Goal: Task Accomplishment & Management: Manage account settings

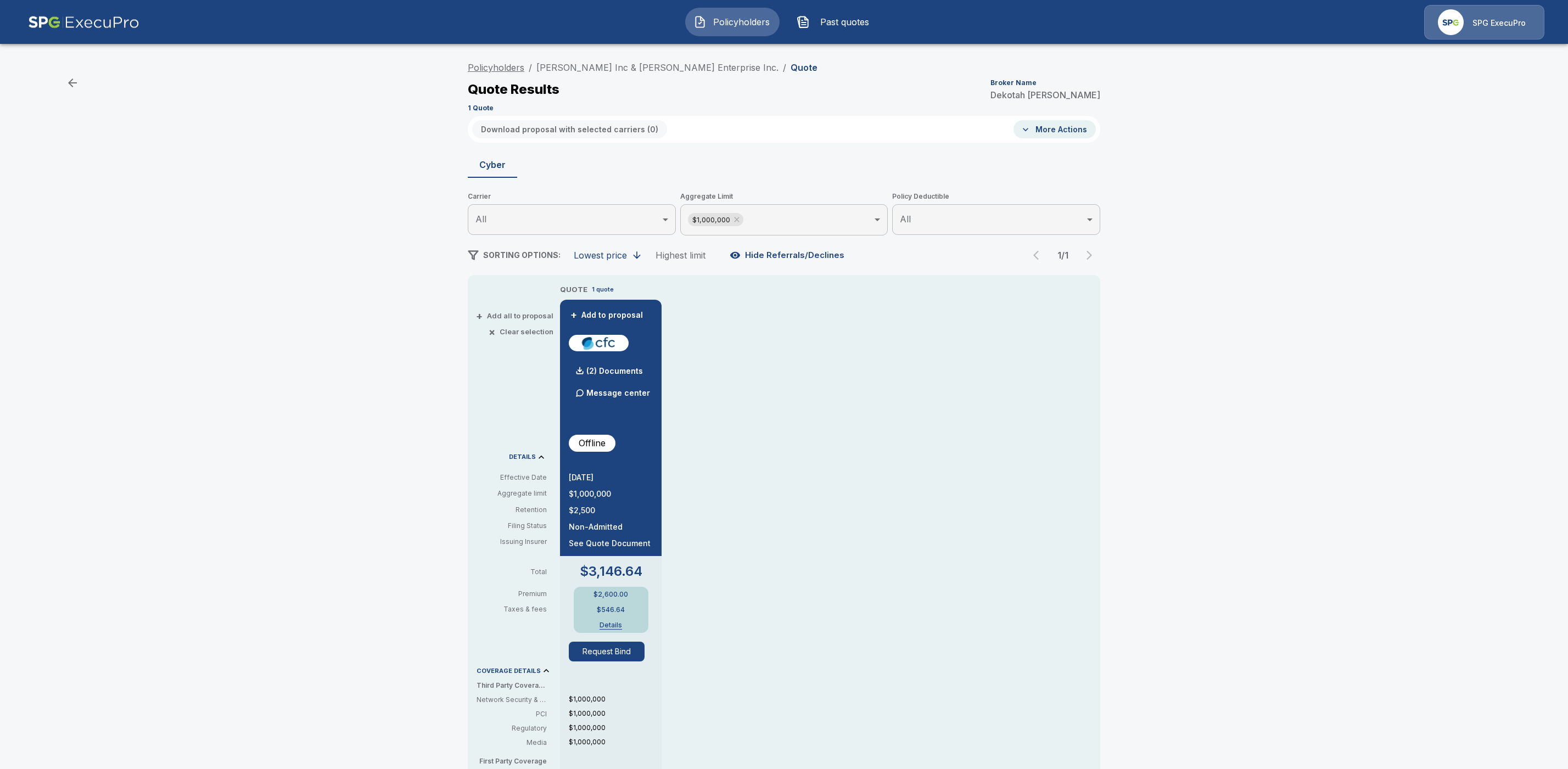
click at [491, 71] on link "Policyholders" at bounding box center [495, 67] width 57 height 11
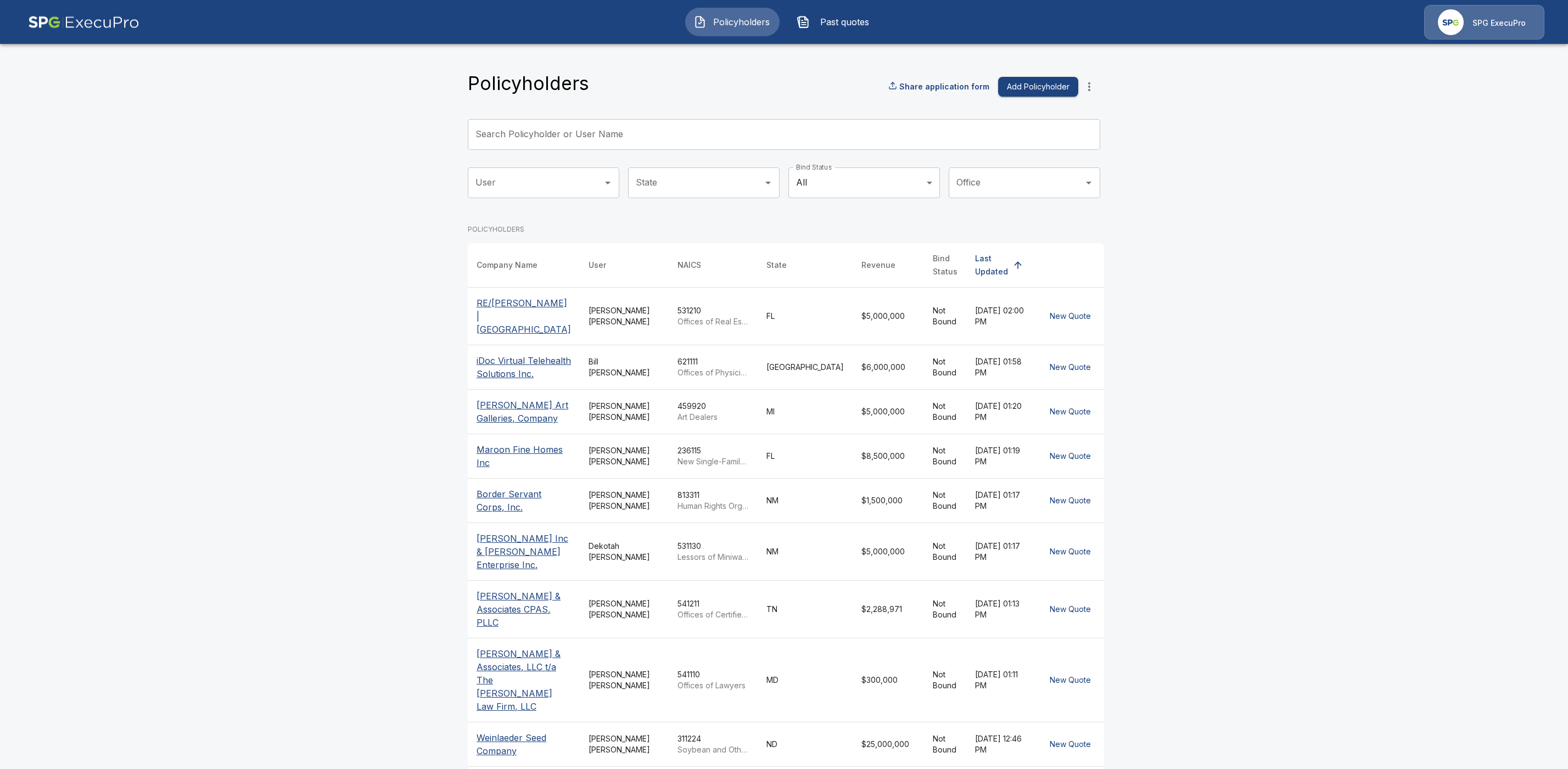
click at [514, 309] on p "RE/MAX Foxfire | Downtown Ocala" at bounding box center [524, 316] width 94 height 40
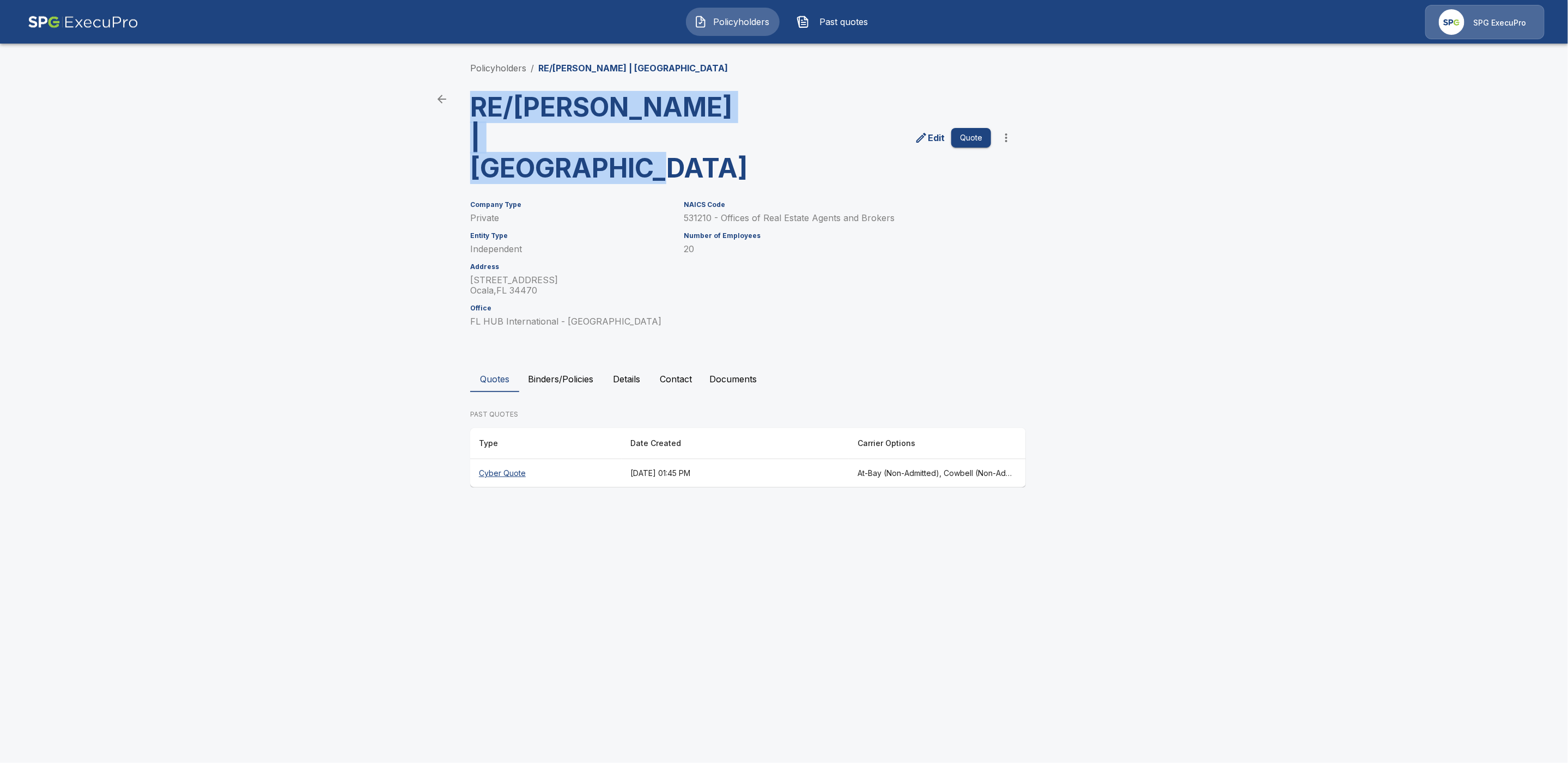
drag, startPoint x: 471, startPoint y: 110, endPoint x: 686, endPoint y: 142, distance: 217.4
click at [686, 142] on h3 "RE/MAX Foxfire | Downtown Ocala" at bounding box center [605, 137] width 269 height 92
copy h3 "RE/MAX Foxfire | Downtown Ocala"
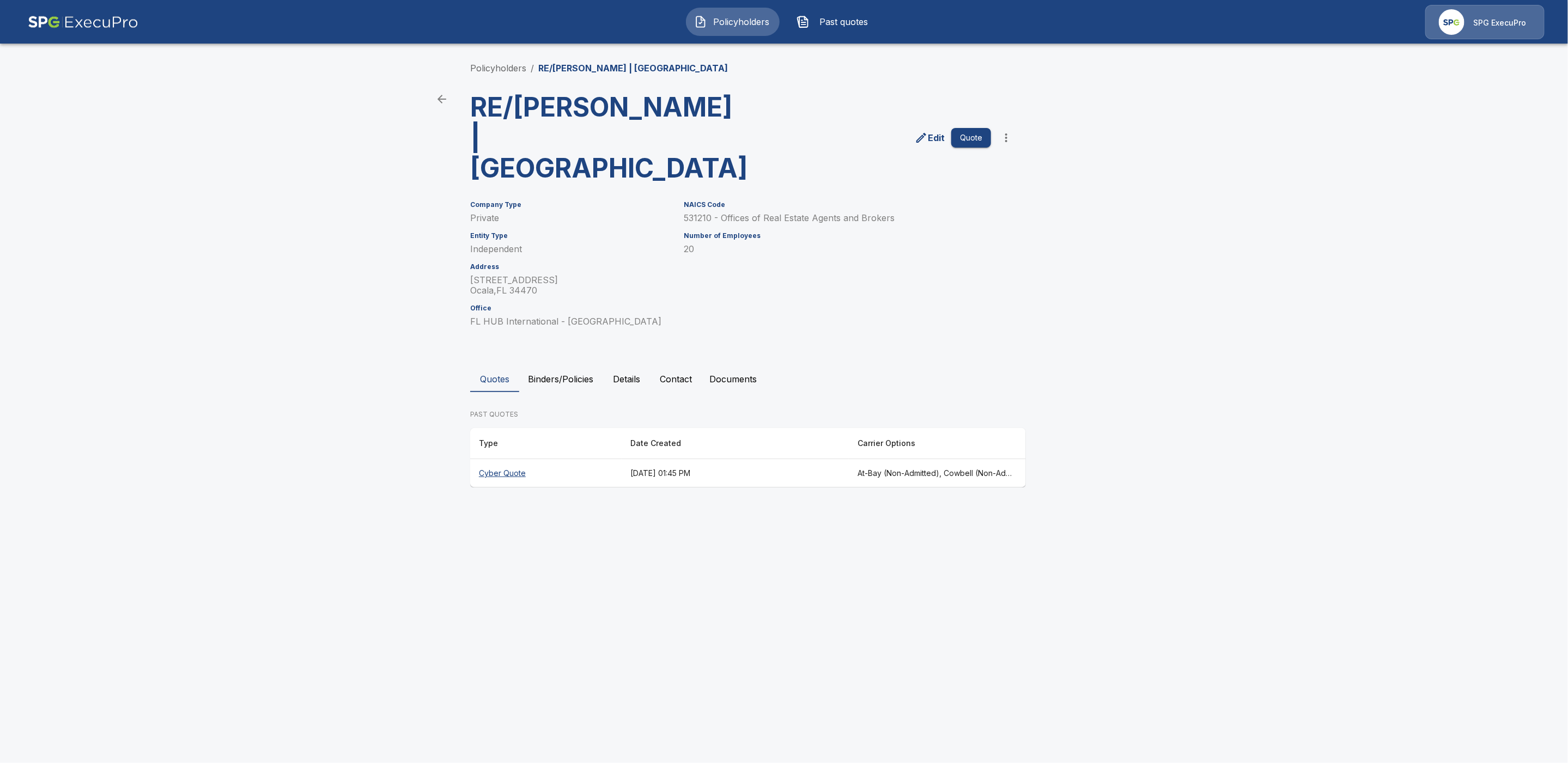
click at [879, 87] on div "Edit Quote" at bounding box center [878, 133] width 277 height 100
drag, startPoint x: 604, startPoint y: 68, endPoint x: 577, endPoint y: 67, distance: 27.0
click at [577, 67] on p "RE/[PERSON_NAME] | [GEOGRAPHIC_DATA]" at bounding box center [633, 68] width 190 height 13
copy p "Foxfire"
click at [781, 78] on div "Policyholders / RE/MAX Foxfire | Downtown Ocala RE/MAX Foxfire | Downtown Ocala…" at bounding box center [784, 274] width 654 height 467
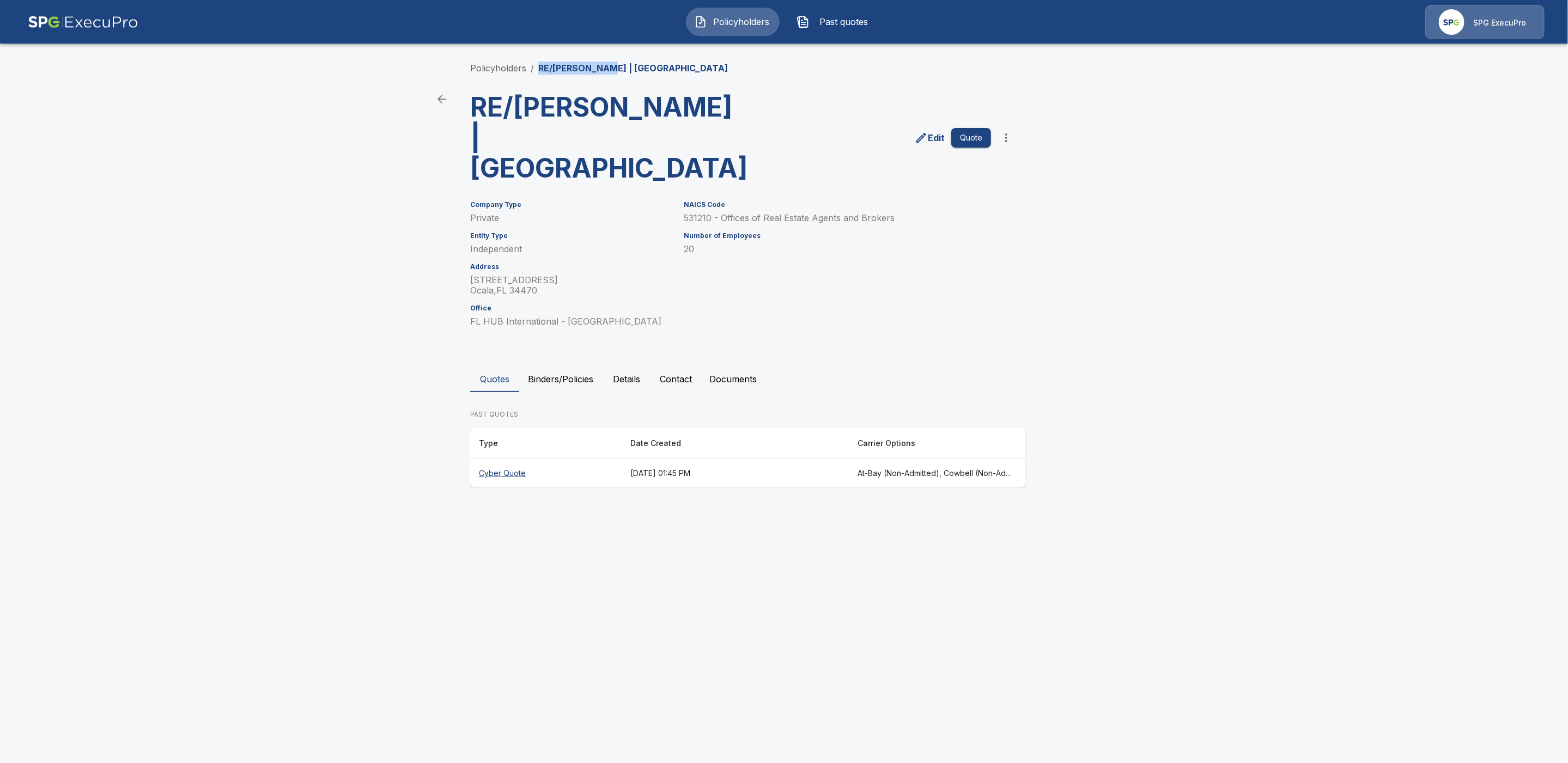
drag, startPoint x: 604, startPoint y: 67, endPoint x: 575, endPoint y: 67, distance: 29.0
click at [535, 67] on ol "Policyholders / RE/MAX Foxfire | Downtown Ocala" at bounding box center [600, 68] width 258 height 13
click at [703, 69] on div "Policyholders / RE/MAX Foxfire | Downtown Ocala" at bounding box center [784, 68] width 628 height 13
drag, startPoint x: 697, startPoint y: 67, endPoint x: 612, endPoint y: 67, distance: 85.0
click at [612, 67] on div "Policyholders / RE/MAX Foxfire | Downtown Ocala" at bounding box center [784, 68] width 628 height 13
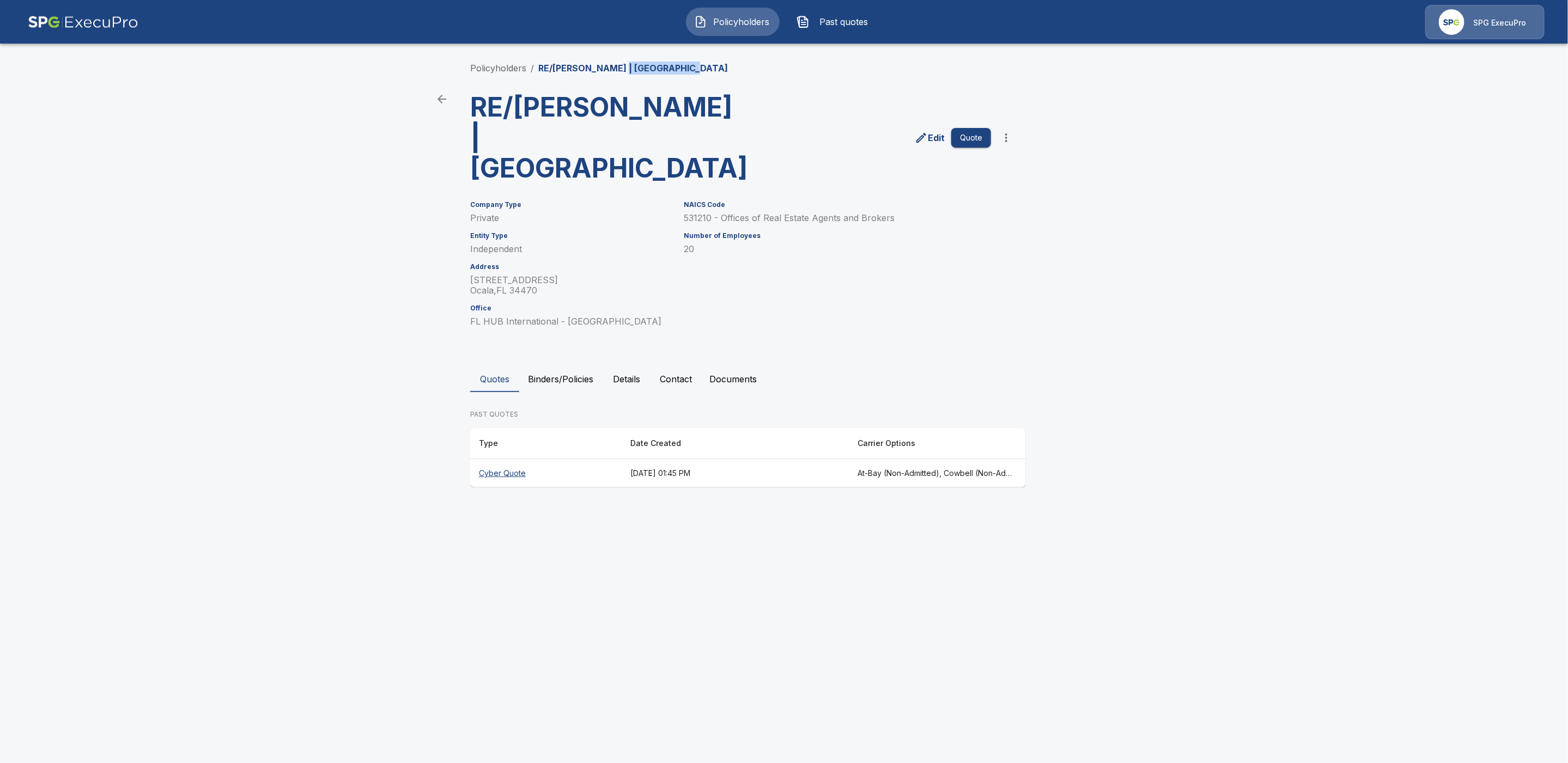
copy p "Downtown Ocala"
click at [771, 78] on div "Policyholders / RE/MAX Foxfire | Downtown Ocala RE/MAX Foxfire | Downtown Ocala…" at bounding box center [784, 274] width 654 height 467
drag, startPoint x: 697, startPoint y: 65, endPoint x: 538, endPoint y: 66, distance: 159.0
click at [538, 66] on div "Policyholders / RE/MAX Foxfire | Downtown Ocala" at bounding box center [784, 68] width 628 height 13
copy p "RE/[PERSON_NAME] | [GEOGRAPHIC_DATA]"
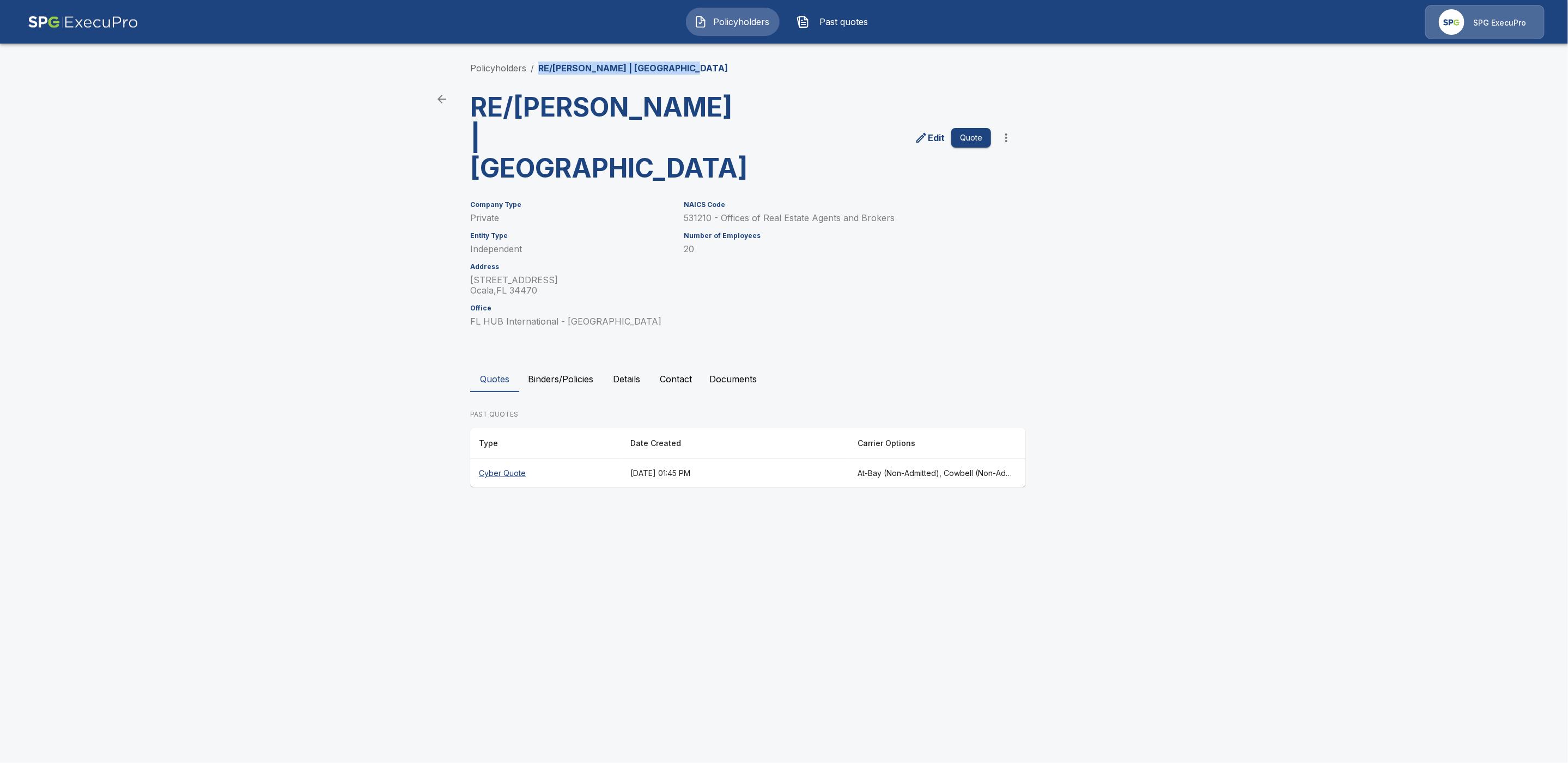
click at [971, 128] on button "Quote" at bounding box center [971, 138] width 40 height 20
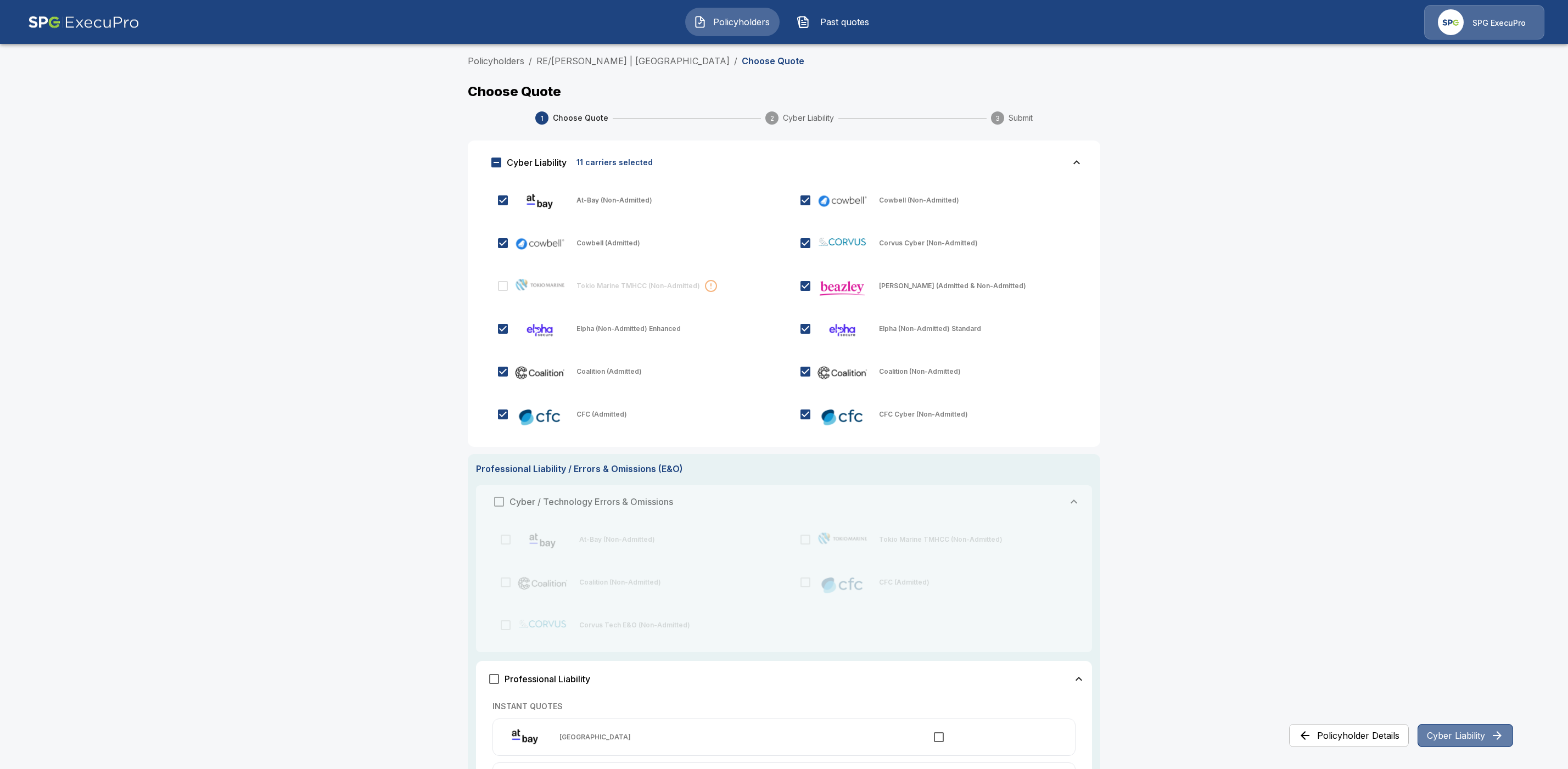
click at [1469, 734] on button "Cyber Liability" at bounding box center [1465, 735] width 95 height 23
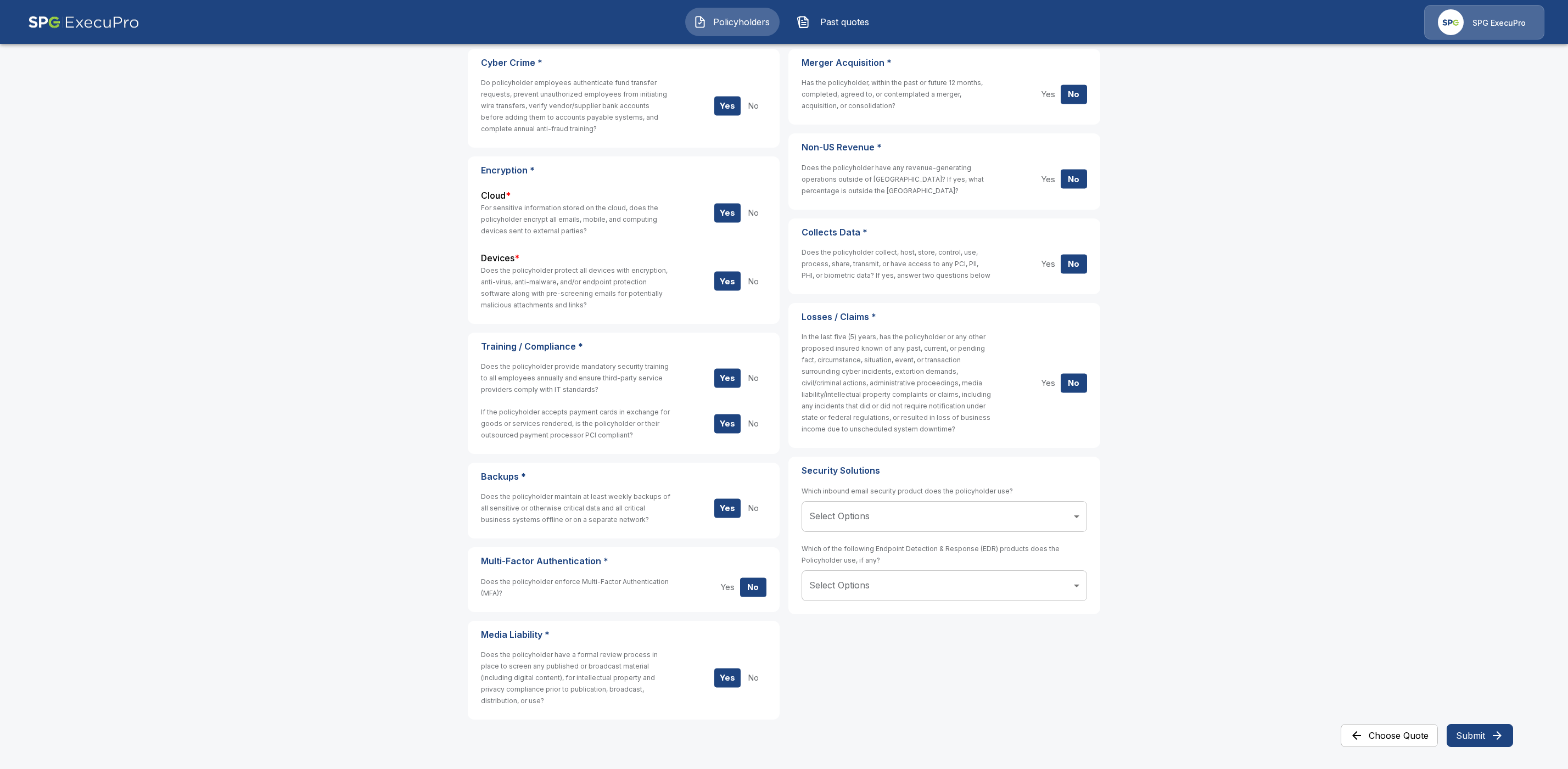
scroll to position [178, 0]
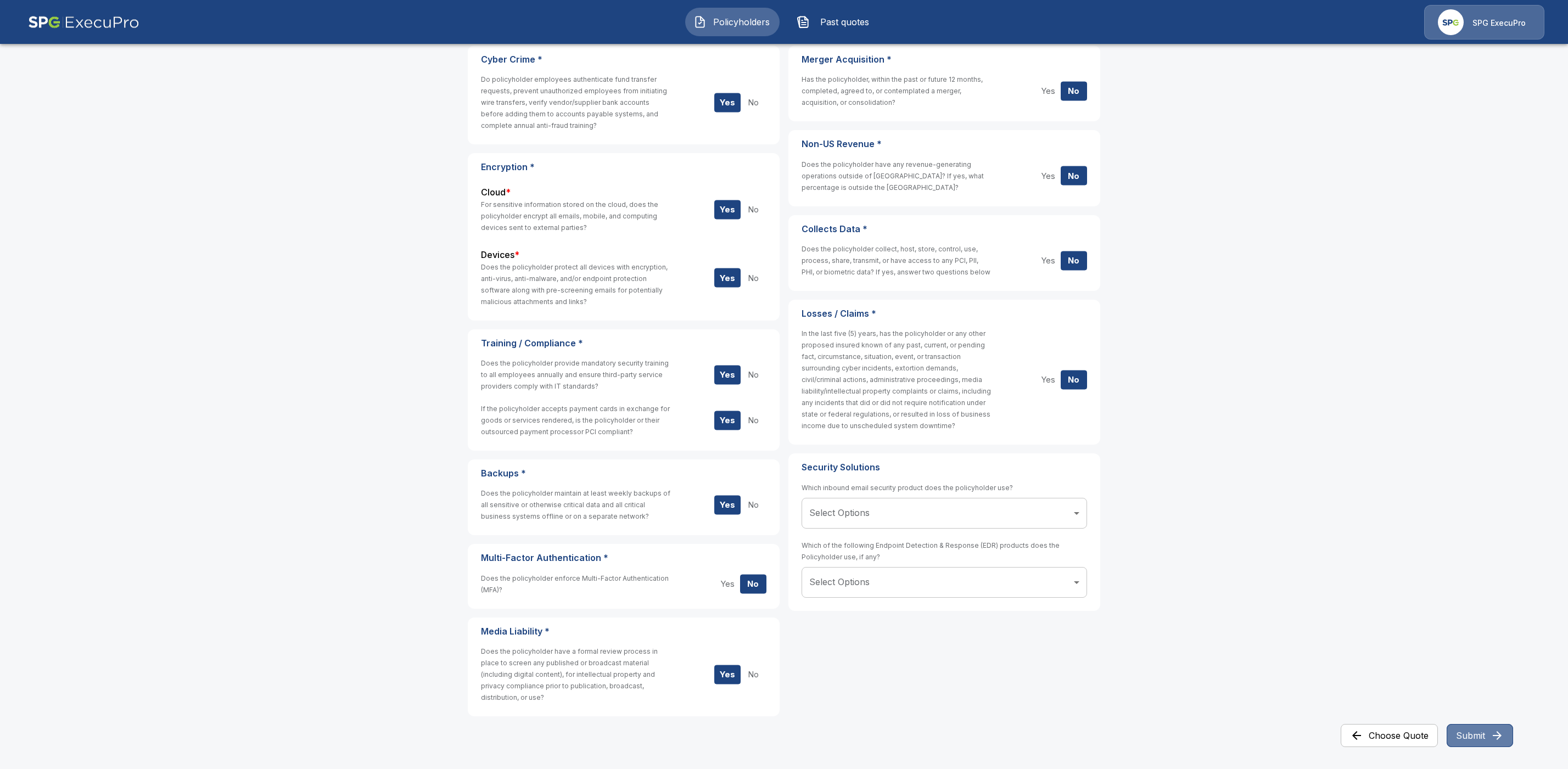
click at [1488, 740] on button "Submit" at bounding box center [1480, 735] width 66 height 23
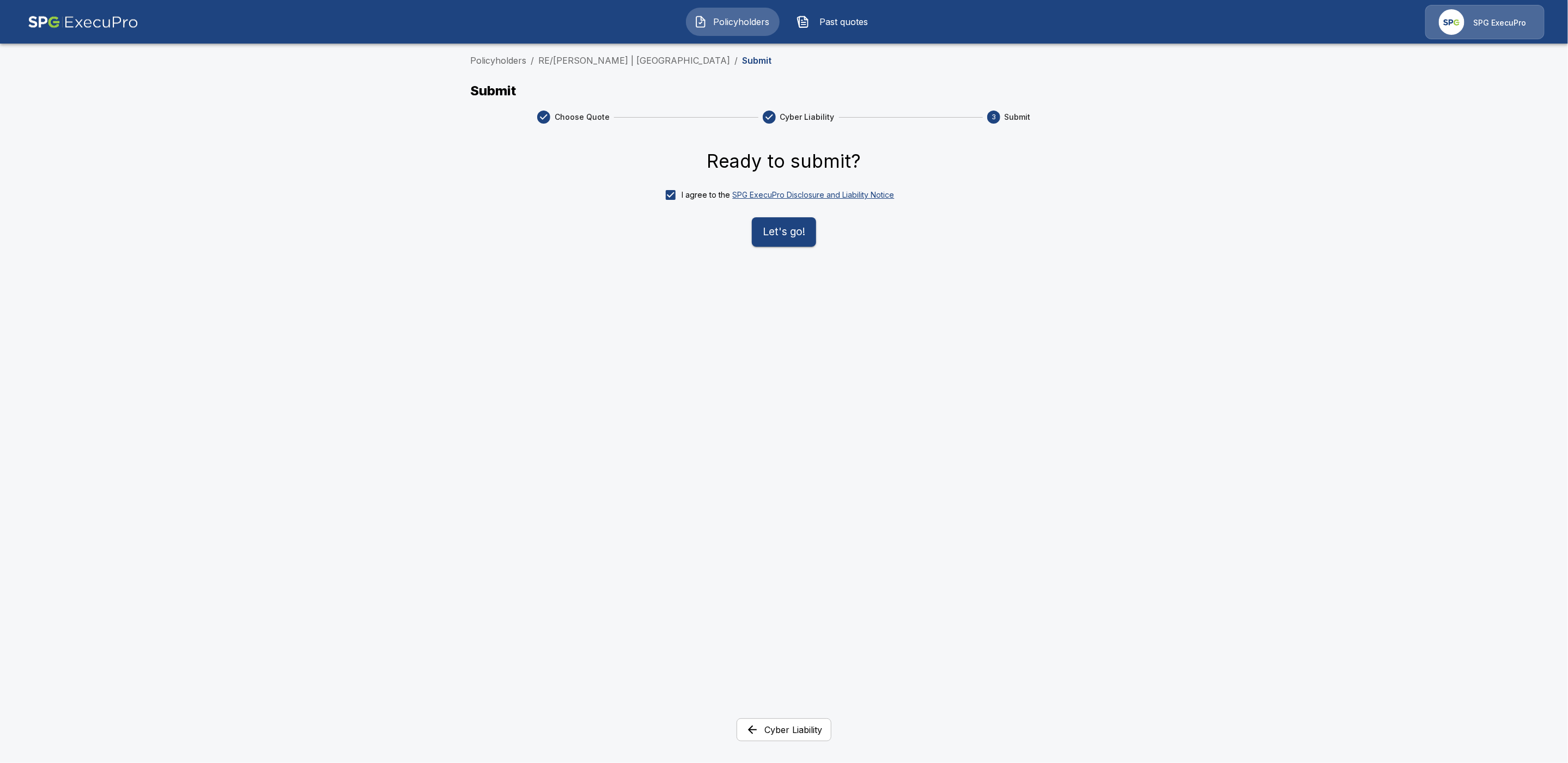
click at [762, 234] on button "Let's go!" at bounding box center [784, 232] width 64 height 30
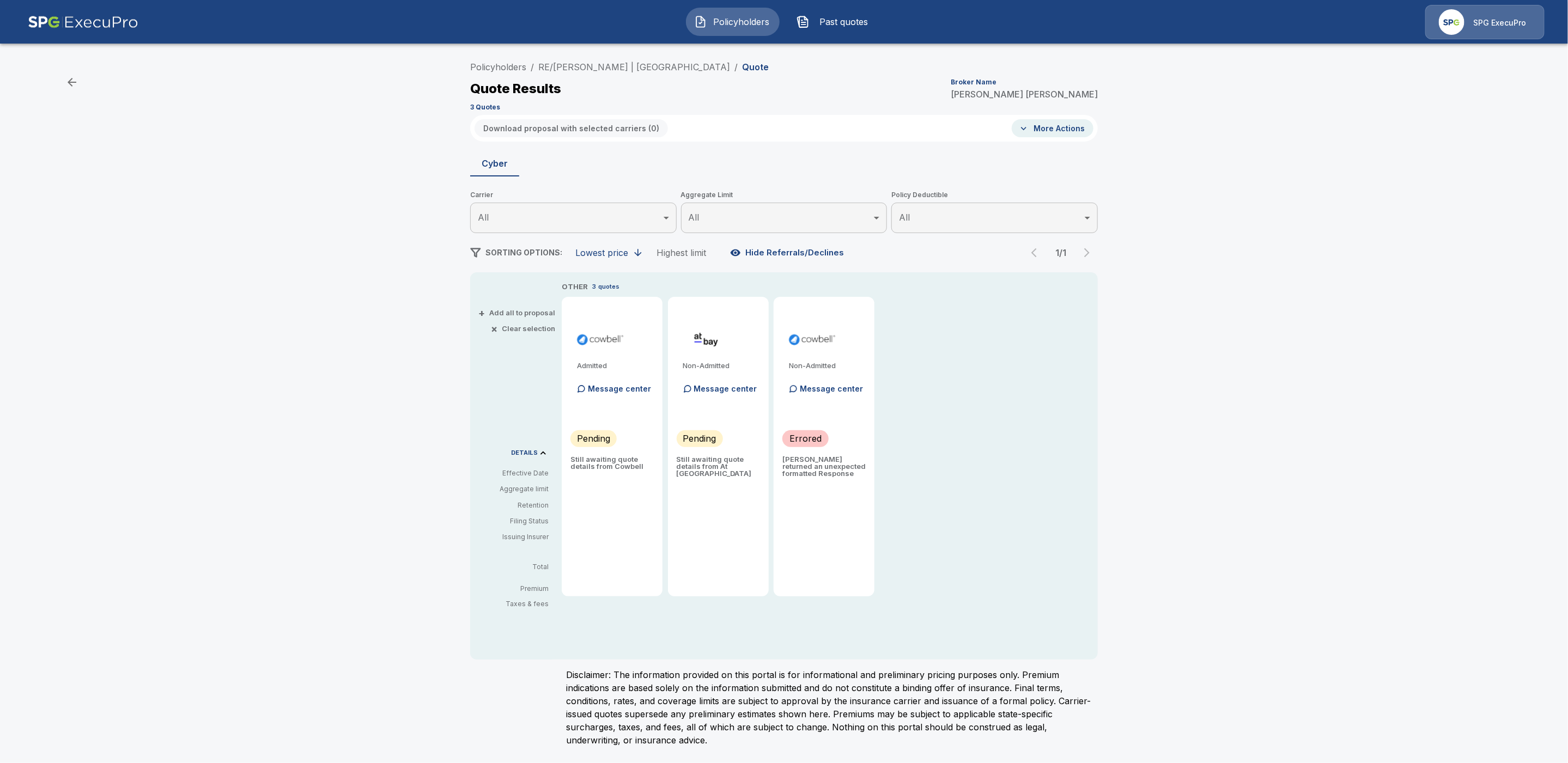
type input "*******"
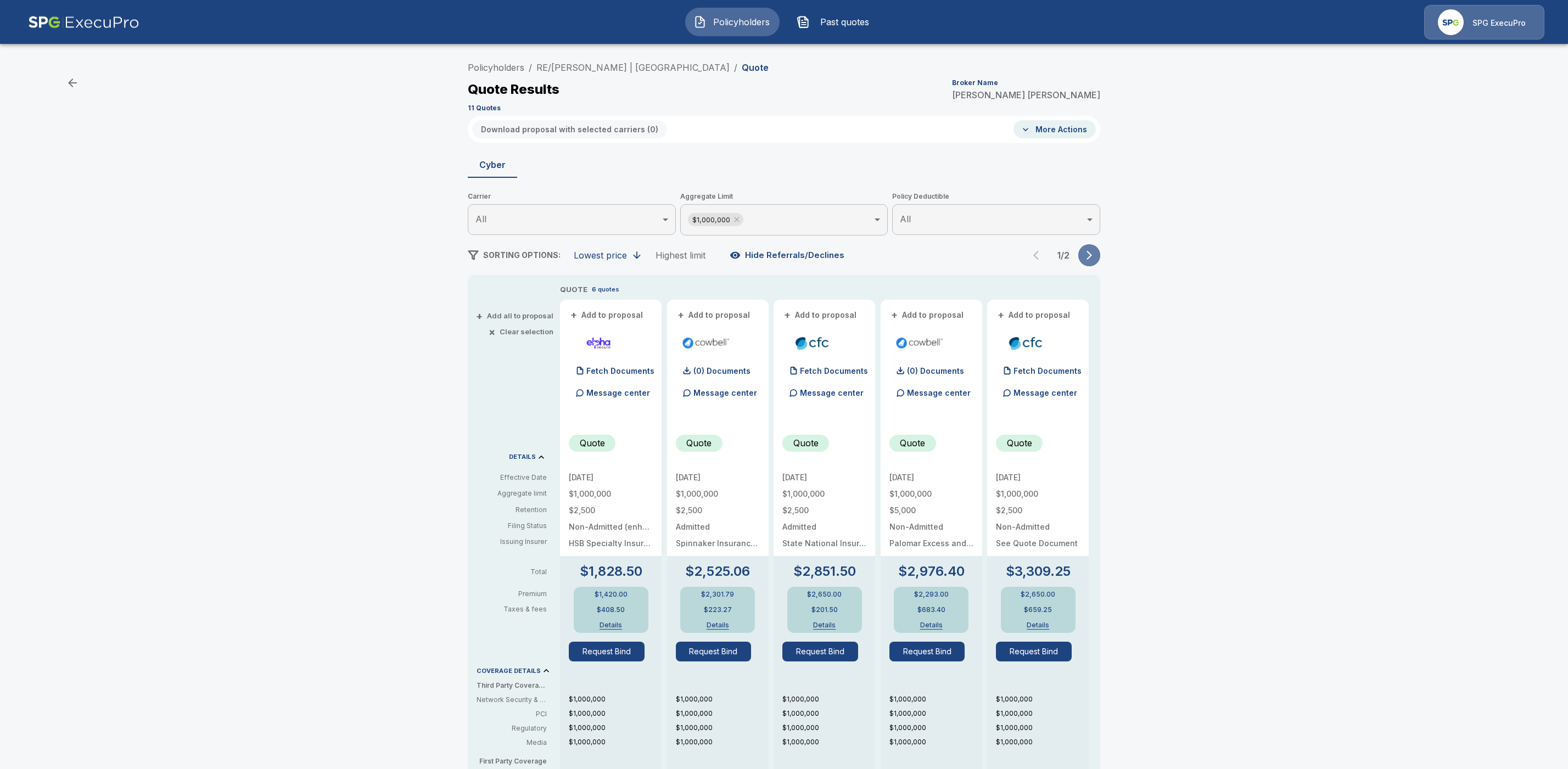
click at [1095, 254] on icon "button" at bounding box center [1089, 255] width 11 height 11
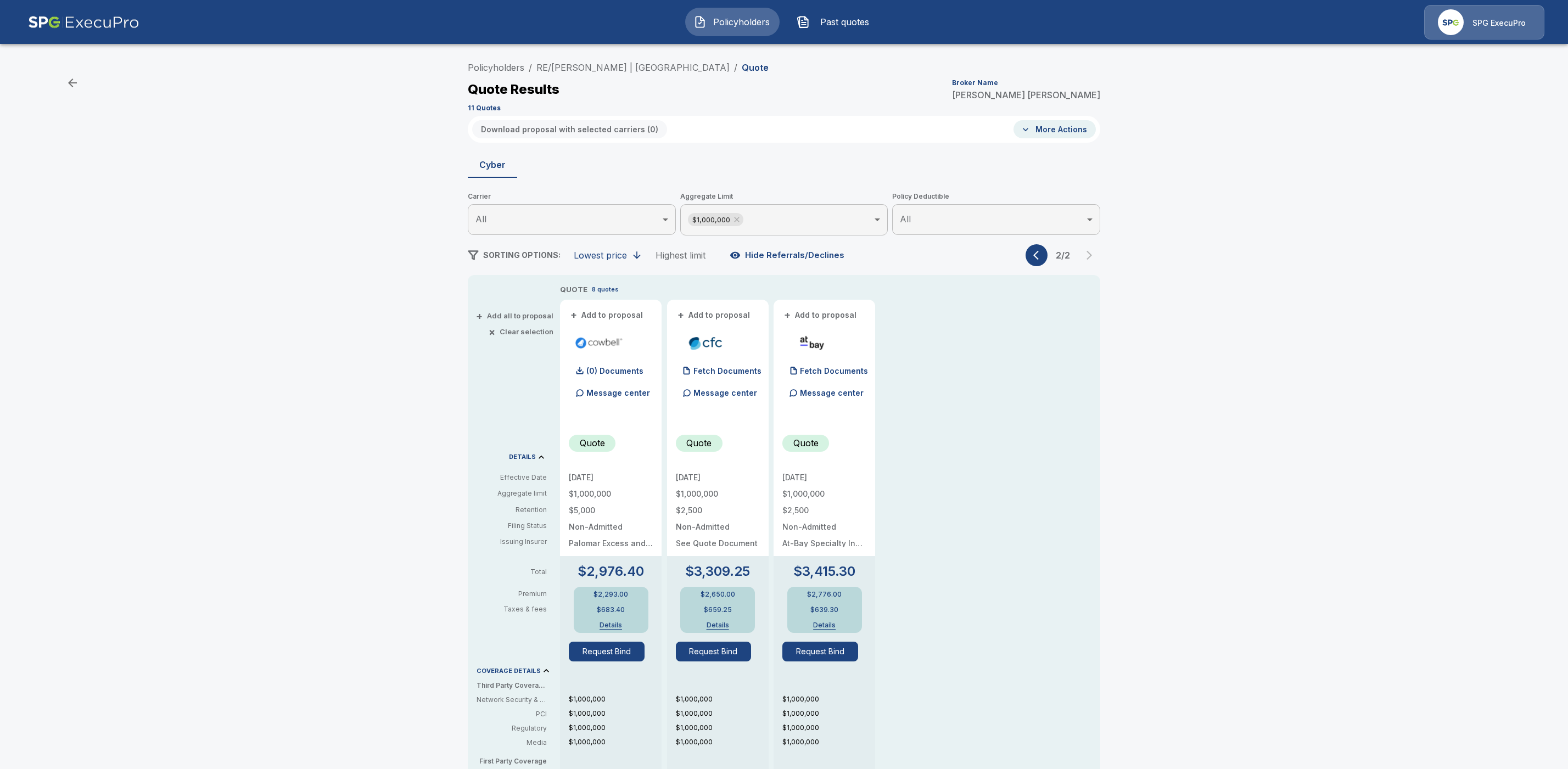
click at [1044, 255] on icon "button" at bounding box center [1039, 255] width 11 height 11
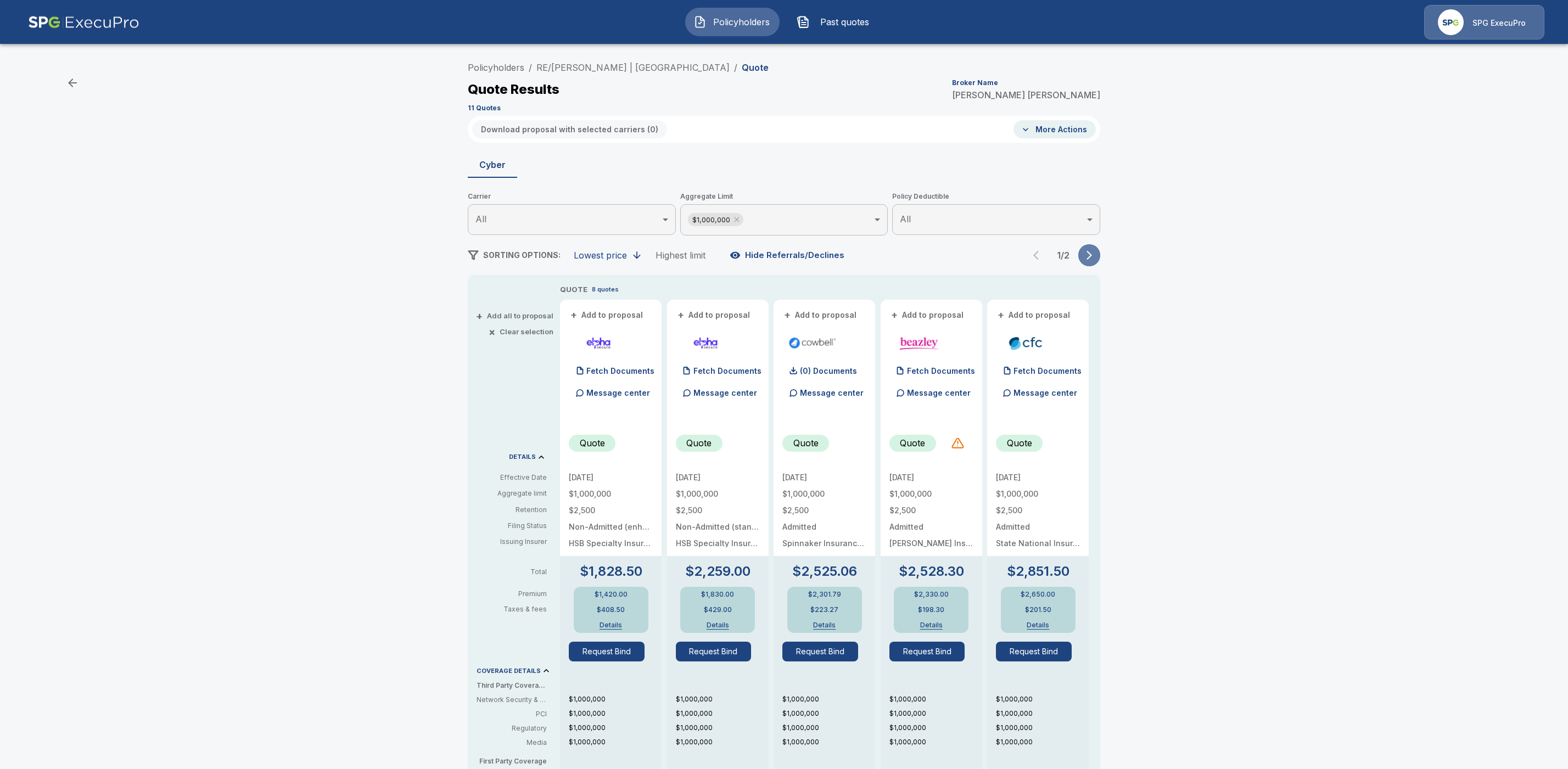
click at [1101, 255] on button "button" at bounding box center [1090, 255] width 22 height 22
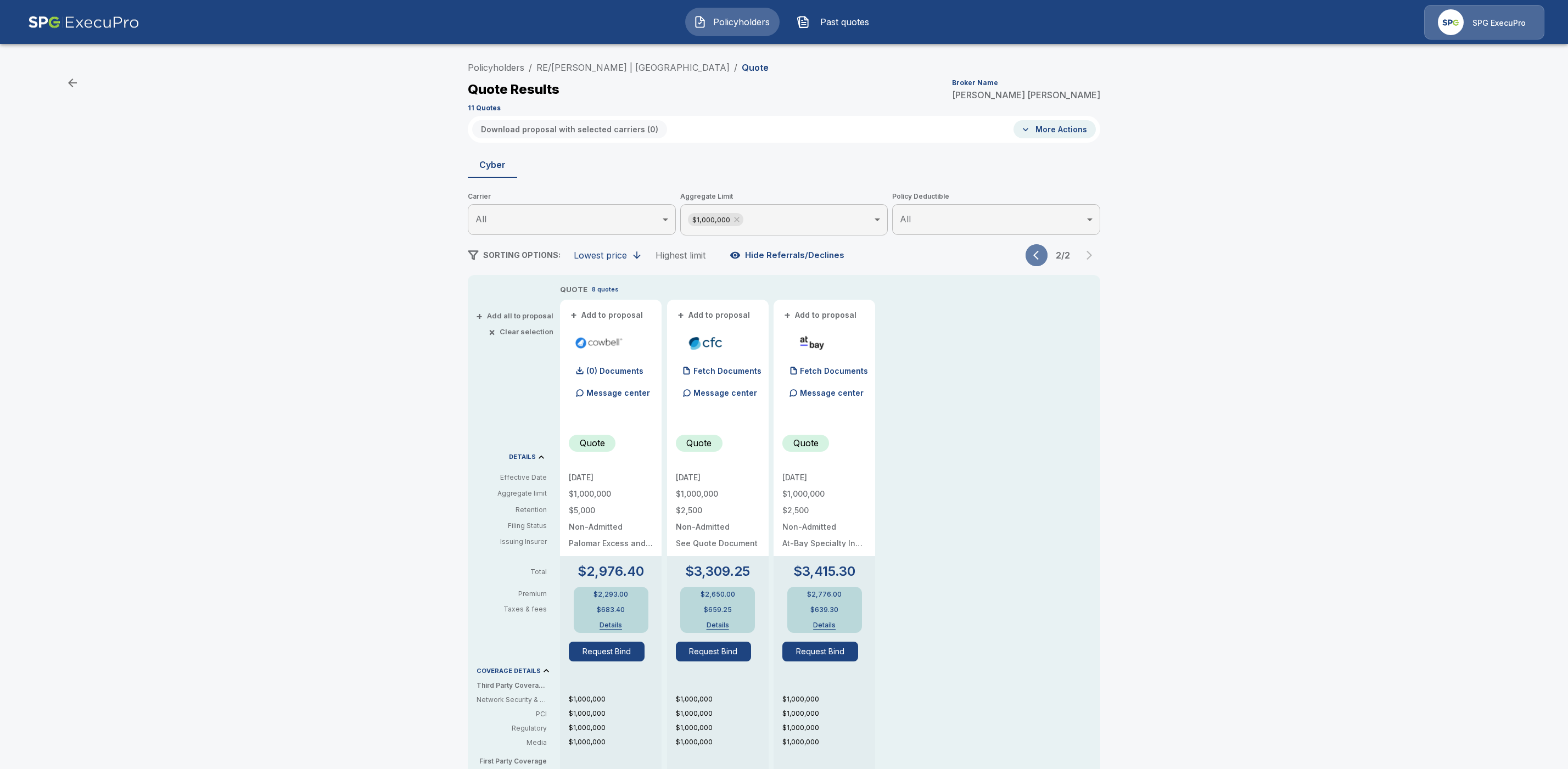
click at [1044, 258] on icon "button" at bounding box center [1039, 255] width 11 height 11
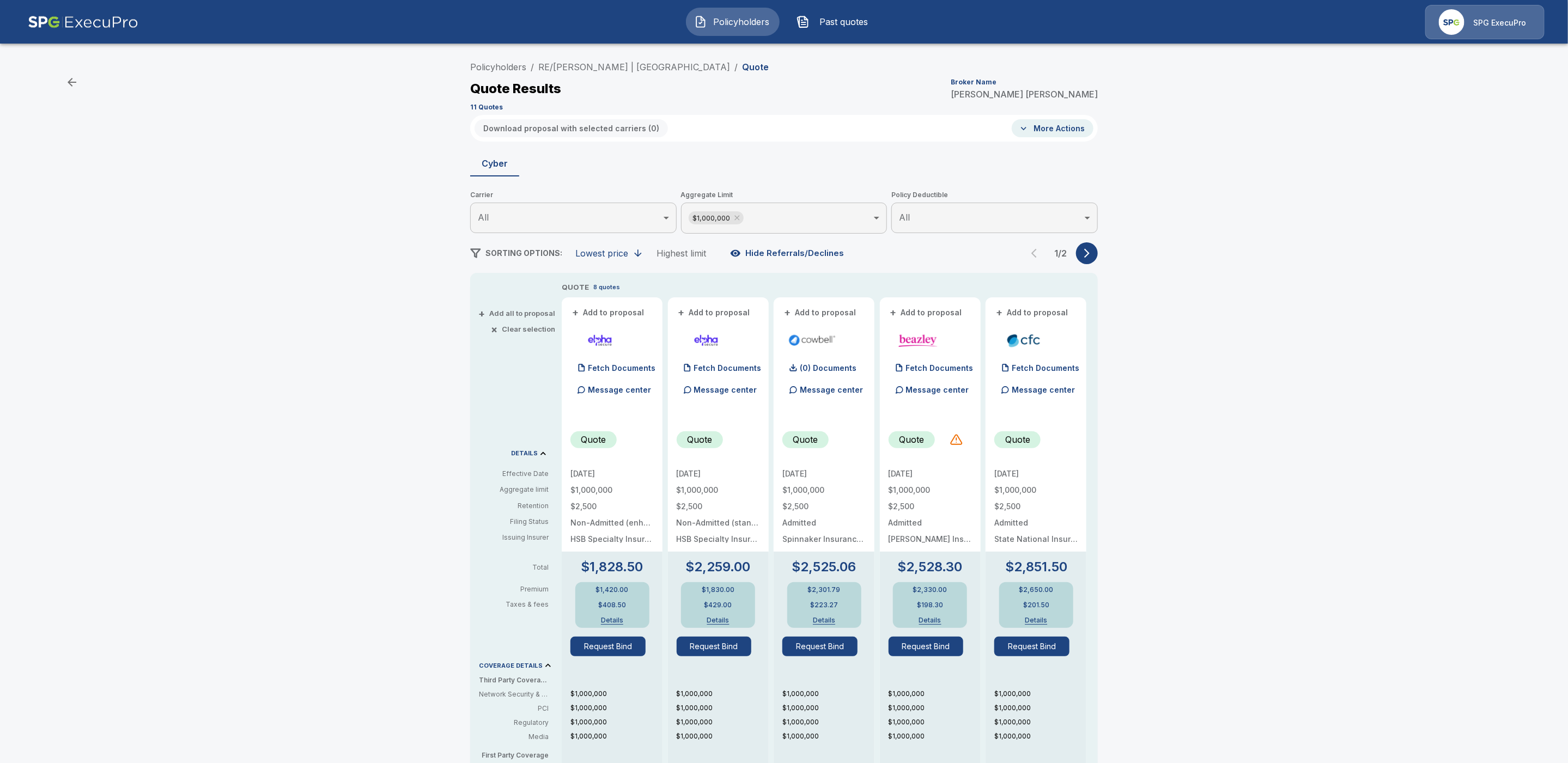
click at [782, 212] on body "Policyholders Past quotes SPG ExecuPro Policyholders / RE/MAX Foxfire | Downtow…" at bounding box center [784, 546] width 1568 height 1093
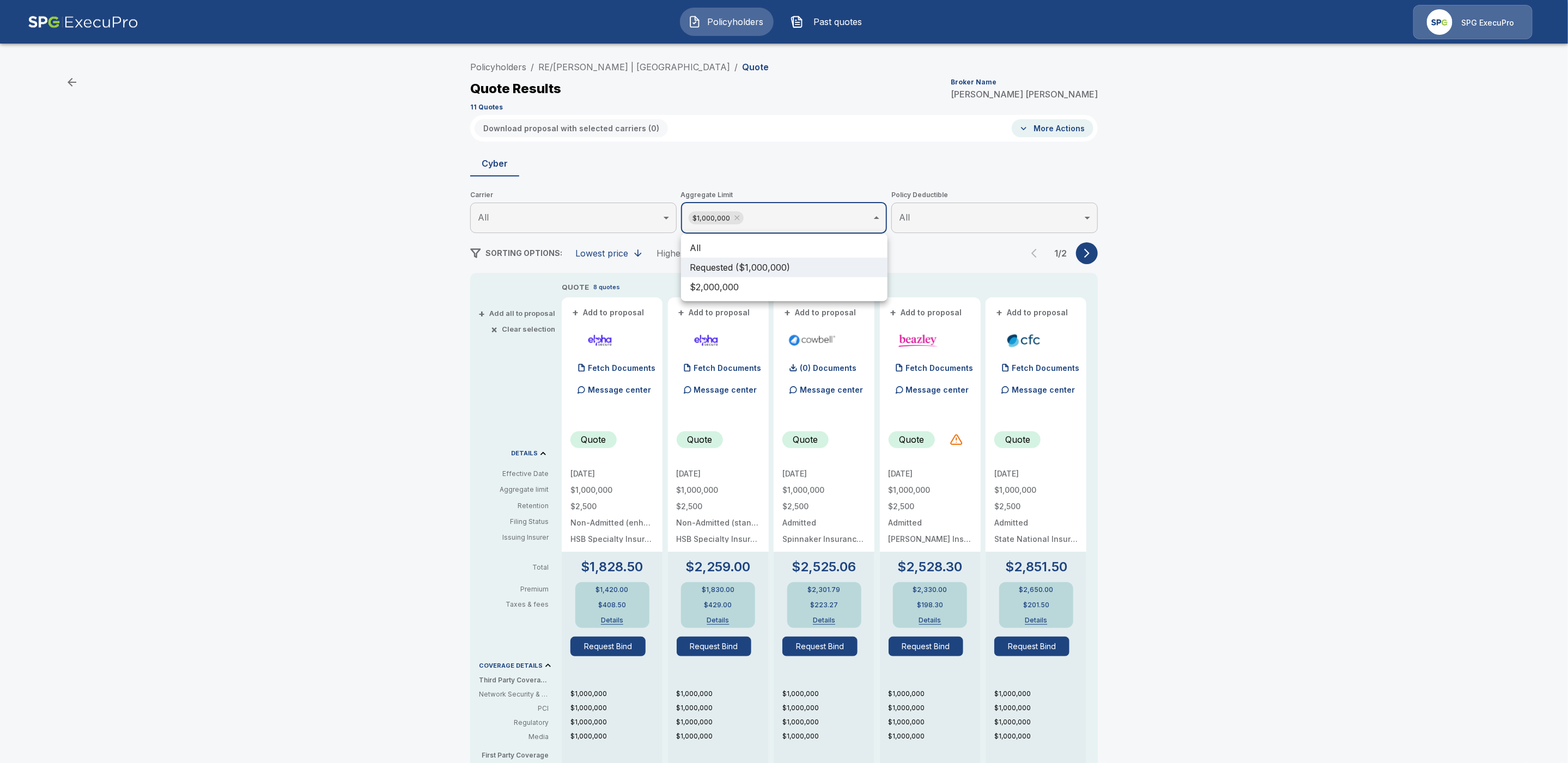
click at [718, 243] on li "All" at bounding box center [784, 247] width 207 height 19
click at [1204, 281] on div at bounding box center [784, 381] width 1568 height 763
click at [1086, 248] on icon "button" at bounding box center [1080, 252] width 11 height 11
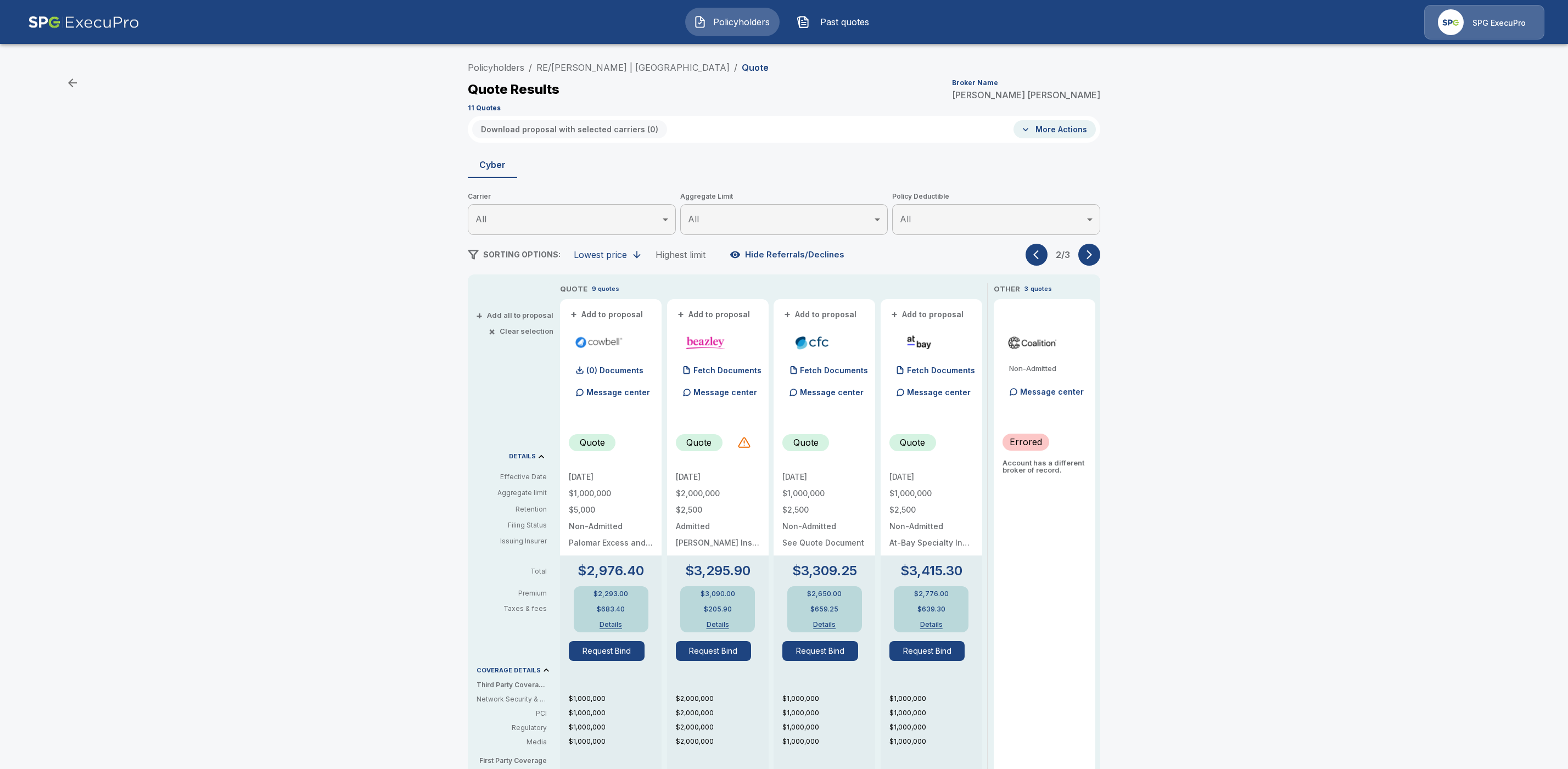
click at [1093, 253] on icon "button" at bounding box center [1089, 254] width 11 height 11
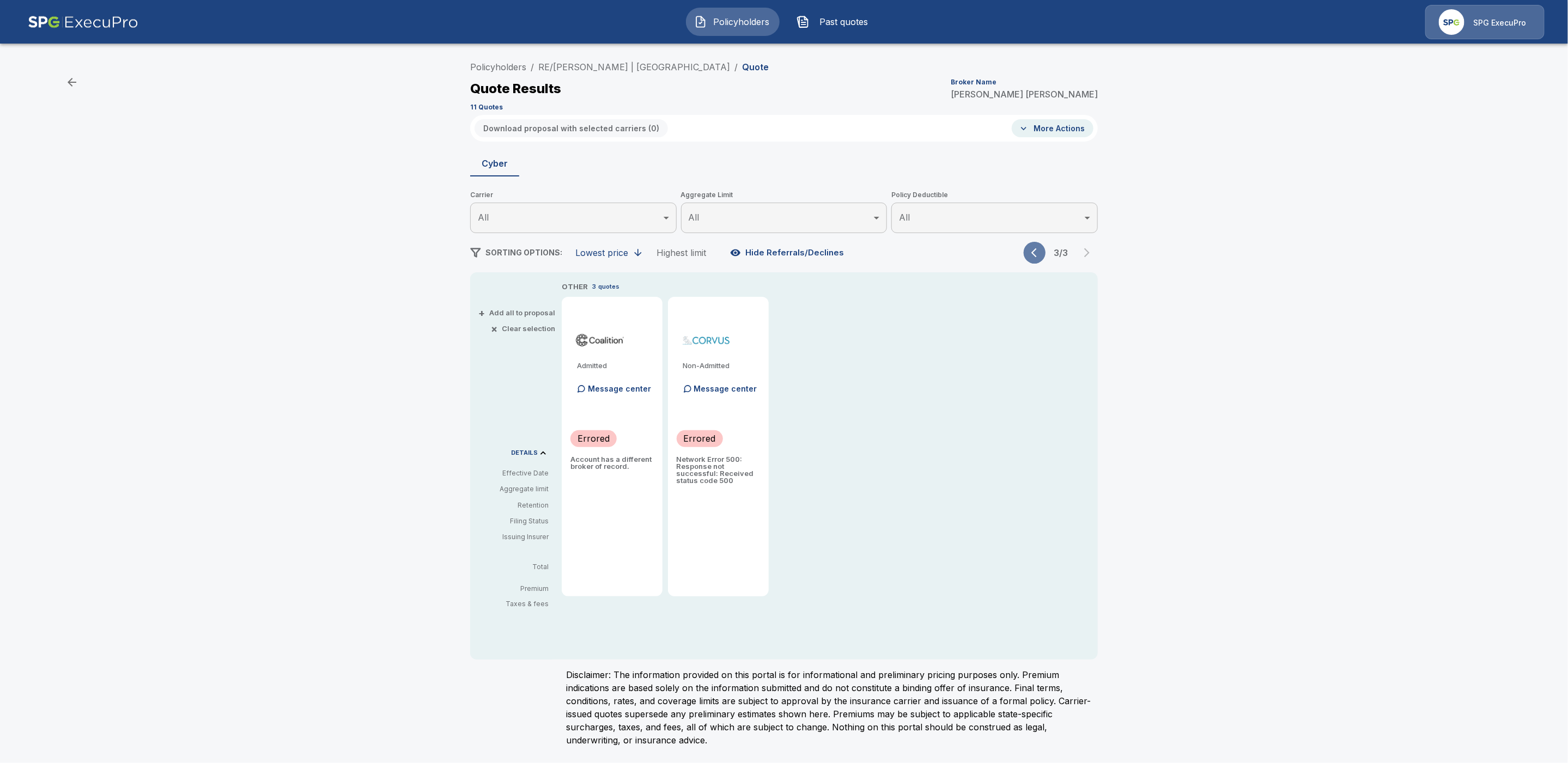
click at [1038, 253] on icon "button" at bounding box center [1037, 252] width 11 height 11
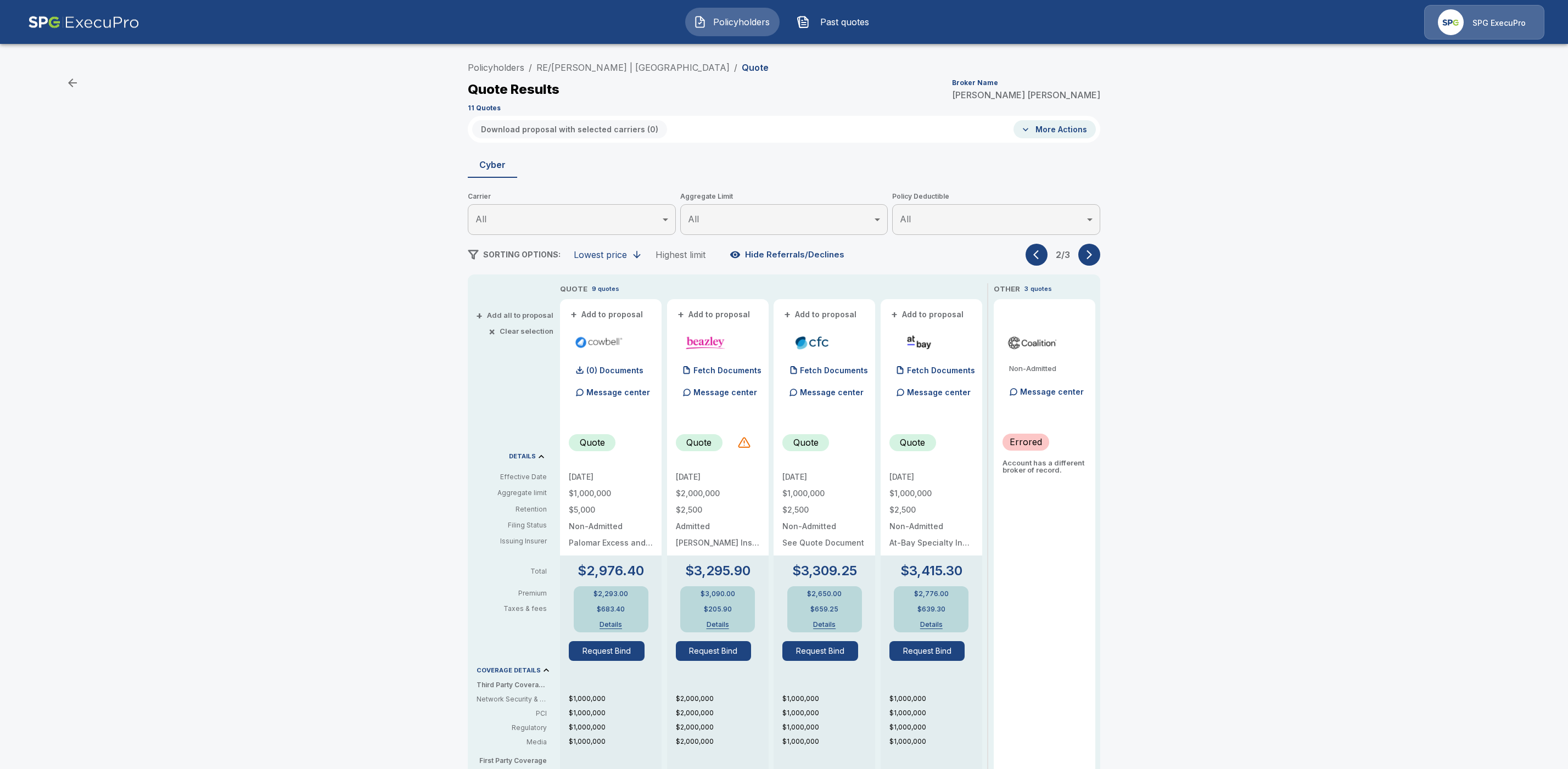
click at [1093, 260] on icon "button" at bounding box center [1089, 254] width 11 height 11
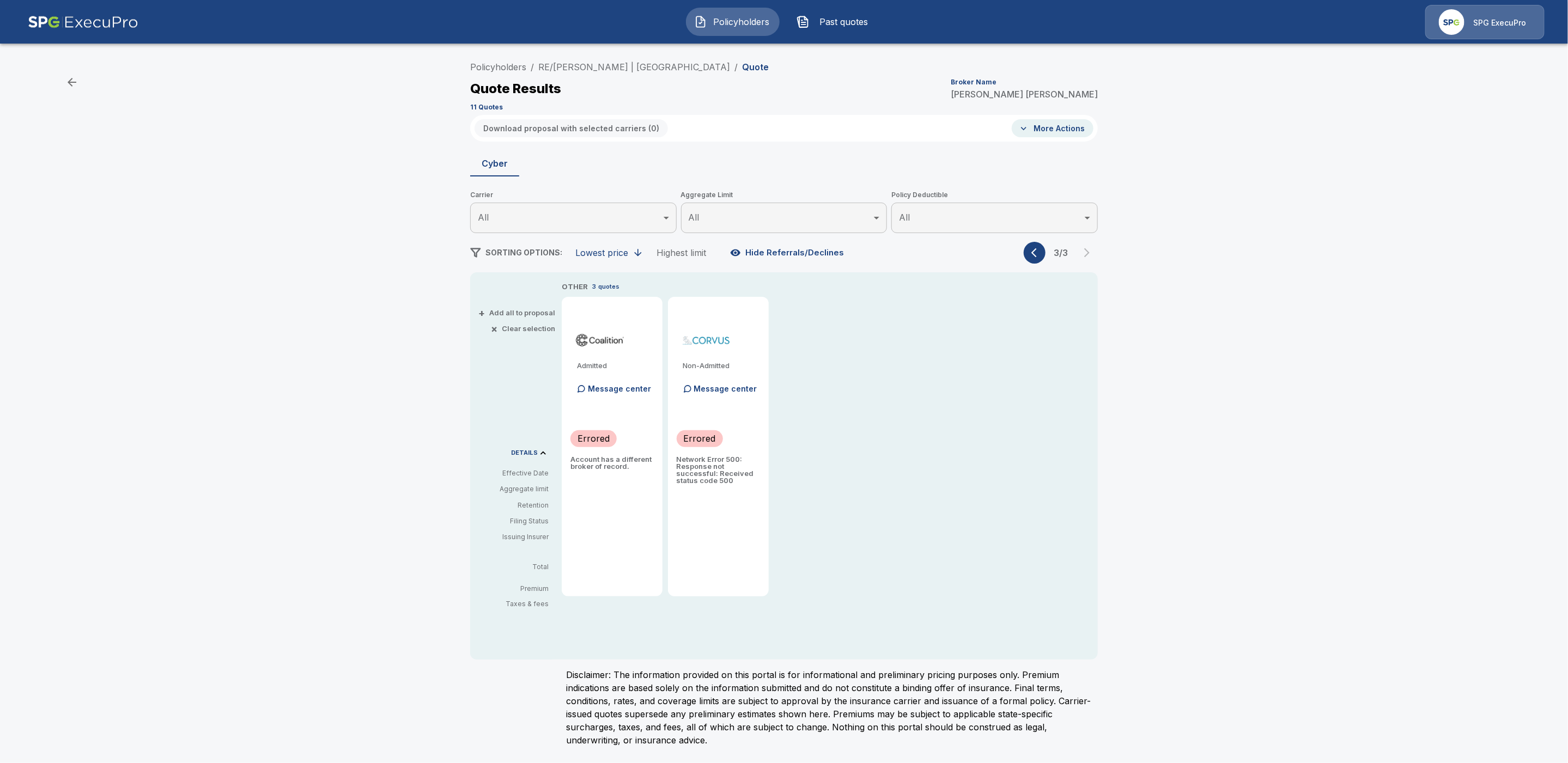
click at [1035, 258] on button "button" at bounding box center [1035, 253] width 22 height 22
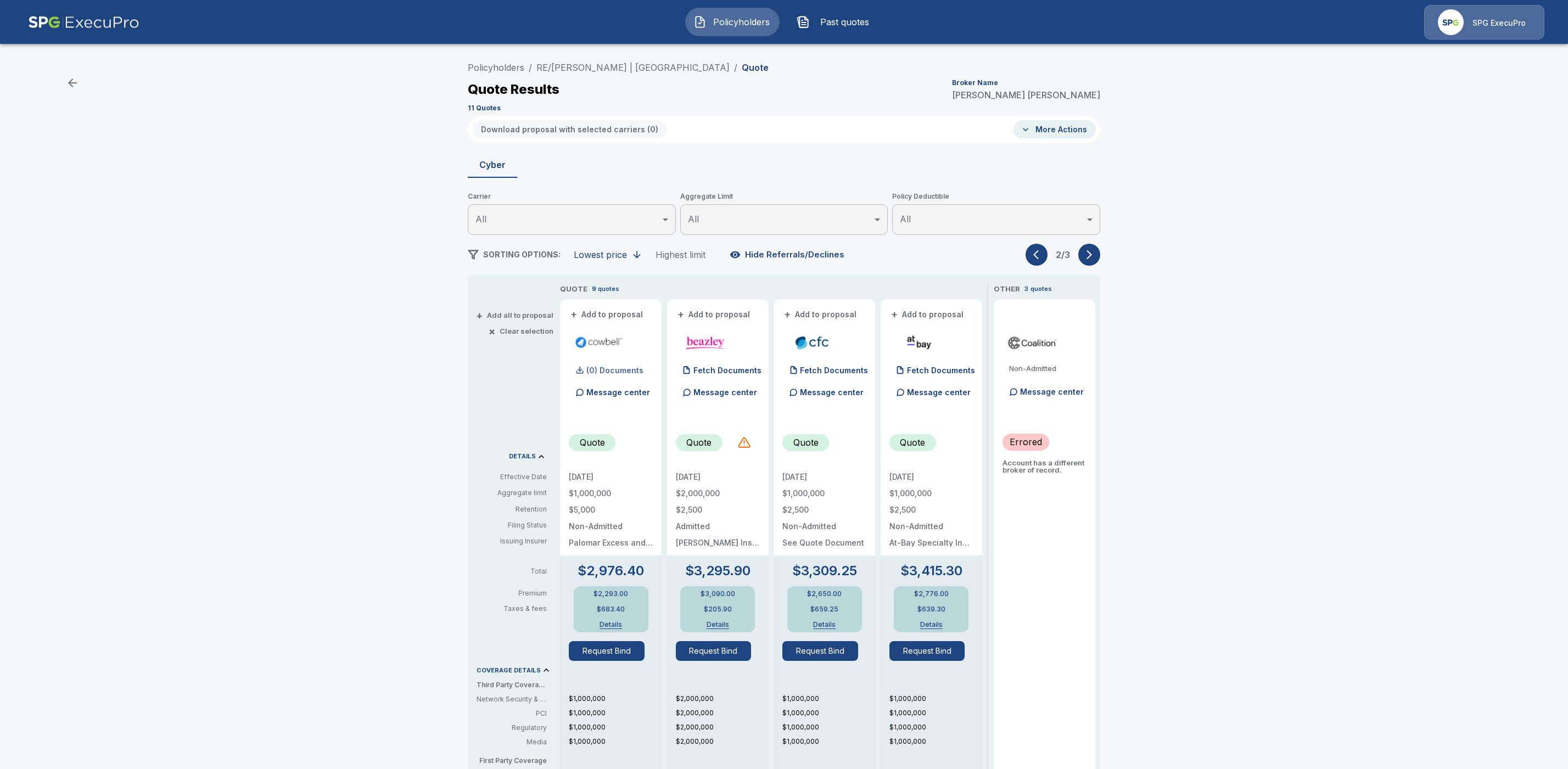
click at [612, 372] on p "(0) Documents" at bounding box center [614, 370] width 57 height 8
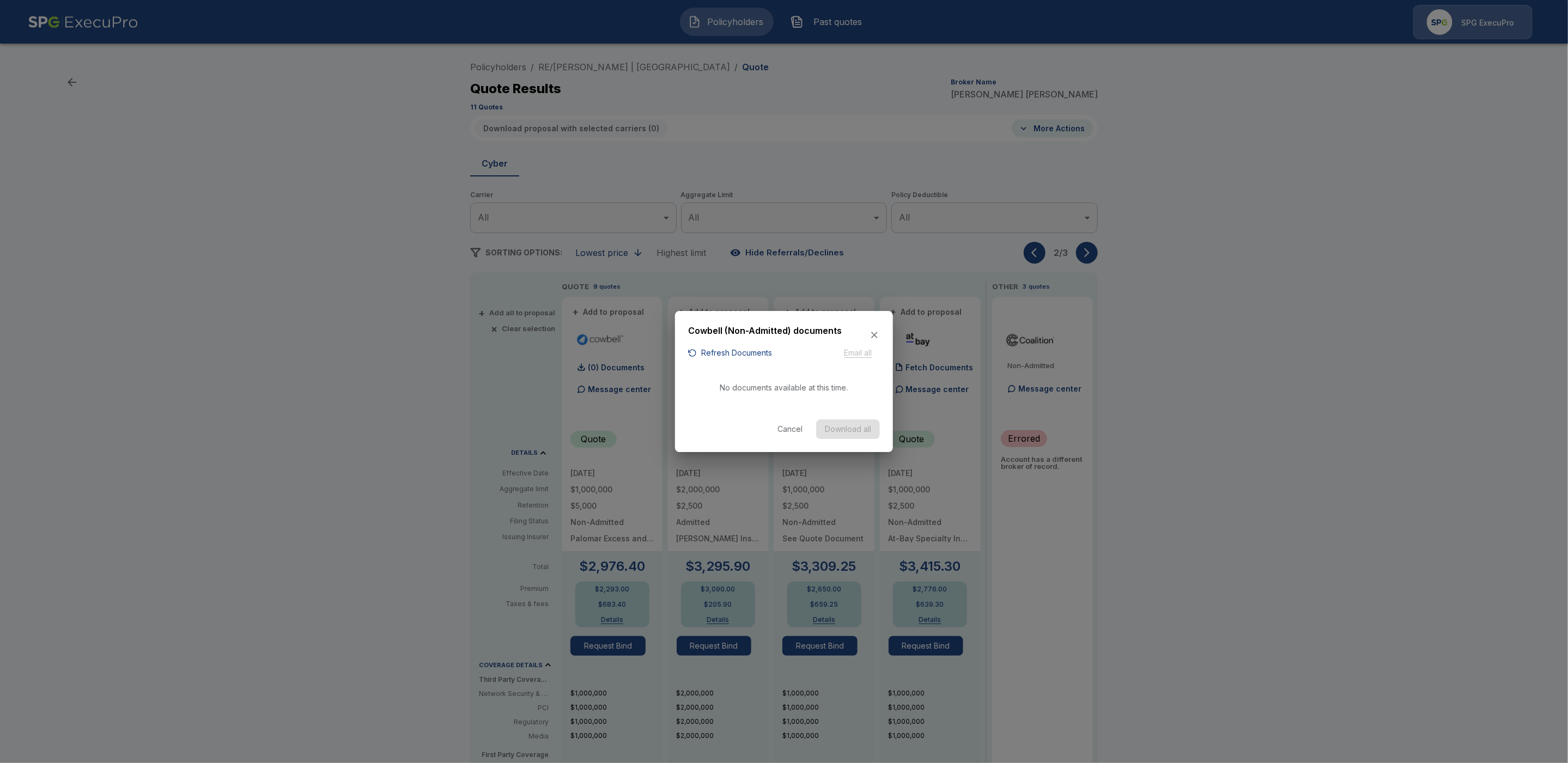
drag, startPoint x: 762, startPoint y: 352, endPoint x: 769, endPoint y: 379, distance: 27.9
click at [762, 352] on button "Refresh Documents" at bounding box center [730, 353] width 84 height 13
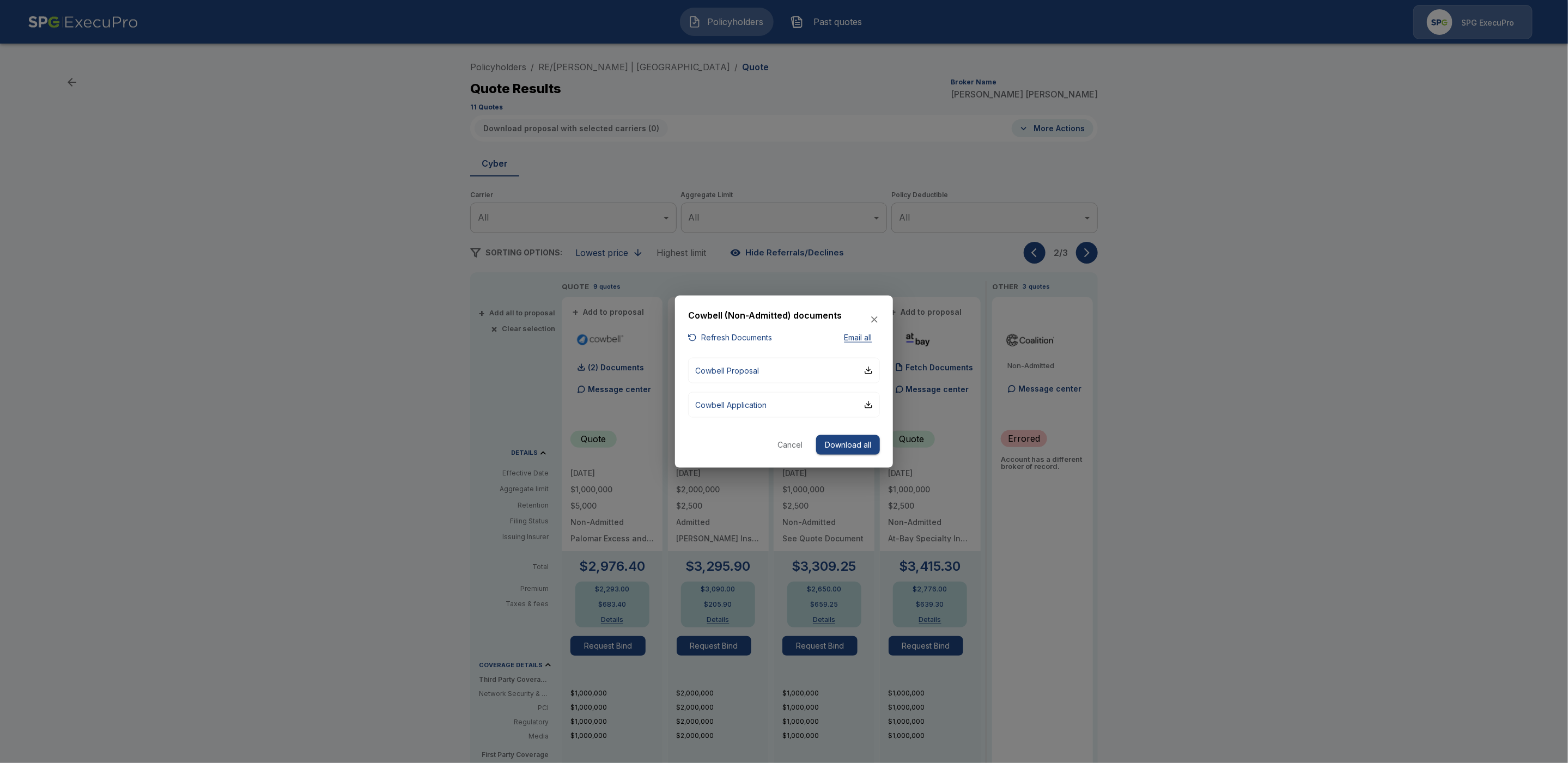
click at [797, 439] on button "Cancel" at bounding box center [789, 445] width 35 height 20
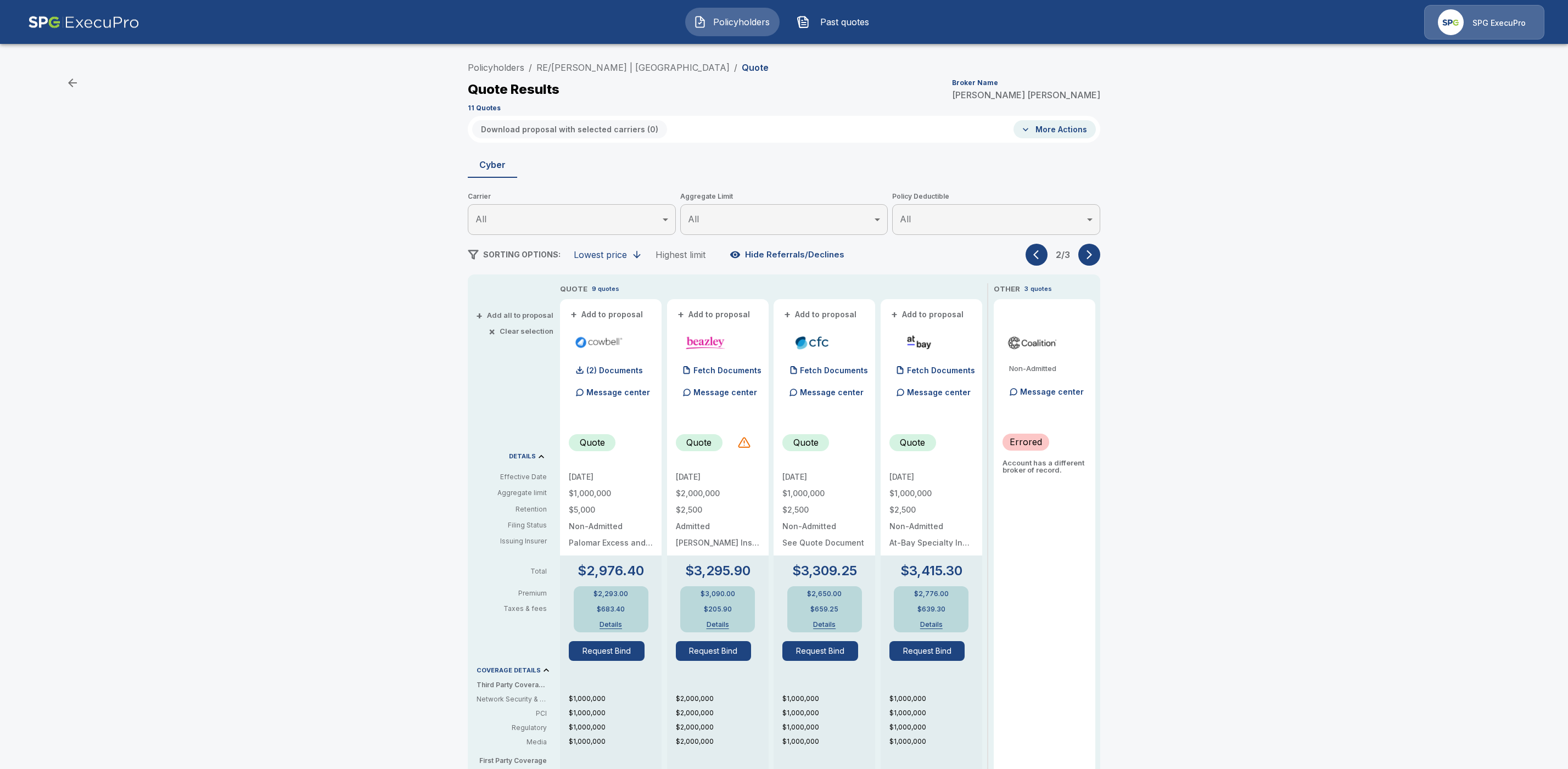
click at [1051, 120] on button "More Actions" at bounding box center [1055, 128] width 82 height 18
click at [1048, 189] on li "Fetch documents" at bounding box center [1083, 191] width 122 height 20
click at [508, 67] on link "Policyholders" at bounding box center [495, 67] width 57 height 11
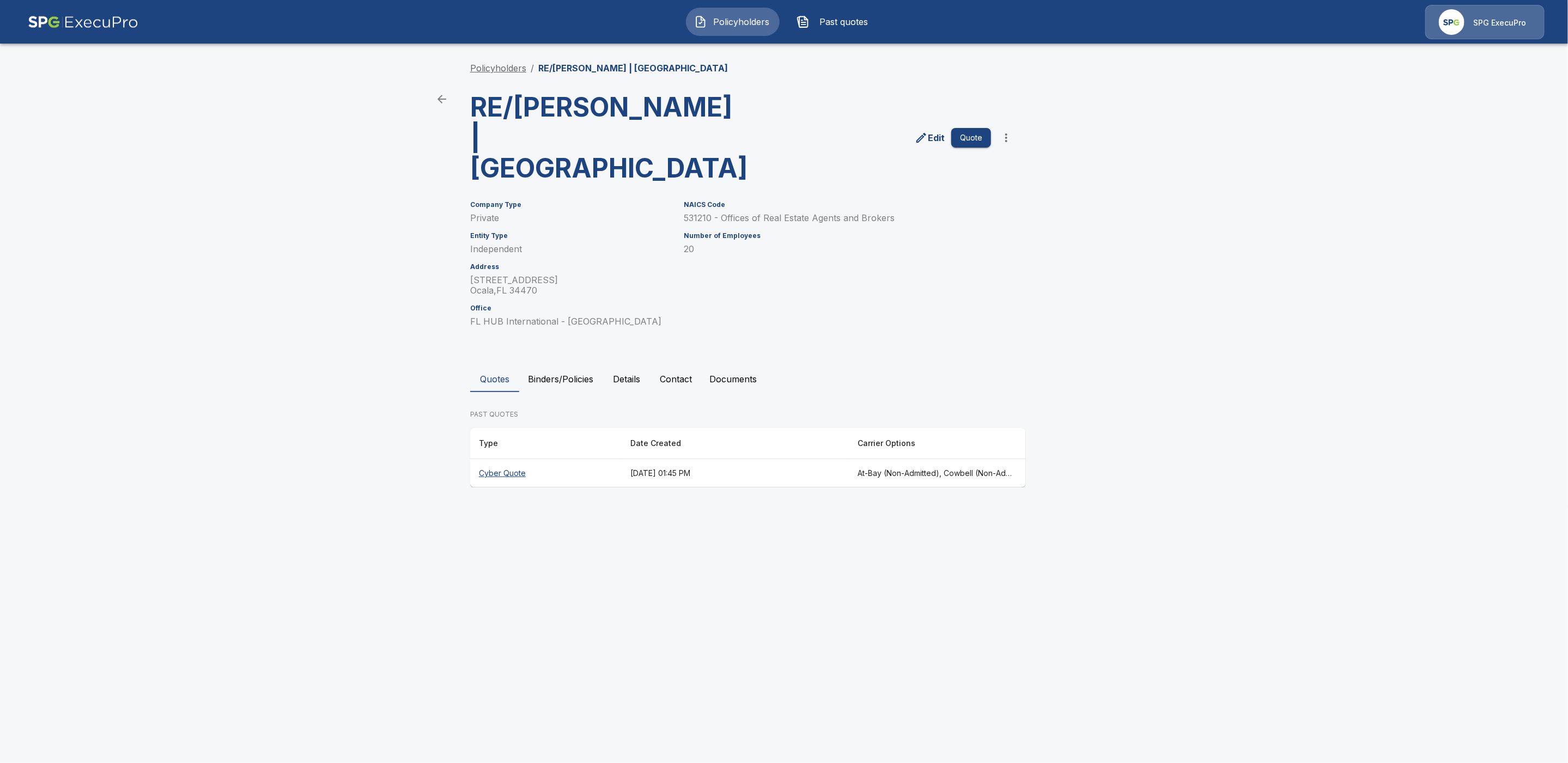
click at [506, 66] on link "Policyholders" at bounding box center [498, 67] width 57 height 11
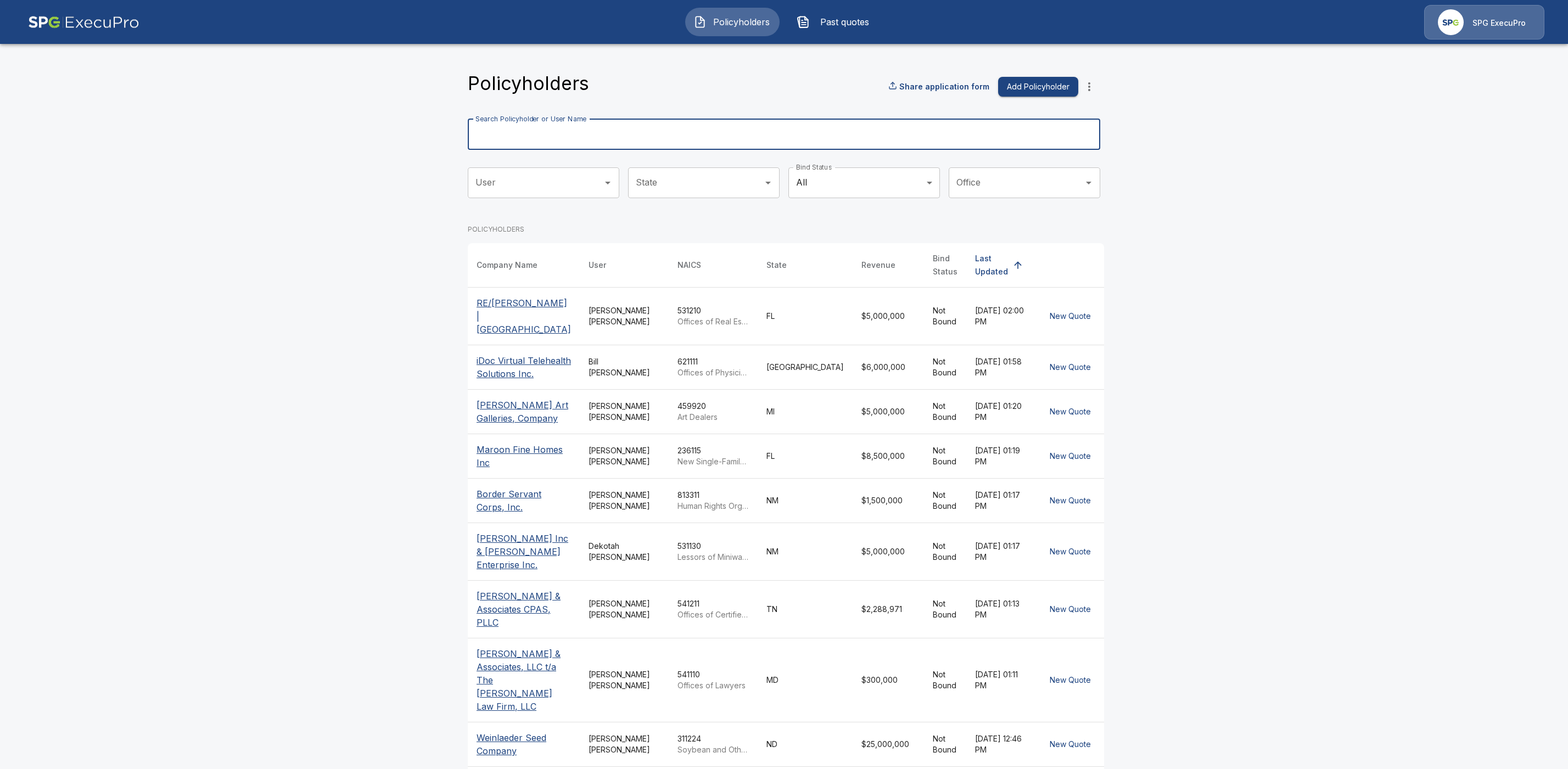
click at [542, 138] on input "Search Policyholder or User Name" at bounding box center [778, 134] width 620 height 31
paste input "**********"
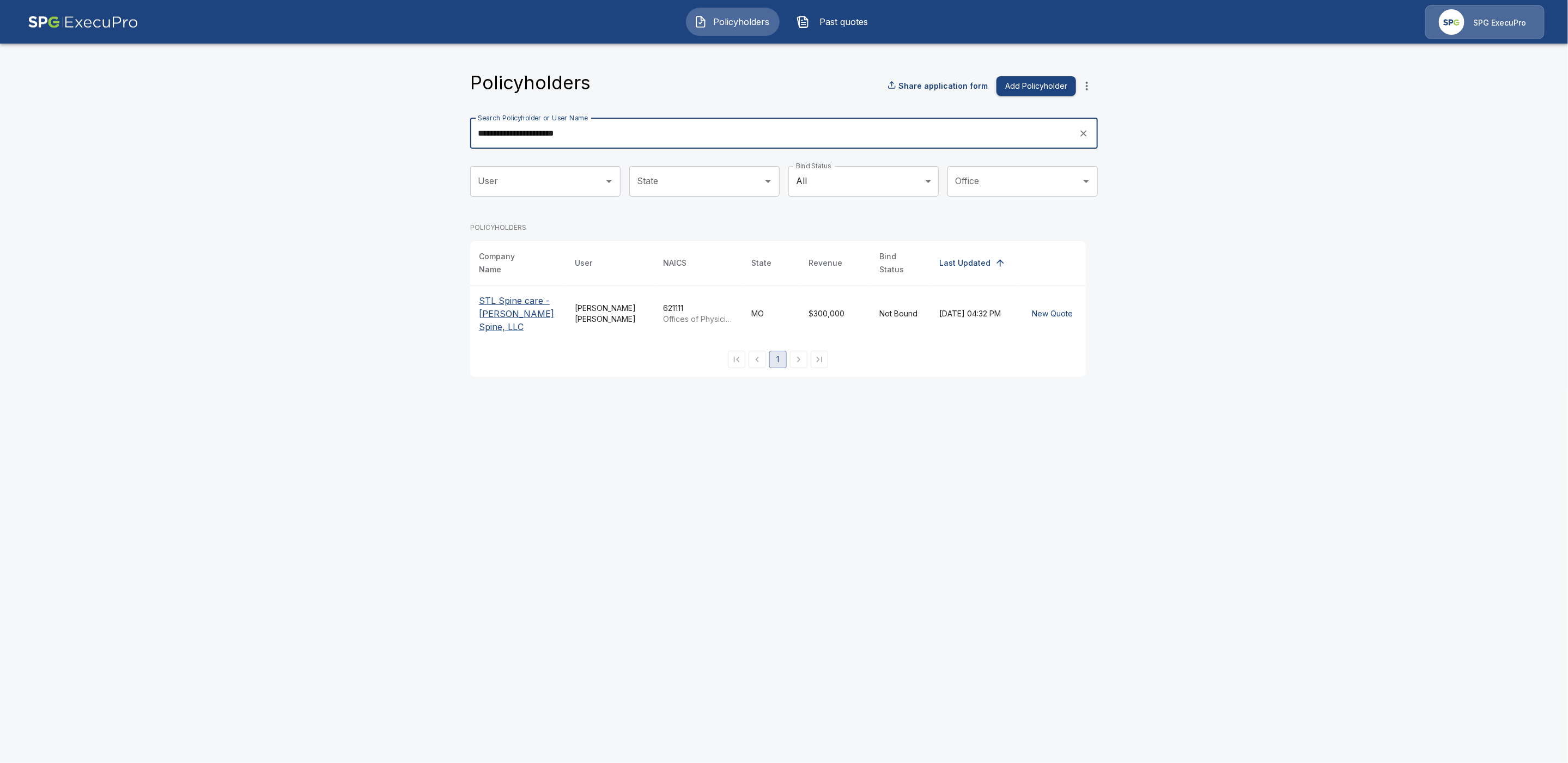
type input "**********"
click at [504, 300] on p "STL Spine care - [PERSON_NAME] Spine, LLC" at bounding box center [518, 314] width 78 height 40
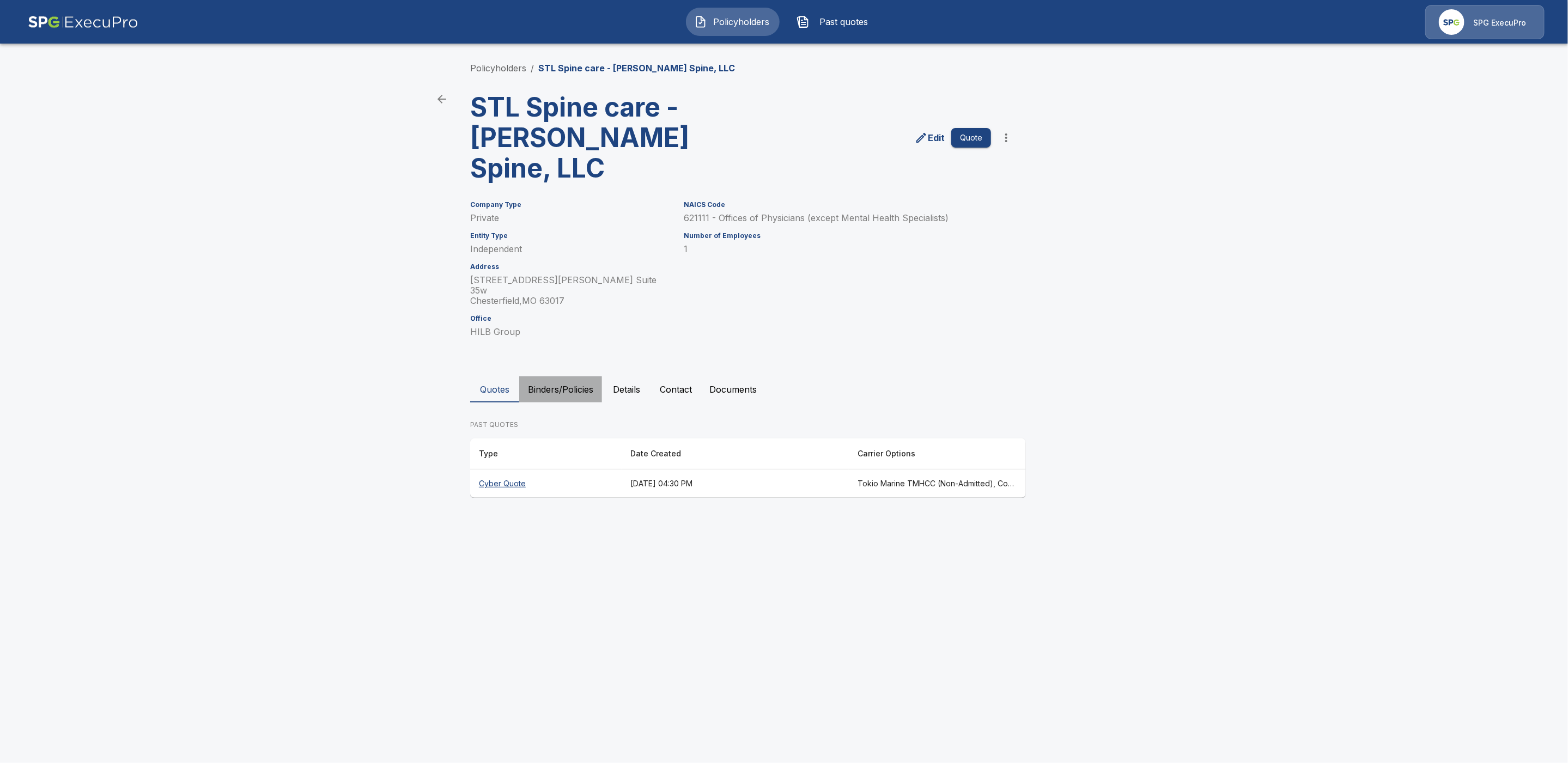
click at [551, 376] on button "Binders/Policies" at bounding box center [561, 389] width 83 height 26
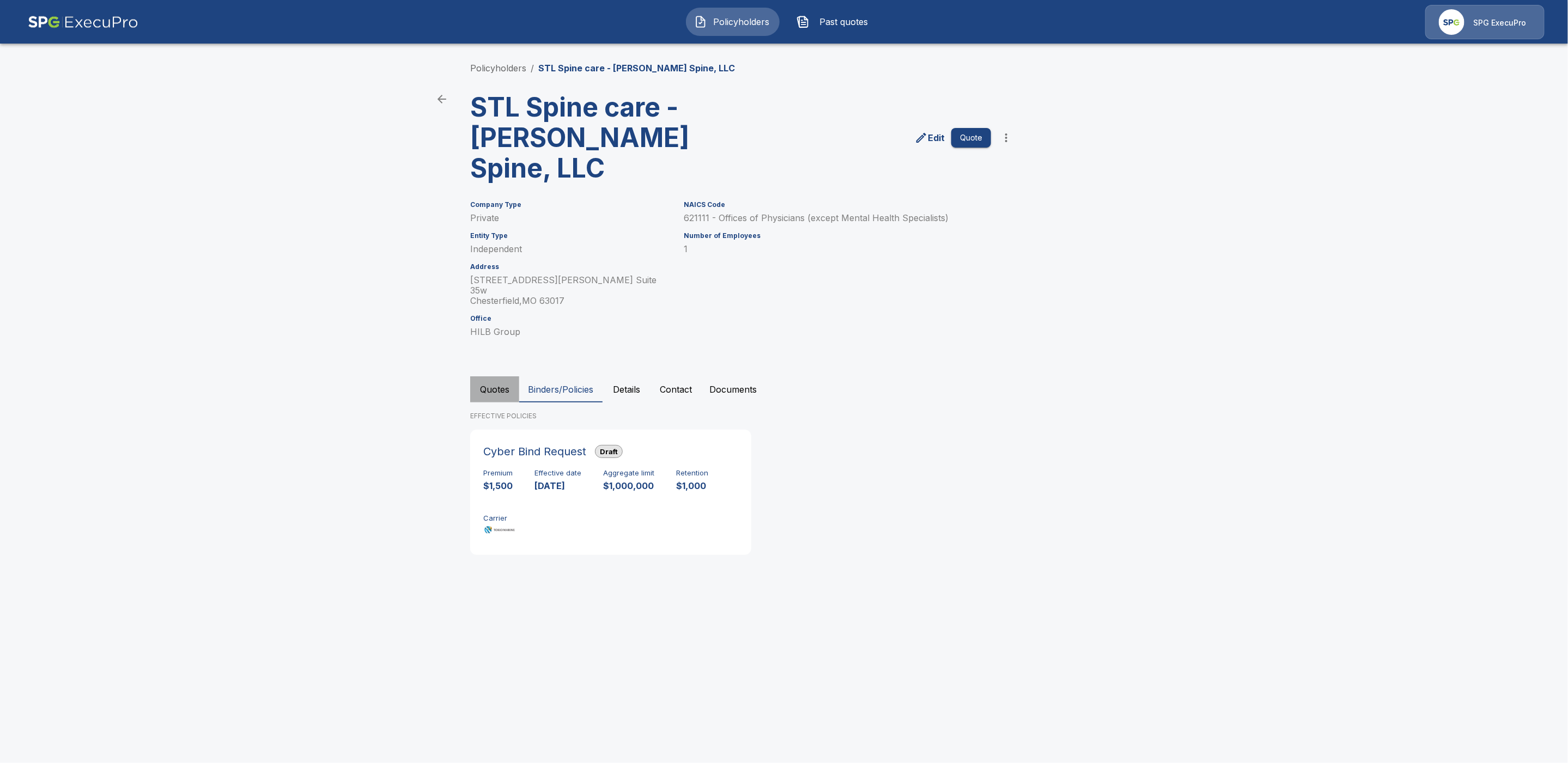
click at [493, 376] on button "Quotes" at bounding box center [495, 389] width 49 height 26
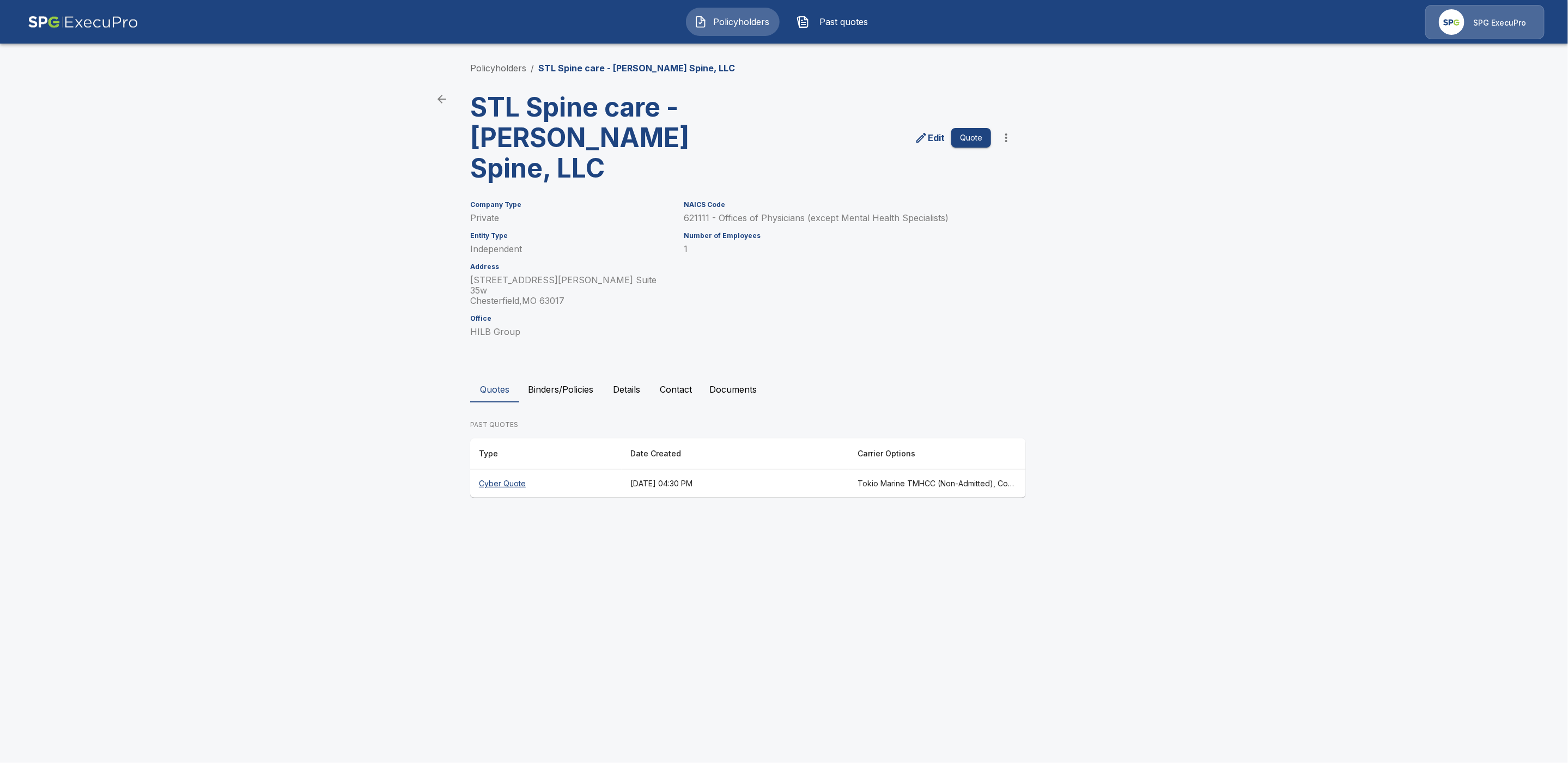
click at [578, 376] on button "Binders/Policies" at bounding box center [561, 389] width 83 height 26
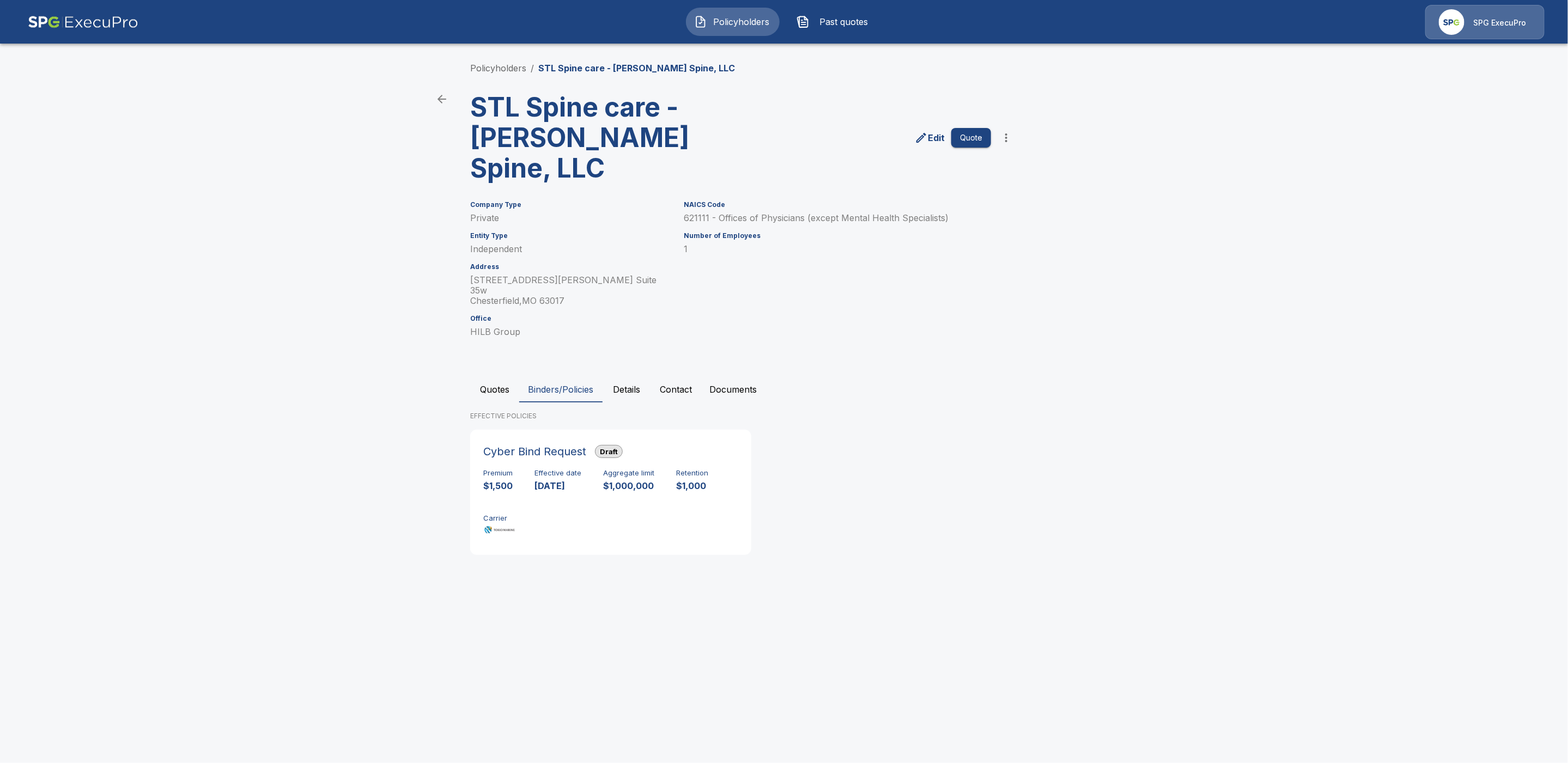
click at [707, 68] on div "Policyholders / STL Spine care - Coury Spine, LLC" at bounding box center [784, 68] width 628 height 13
click at [497, 67] on link "Policyholders" at bounding box center [498, 67] width 57 height 11
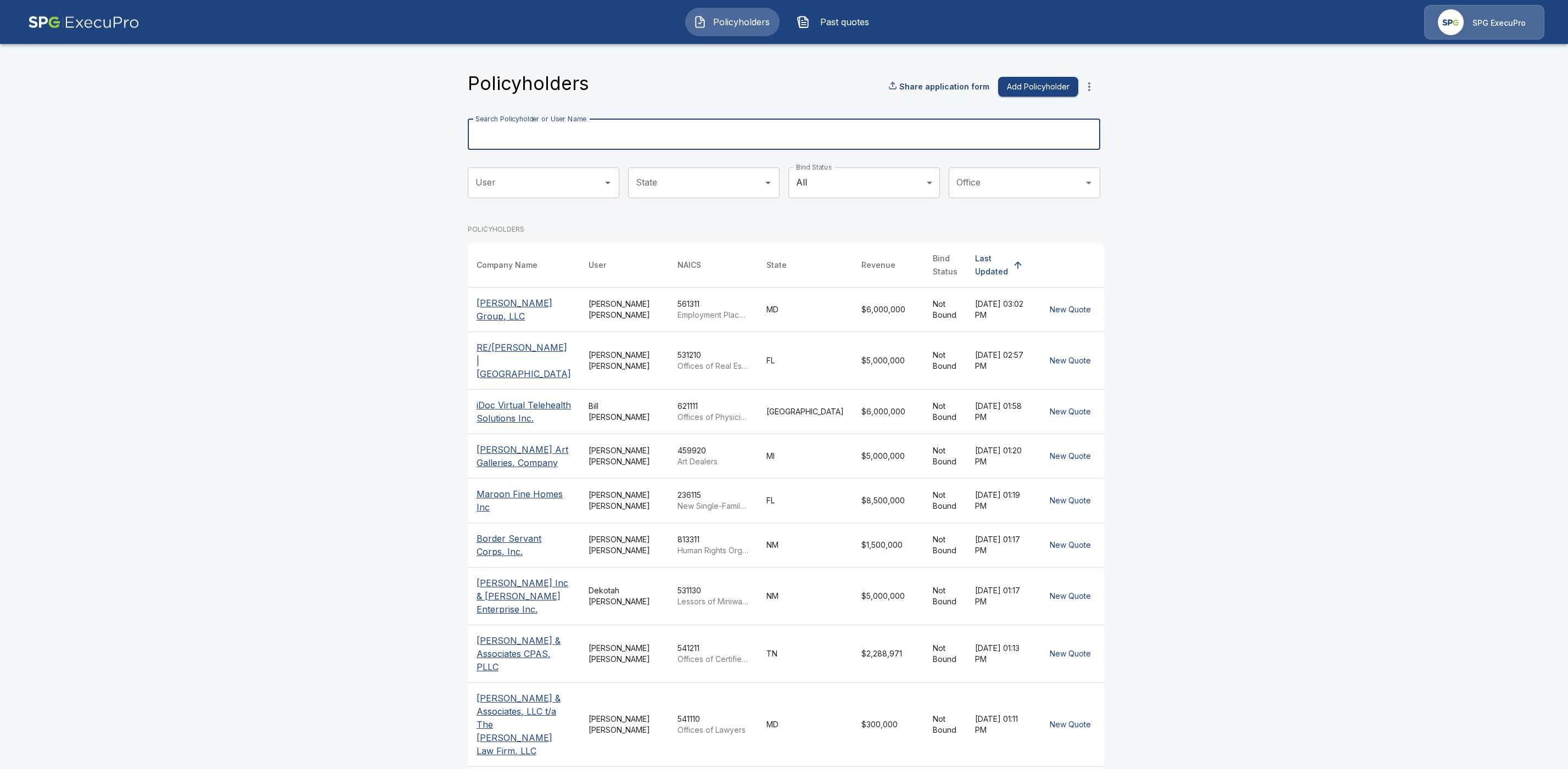
click at [524, 133] on input "Search Policyholder or User Name" at bounding box center [778, 134] width 620 height 31
paste input "**********"
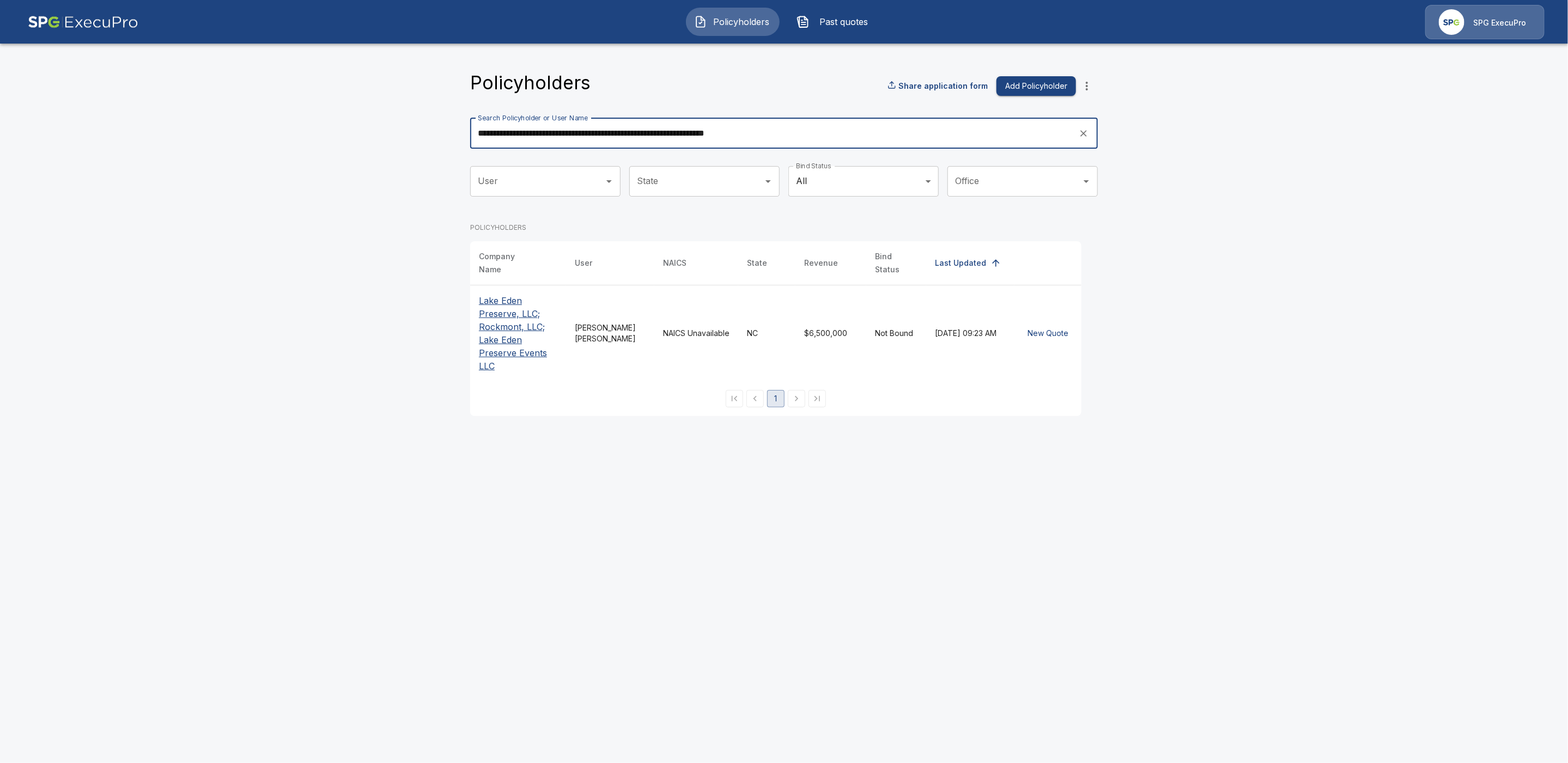
type input "**********"
click at [502, 325] on p "Lake Eden Preserve, LLC; Rockmont, LLC; Lake Eden Preserve Events LLC" at bounding box center [518, 333] width 78 height 78
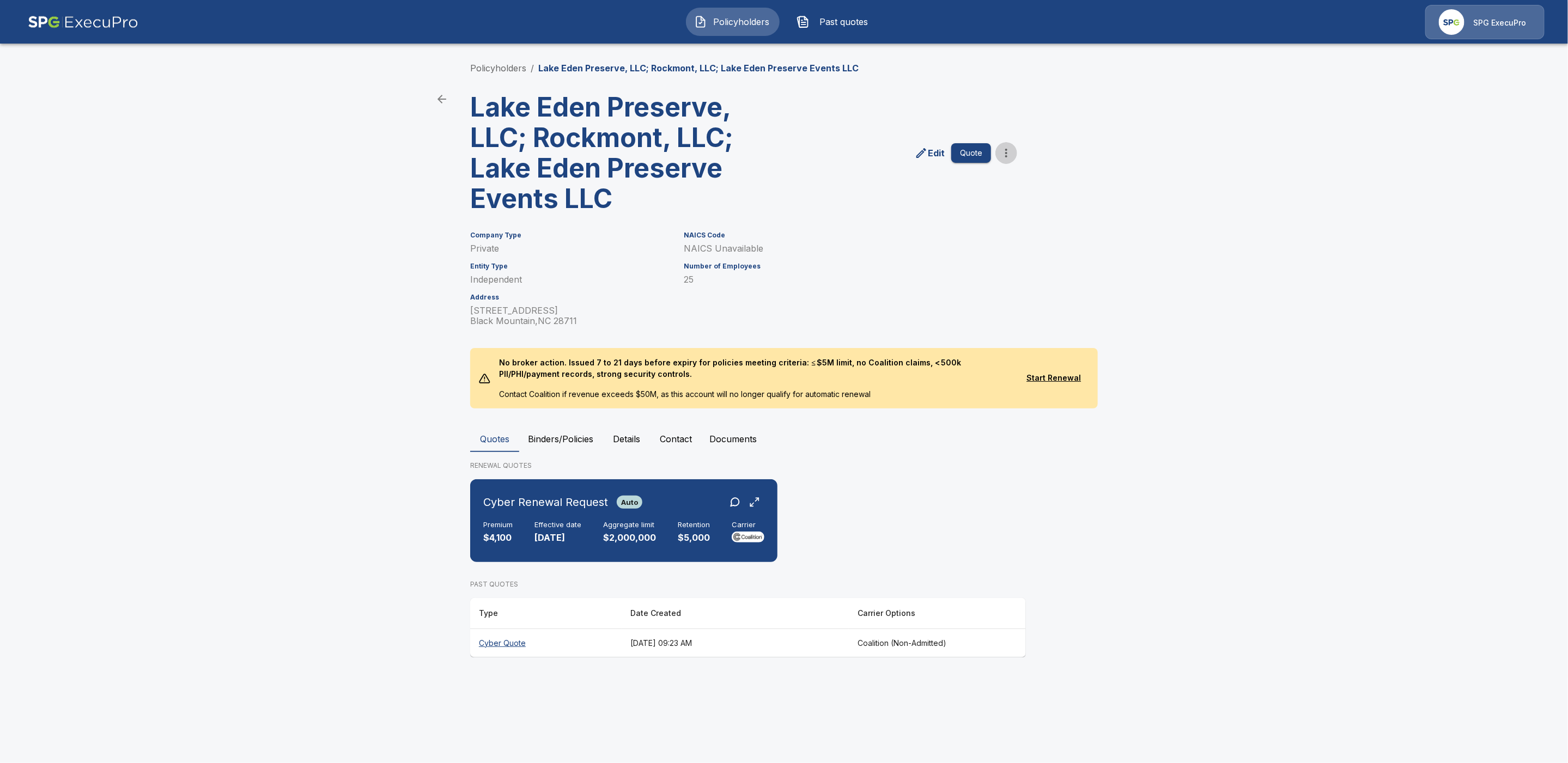
click at [1012, 152] on icon "more" at bounding box center [1007, 153] width 13 height 13
click at [974, 252] on li "Request Coalition Loss Run (testing)" at bounding box center [1005, 251] width 166 height 19
drag, startPoint x: 730, startPoint y: 437, endPoint x: 754, endPoint y: 511, distance: 77.8
click at [730, 438] on button "Documents" at bounding box center [733, 438] width 65 height 26
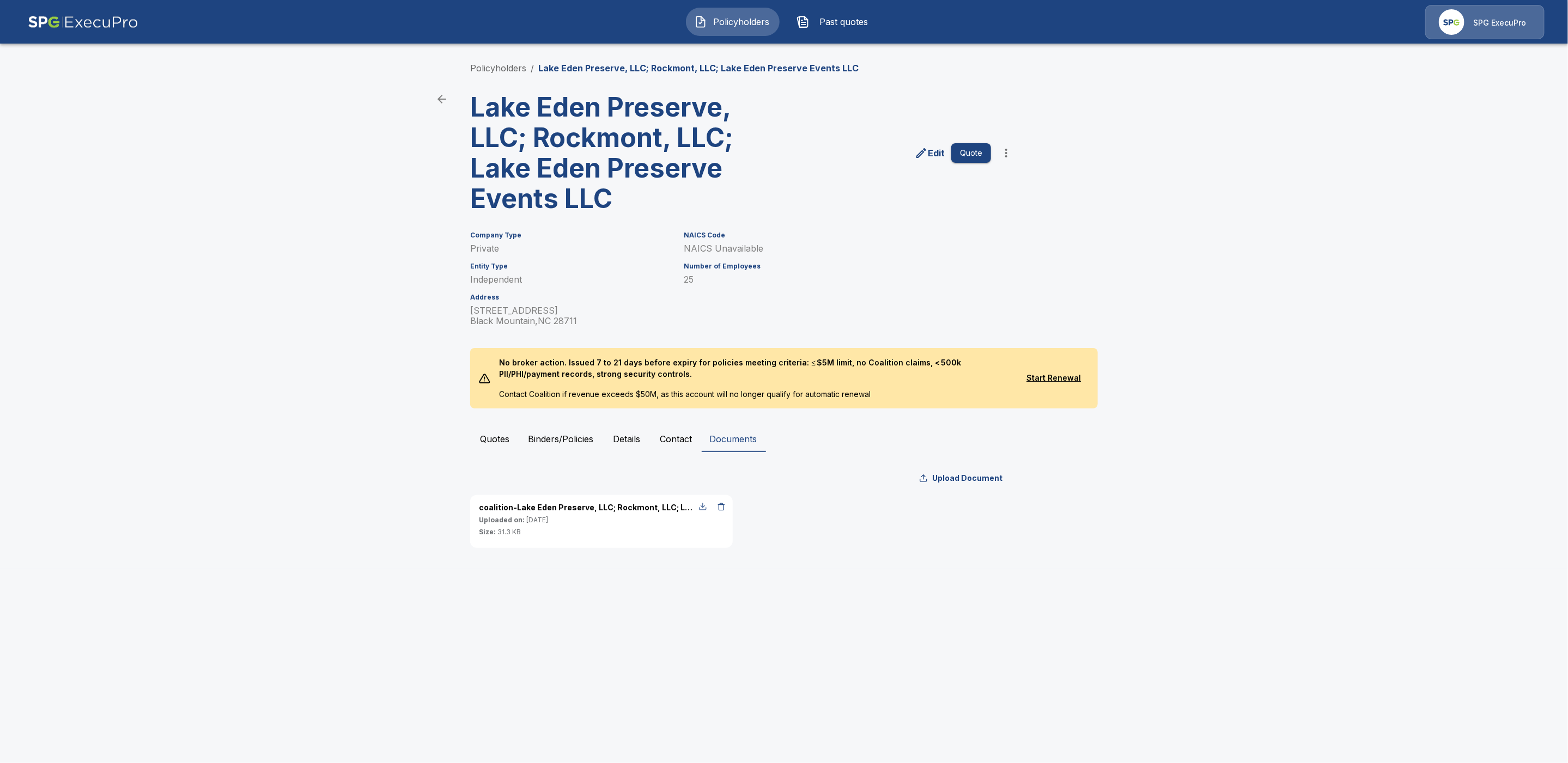
click at [703, 508] on div "button" at bounding box center [703, 507] width 8 height 8
click at [480, 66] on link "Policyholders" at bounding box center [498, 67] width 57 height 11
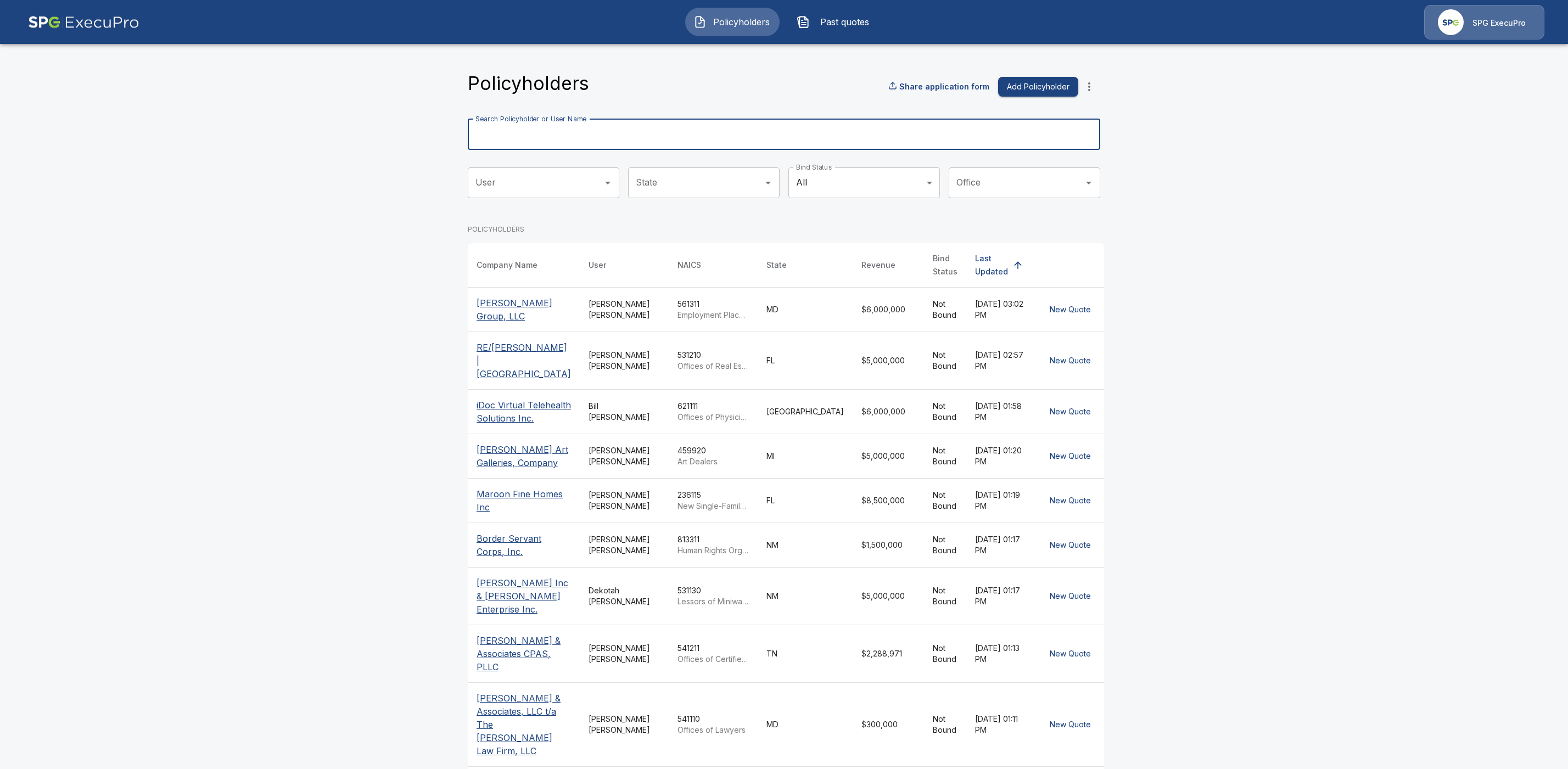
click at [539, 141] on input "Search Policyholder or User Name" at bounding box center [778, 134] width 620 height 31
paste input "**********"
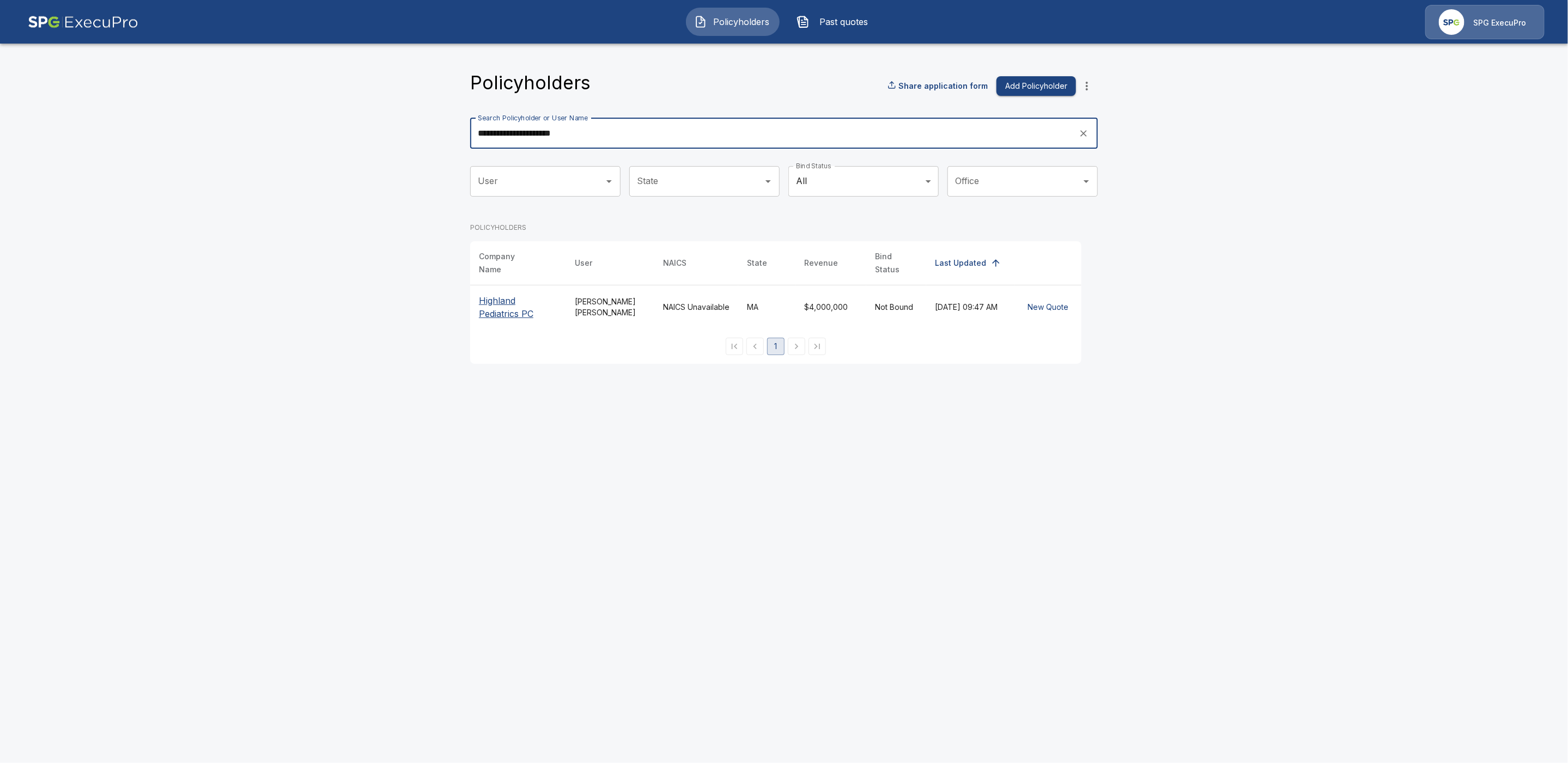
type input "**********"
click at [493, 294] on p "Highland Pediatrics PC" at bounding box center [518, 307] width 78 height 26
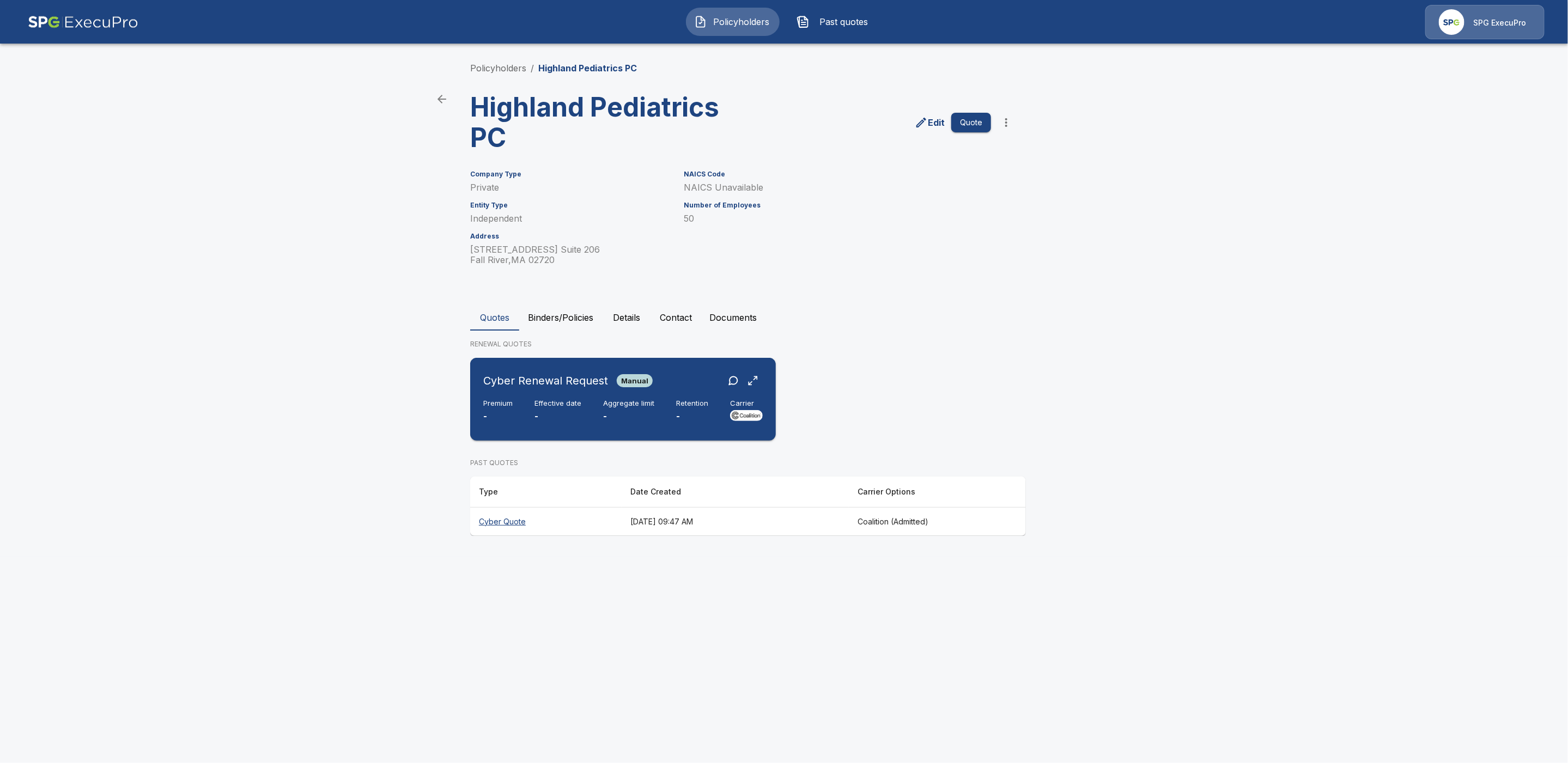
click at [669, 384] on div "Cyber Renewal Request Manual" at bounding box center [622, 380] width 279 height 19
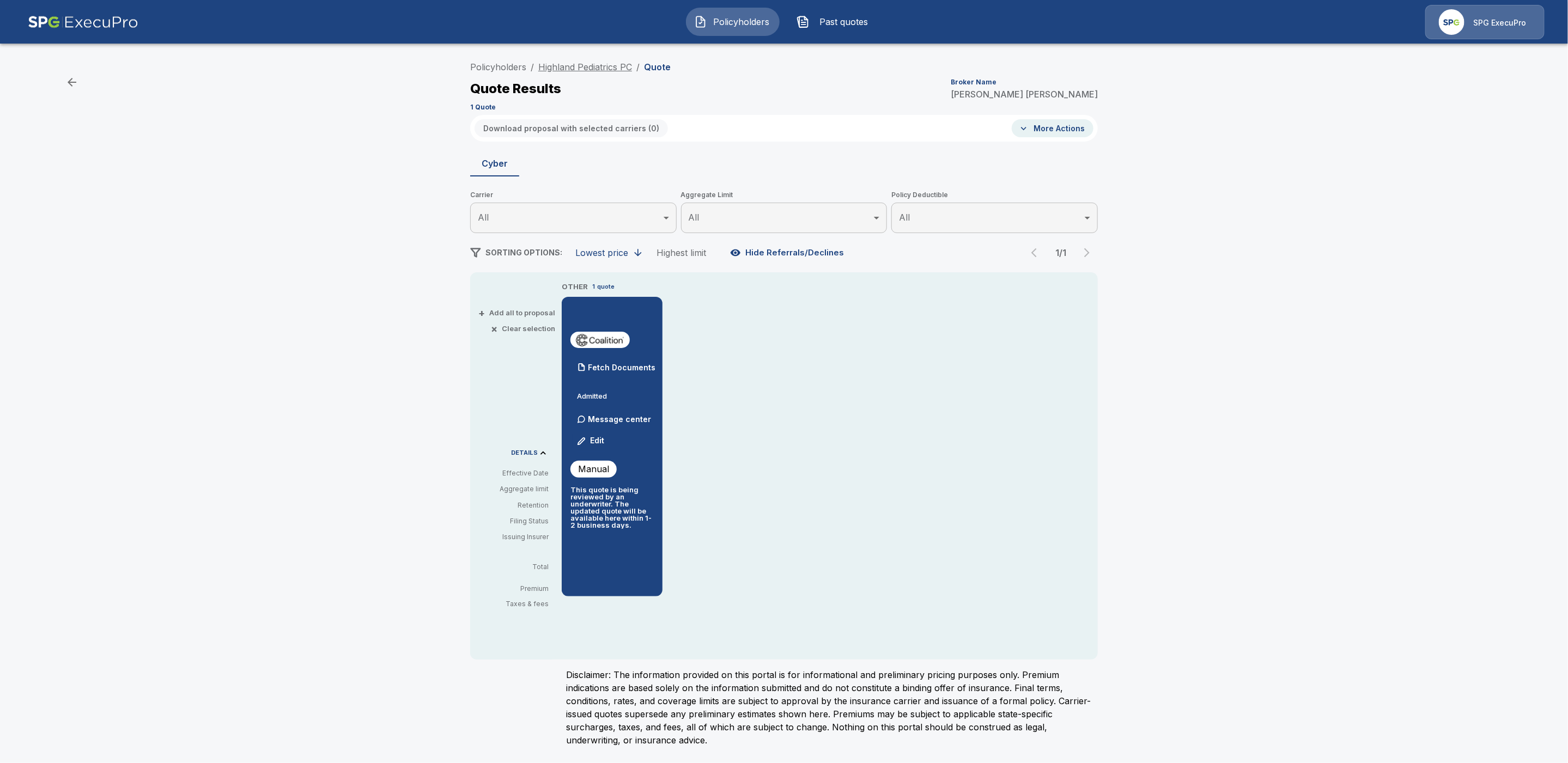
click at [572, 68] on link "Highland Pediatrics PC" at bounding box center [585, 67] width 94 height 11
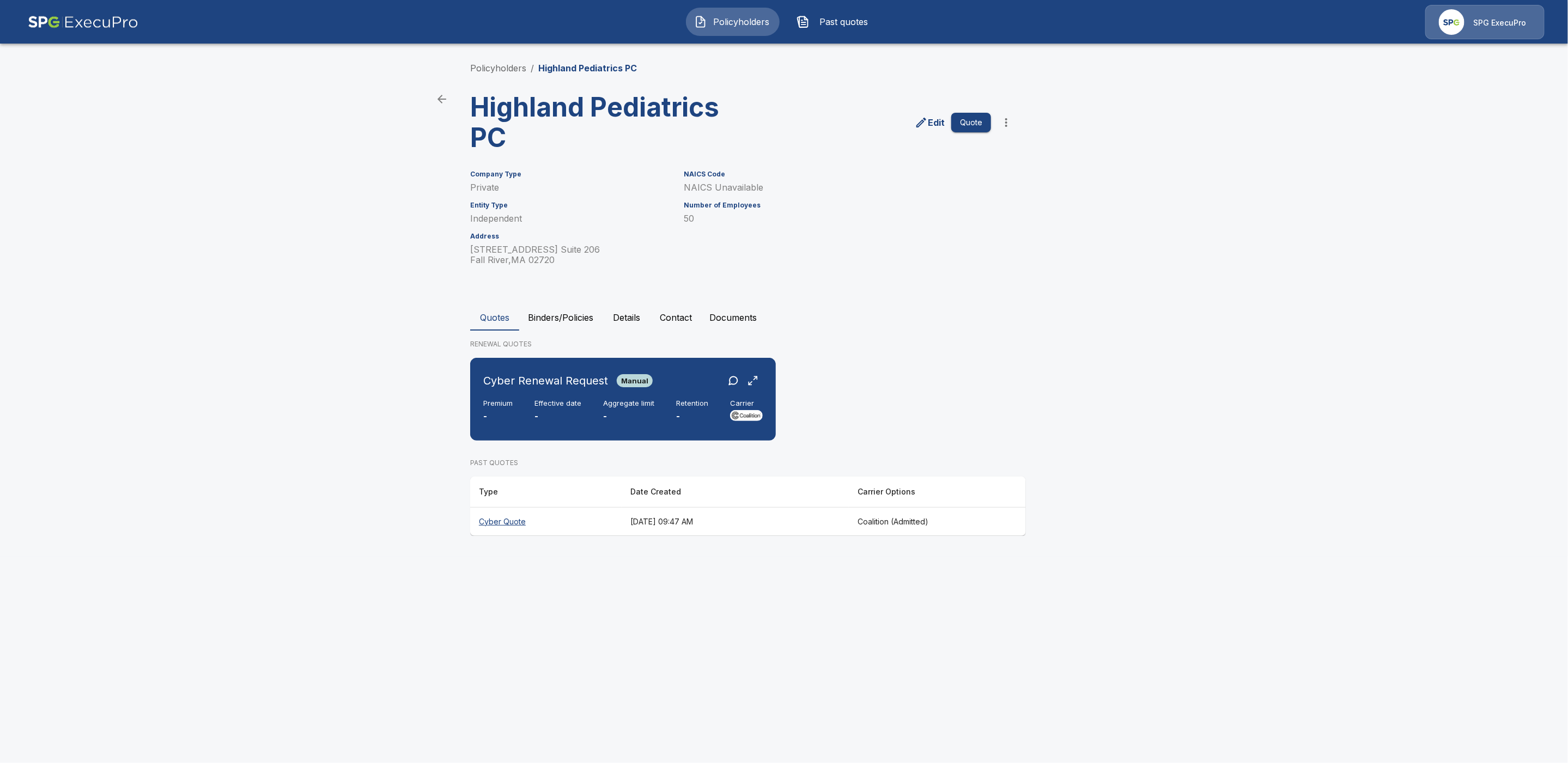
click at [1017, 127] on div "Policyholders / Highland Pediatrics PC Highland Pediatrics PC Edit Quote Compan…" at bounding box center [784, 298] width 654 height 516
click at [1011, 121] on icon "more" at bounding box center [1007, 123] width 13 height 13
click at [1005, 218] on li "Request Coalition Loss Run (testing)" at bounding box center [1005, 221] width 166 height 19
click at [749, 319] on button "Documents" at bounding box center [733, 317] width 65 height 26
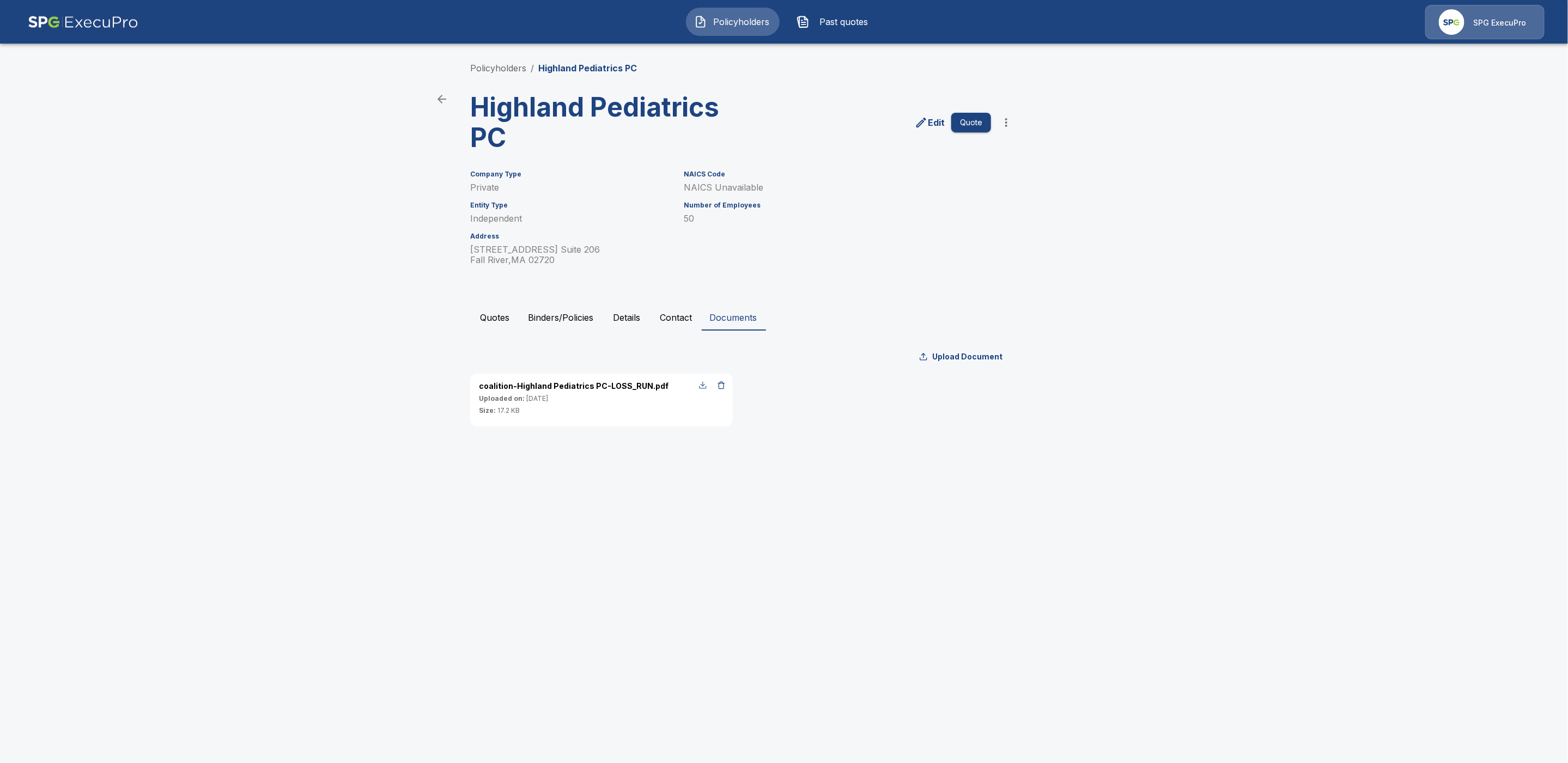
click at [703, 385] on div "button" at bounding box center [703, 385] width 8 height 8
click at [501, 67] on link "Policyholders" at bounding box center [498, 67] width 57 height 11
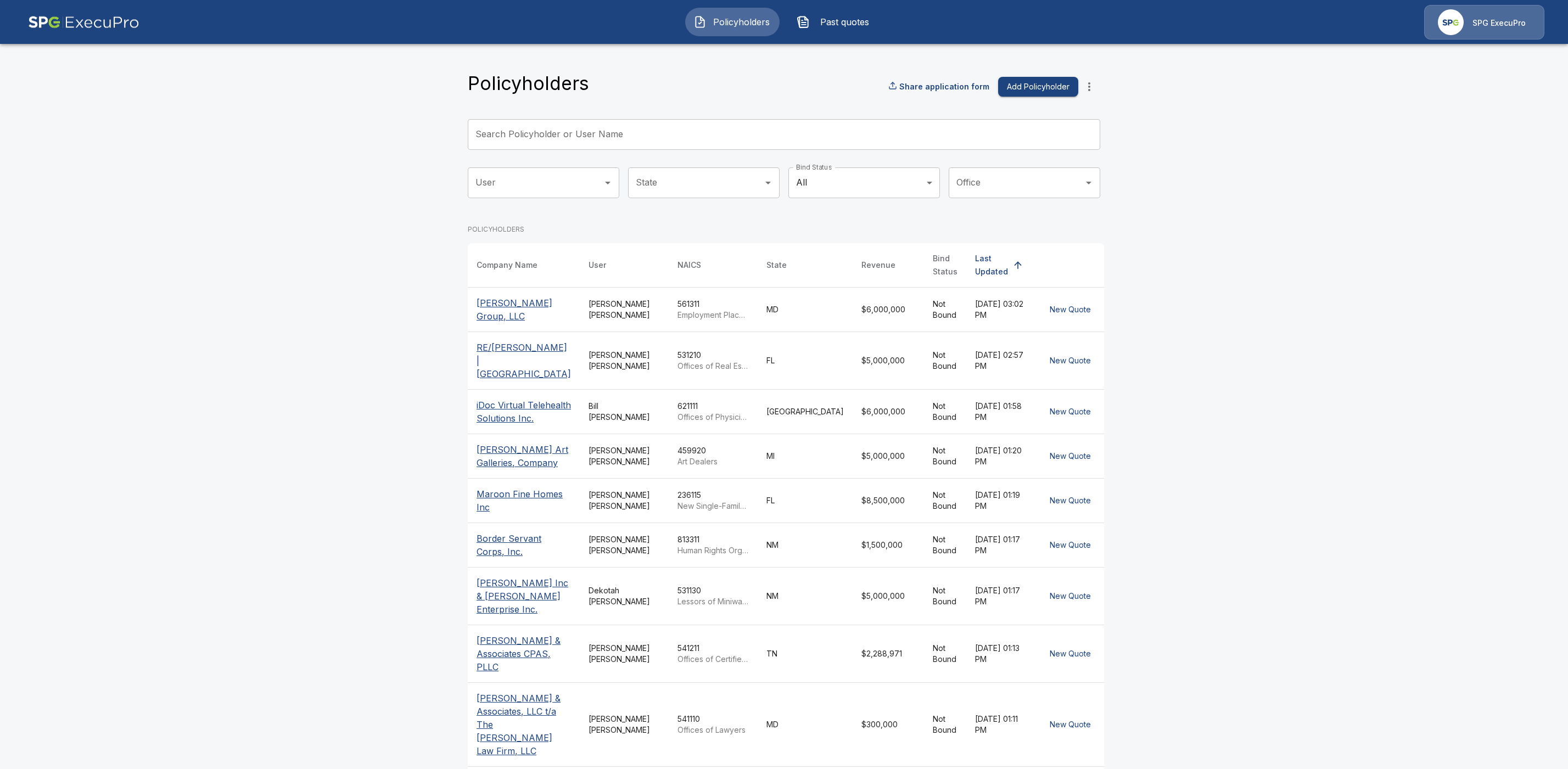
click at [514, 132] on input "Search Policyholder or User Name" at bounding box center [778, 134] width 620 height 31
paste input "**********"
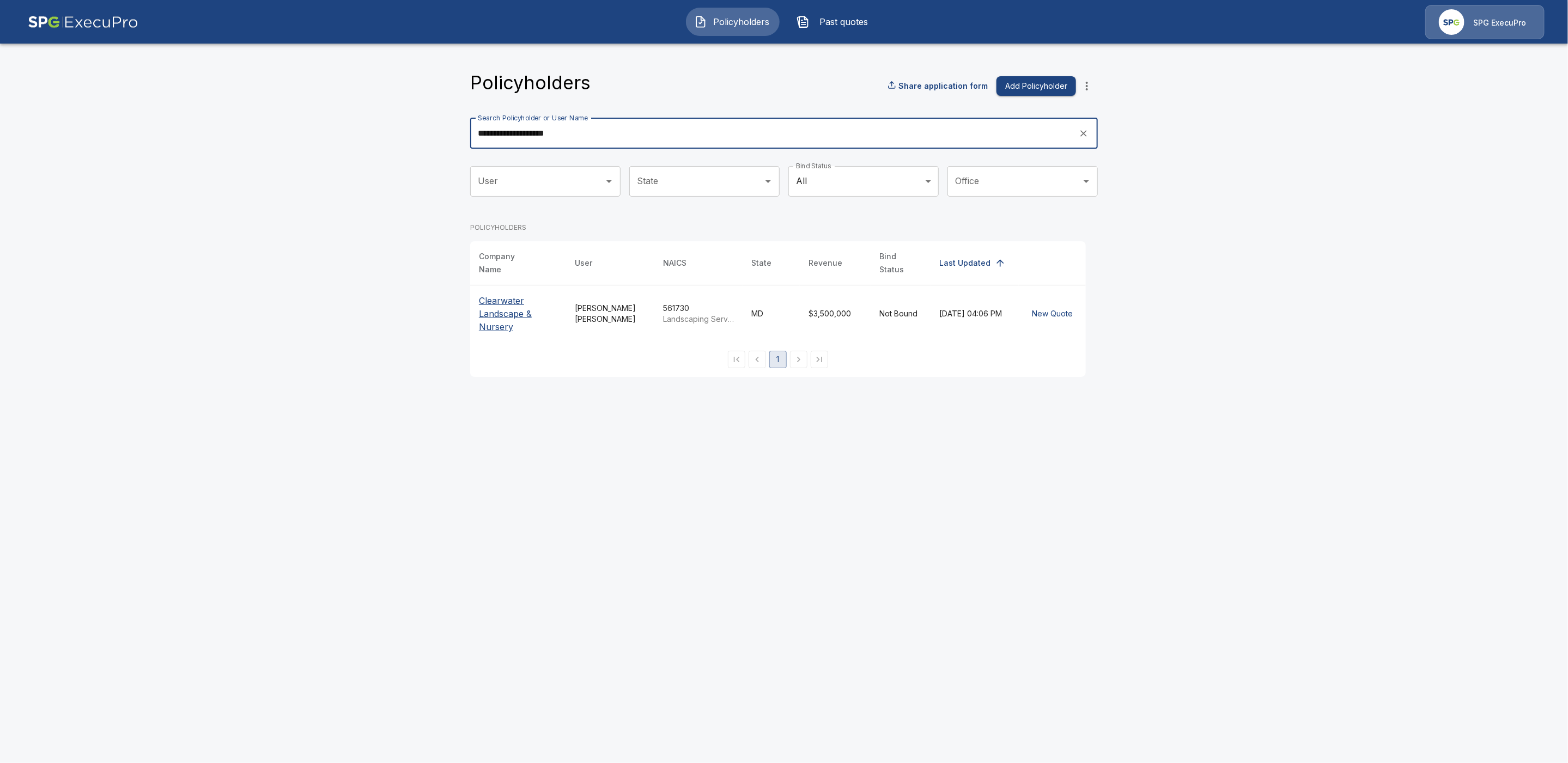
type input "**********"
drag, startPoint x: 492, startPoint y: 294, endPoint x: 552, endPoint y: 322, distance: 66.2
click at [492, 294] on p "Clearwater Landscape & Nursery" at bounding box center [518, 314] width 78 height 40
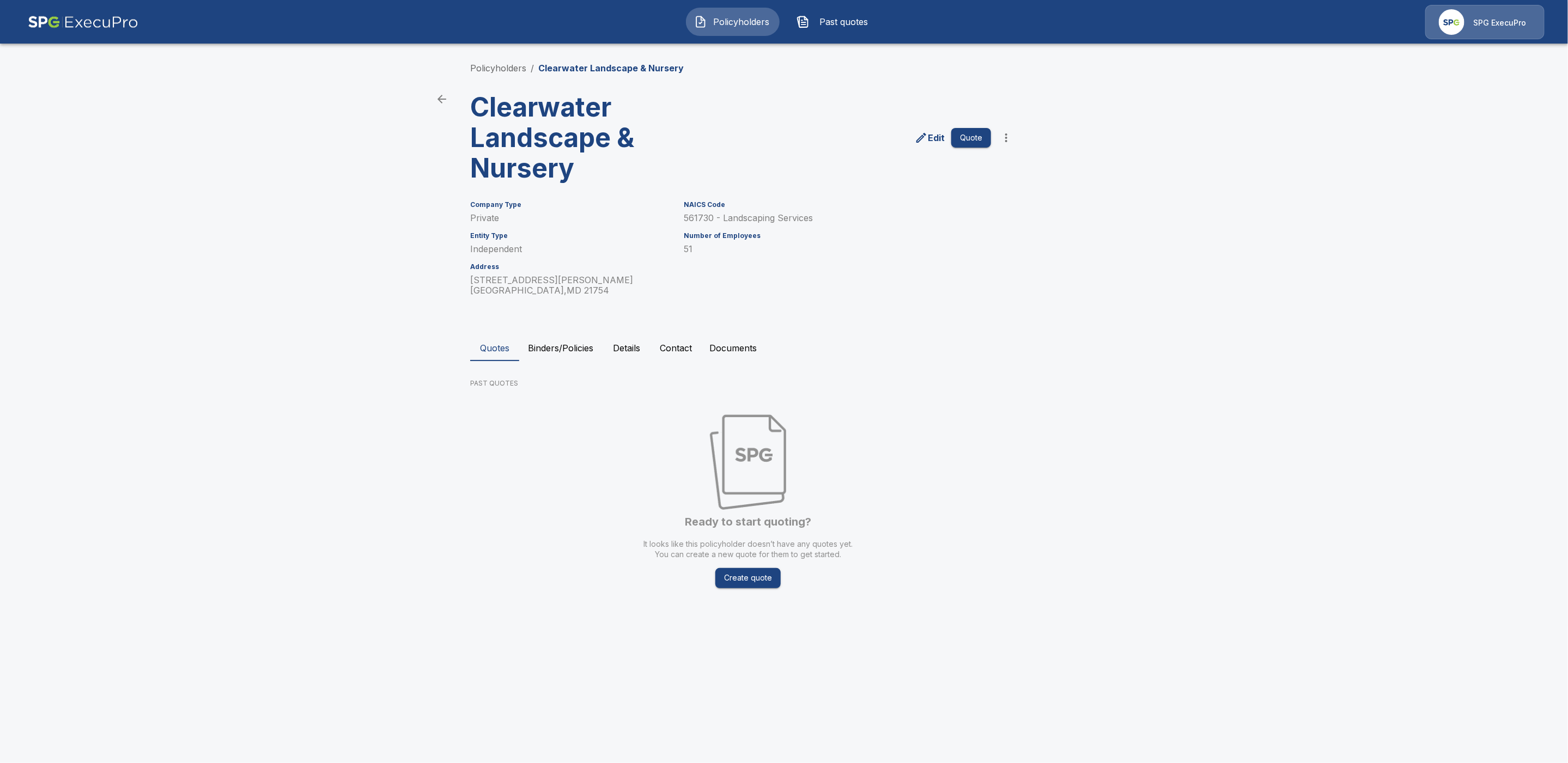
click at [1008, 142] on icon "more" at bounding box center [1007, 138] width 13 height 13
click at [956, 196] on li "Import Quotes" at bounding box center [1005, 197] width 166 height 19
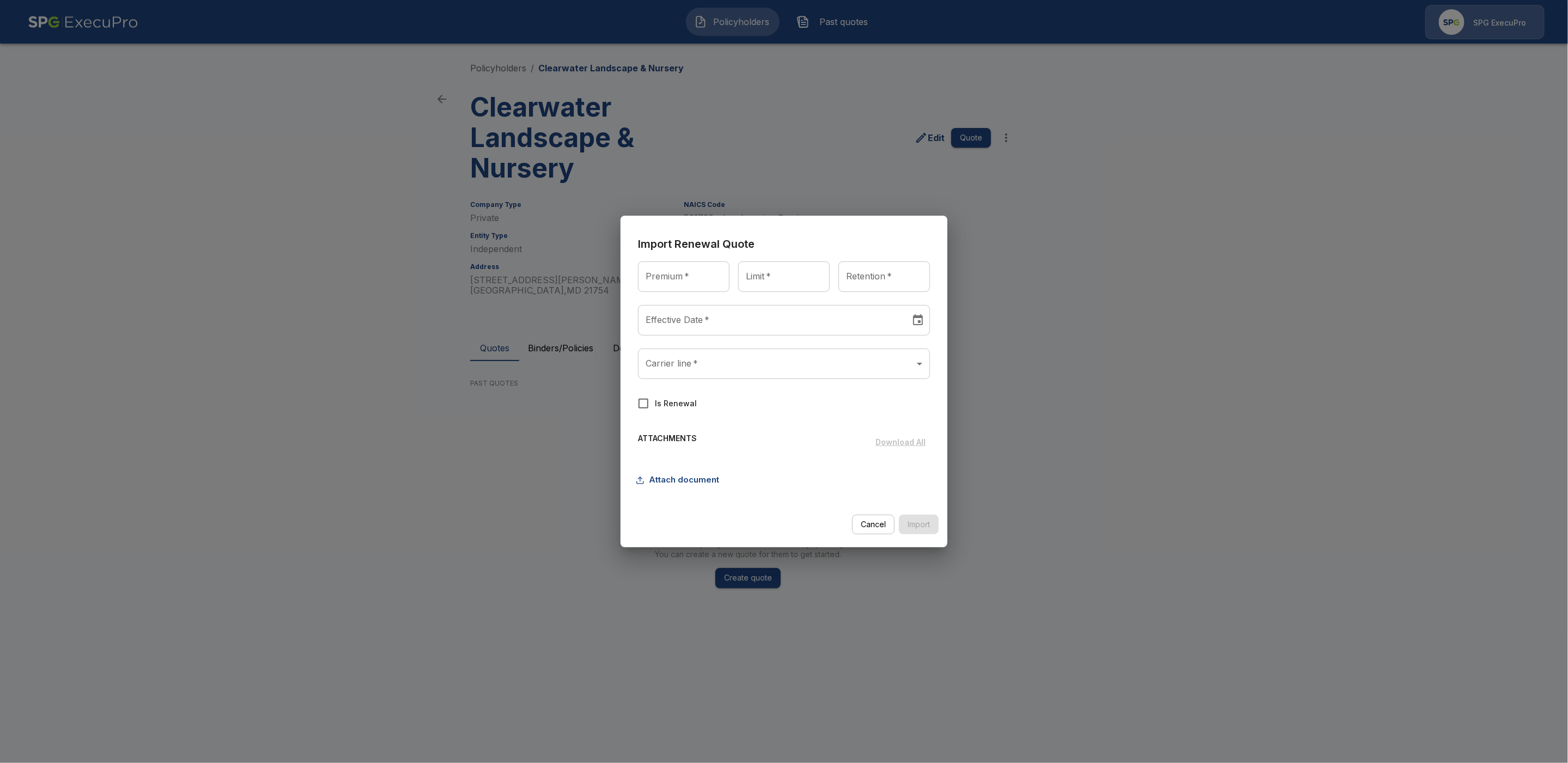
click at [684, 286] on input "Premium   *" at bounding box center [684, 277] width 92 height 30
type input "******"
click at [817, 278] on input "Limit   *" at bounding box center [784, 277] width 92 height 30
type input "**********"
click at [893, 273] on input "Retention   *" at bounding box center [884, 277] width 92 height 30
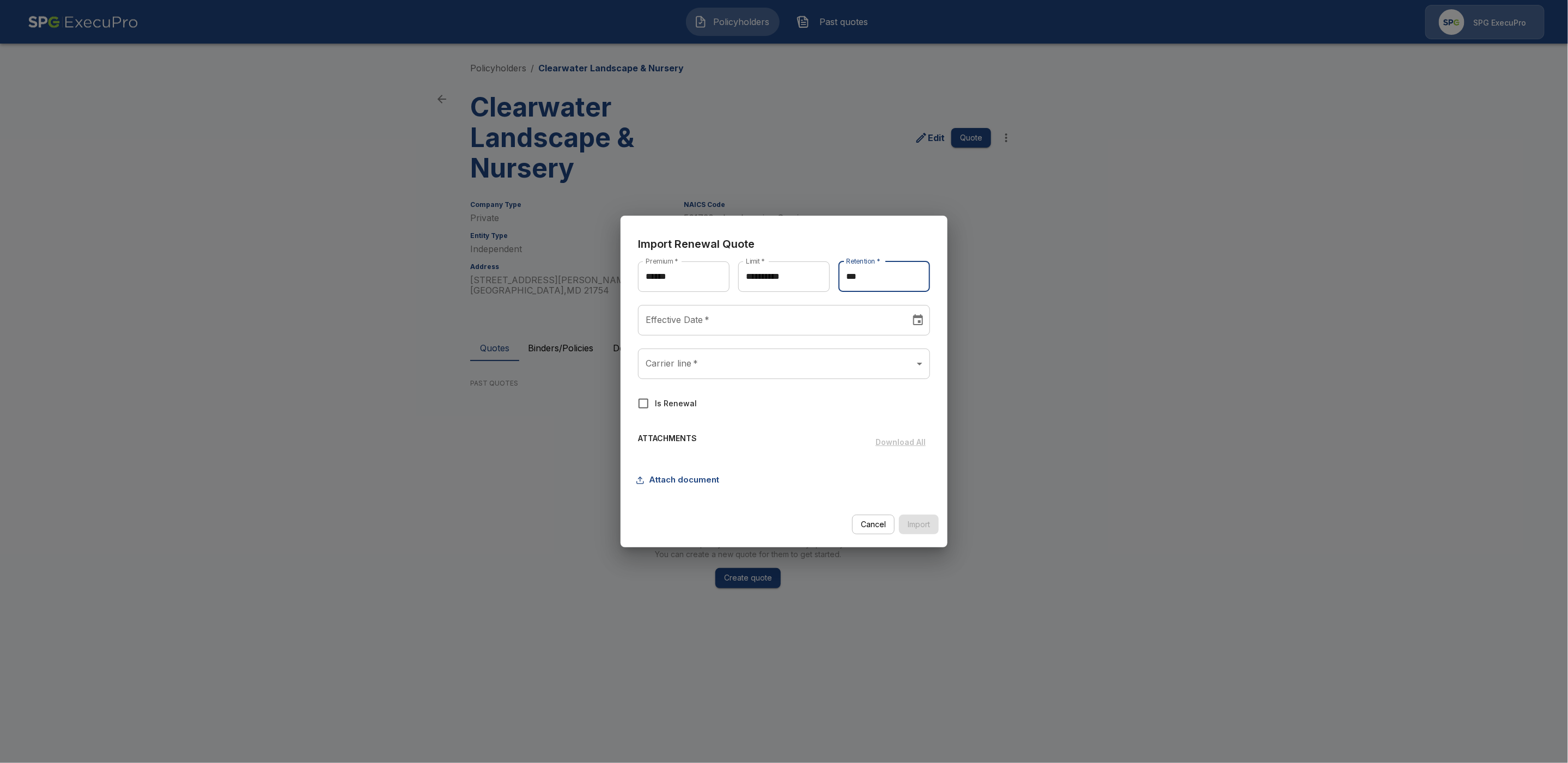
type input "*******"
type input "********"
click at [752, 320] on input "********" at bounding box center [771, 320] width 265 height 30
click at [800, 355] on icon "Next month" at bounding box center [795, 353] width 13 height 13
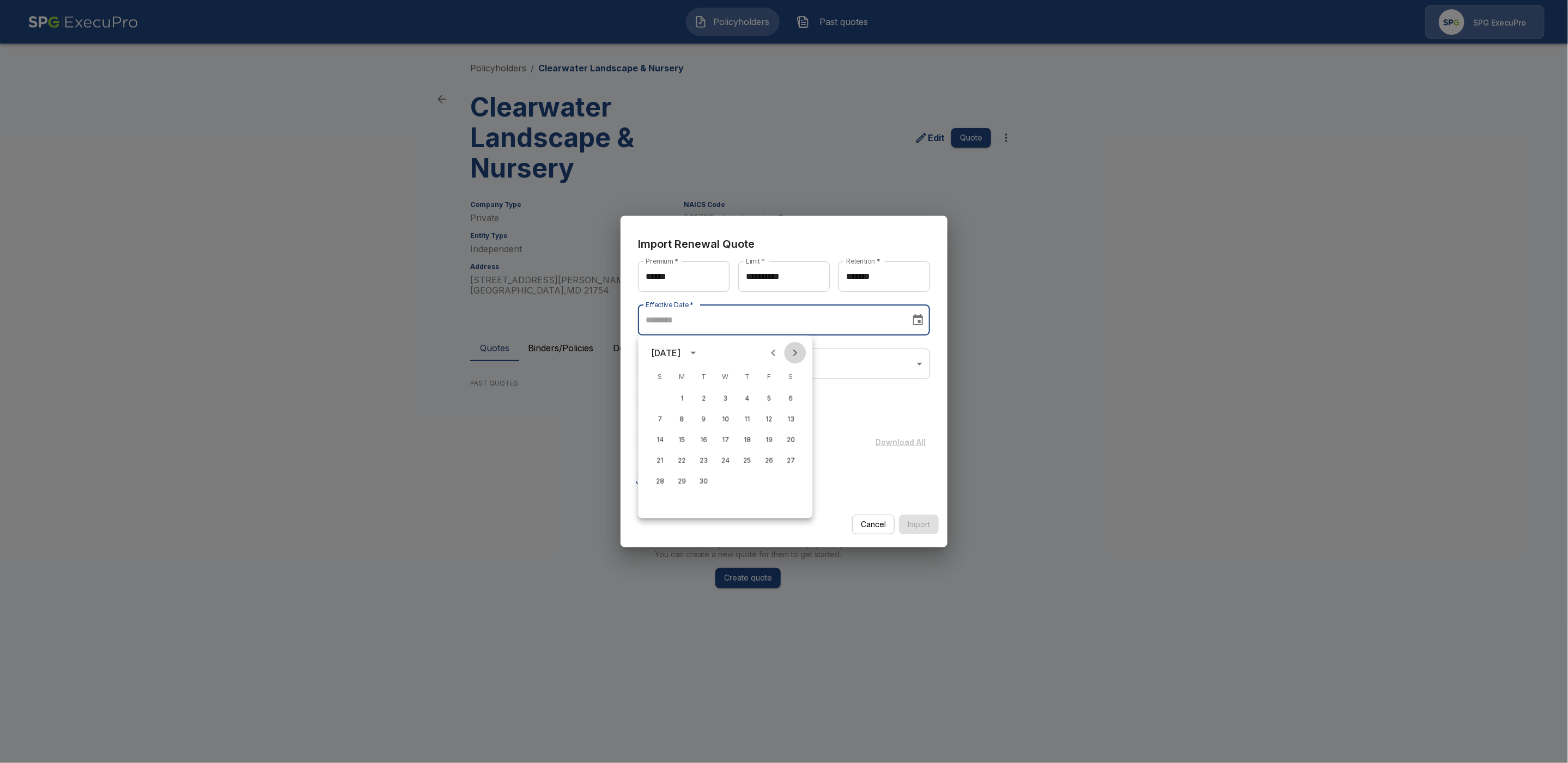
click at [800, 355] on icon "Next month" at bounding box center [795, 353] width 13 height 13
click at [751, 418] on button "9" at bounding box center [747, 419] width 19 height 19
type input "********"
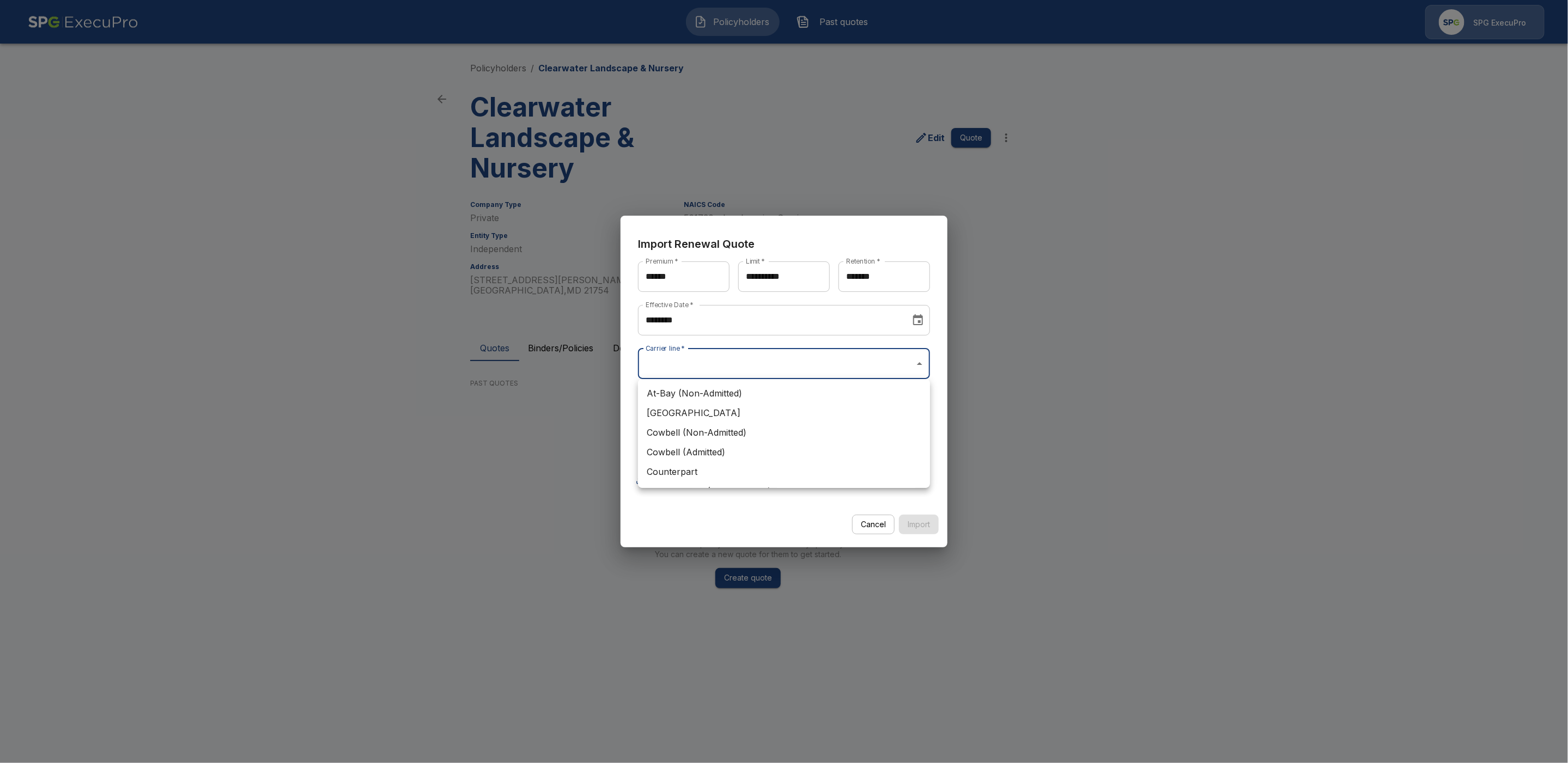
click at [849, 366] on body "**********" at bounding box center [784, 313] width 1568 height 626
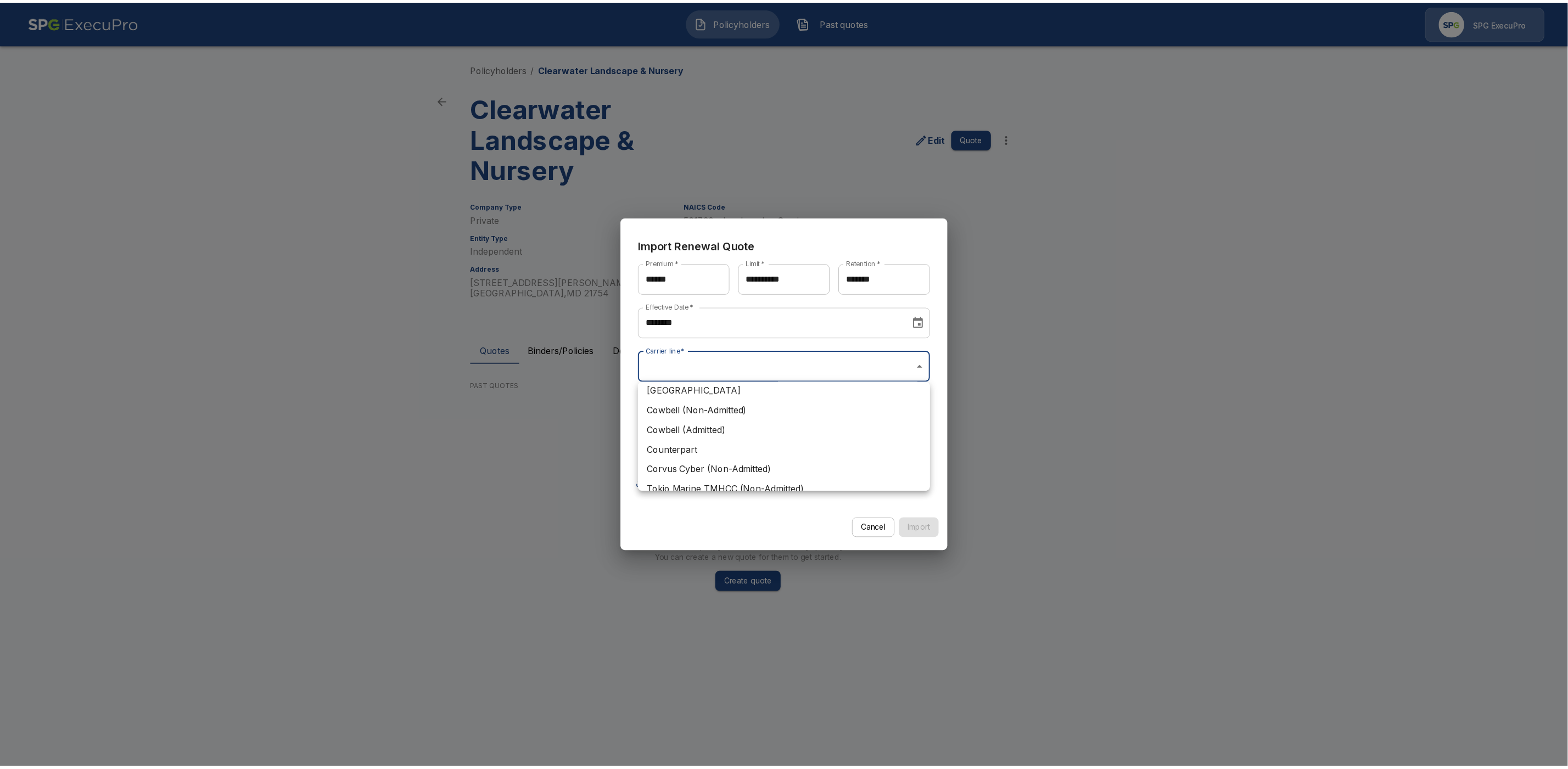
scroll to position [26, 0]
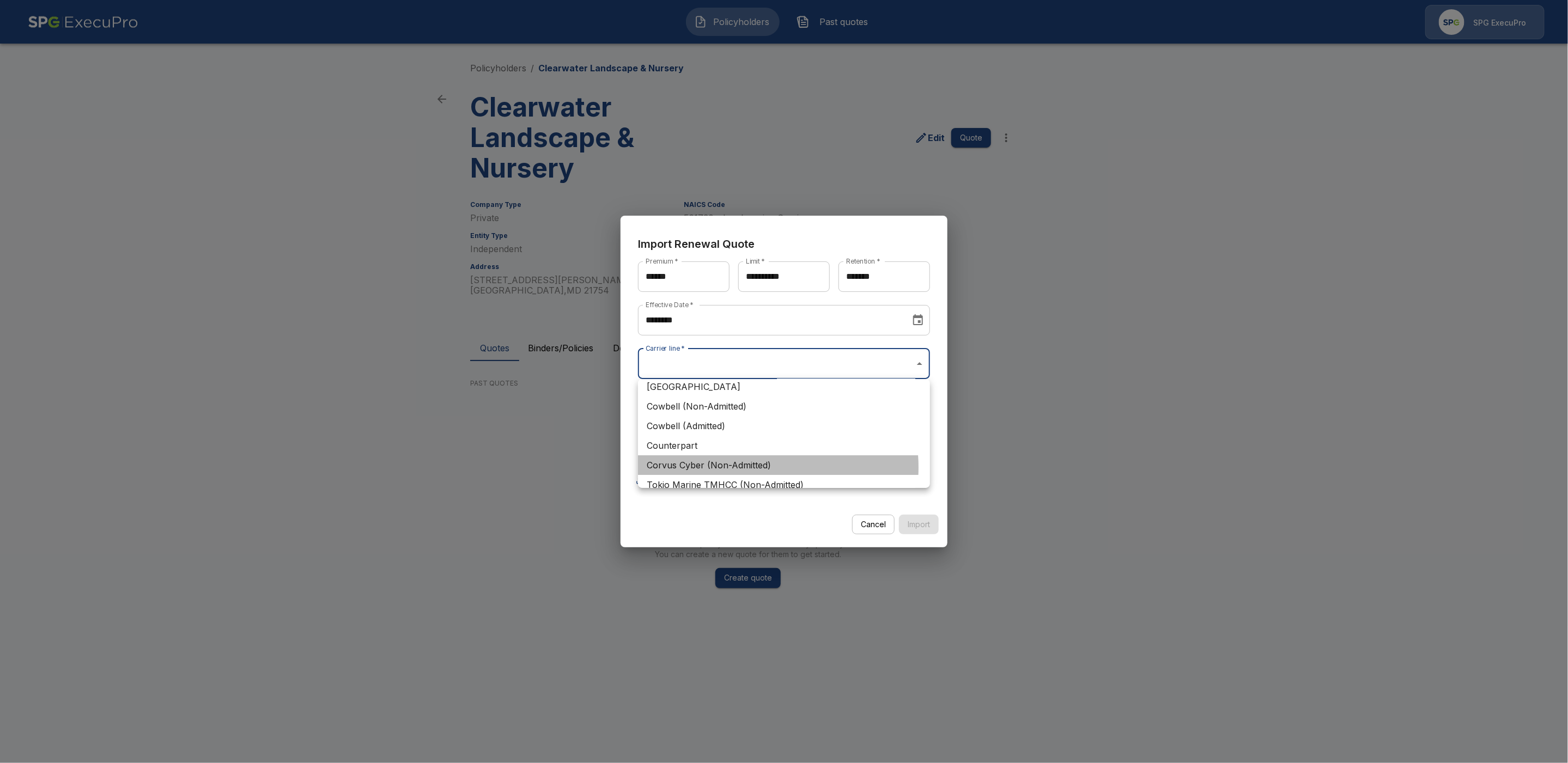
click at [757, 467] on li "Corvus Cyber (Non-Admitted)" at bounding box center [784, 465] width 292 height 19
type input "**********"
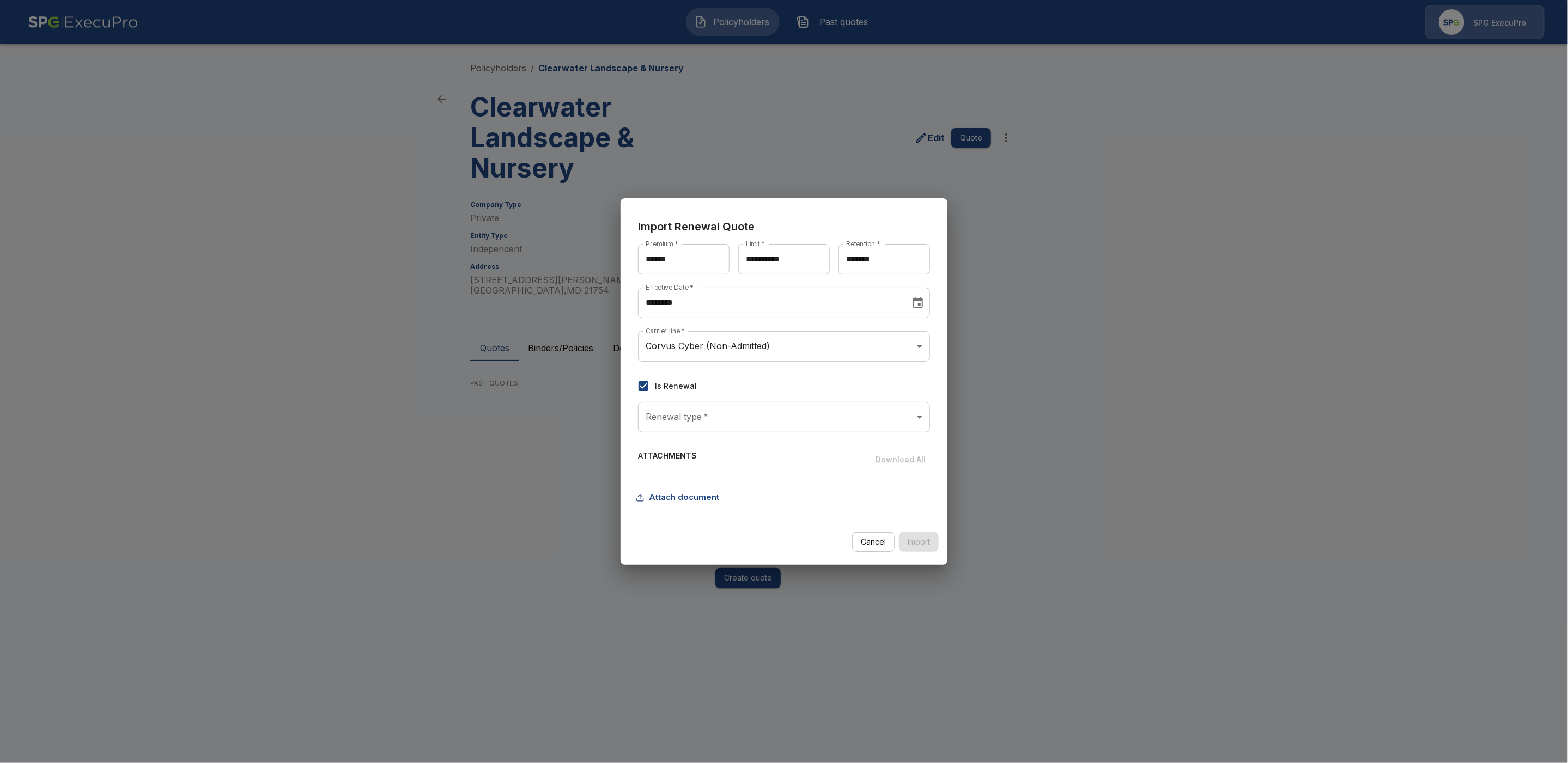
click at [691, 395] on label "Is Renewal" at bounding box center [776, 385] width 289 height 23
click at [747, 417] on body "**********" at bounding box center [784, 313] width 1568 height 626
click at [692, 445] on li "OFFLINE" at bounding box center [784, 446] width 292 height 19
type input "*******"
click at [682, 498] on button "Attach document" at bounding box center [681, 497] width 85 height 21
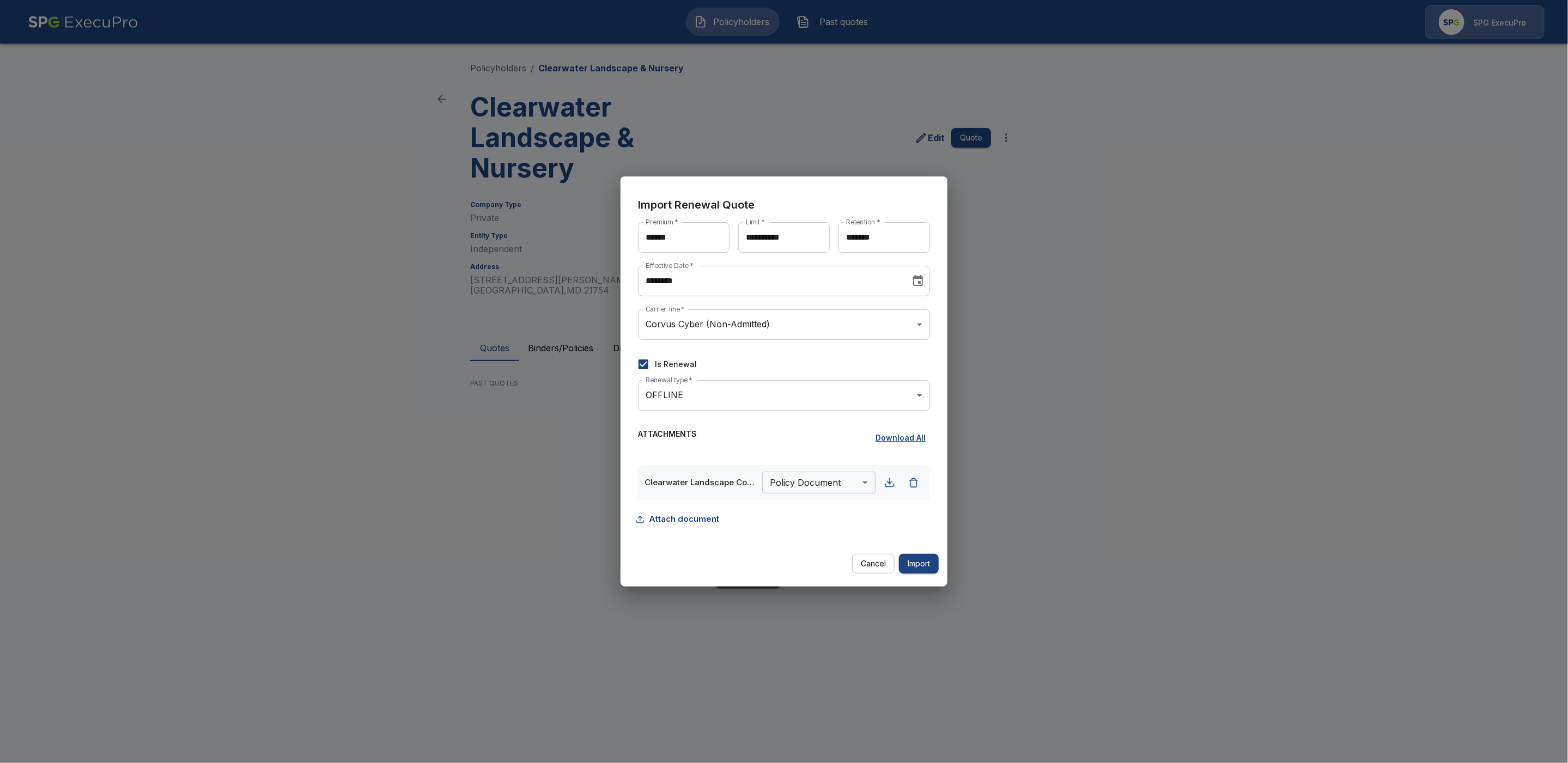
click at [835, 489] on body "**********" at bounding box center [784, 313] width 1568 height 626
click at [801, 565] on li "Quote Document" at bounding box center [816, 566] width 113 height 19
type input "**********"
click at [915, 562] on button "Import" at bounding box center [919, 564] width 40 height 20
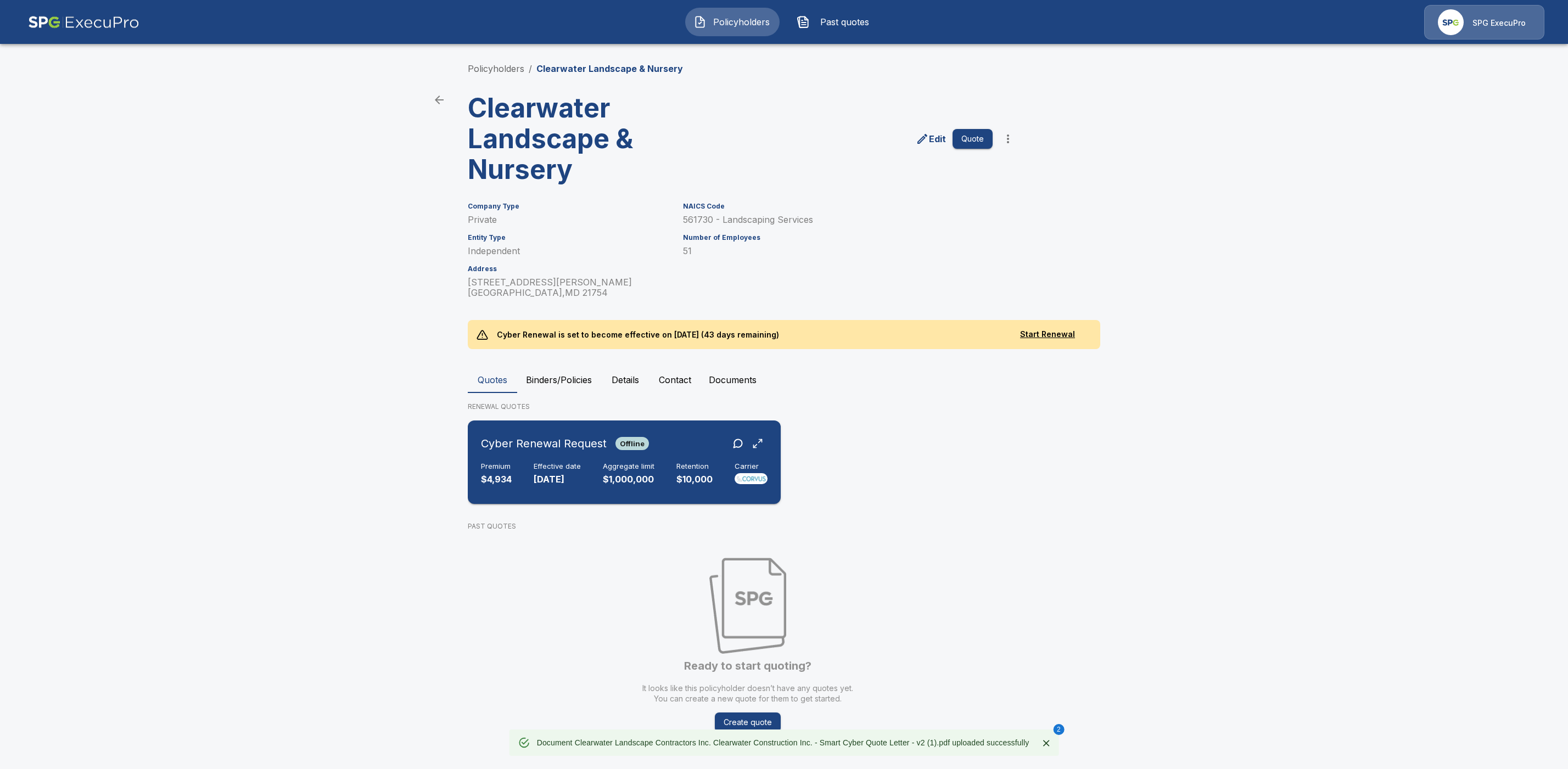
click at [557, 466] on h6 "Effective date" at bounding box center [558, 466] width 48 height 8
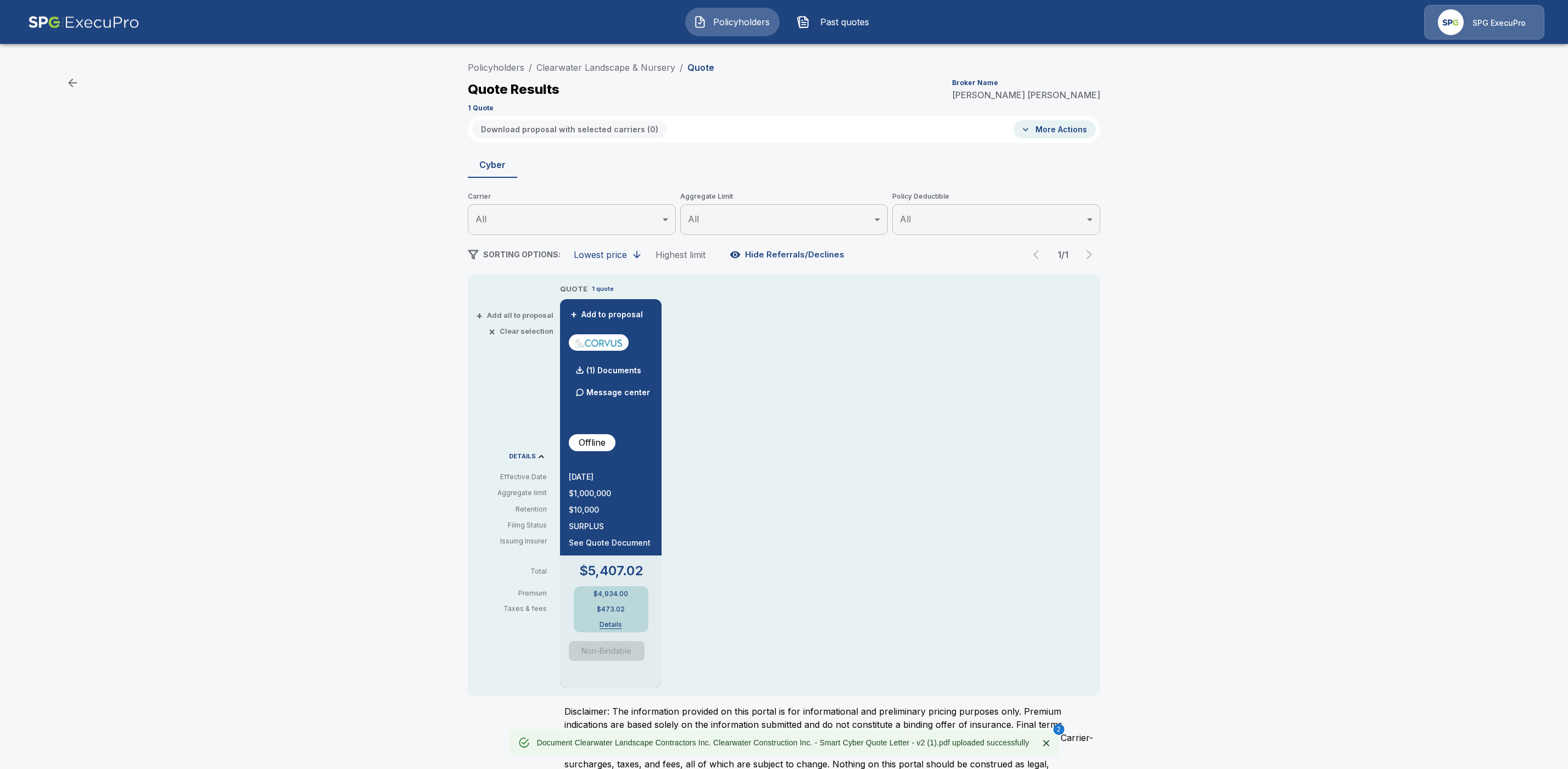
click at [612, 626] on button "Details" at bounding box center [611, 625] width 44 height 7
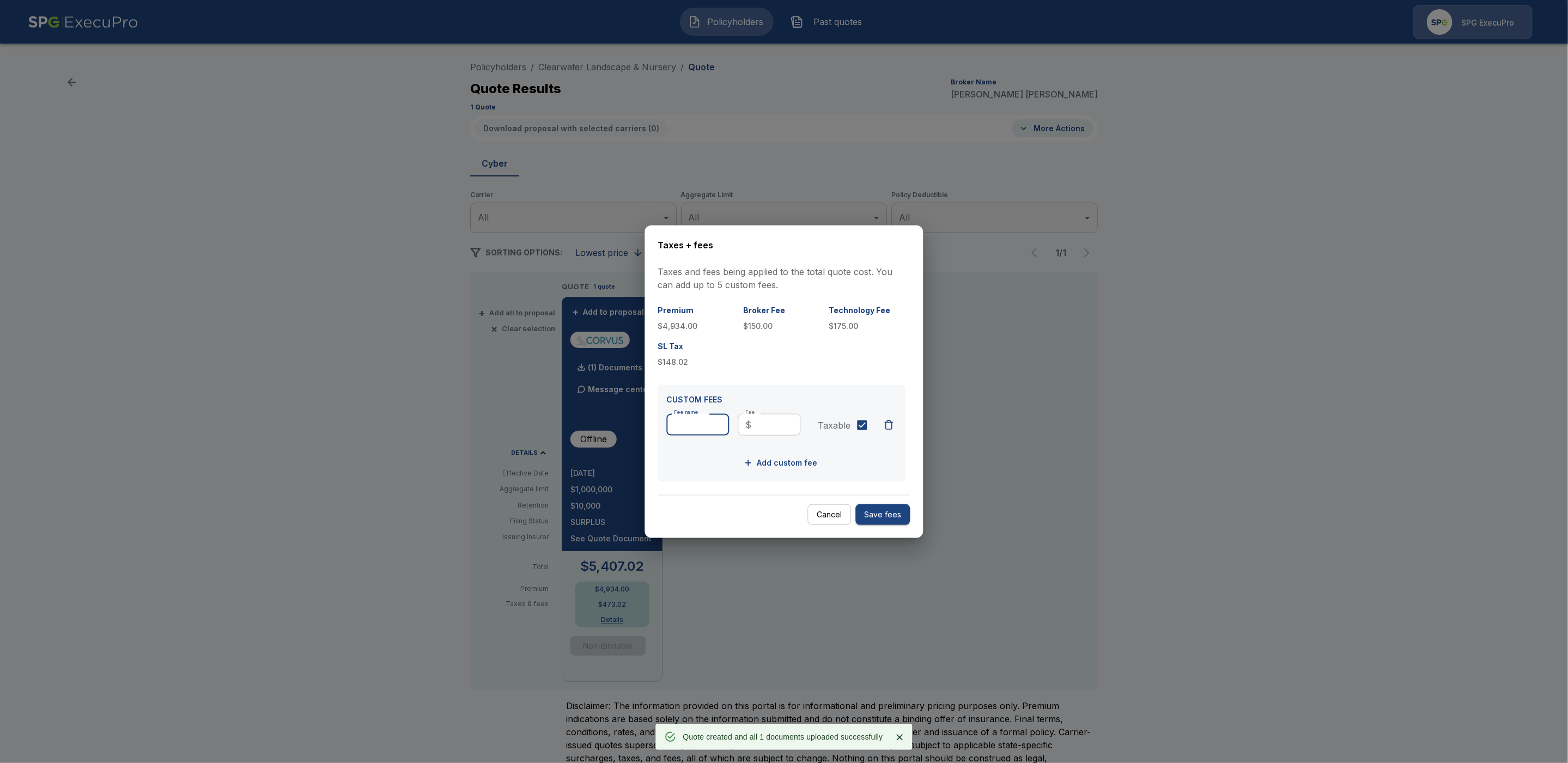
click at [697, 426] on input "Fee name" at bounding box center [698, 425] width 62 height 22
type input "****"
click at [766, 426] on input "Fee" at bounding box center [779, 425] width 45 height 22
type input "**"
click at [892, 513] on button "Save fees" at bounding box center [883, 514] width 55 height 21
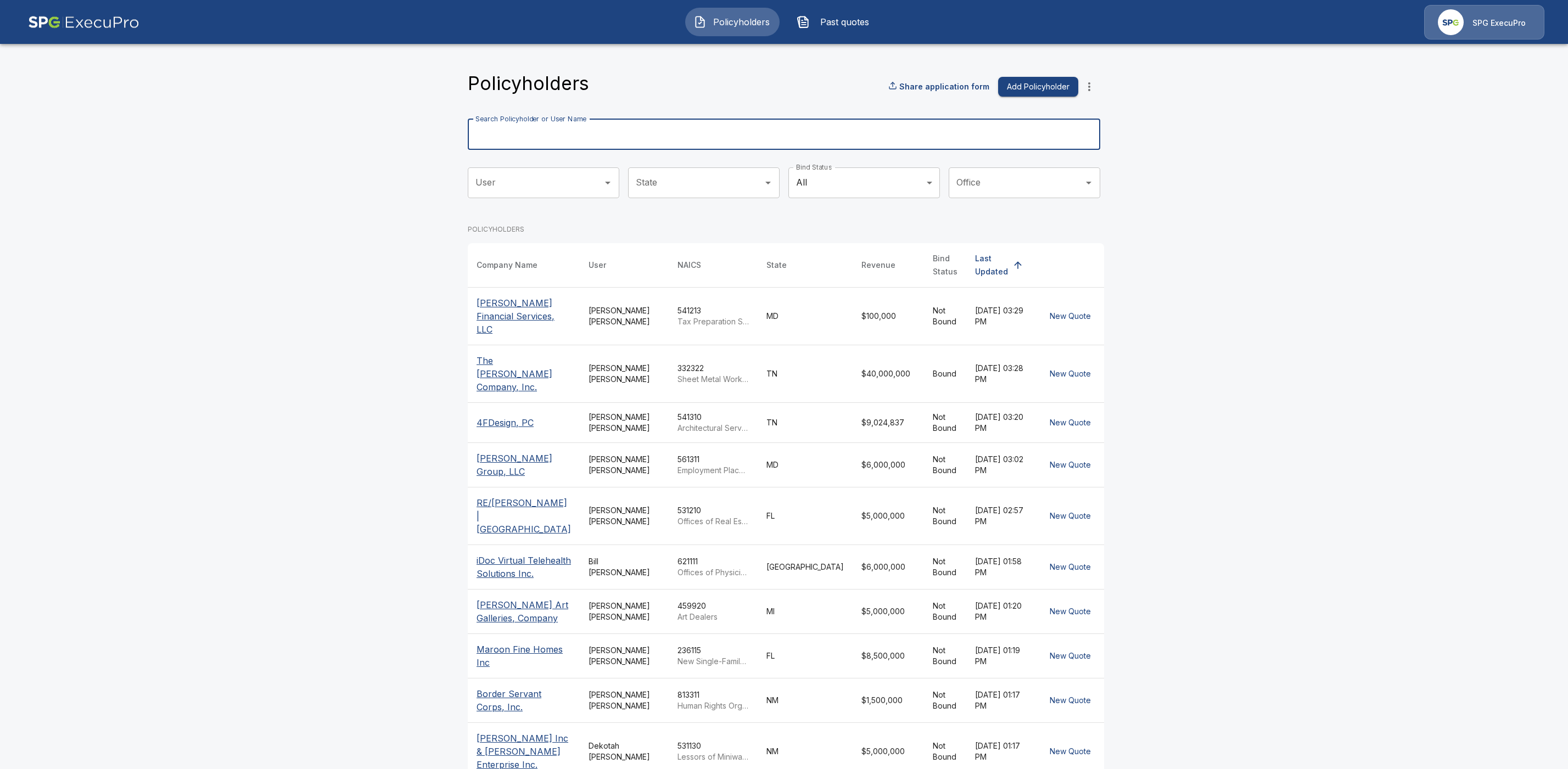
click at [544, 139] on input "Search Policyholder or User Name" at bounding box center [778, 134] width 620 height 31
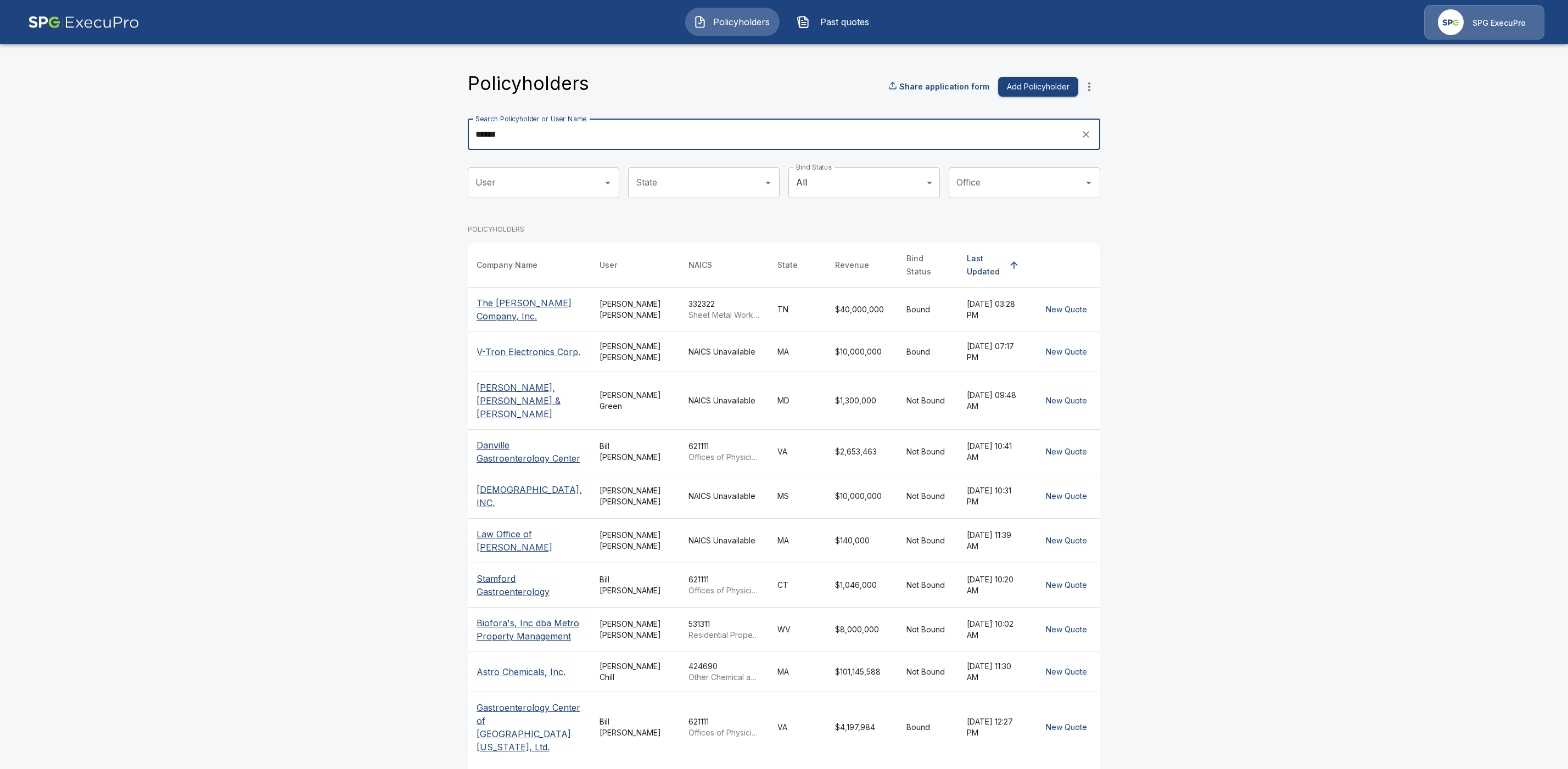
type input "******"
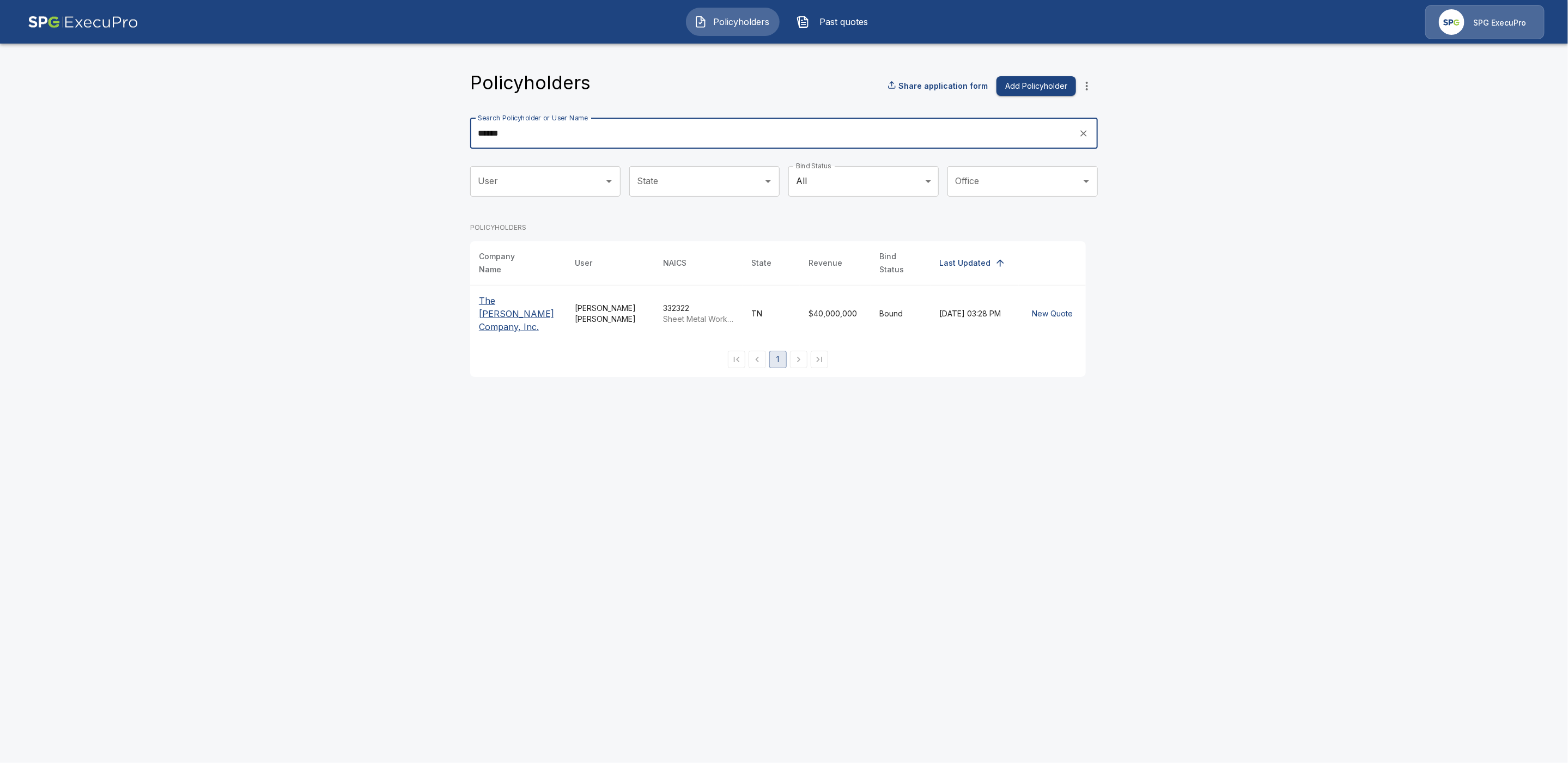
click at [497, 299] on p "The [PERSON_NAME] Company, Inc." at bounding box center [518, 314] width 78 height 40
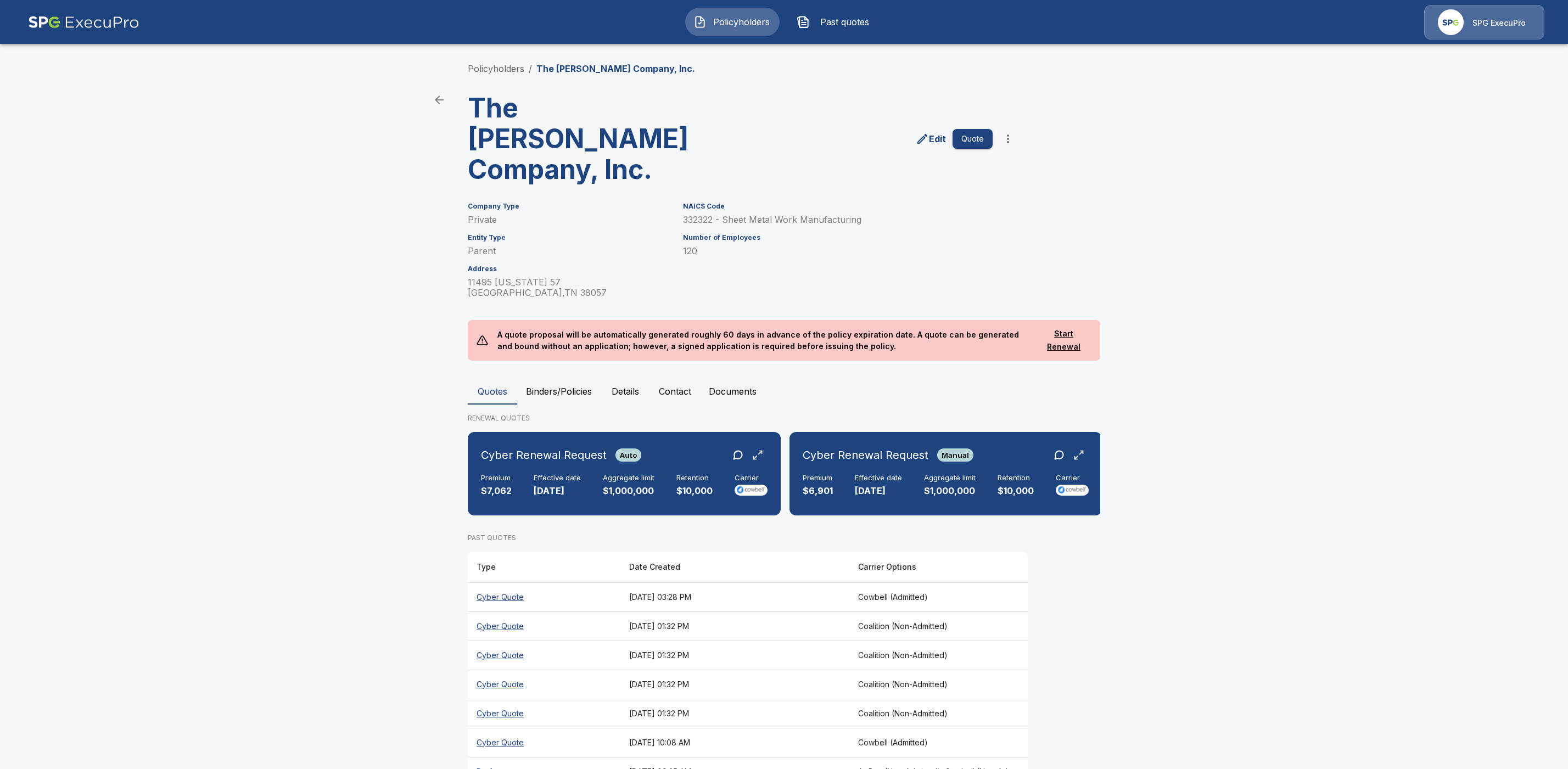
click at [586, 378] on button "Binders/Policies" at bounding box center [559, 391] width 83 height 26
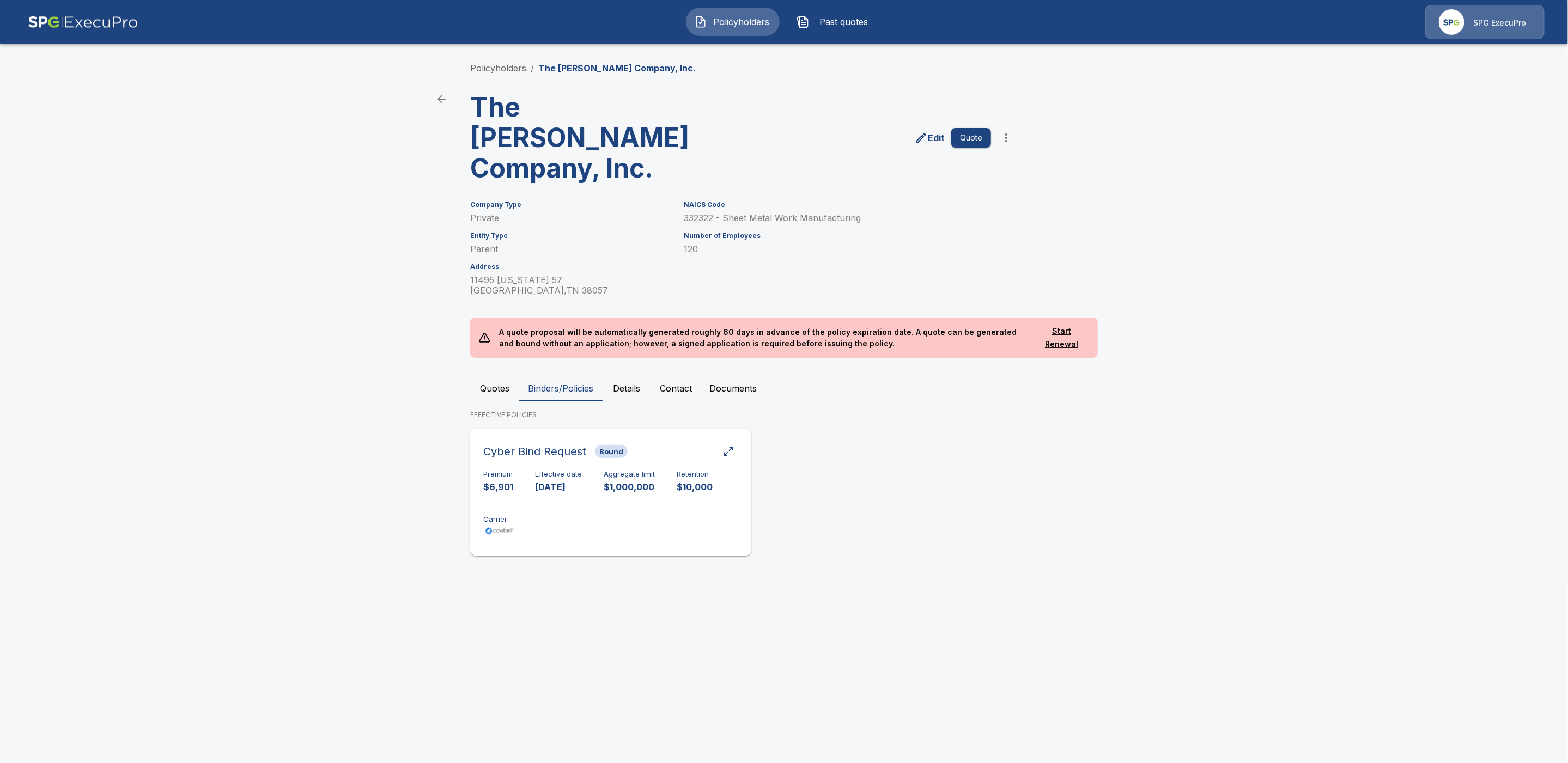
click at [652, 442] on div "Cyber Bind Request Bound" at bounding box center [611, 451] width 255 height 19
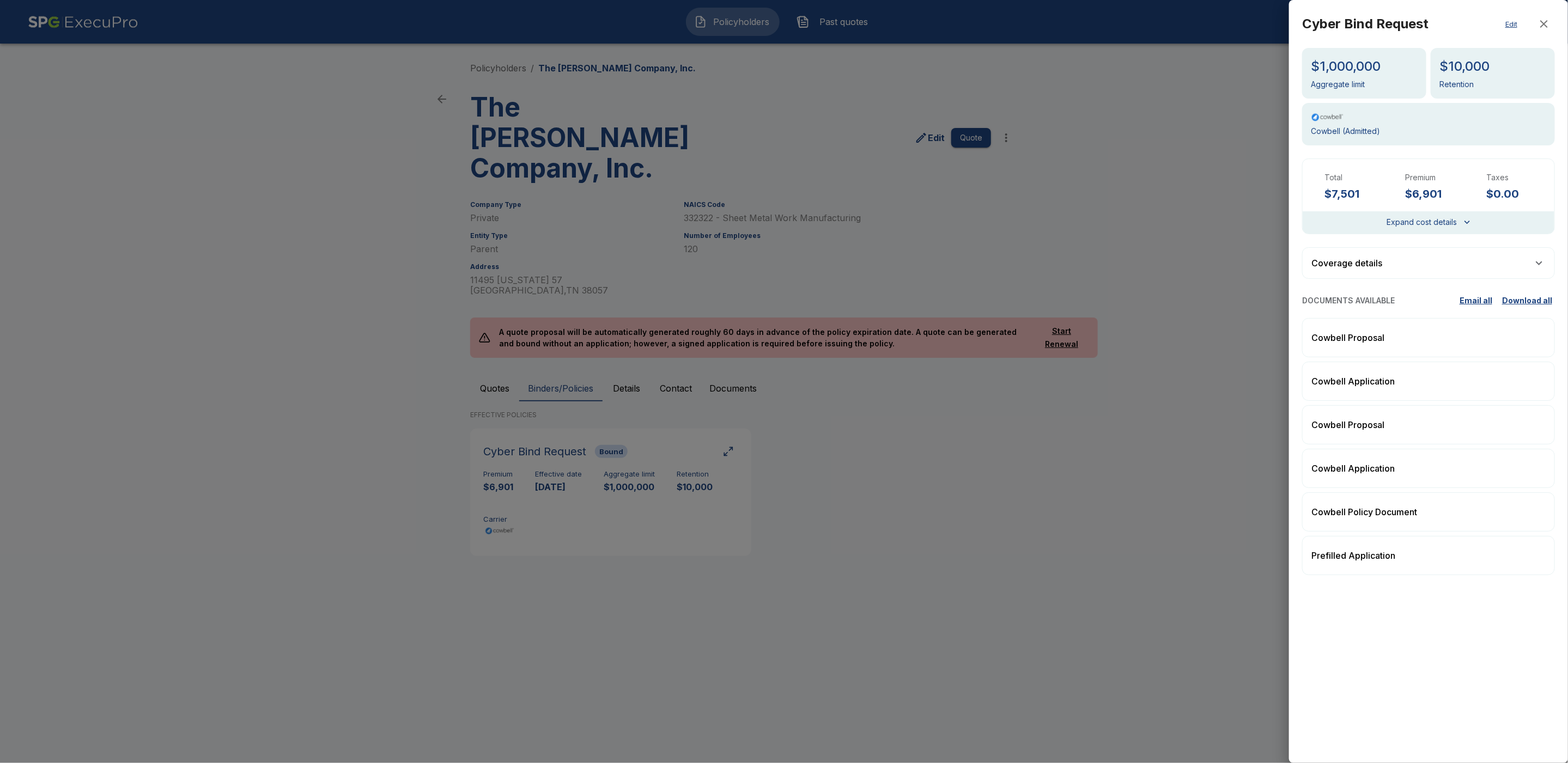
click at [654, 482] on div at bounding box center [784, 381] width 1568 height 763
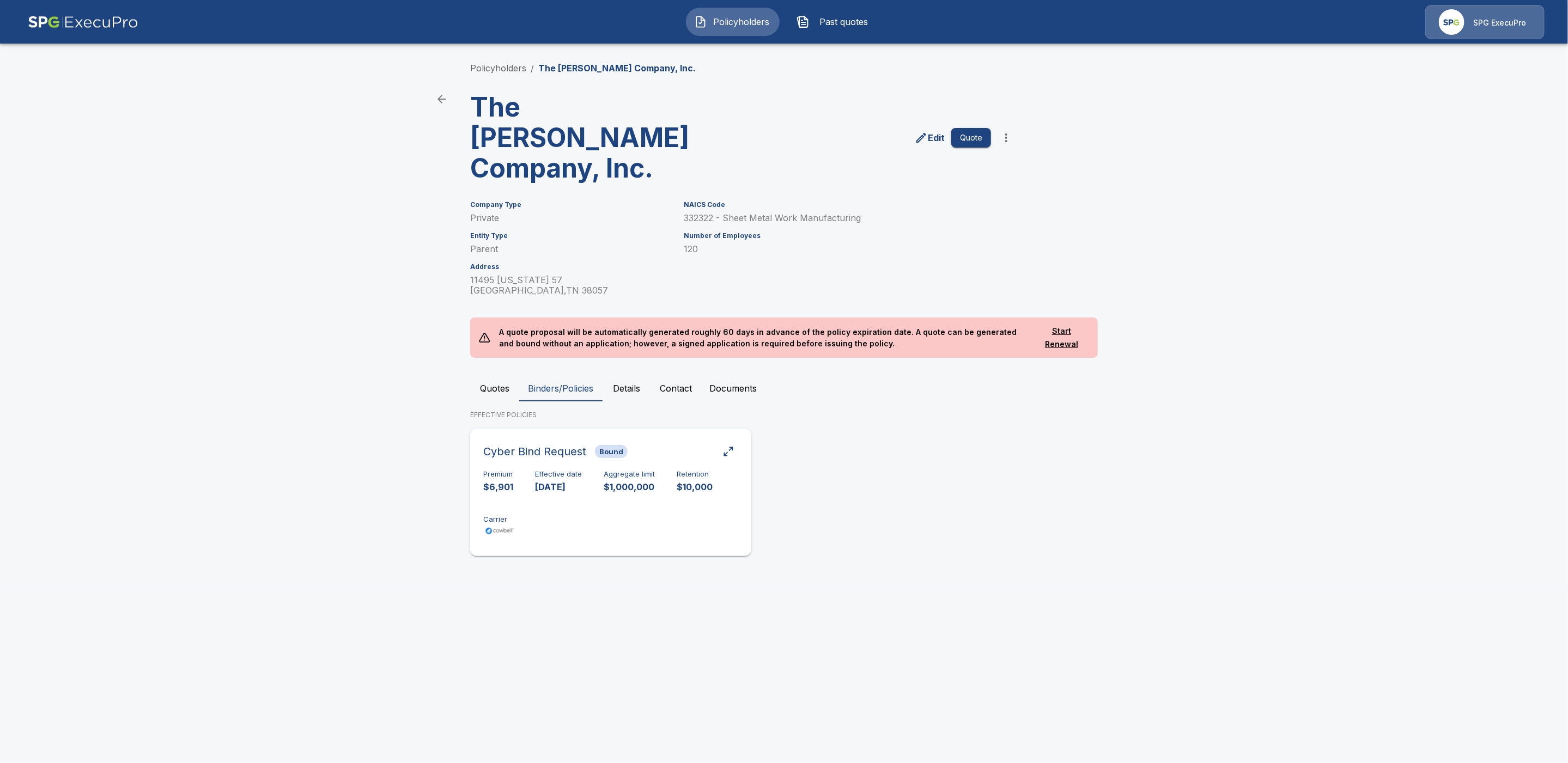
click at [537, 443] on h6 "Cyber Bind Request" at bounding box center [535, 451] width 103 height 18
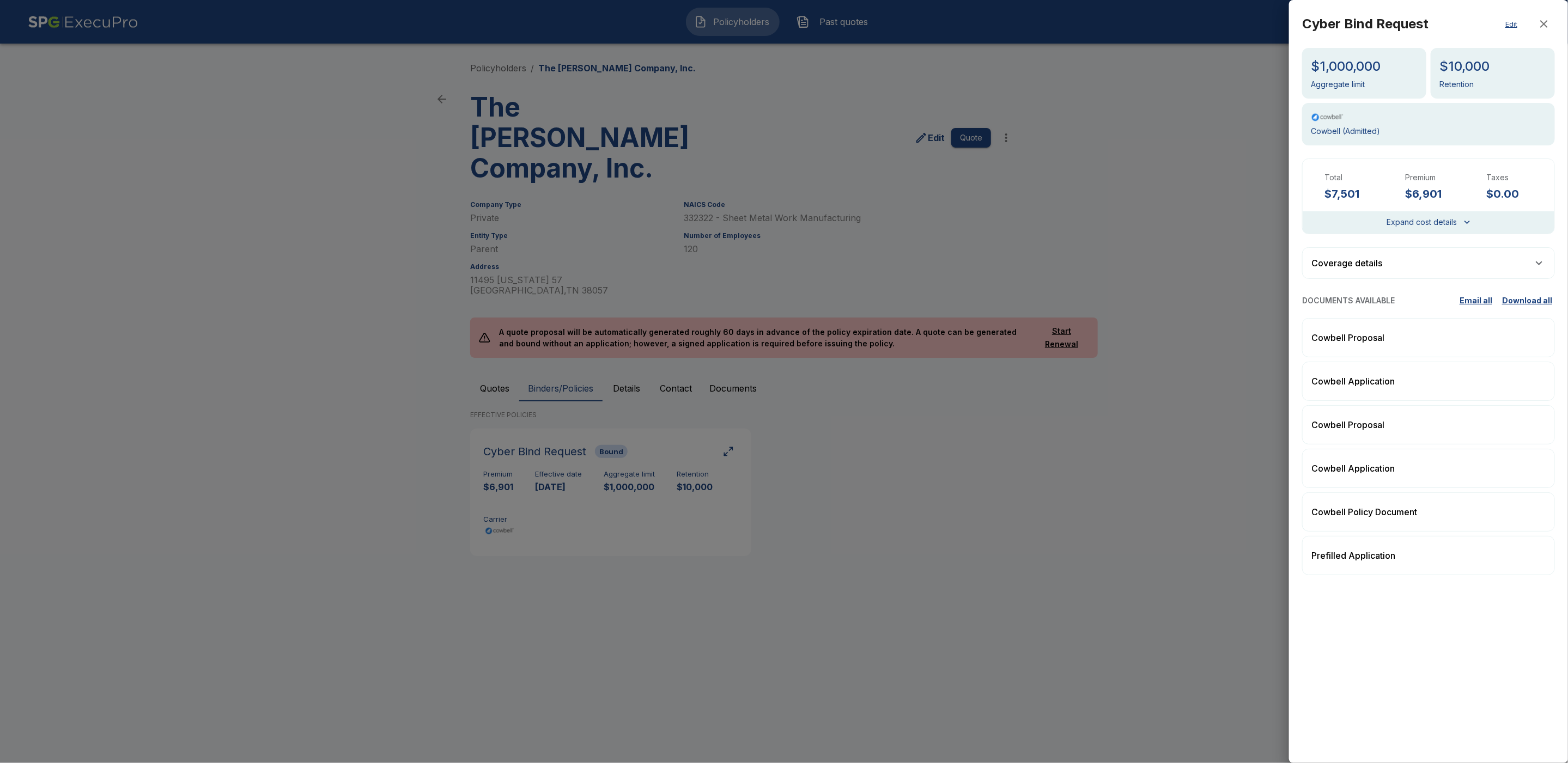
click at [504, 71] on div at bounding box center [784, 381] width 1568 height 763
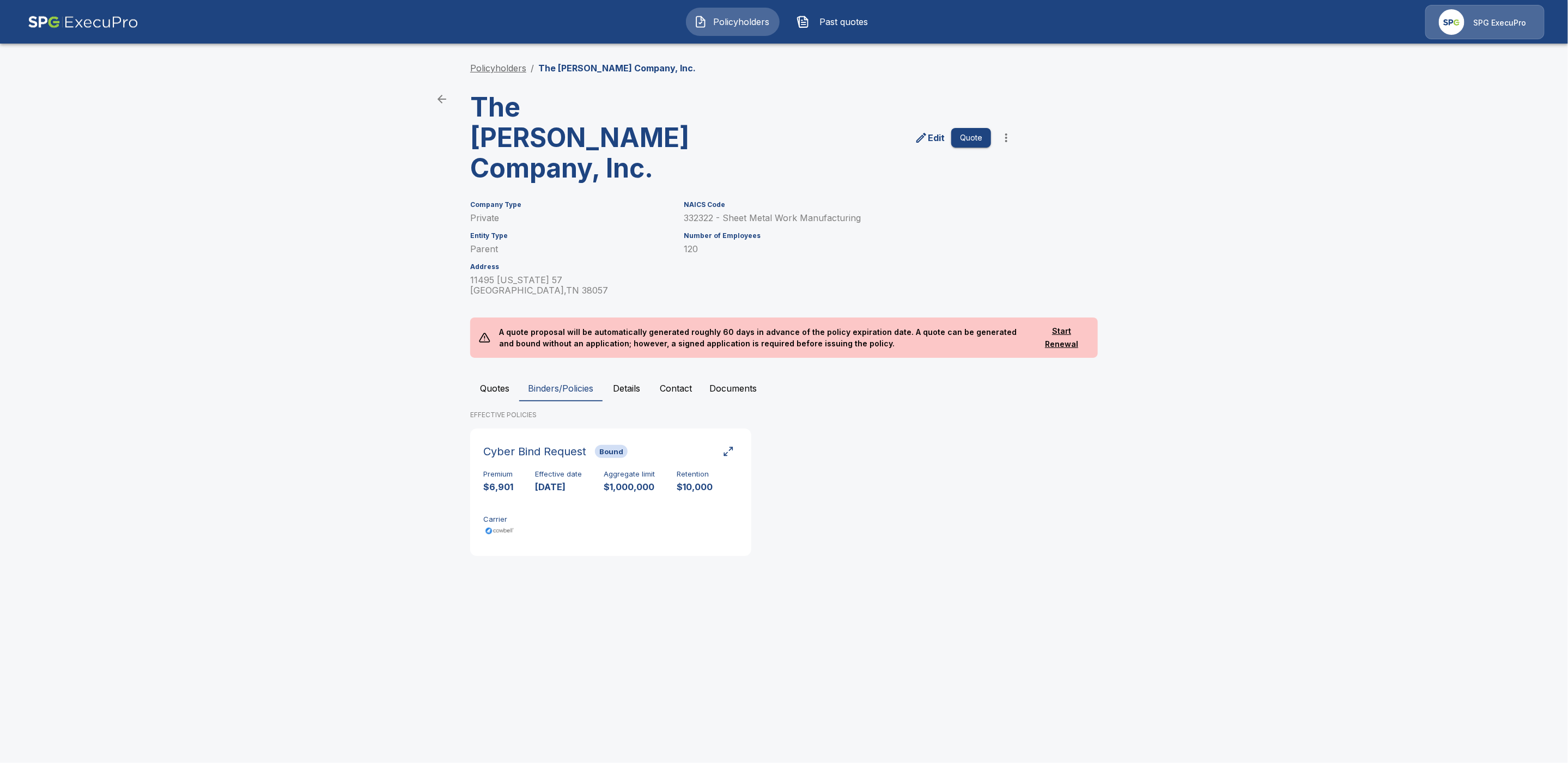
click at [504, 72] on link "Policyholders" at bounding box center [498, 67] width 57 height 11
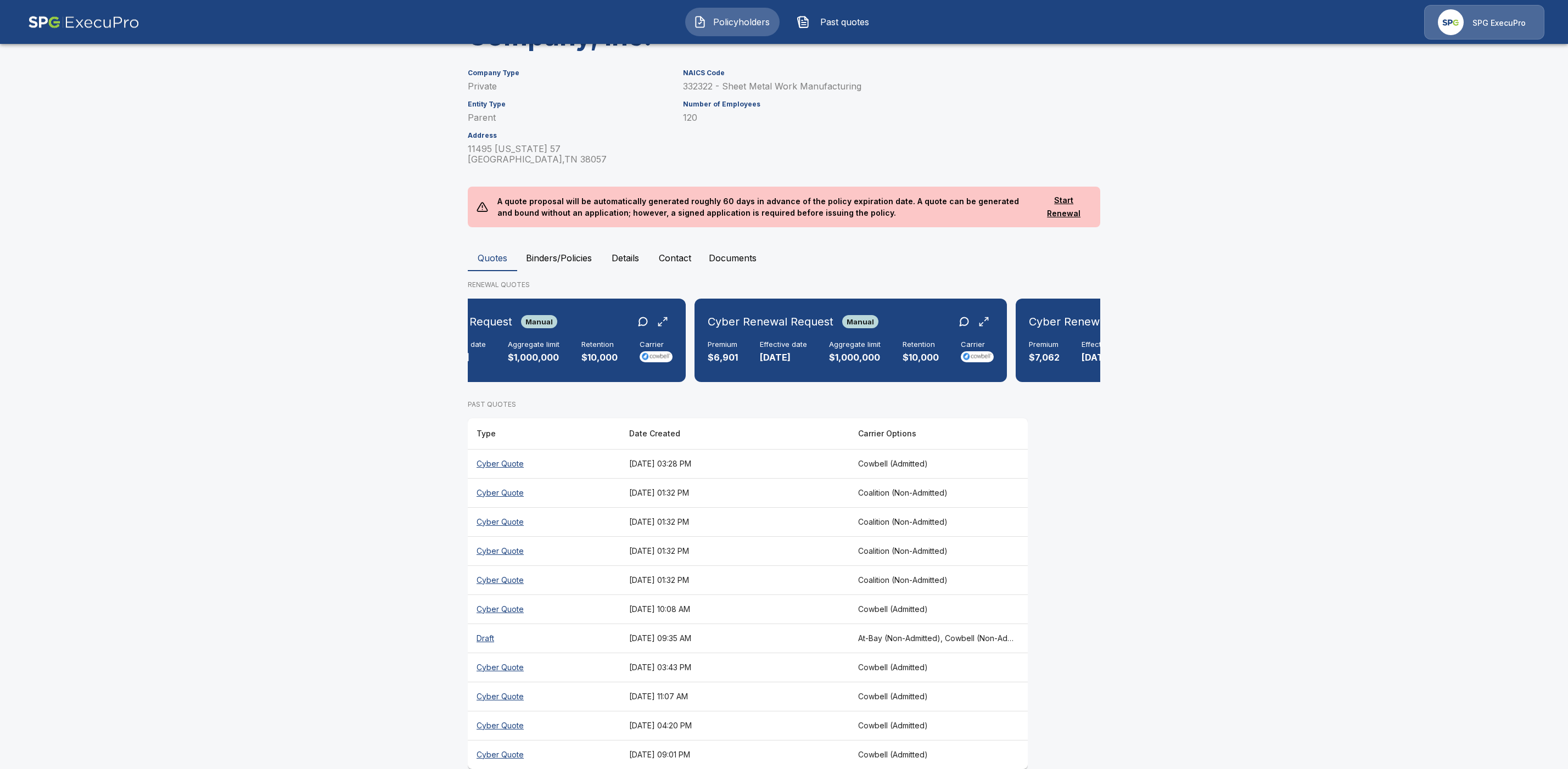
scroll to position [0, 1270]
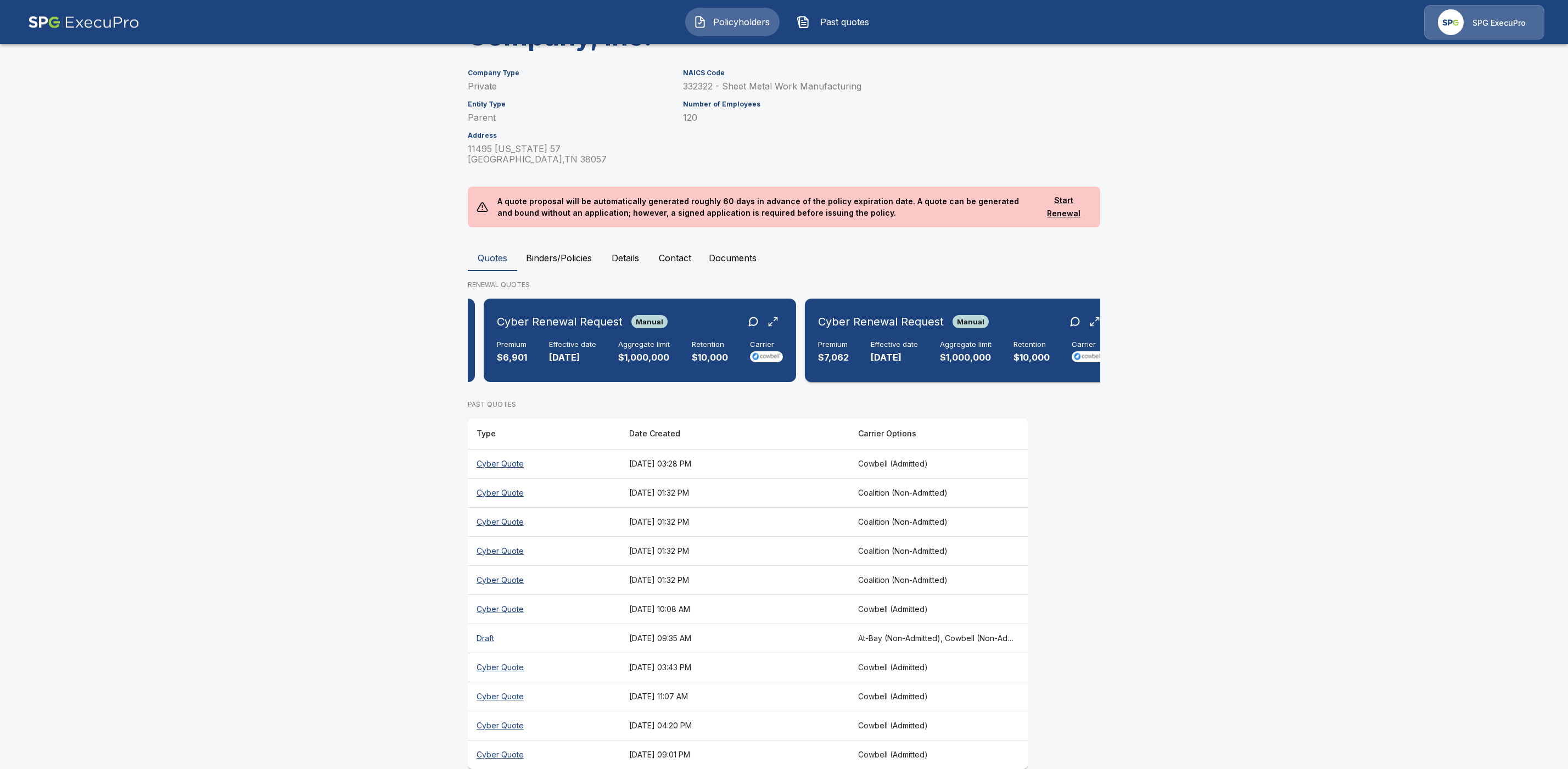
click at [941, 312] on div "Cyber Renewal Request Manual" at bounding box center [903, 321] width 171 height 20
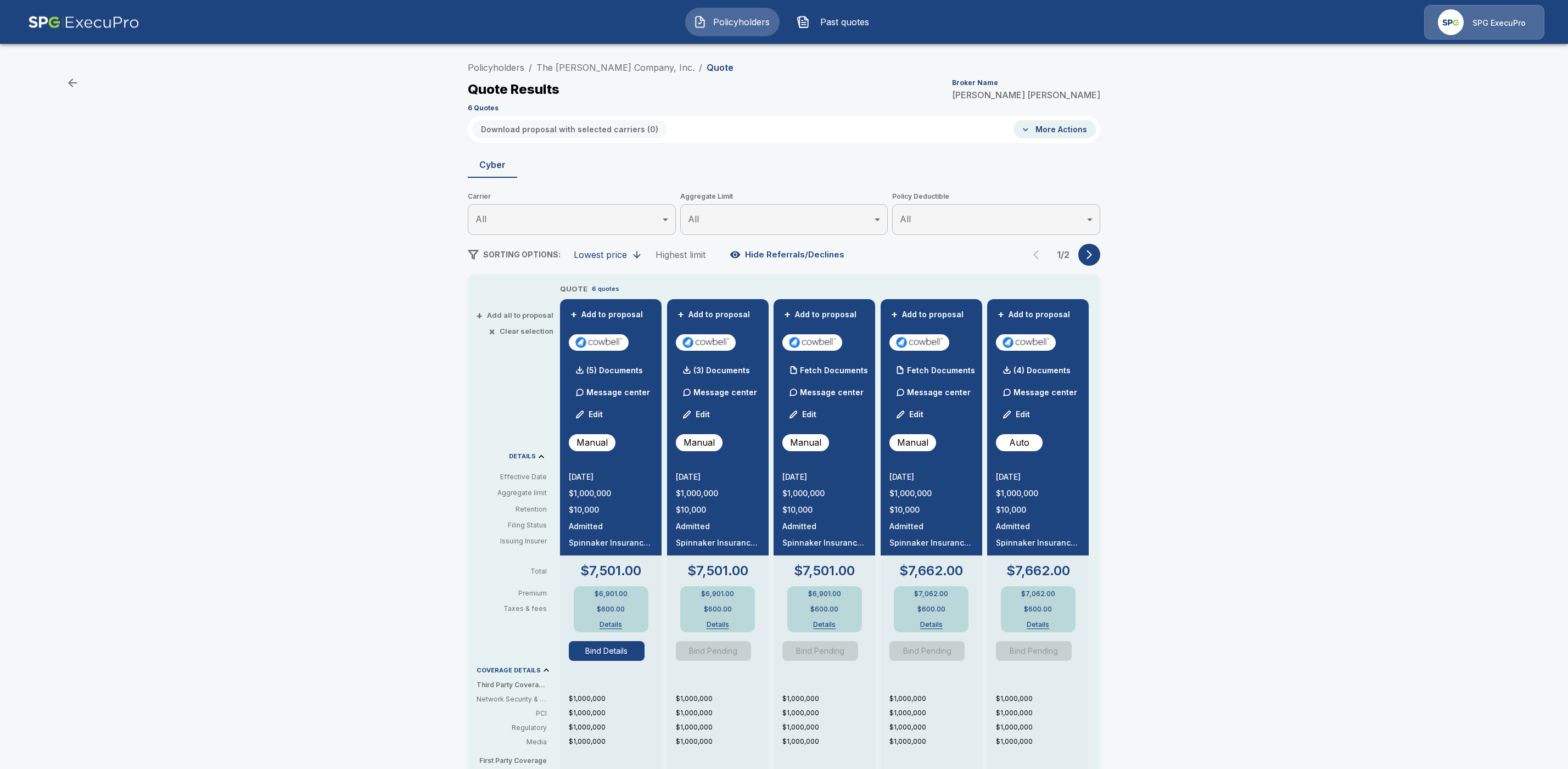
drag, startPoint x: 612, startPoint y: 653, endPoint x: 631, endPoint y: 663, distance: 21.5
click at [612, 653] on button "Bind Details" at bounding box center [606, 651] width 76 height 20
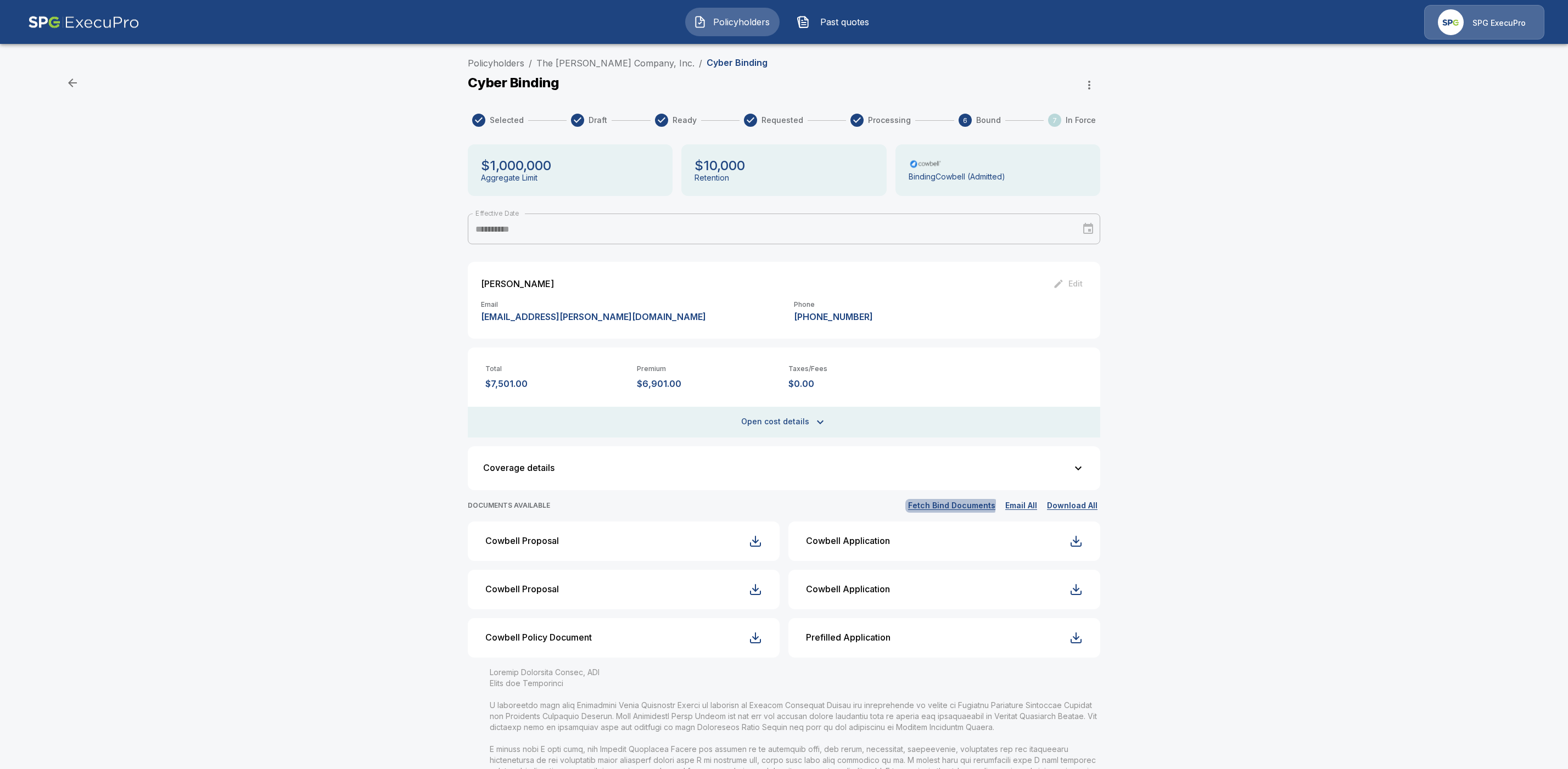
drag, startPoint x: 951, startPoint y: 503, endPoint x: 1031, endPoint y: 518, distance: 81.4
click at [953, 504] on button "Fetch Bind Documents" at bounding box center [951, 506] width 93 height 14
click at [1082, 507] on button "Download All" at bounding box center [1073, 506] width 56 height 14
click at [1085, 505] on button "Download All" at bounding box center [1073, 506] width 56 height 14
click at [596, 61] on link "The [PERSON_NAME] Company, Inc." at bounding box center [615, 63] width 158 height 11
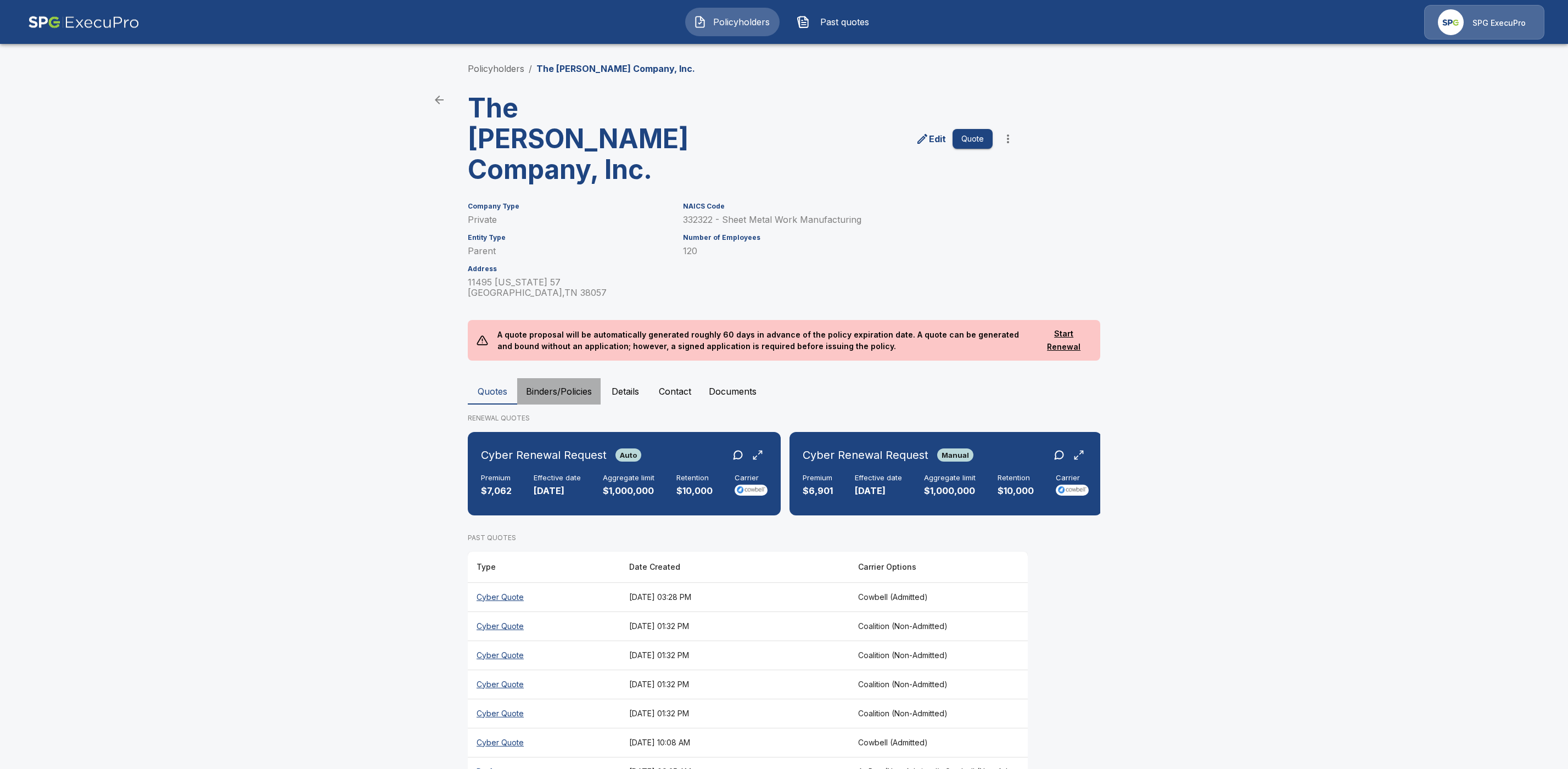
click at [572, 378] on button "Binders/Policies" at bounding box center [559, 391] width 83 height 26
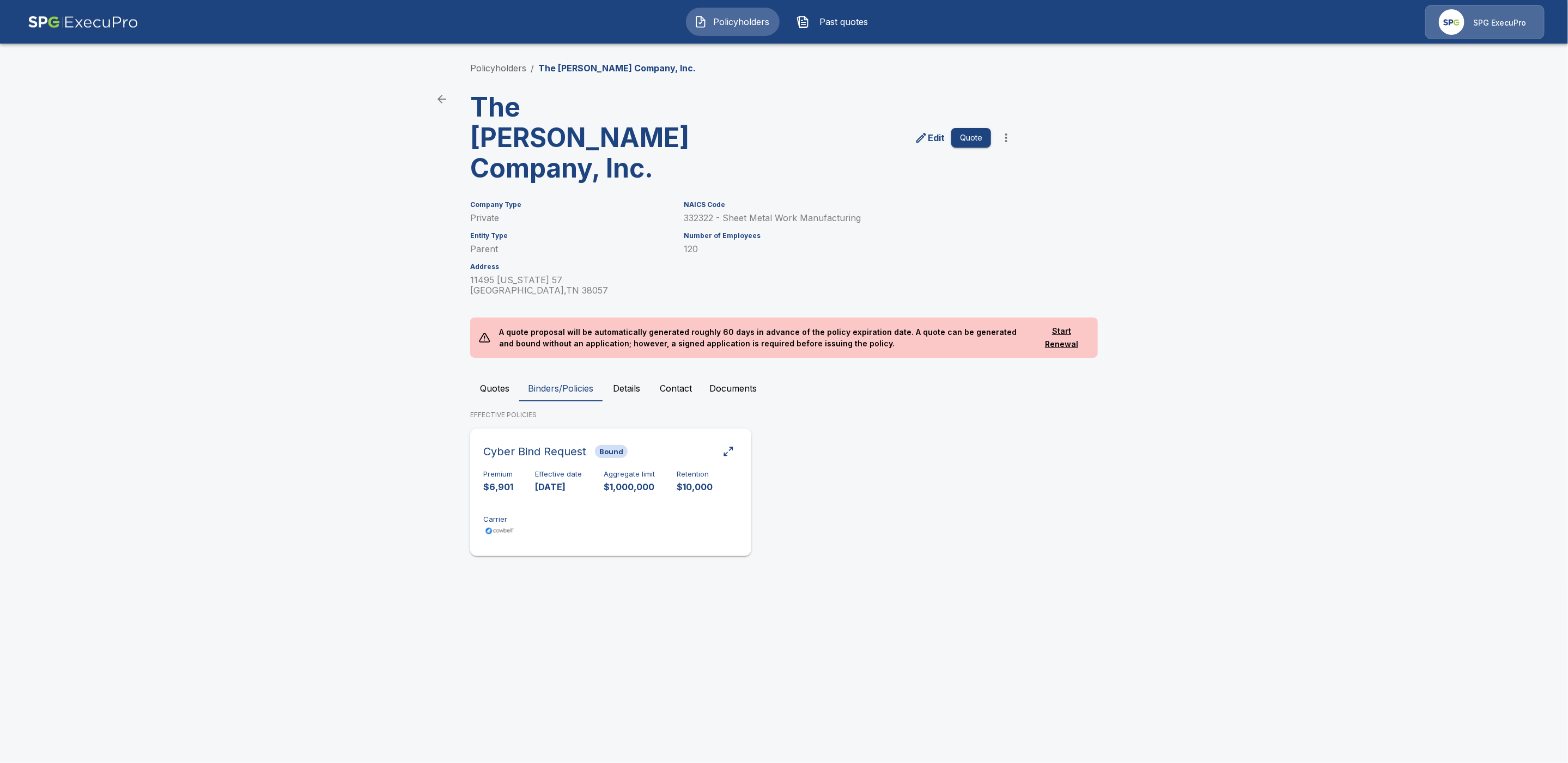
click at [577, 506] on div "Premium $6,901 Effective date [DATE] Aggregate limit $1,000,000 Retention $10,0…" at bounding box center [611, 504] width 255 height 68
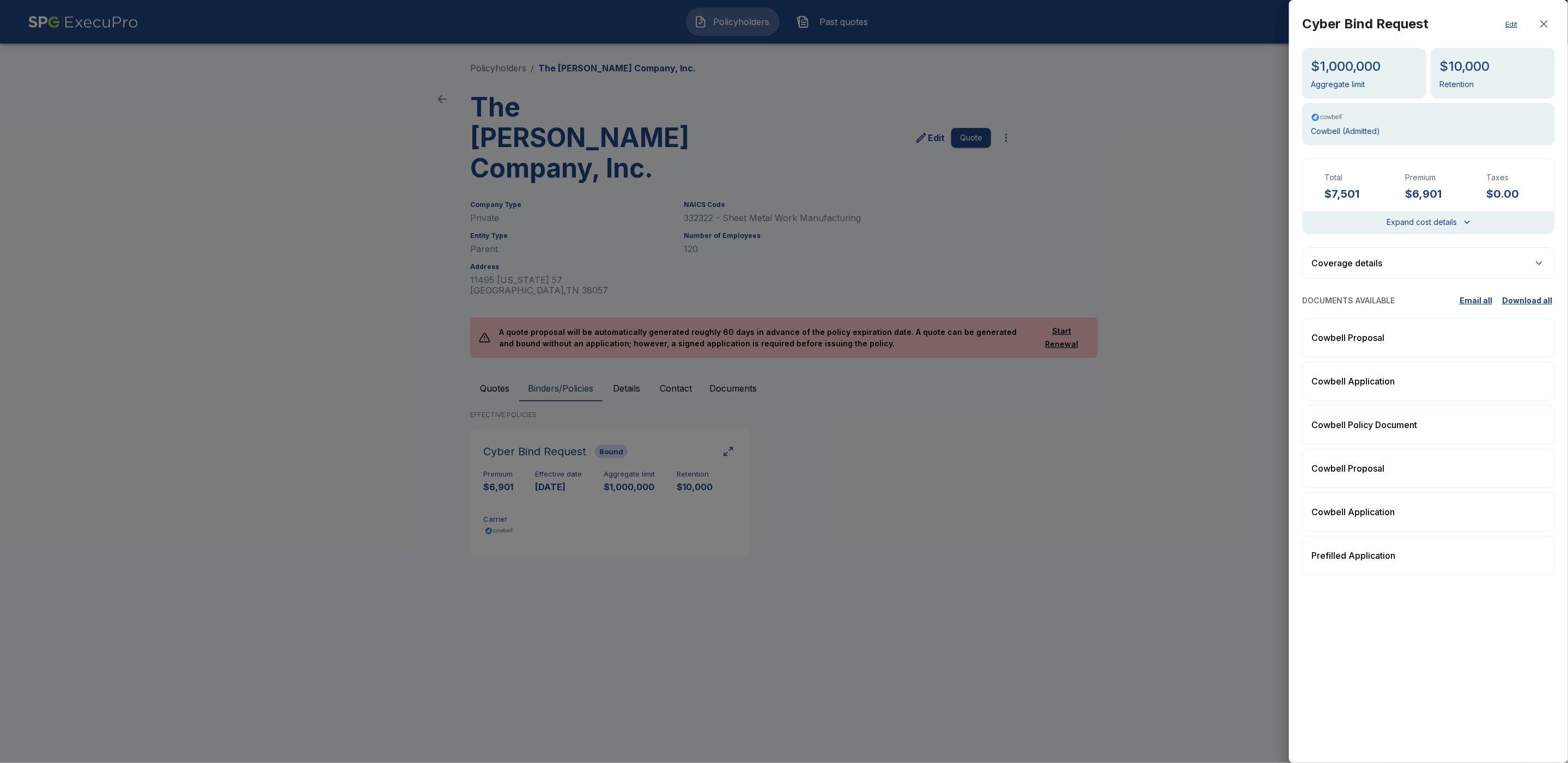
click at [1537, 298] on button "Download all" at bounding box center [1528, 300] width 56 height 18
click at [822, 119] on div at bounding box center [784, 381] width 1568 height 763
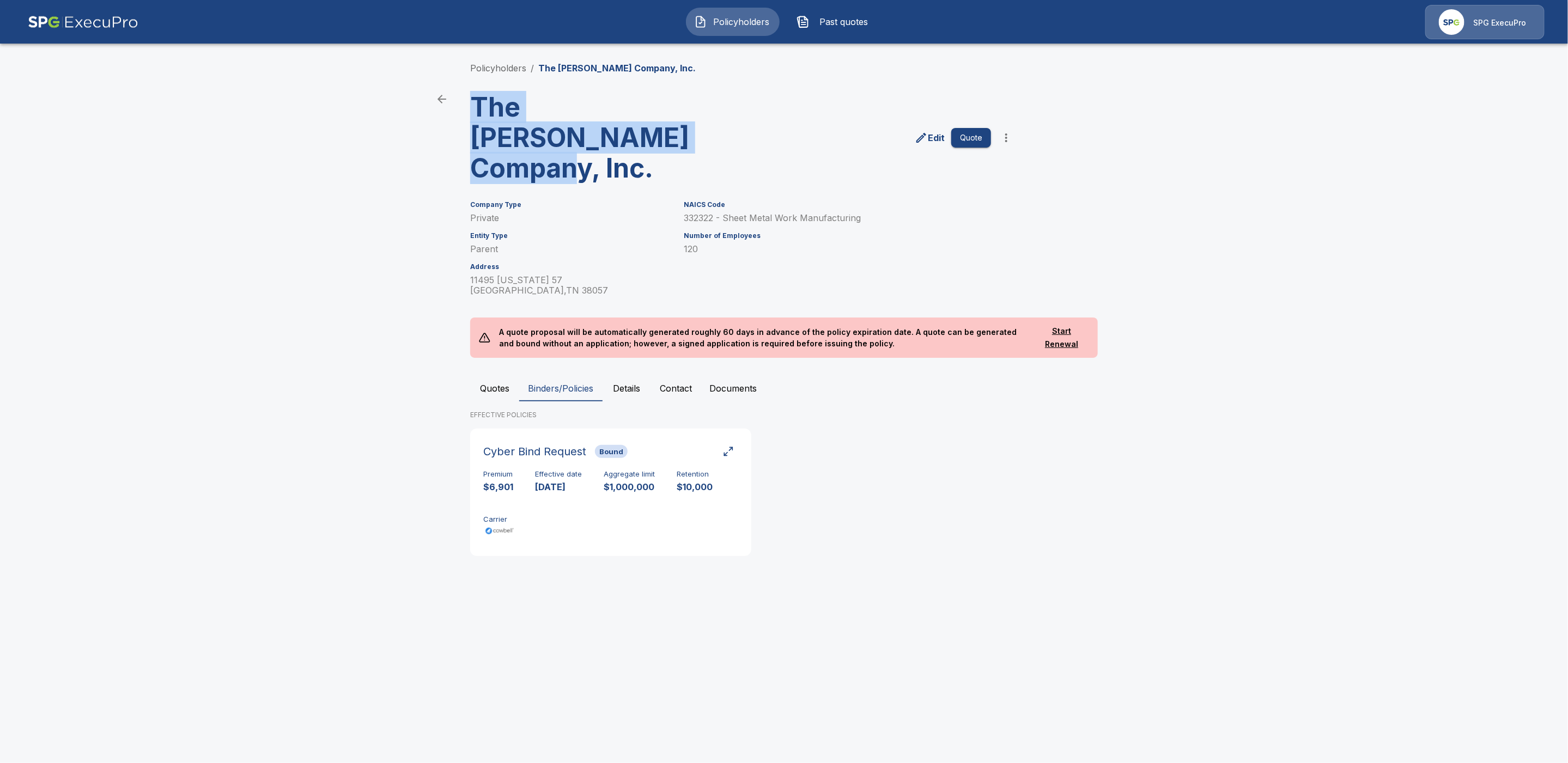
drag, startPoint x: 667, startPoint y: 138, endPoint x: 471, endPoint y: 112, distance: 197.7
click at [471, 112] on h3 "The [PERSON_NAME] Company, Inc." at bounding box center [605, 137] width 269 height 92
copy h3 "The [PERSON_NAME] Company, Inc."
click at [805, 132] on div "Edit Quote" at bounding box center [878, 133] width 277 height 100
click at [515, 68] on link "Policyholders" at bounding box center [498, 67] width 57 height 11
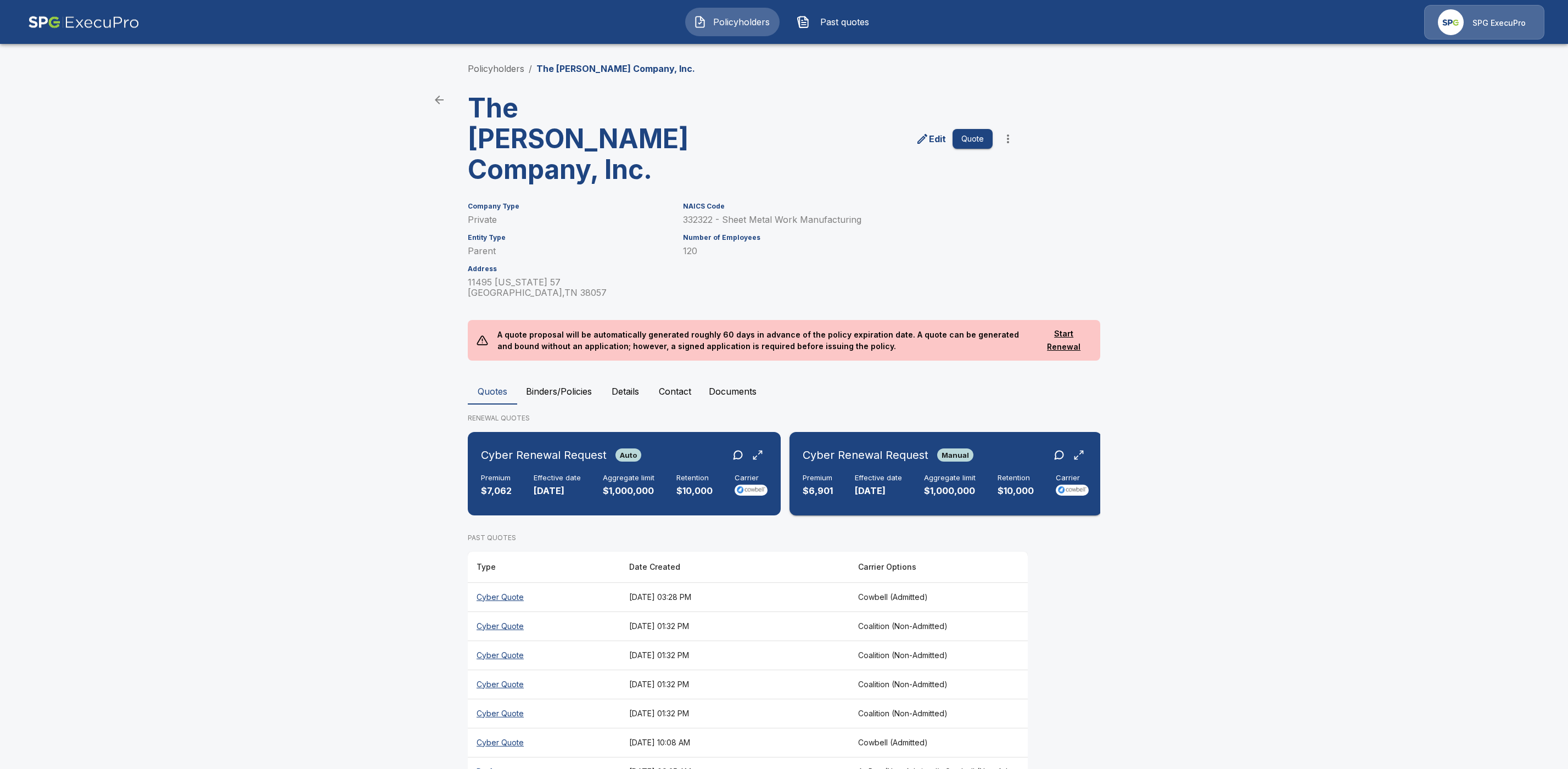
click at [893, 446] on h6 "Cyber Renewal Request" at bounding box center [866, 455] width 126 height 18
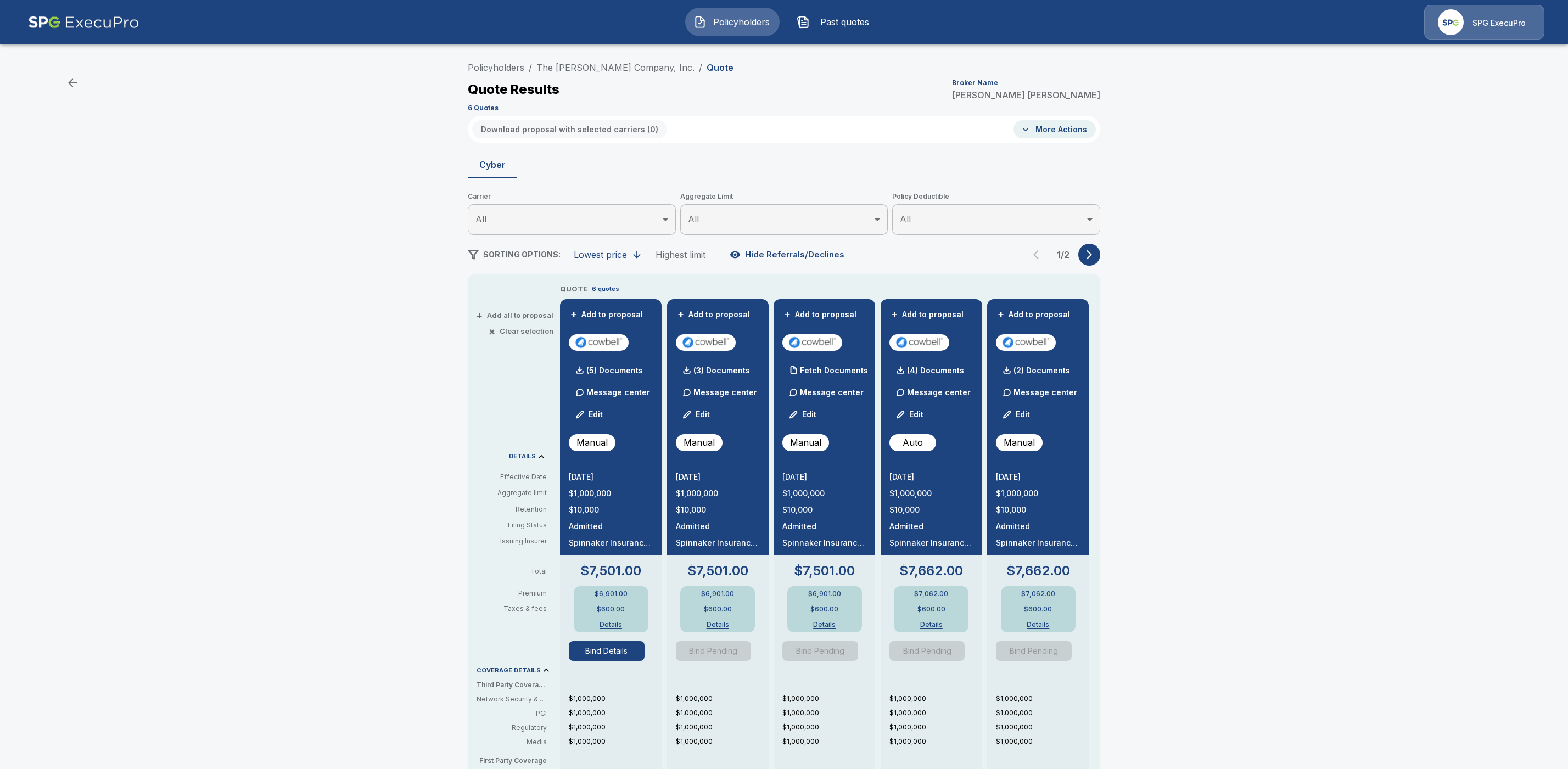
click at [612, 653] on button "Bind Details" at bounding box center [606, 651] width 76 height 20
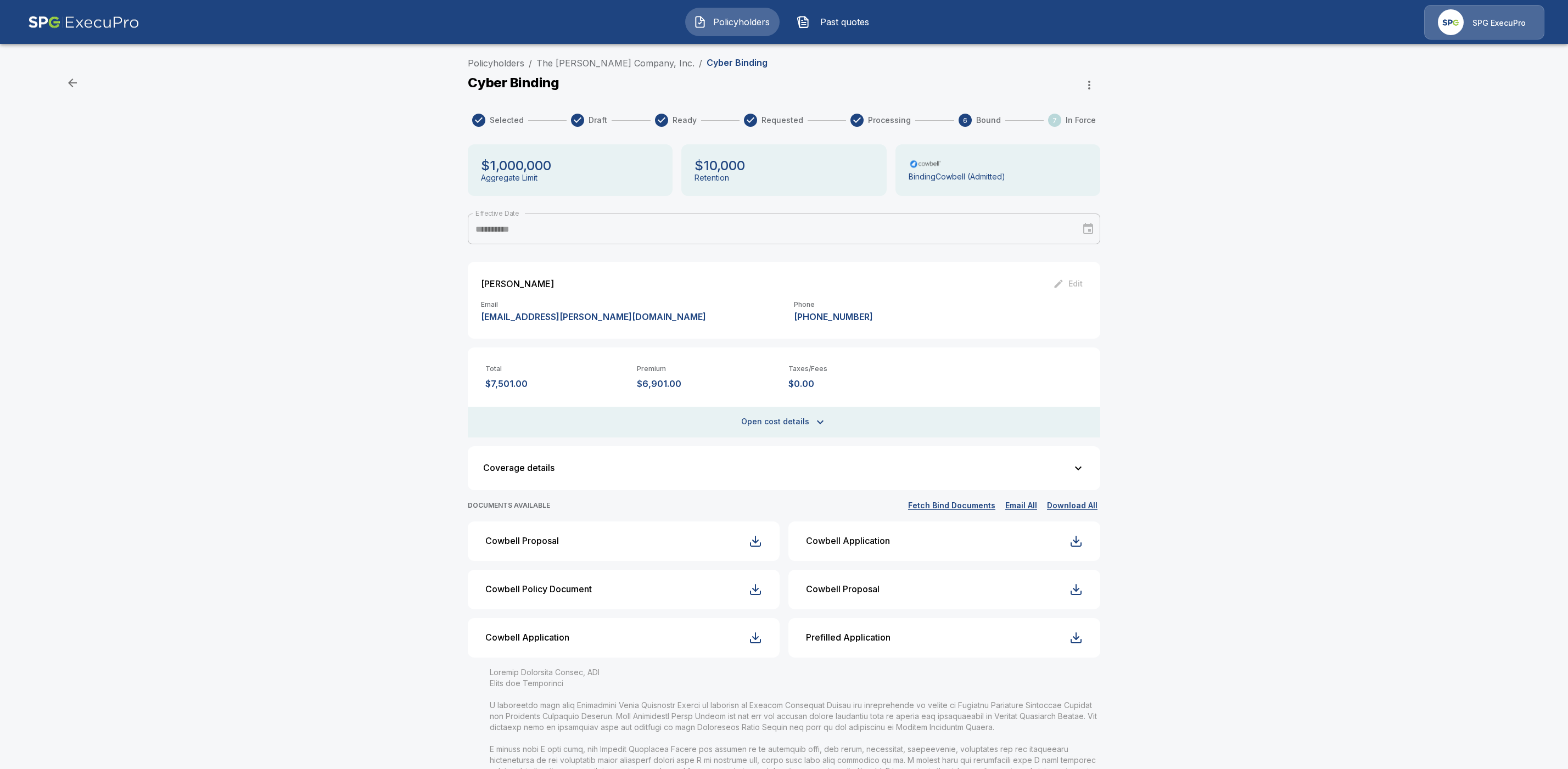
click at [824, 421] on icon "button" at bounding box center [820, 422] width 14 height 14
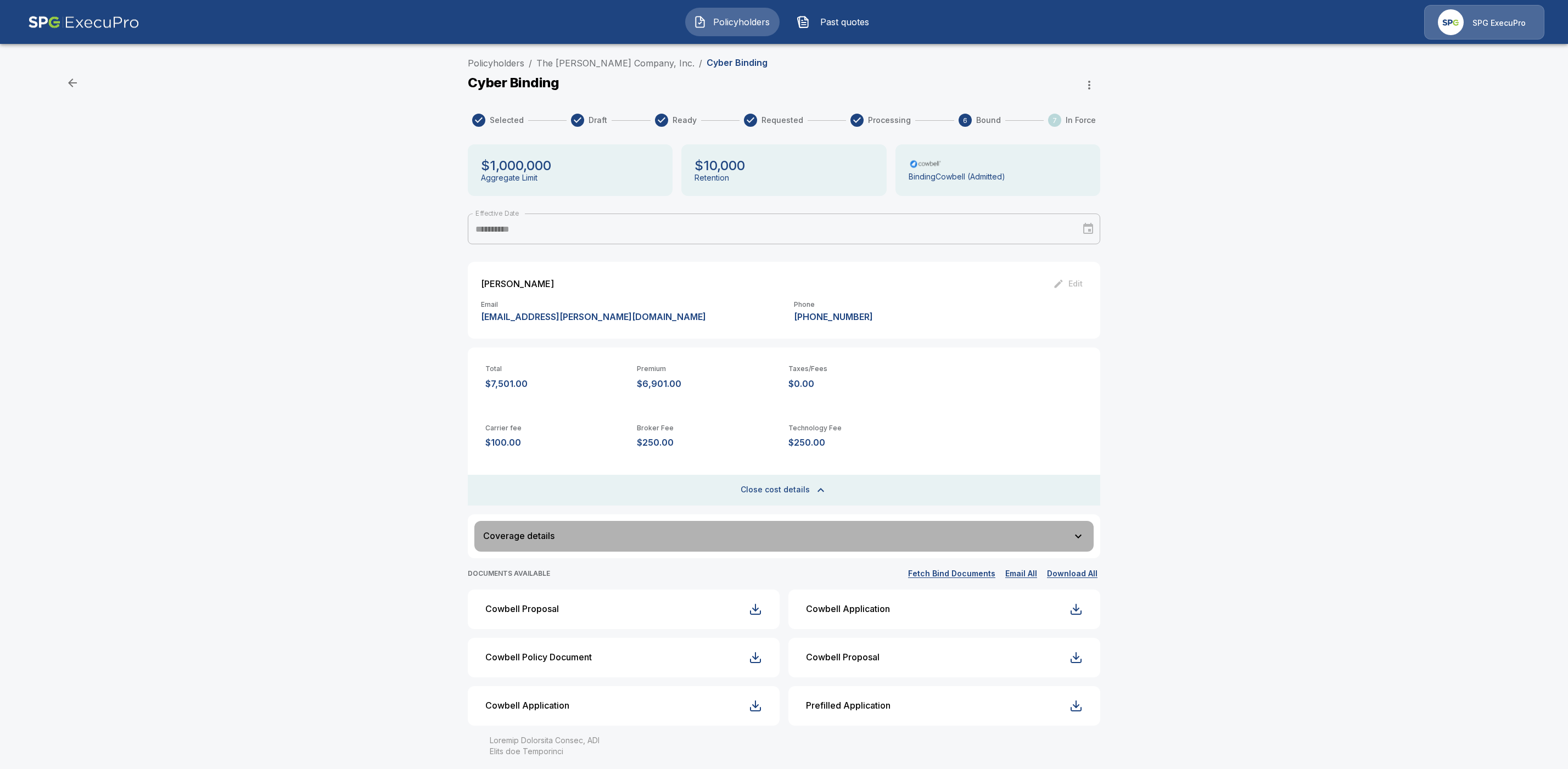
click at [1091, 536] on button "Coverage details" at bounding box center [784, 536] width 620 height 31
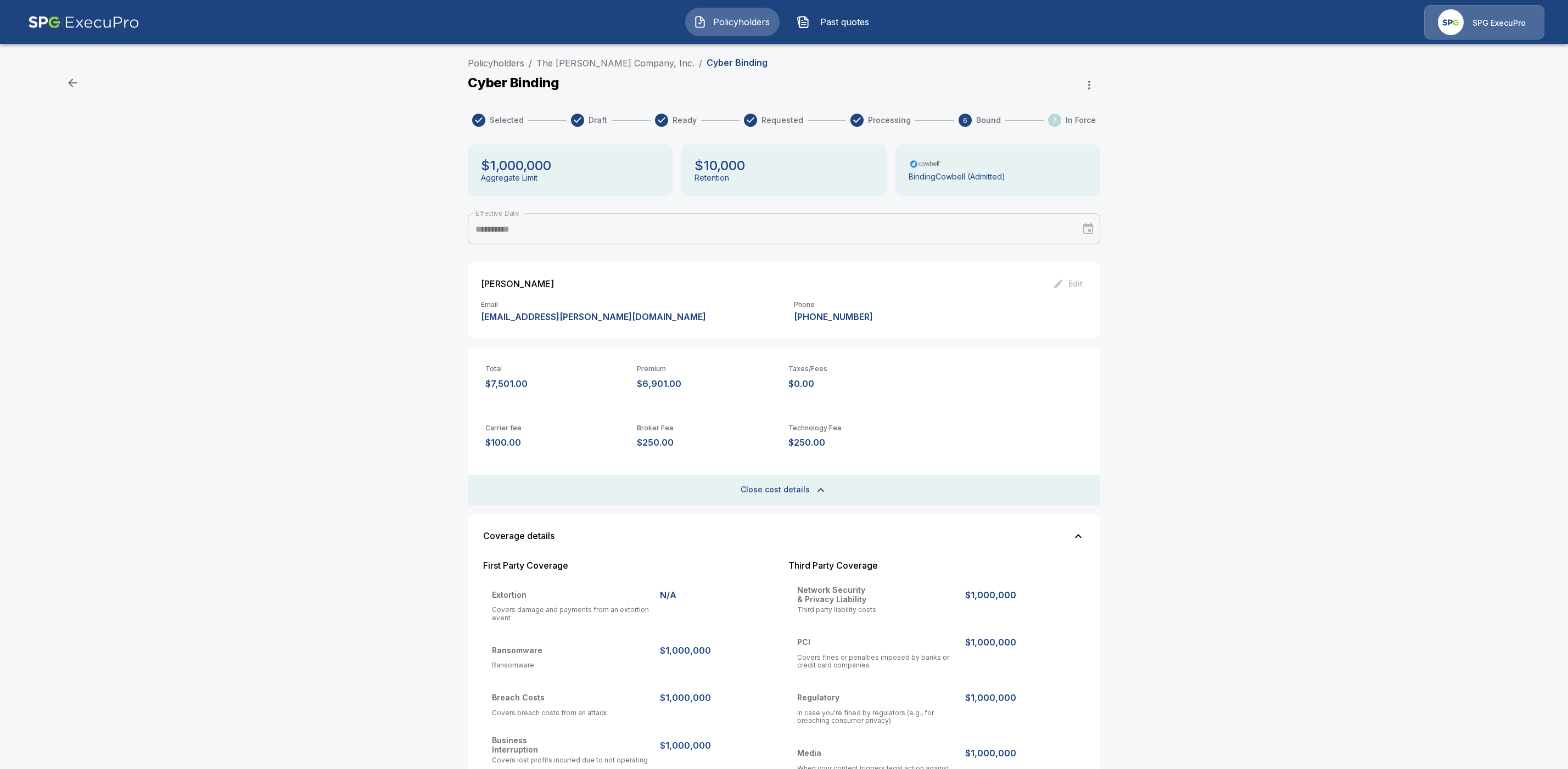
drag, startPoint x: 570, startPoint y: 60, endPoint x: 591, endPoint y: 92, distance: 38.3
click at [570, 61] on link "The Troxel Company, Inc." at bounding box center [615, 63] width 158 height 11
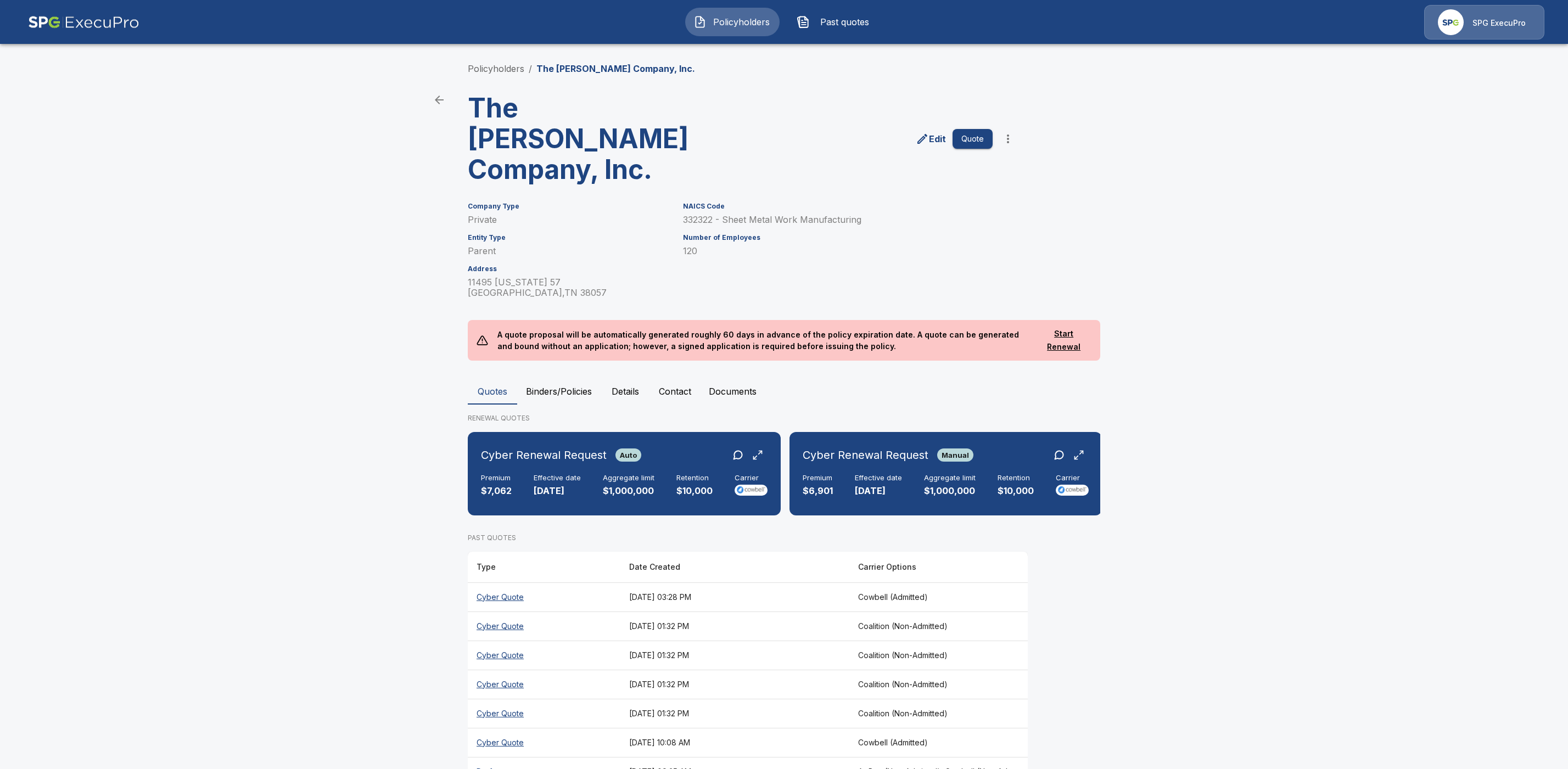
click at [563, 378] on button "Binders/Policies" at bounding box center [559, 391] width 83 height 26
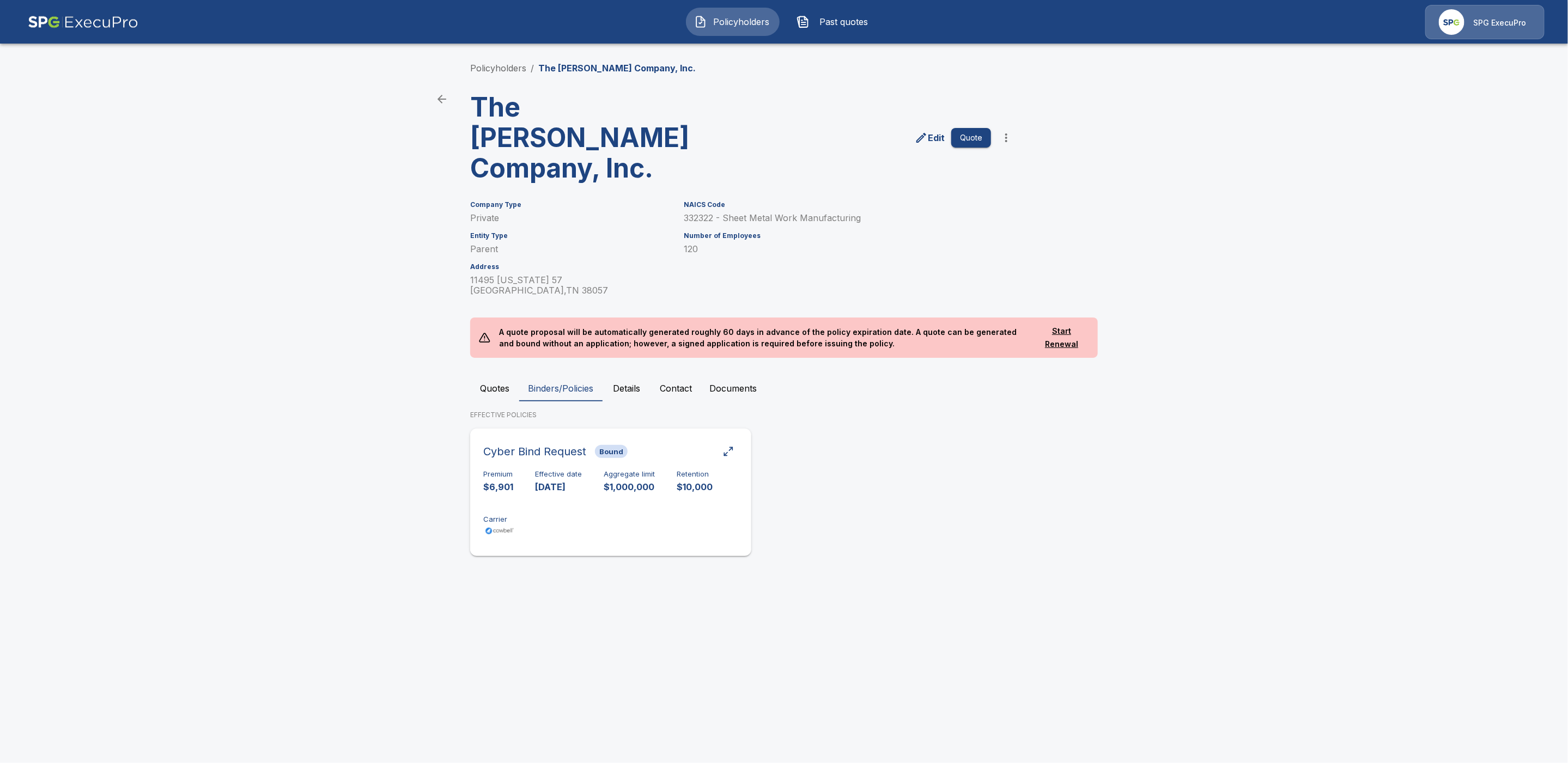
click at [654, 495] on div "Premium $6,901 Effective date 9/1/2025 Aggregate limit $1,000,000 Retention $10…" at bounding box center [611, 504] width 255 height 68
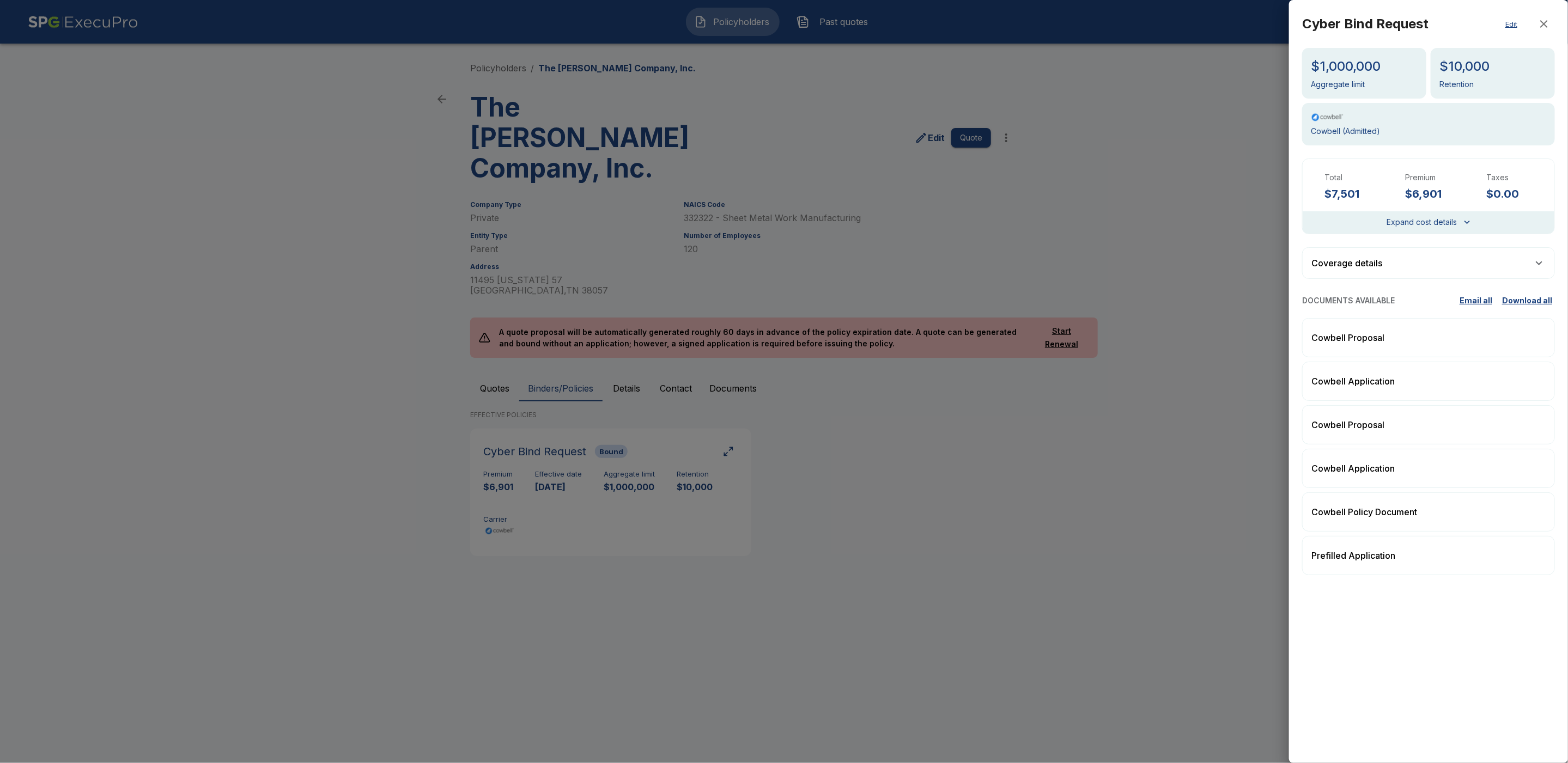
click at [1549, 21] on icon "button" at bounding box center [1544, 24] width 13 height 13
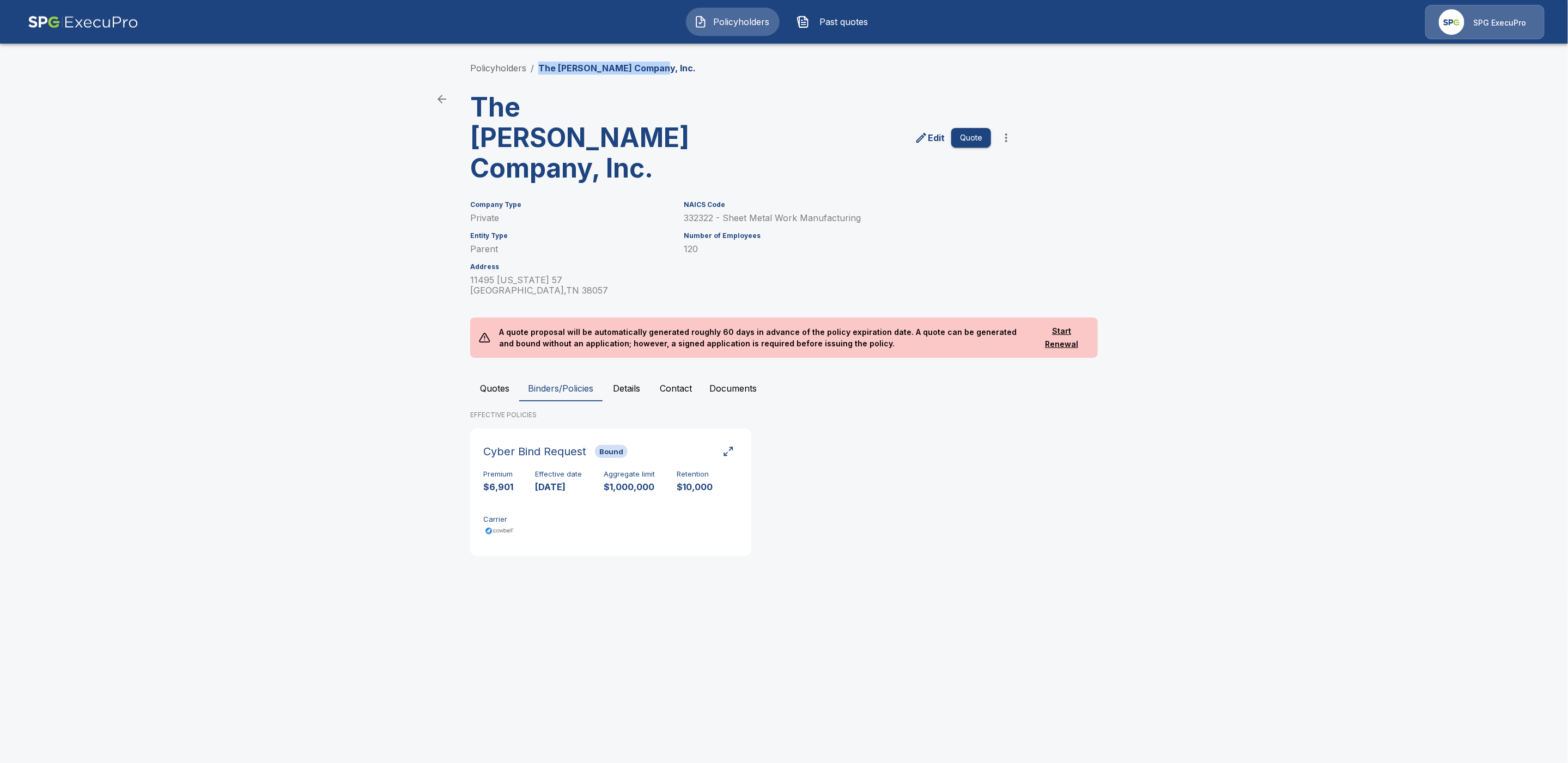
drag, startPoint x: 664, startPoint y: 67, endPoint x: 533, endPoint y: 68, distance: 131.0
click at [533, 68] on div "Policyholders / The Troxel Company, Inc." at bounding box center [784, 68] width 628 height 13
copy p "The Troxel Company, Inc."
click at [504, 67] on link "Policyholders" at bounding box center [498, 67] width 57 height 11
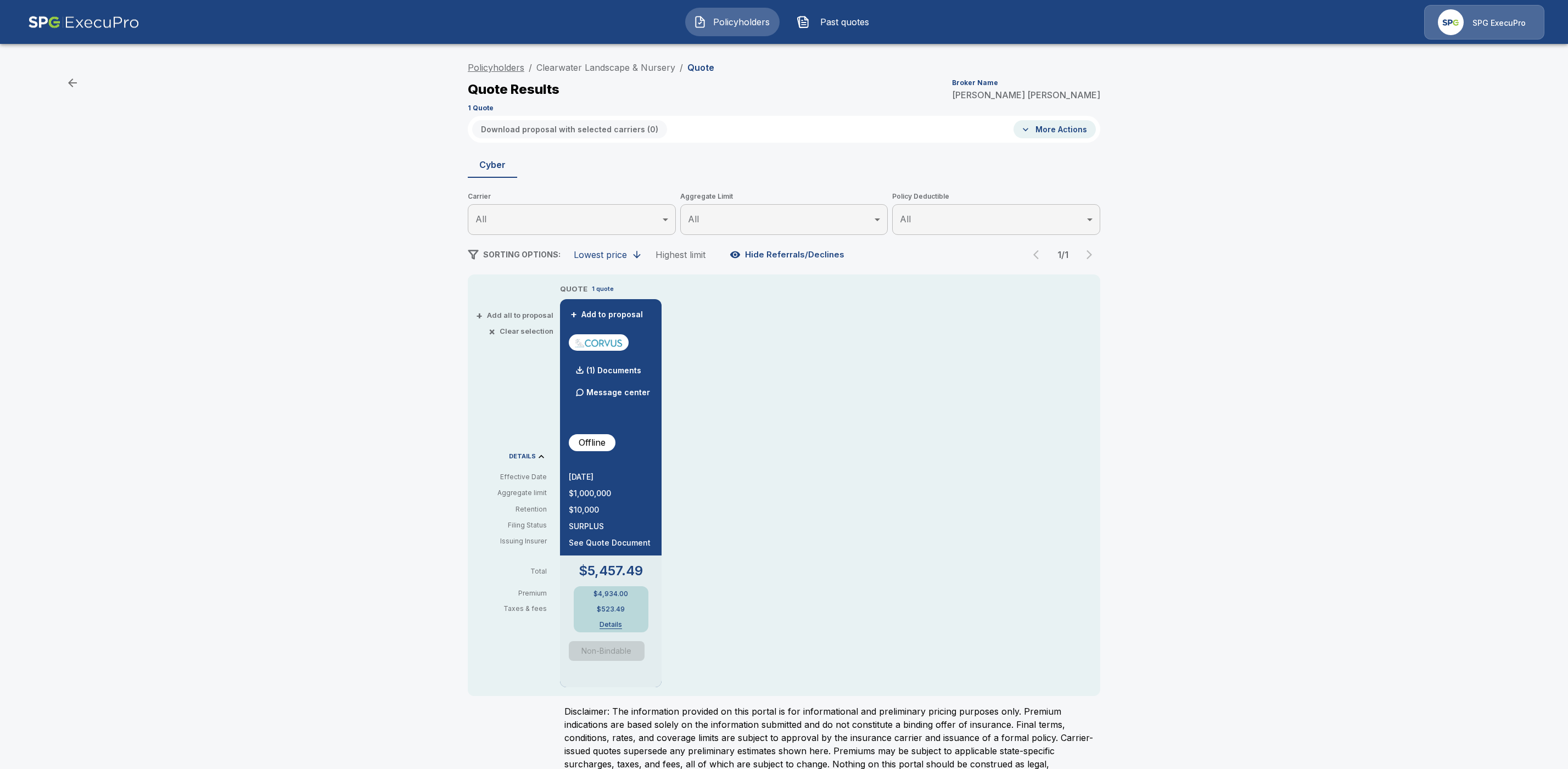
click at [510, 72] on link "Policyholders" at bounding box center [495, 67] width 57 height 11
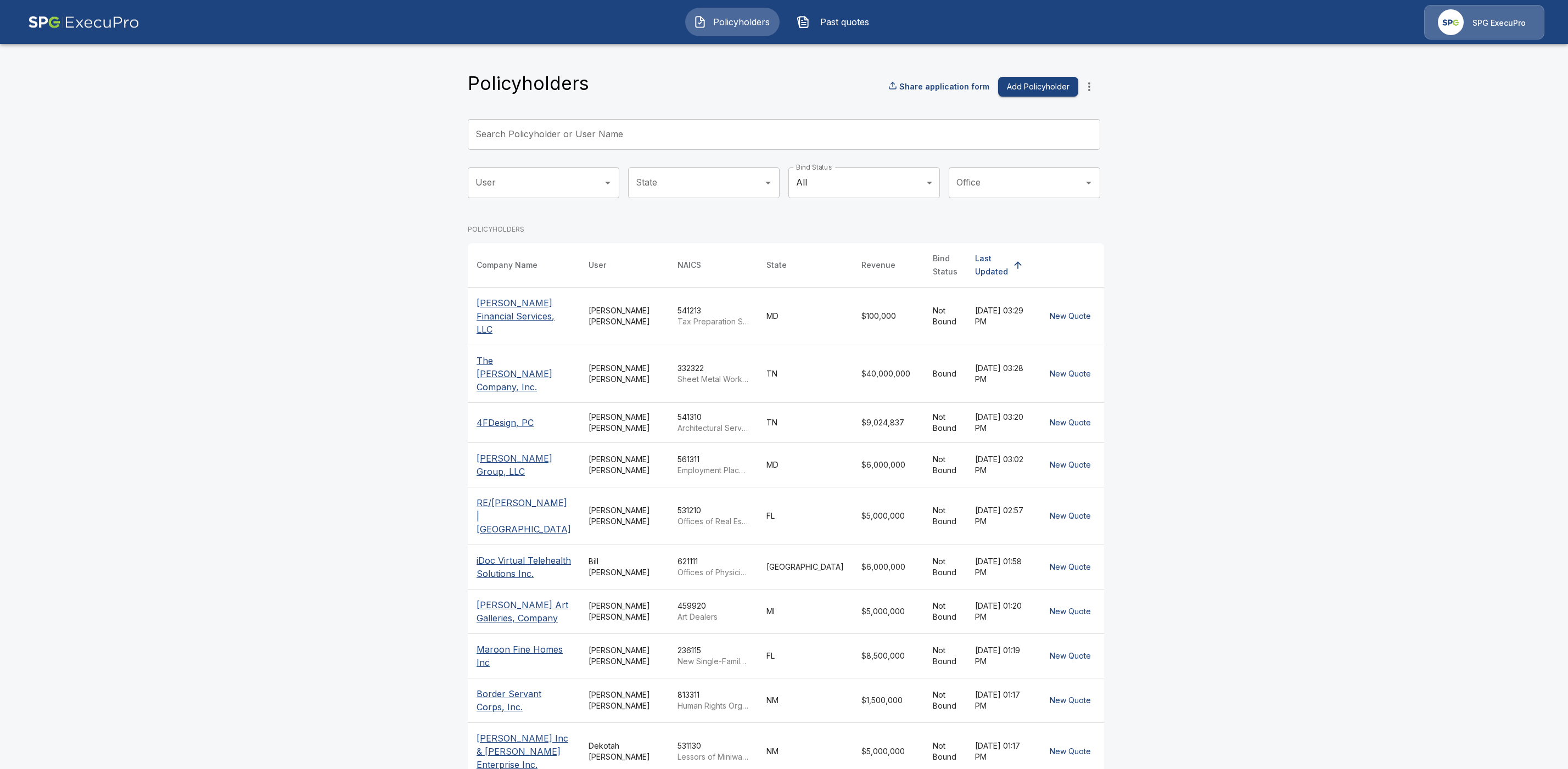
click at [924, 264] on th "Bind Status" at bounding box center [945, 265] width 42 height 44
click at [879, 173] on body "Policyholders Past quotes SPG ExecuPro Policyholders Share application form Add…" at bounding box center [784, 414] width 1568 height 828
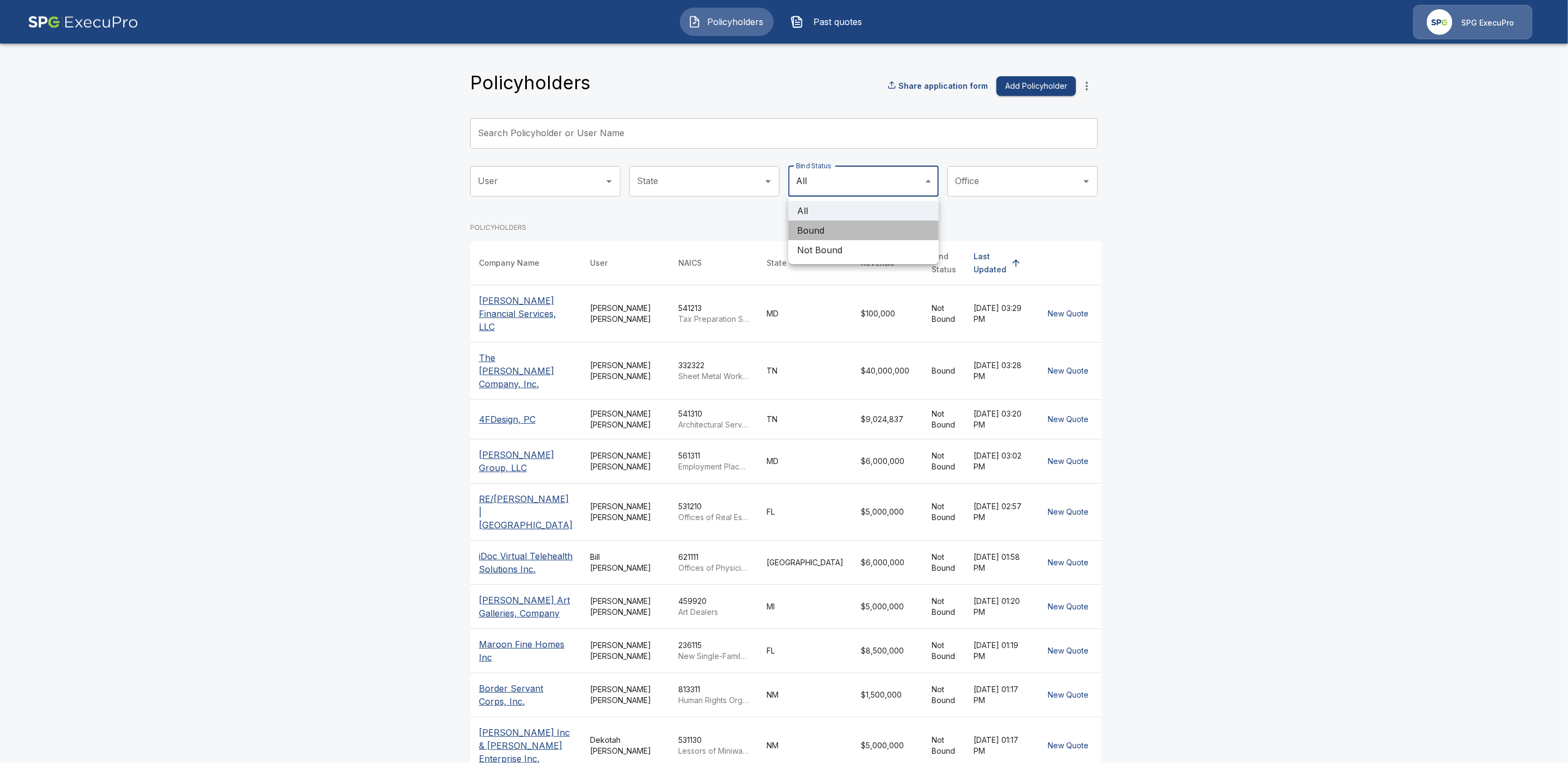
click at [844, 221] on li "Bound" at bounding box center [864, 230] width 150 height 19
type input "*****"
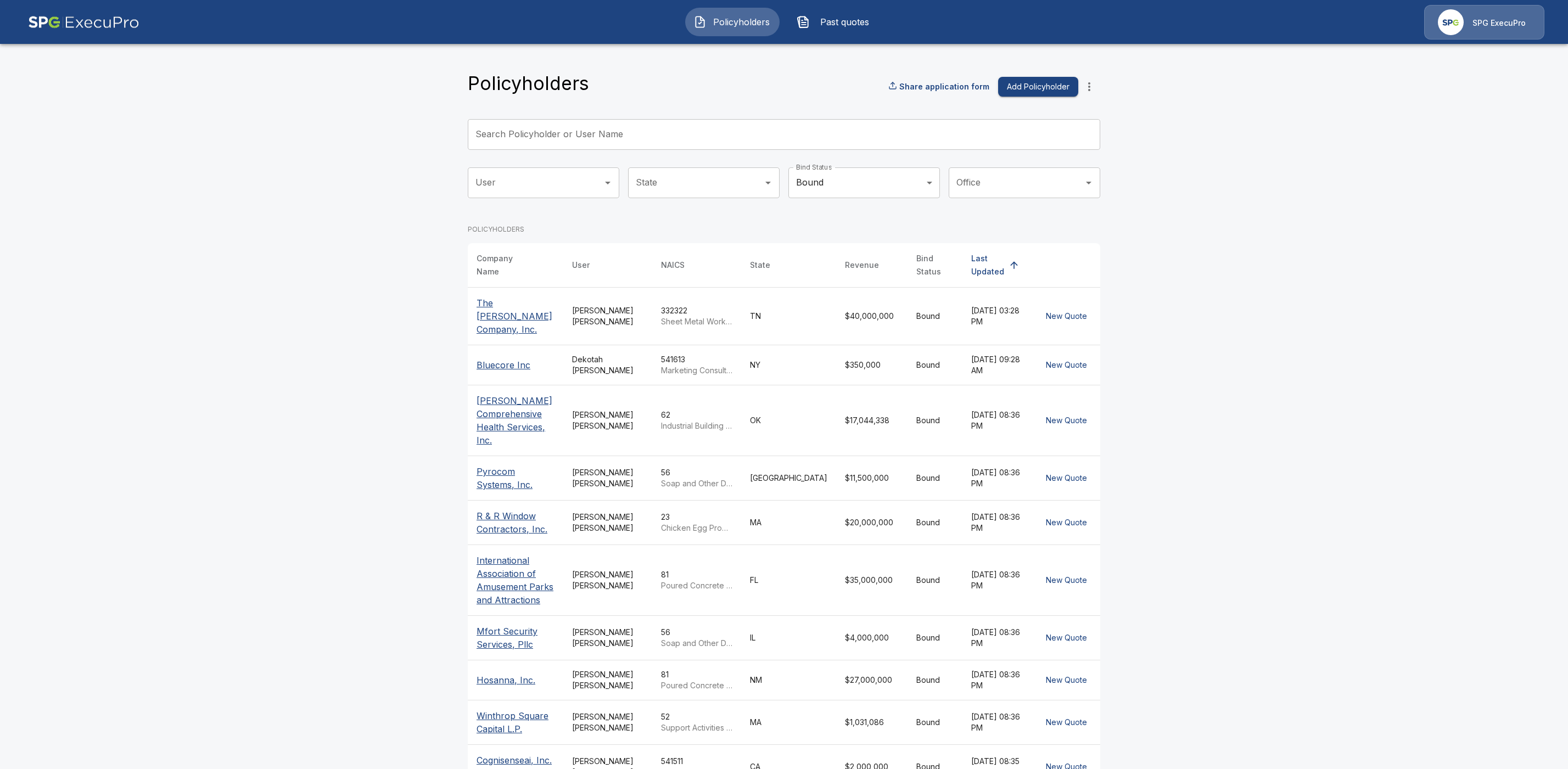
click at [516, 465] on p "Pyrocom Systems, Inc." at bounding box center [516, 478] width 78 height 26
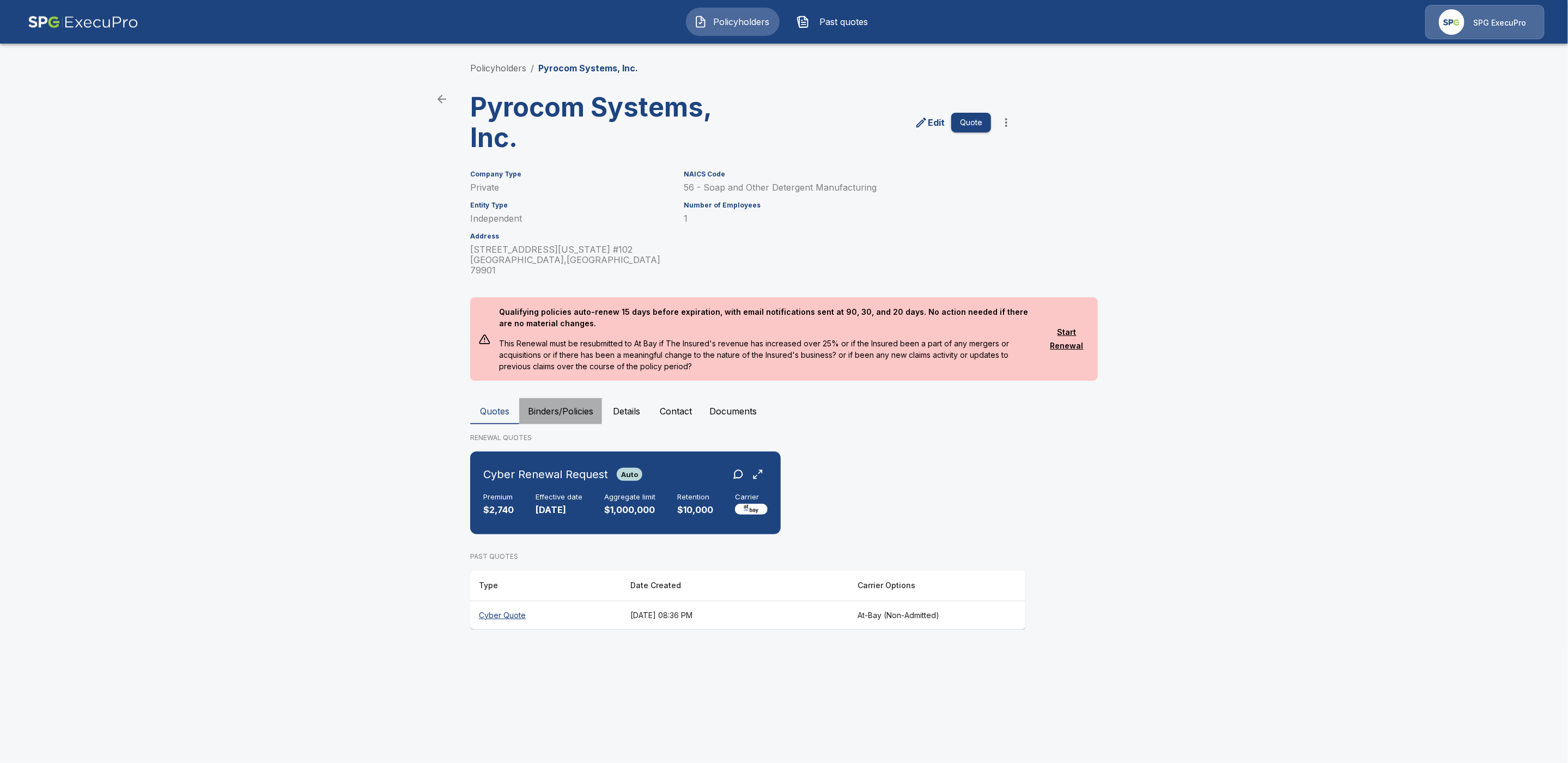
click at [579, 402] on button "Binders/Policies" at bounding box center [561, 411] width 83 height 26
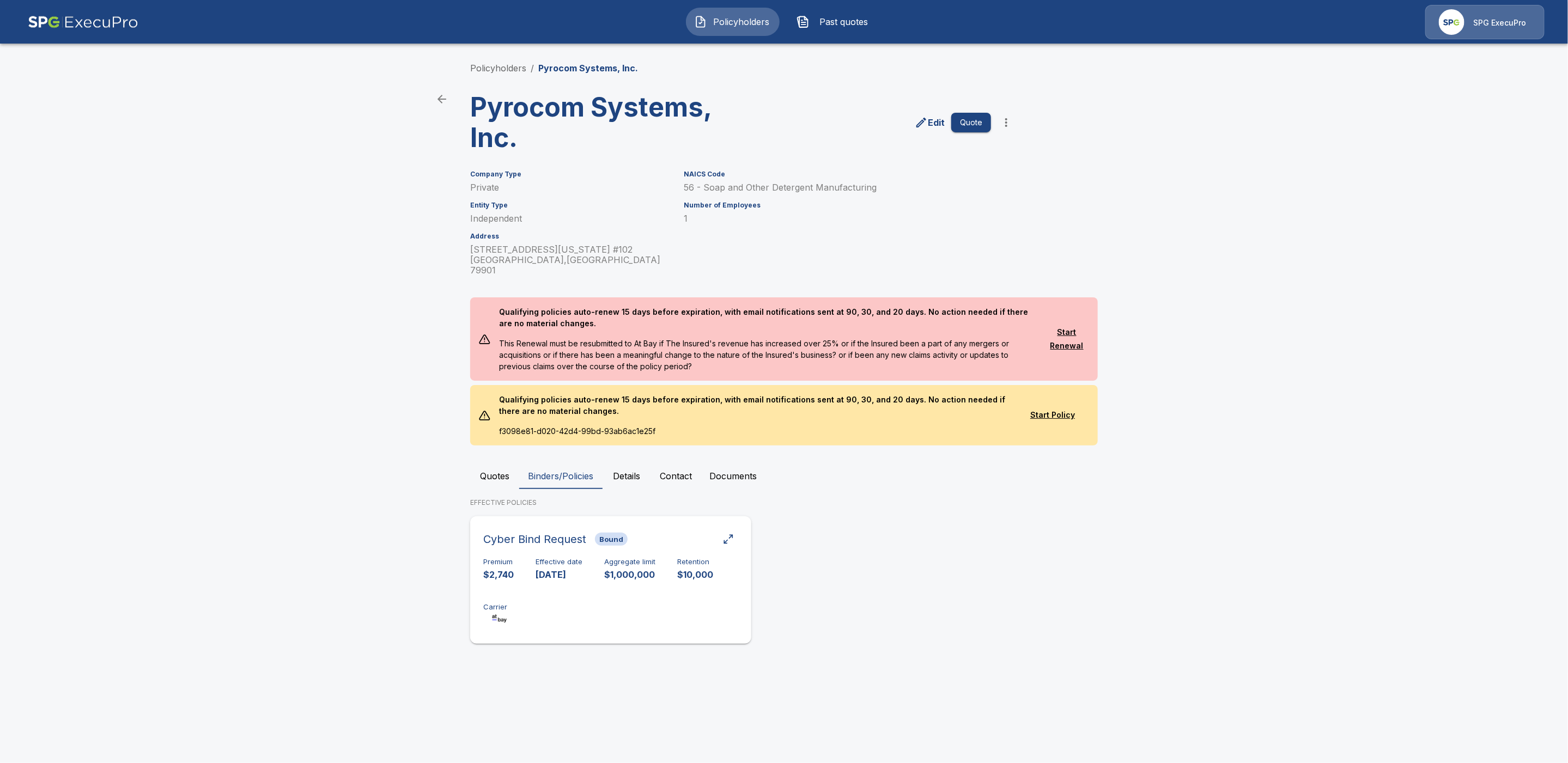
click at [689, 536] on div "Cyber Bind Request Bound" at bounding box center [611, 539] width 255 height 19
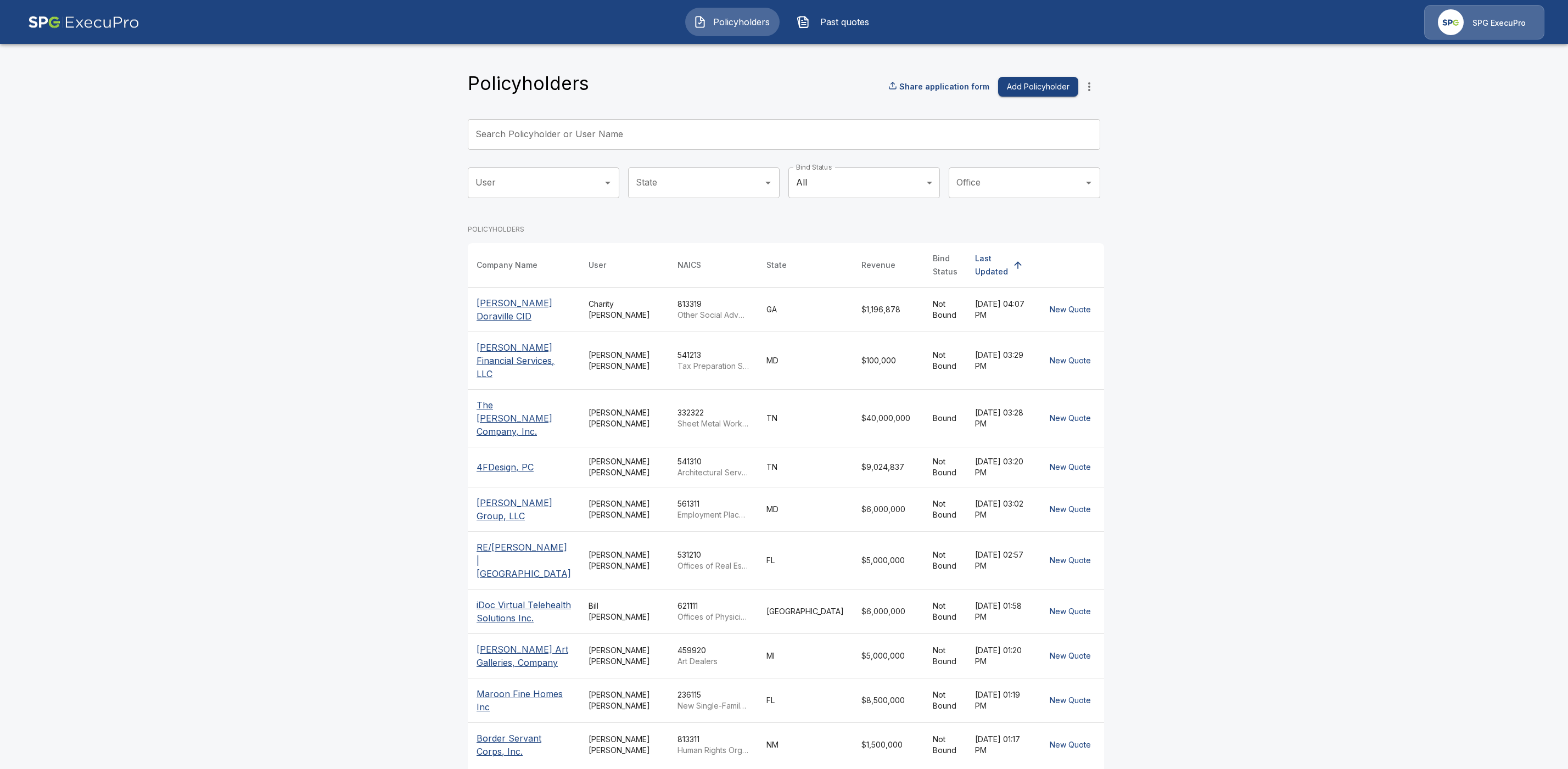
click at [490, 134] on input "Search Policyholder or User Name" at bounding box center [778, 134] width 620 height 31
paste input "**********"
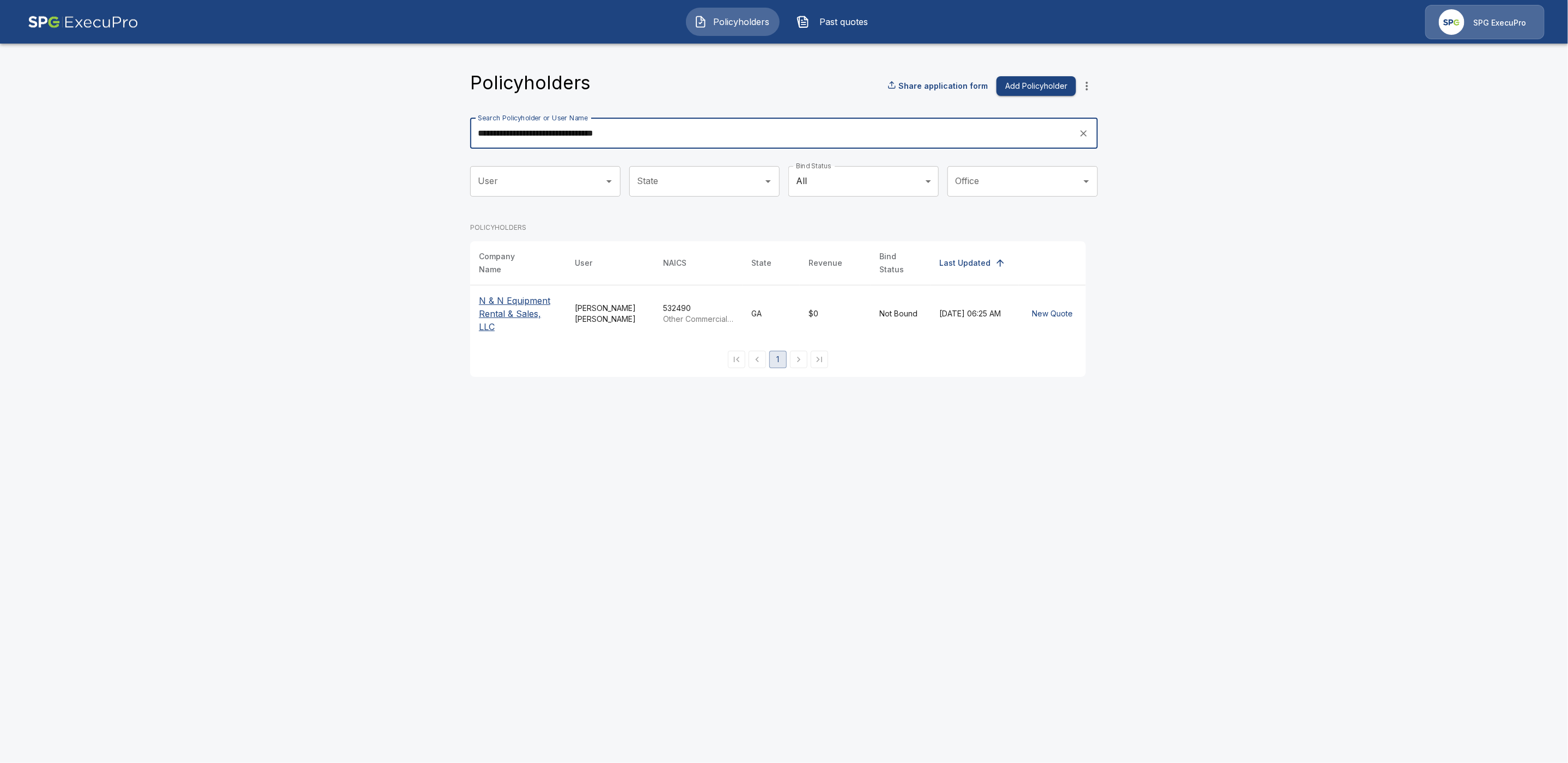
type input "**********"
click at [506, 305] on p "N & N Equipment Rental & Sales, LLC" at bounding box center [518, 314] width 78 height 40
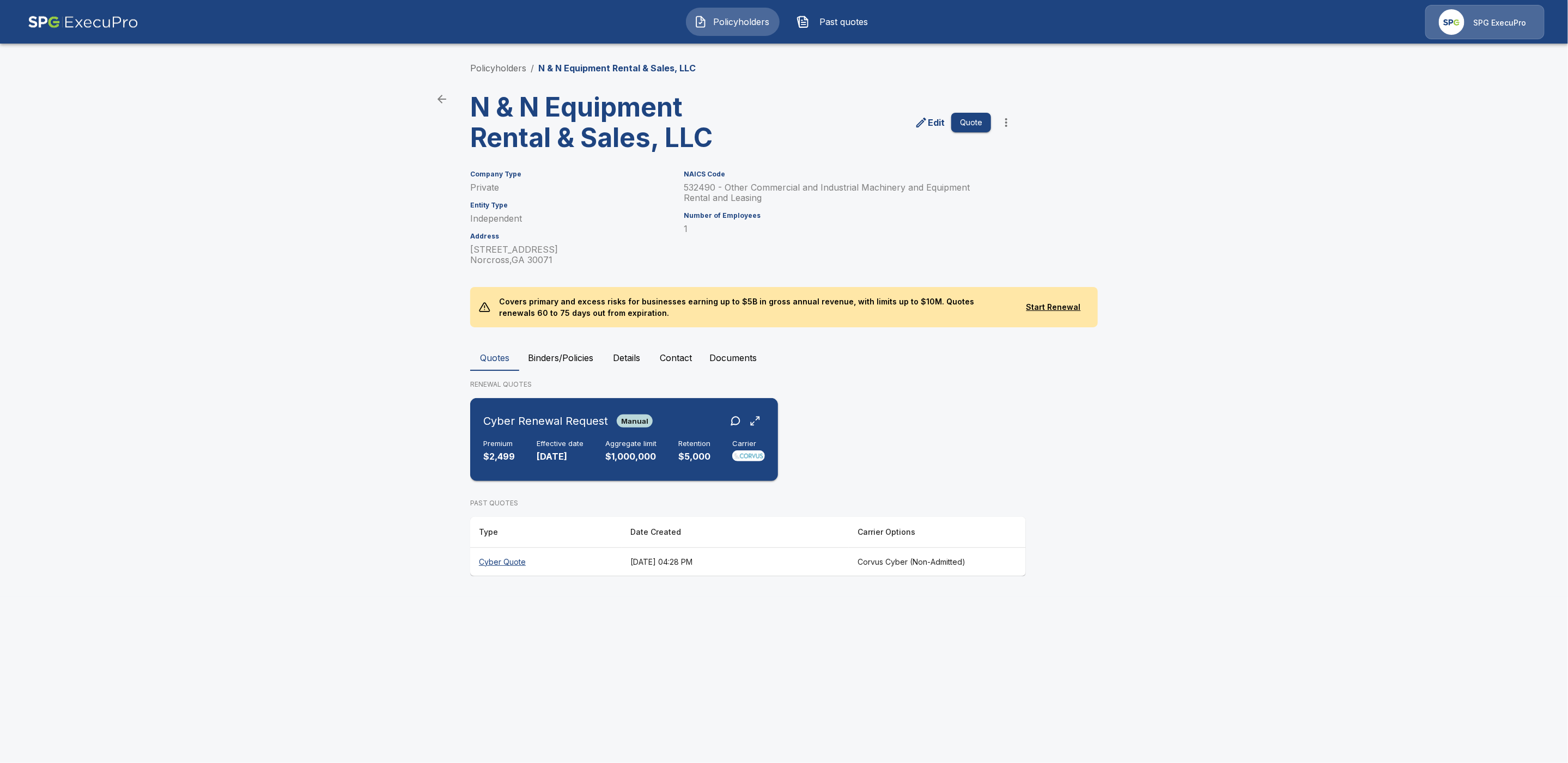
click at [687, 440] on h6 "Retention" at bounding box center [694, 443] width 32 height 8
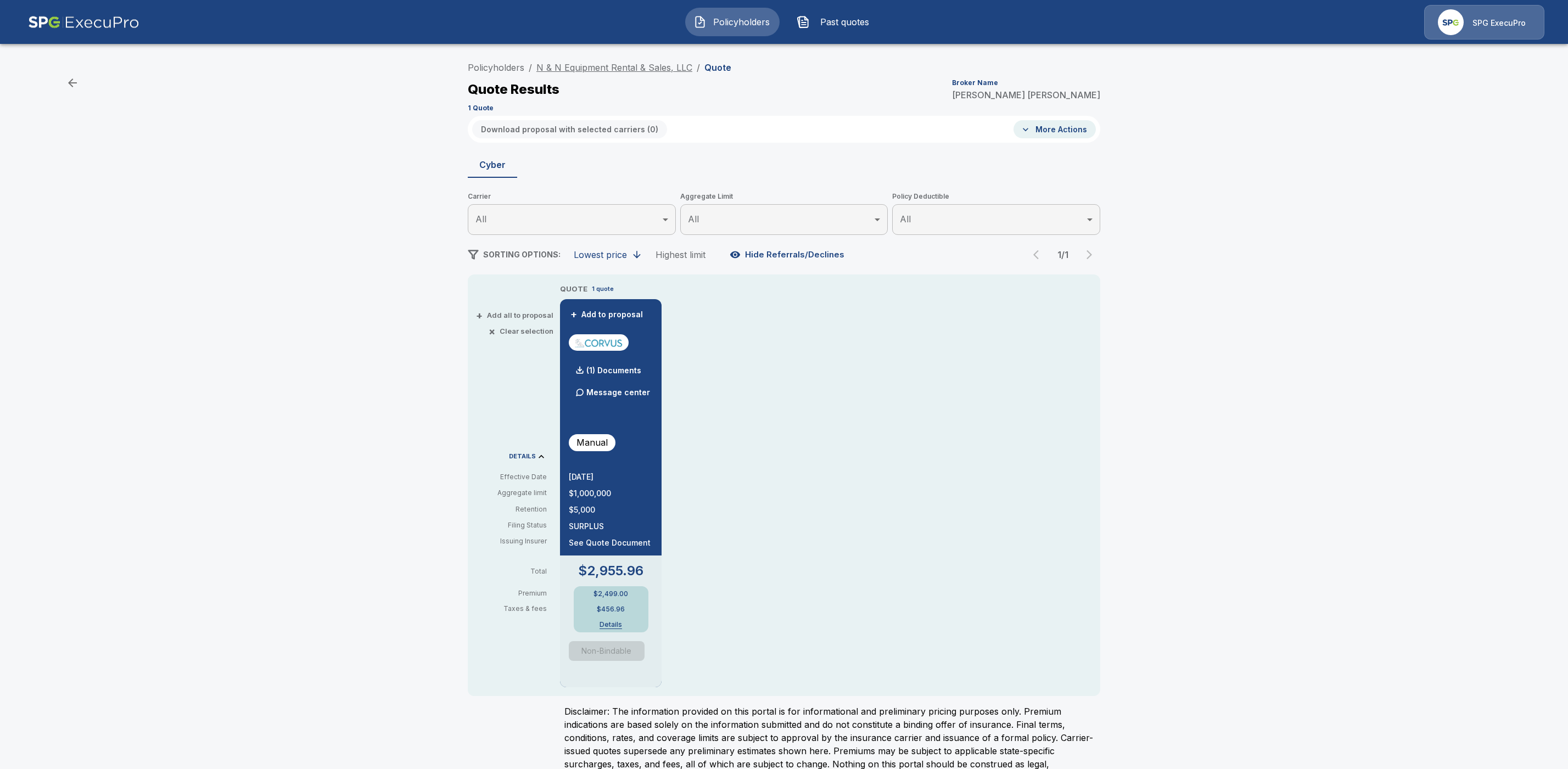
click at [593, 65] on link "N & N Equipment Rental & Sales, LLC" at bounding box center [614, 67] width 156 height 11
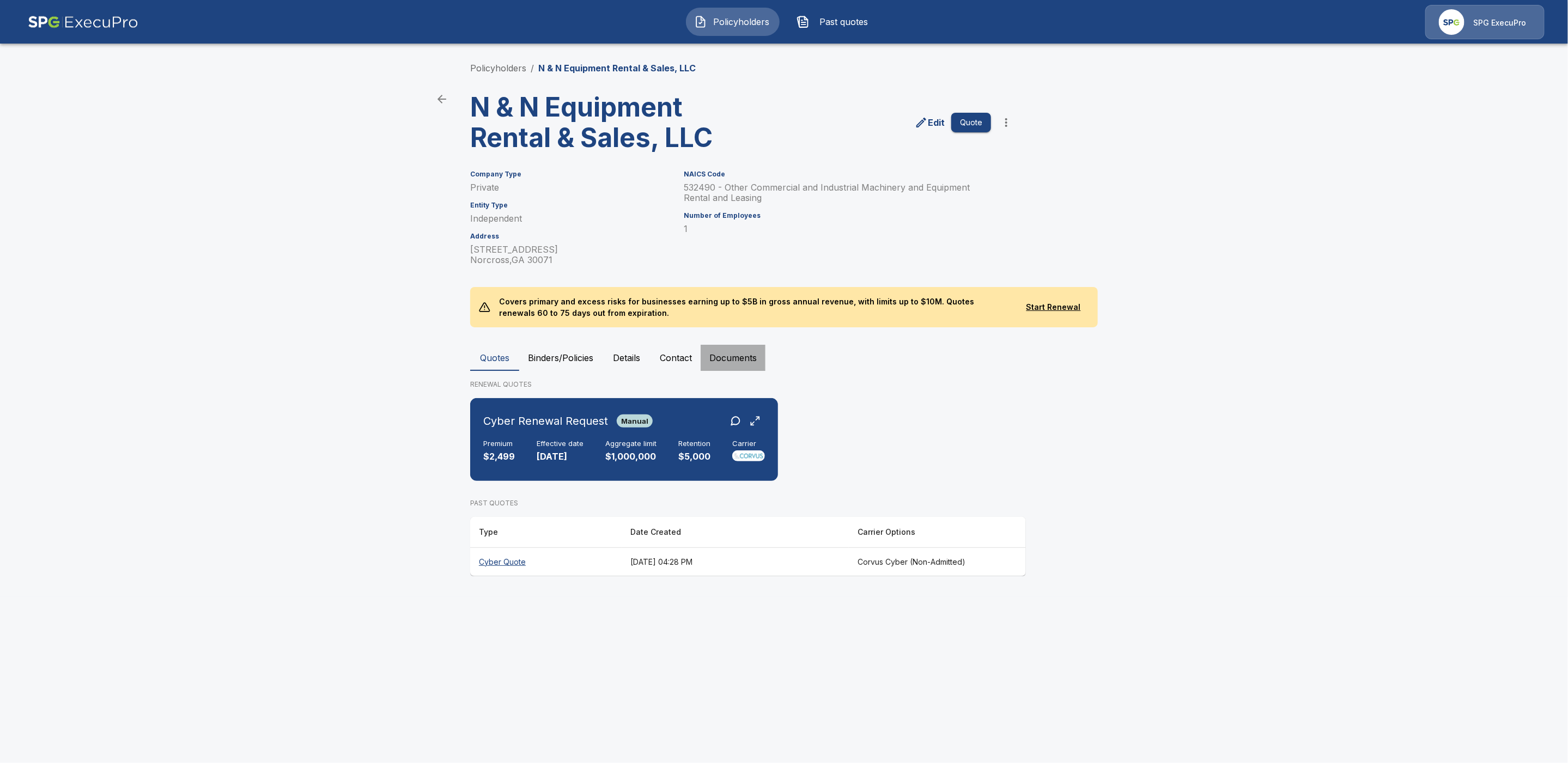
click at [735, 349] on button "Documents" at bounding box center [733, 357] width 65 height 26
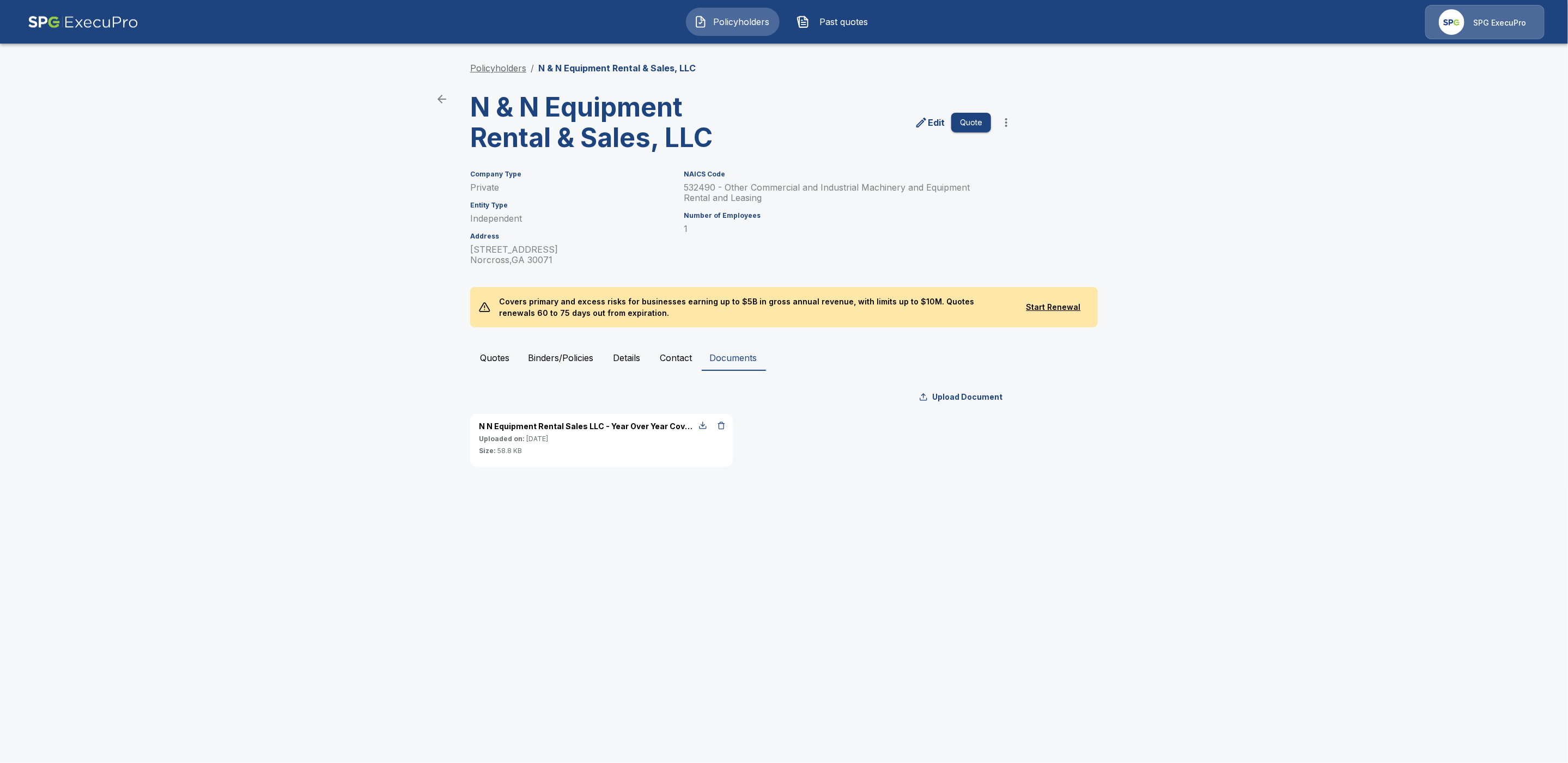
click at [504, 67] on link "Policyholders" at bounding box center [498, 67] width 57 height 11
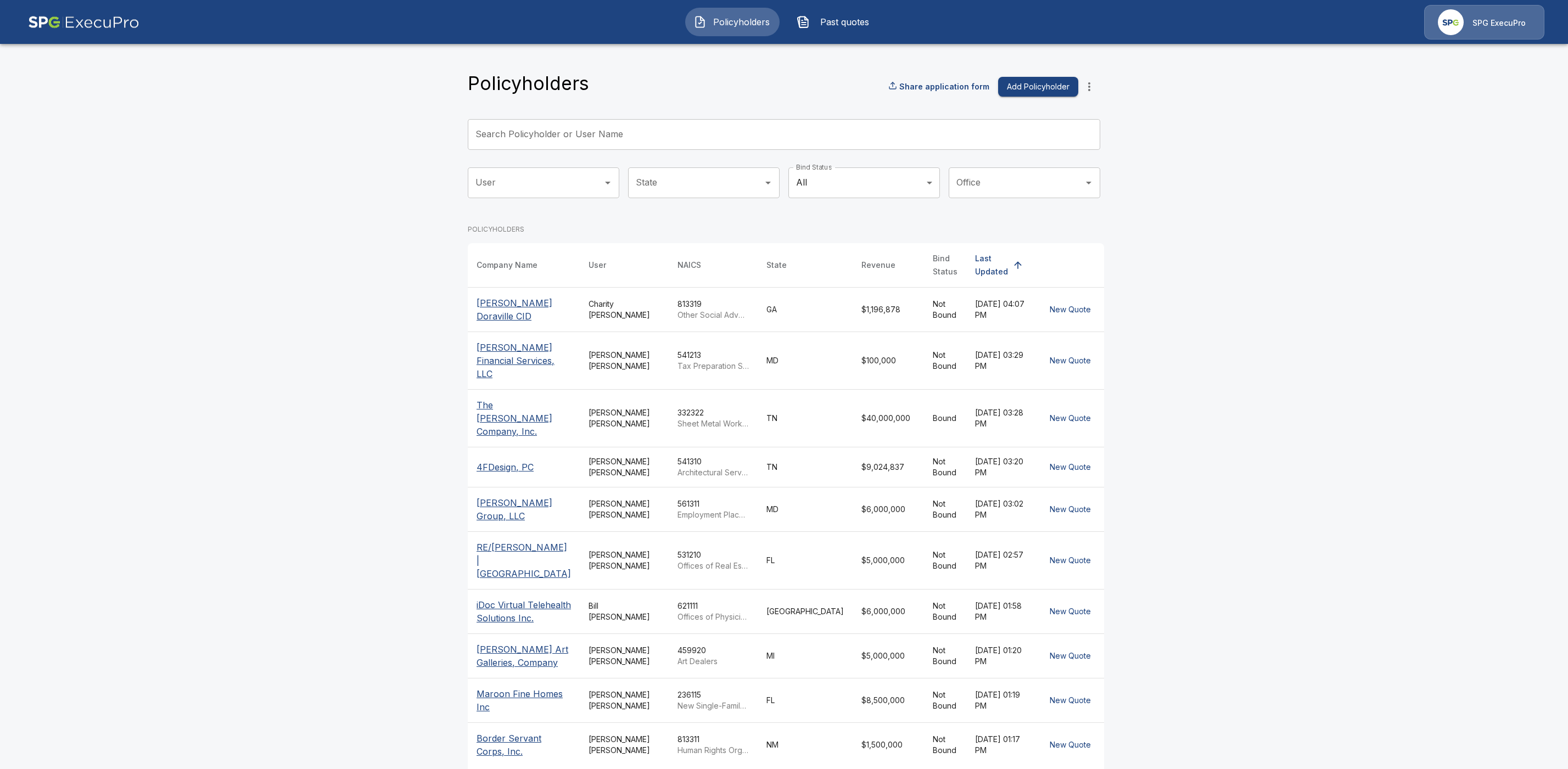
click at [524, 134] on input "Search Policyholder or User Name" at bounding box center [778, 134] width 620 height 31
paste input "**********"
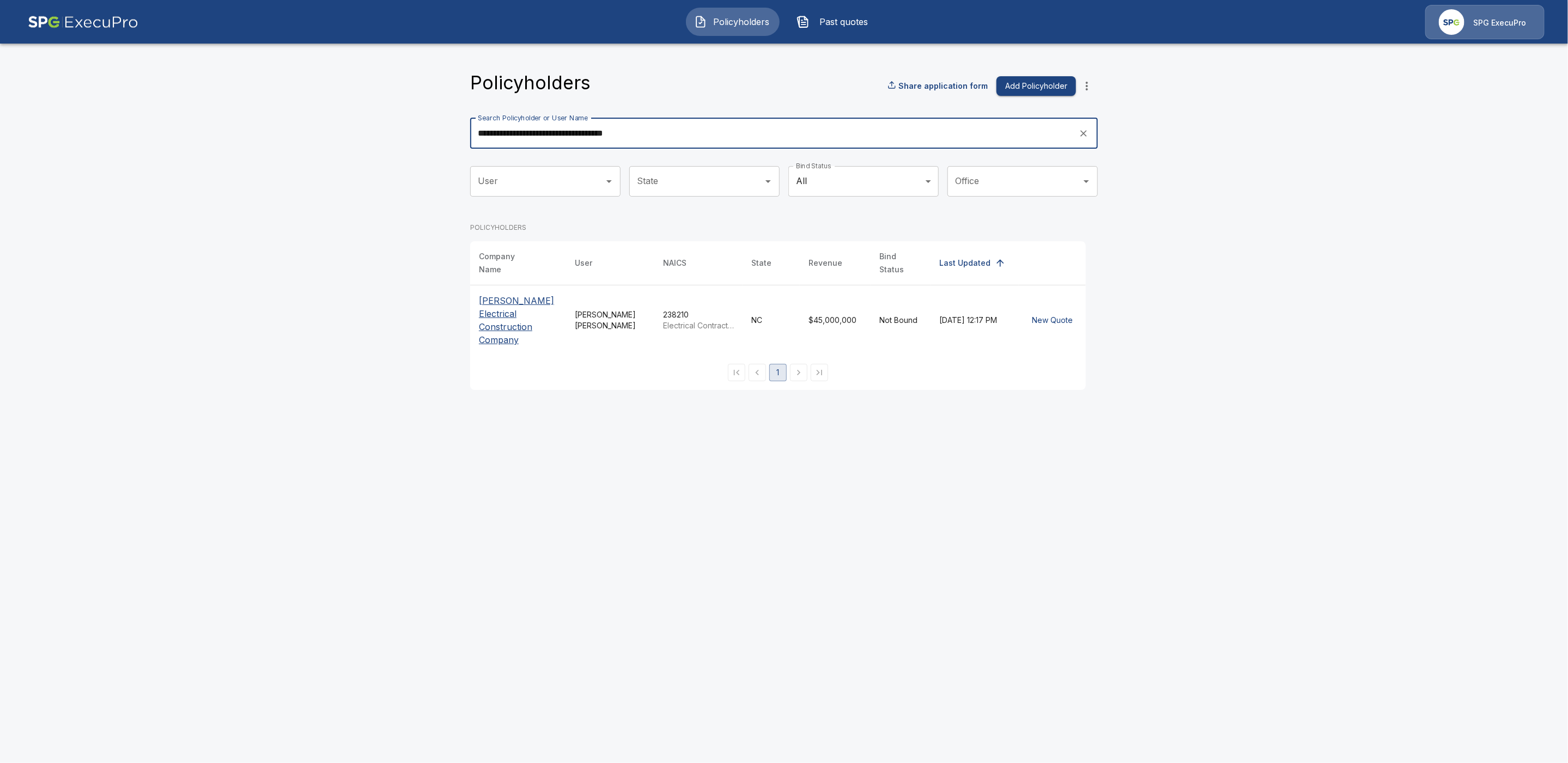
type input "**********"
click at [495, 309] on p "Cooper Electrical Construction Company" at bounding box center [518, 320] width 78 height 52
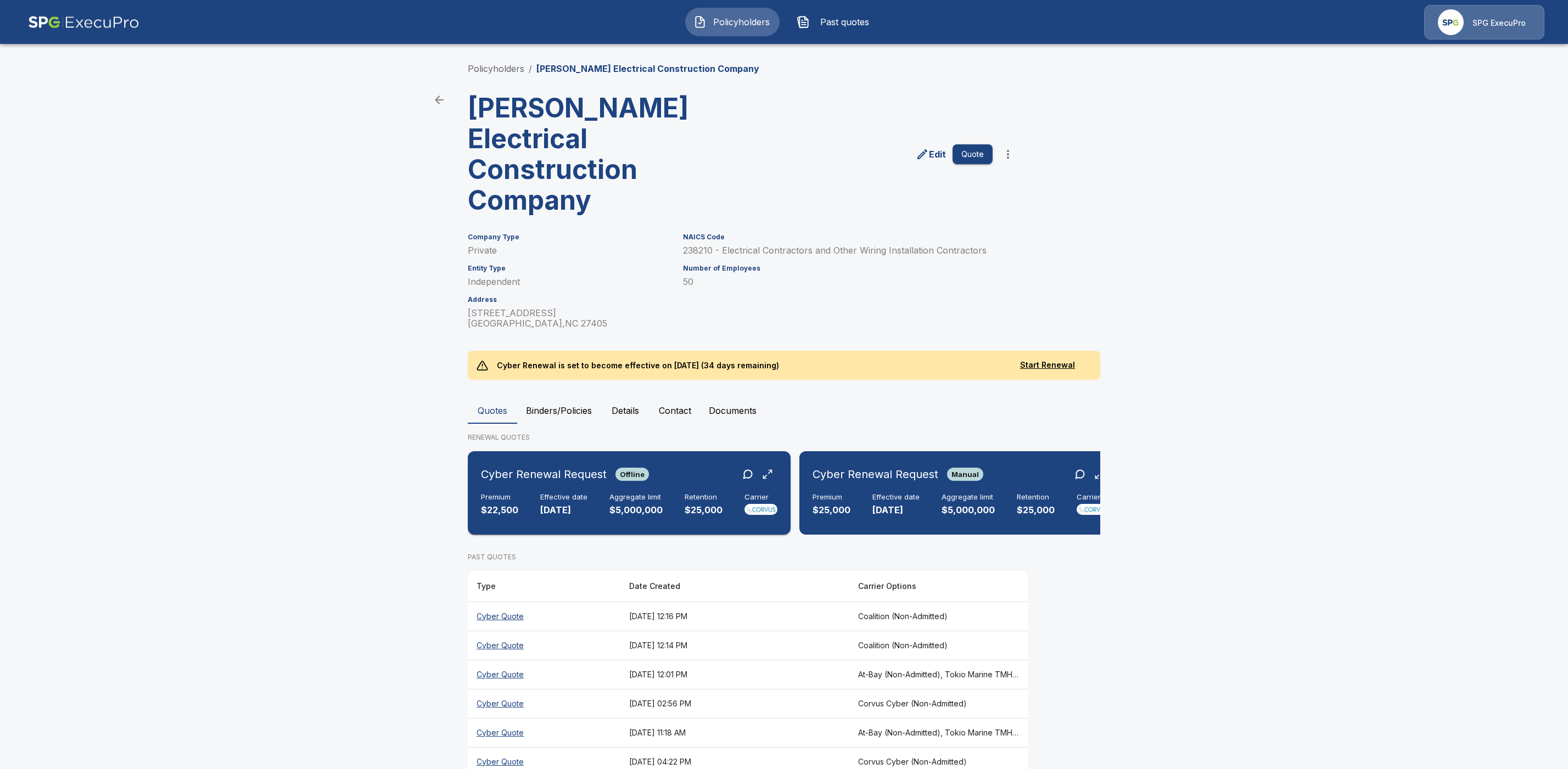
click at [559, 493] on h6 "Effective date" at bounding box center [564, 497] width 48 height 8
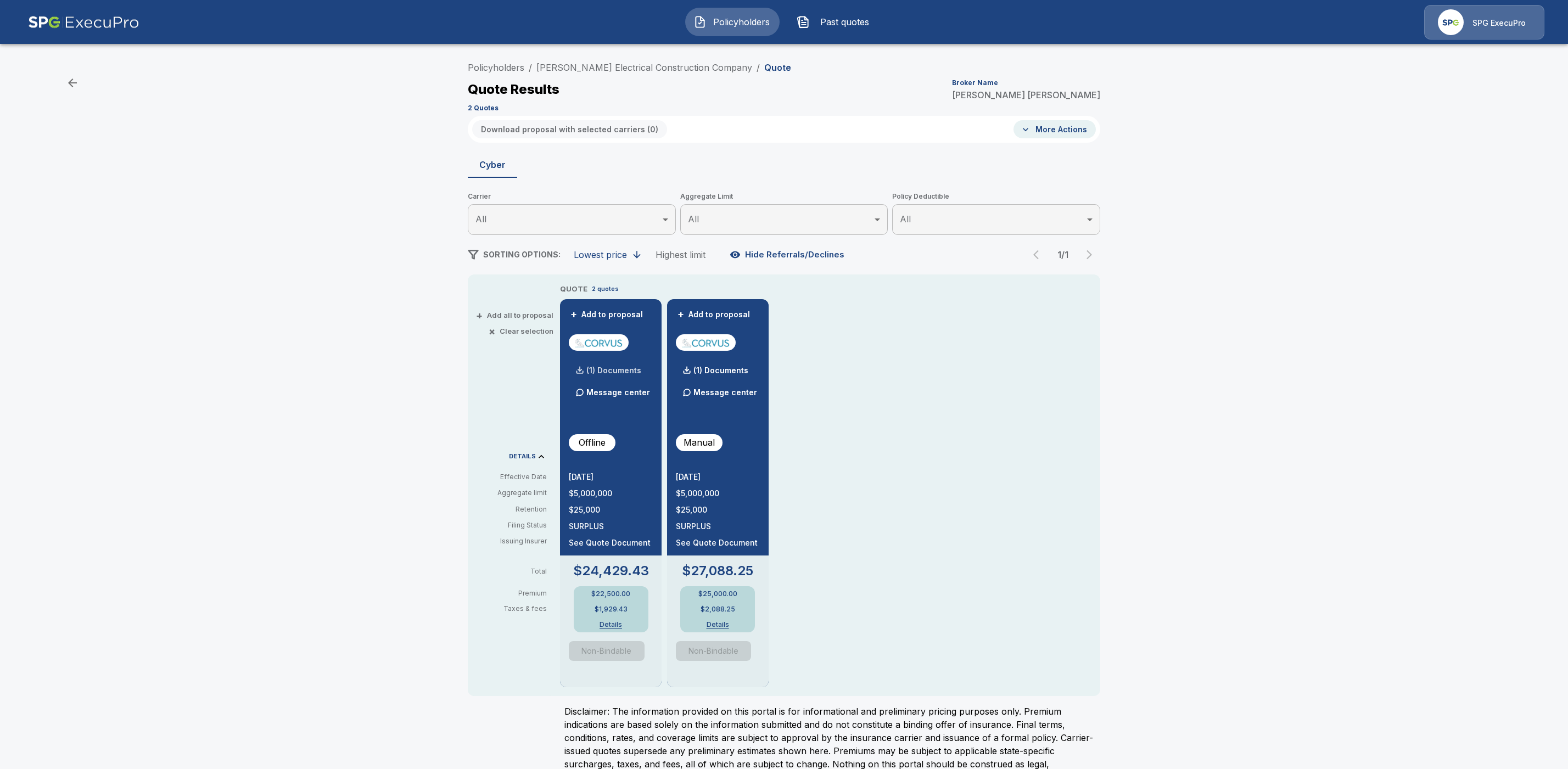
click at [627, 362] on div "(1) Documents" at bounding box center [604, 370] width 72 height 22
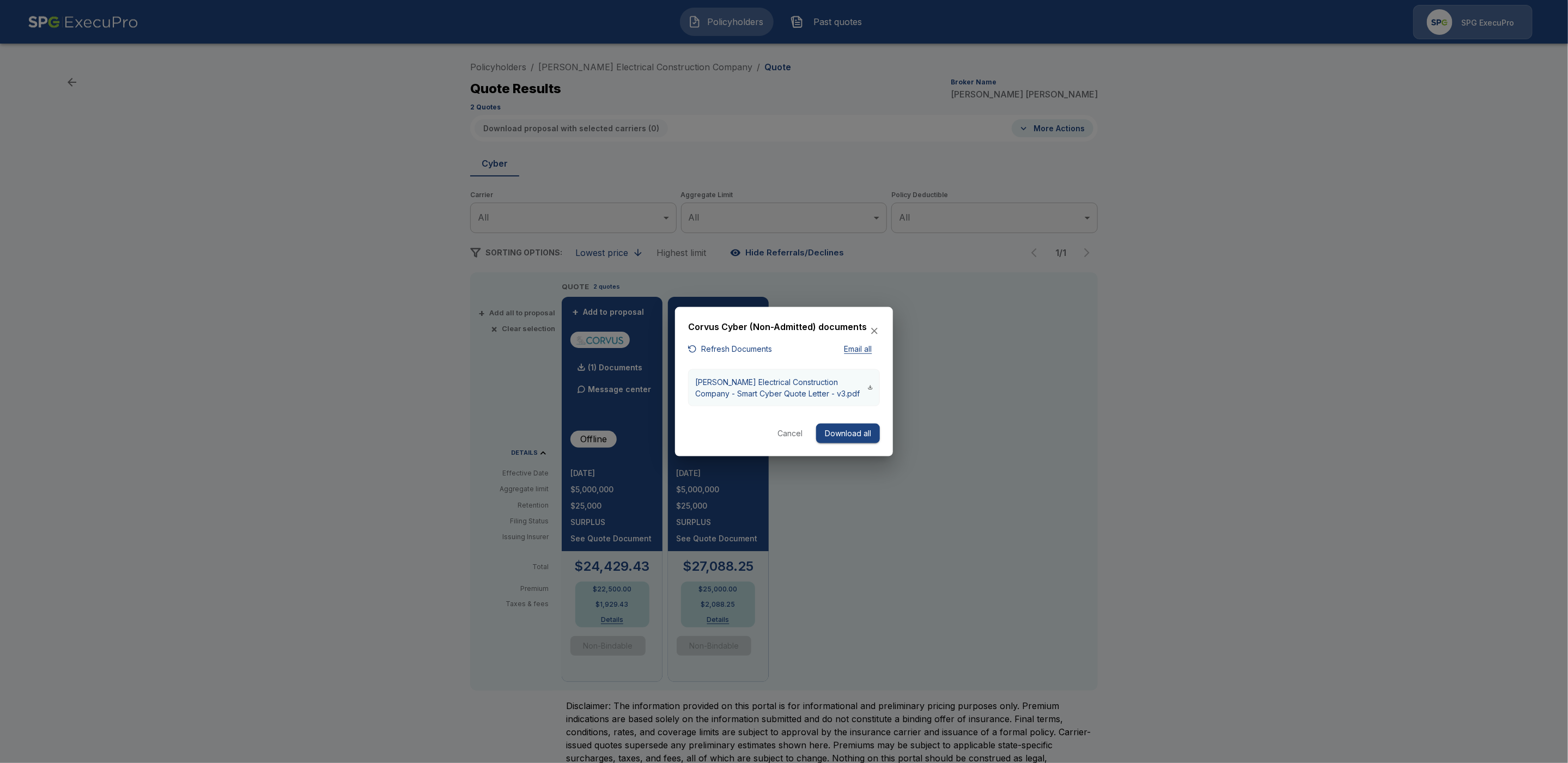
click at [790, 388] on p "Cooper Electrical Construction Company - Smart Cyber Quote Letter - v3.pdf" at bounding box center [781, 387] width 173 height 23
click at [1173, 313] on div at bounding box center [784, 381] width 1568 height 763
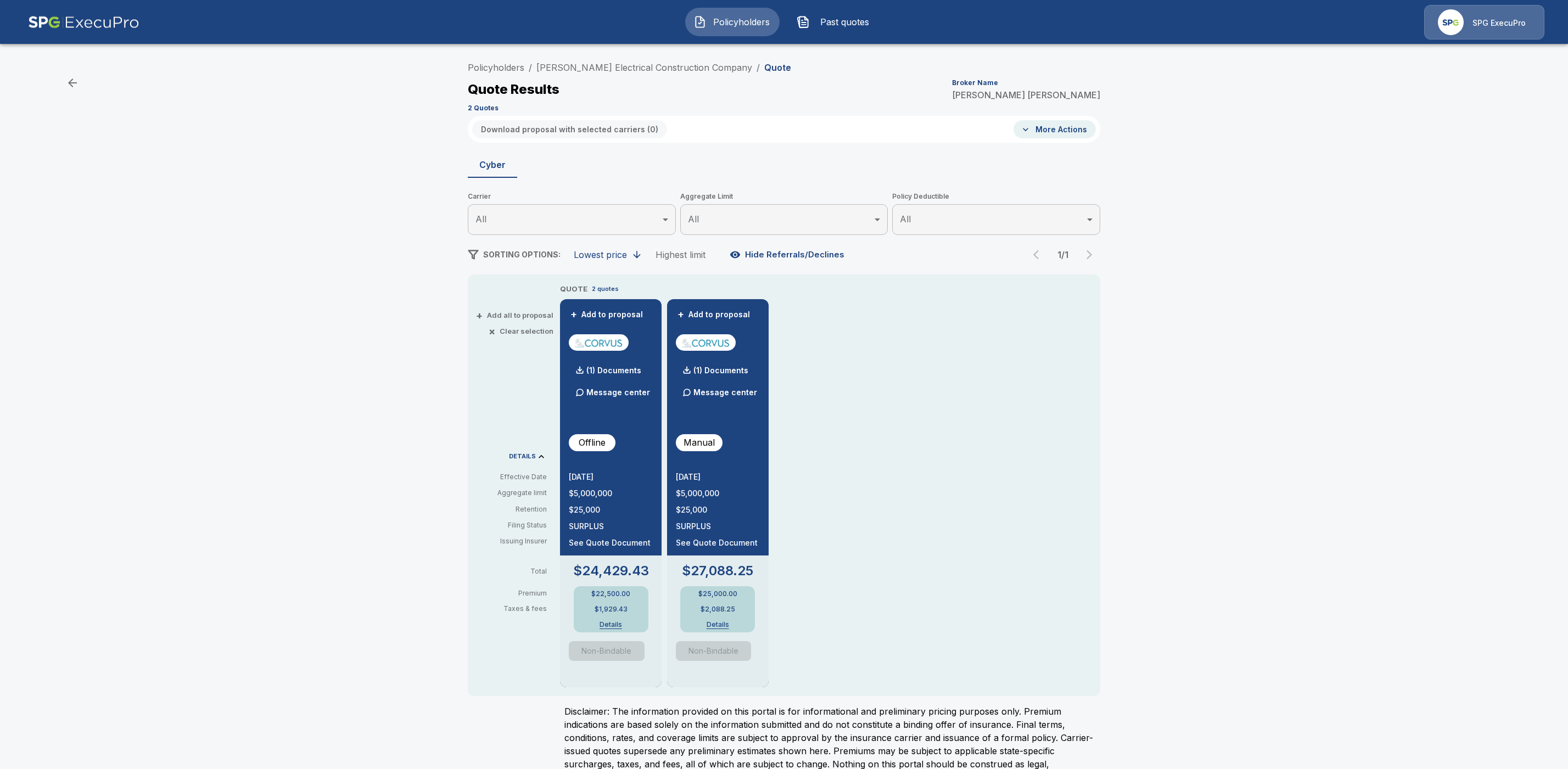
click at [1249, 186] on div "Policyholders / Cooper Electrical Construction Company / Quote Quote Results Br…" at bounding box center [784, 424] width 1568 height 745
click at [727, 368] on p "(1) Documents" at bounding box center [721, 370] width 55 height 8
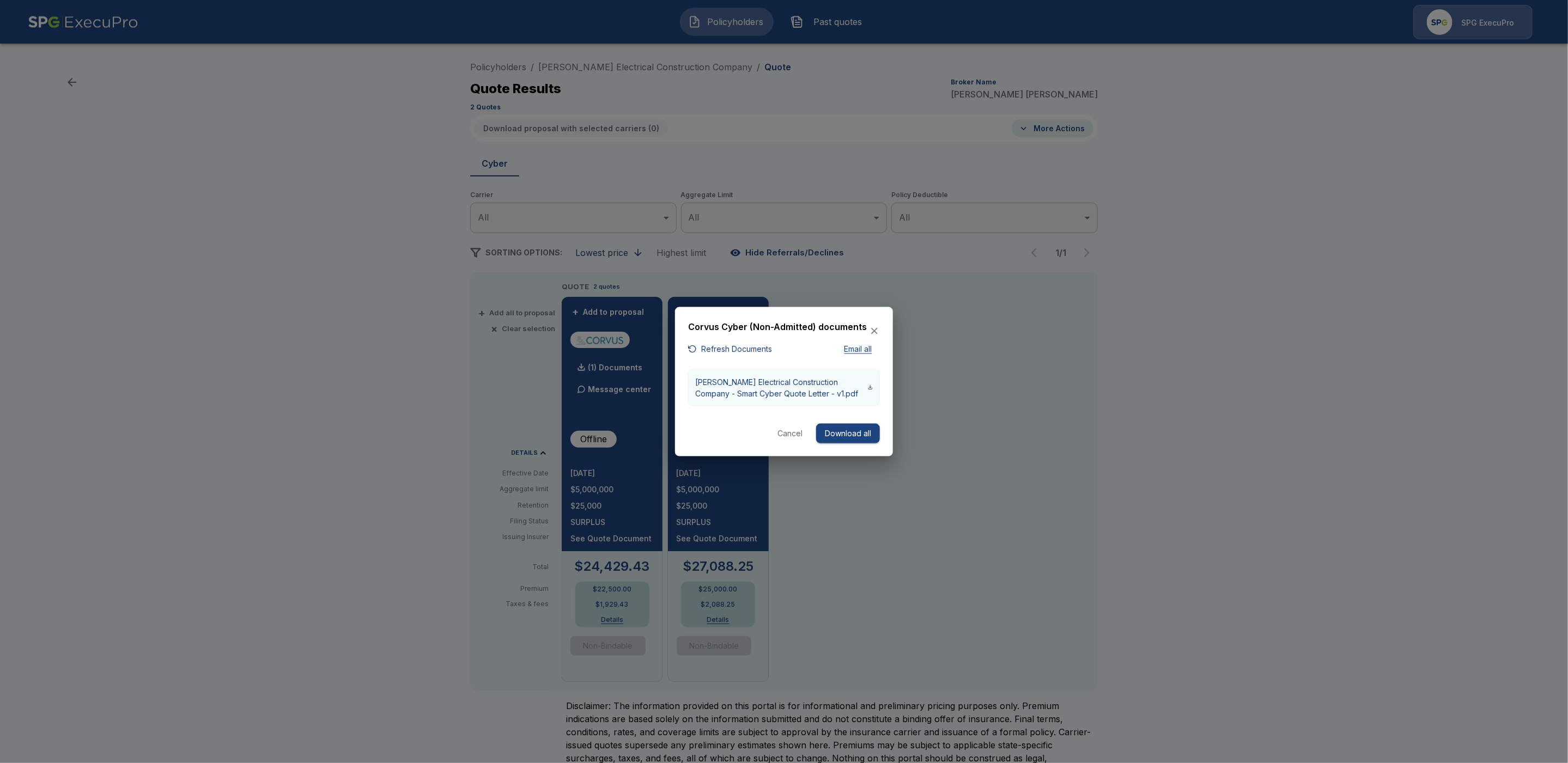
click at [766, 373] on button "Cooper Electrical Construction Company - Smart Cyber Quote Letter - v1.pdf" at bounding box center [784, 387] width 191 height 37
click at [786, 430] on button "Cancel" at bounding box center [789, 433] width 35 height 20
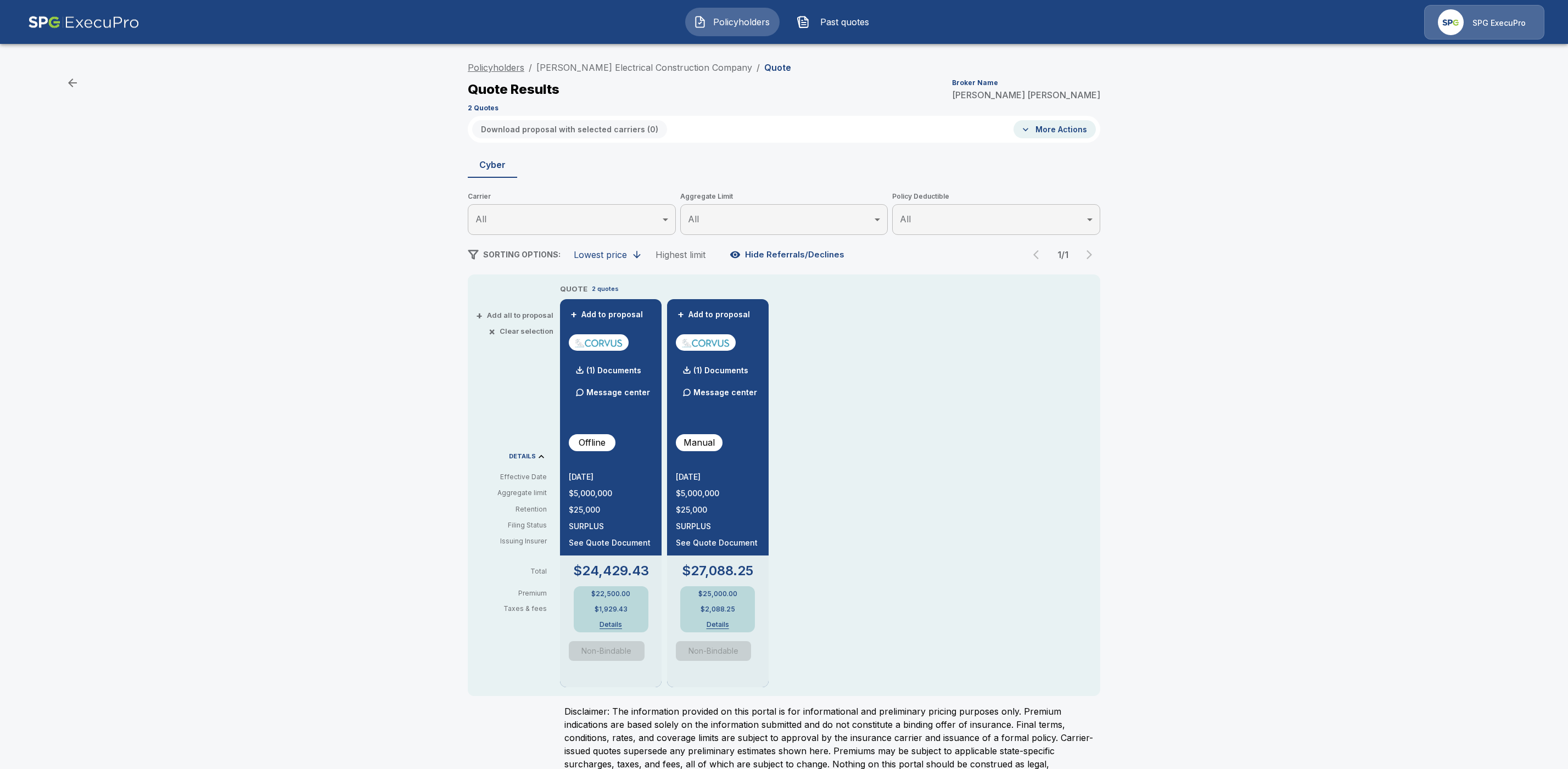
click at [497, 67] on link "Policyholders" at bounding box center [495, 67] width 57 height 11
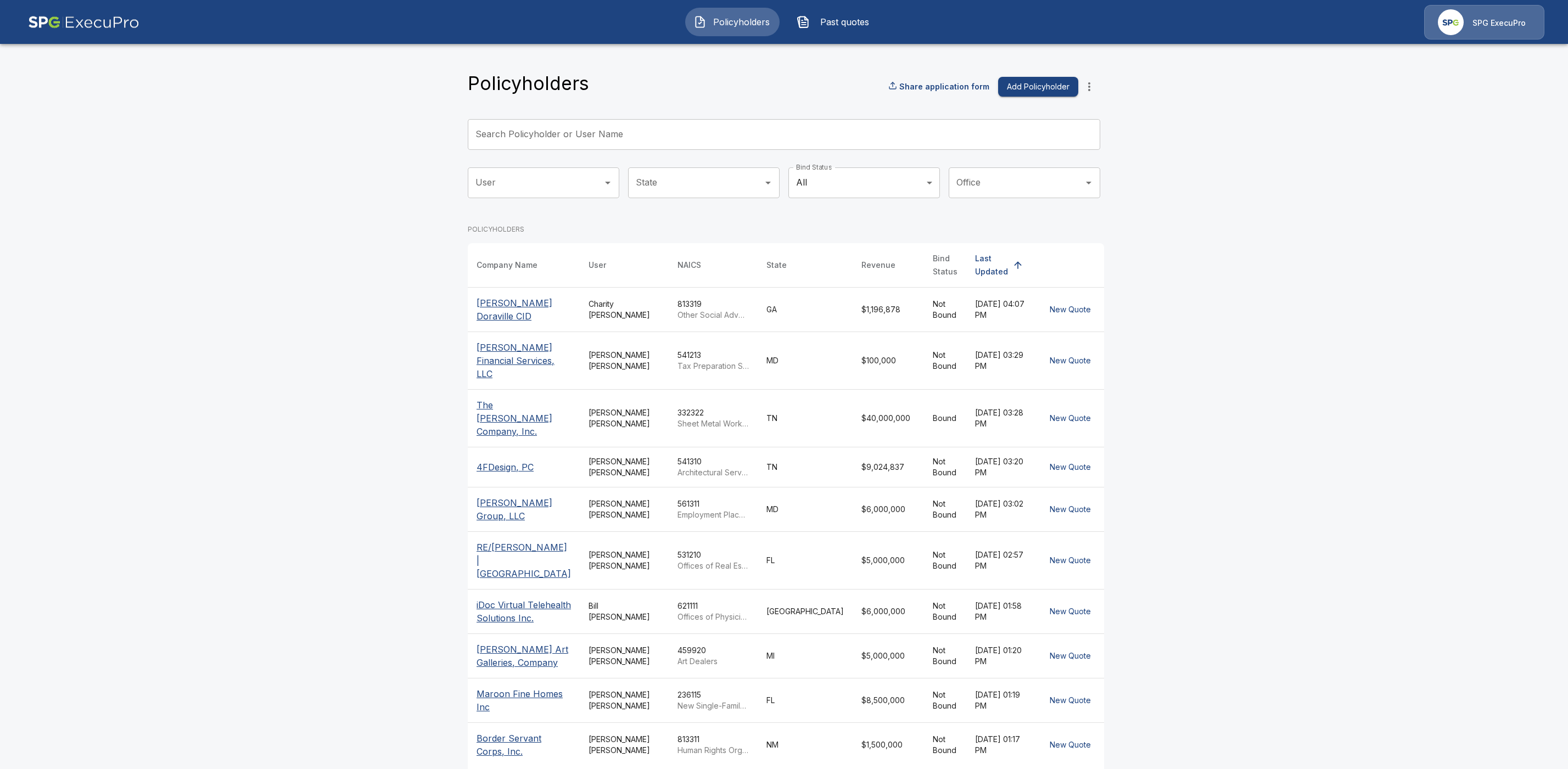
click at [568, 141] on input "Search Policyholder or User Name" at bounding box center [778, 134] width 620 height 31
paste input "**********"
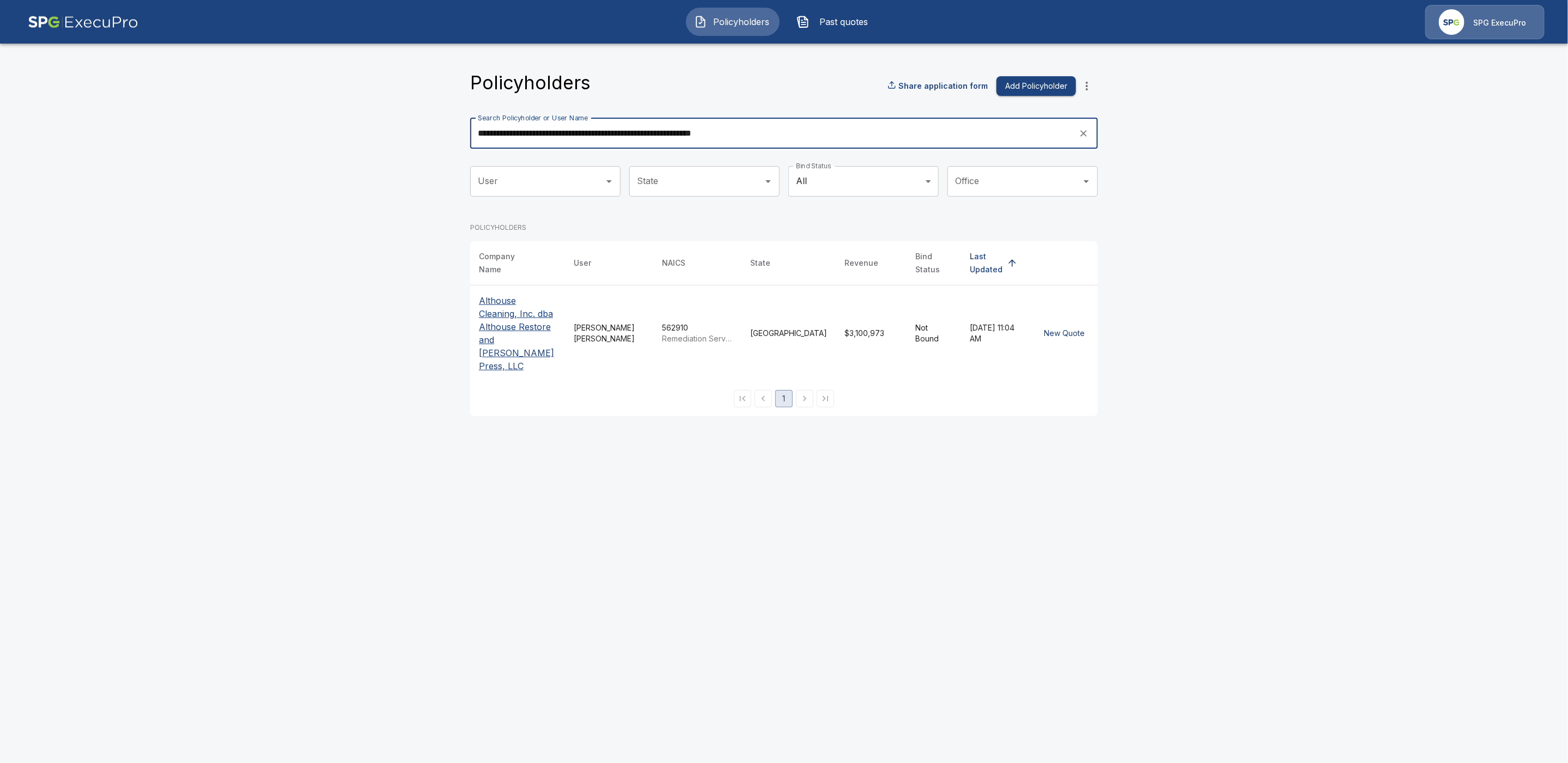
type input "**********"
click at [507, 333] on p "Althouse Cleaning, Inc. dba Althouse Restore and Jasak Press, LLC" at bounding box center [518, 333] width 78 height 78
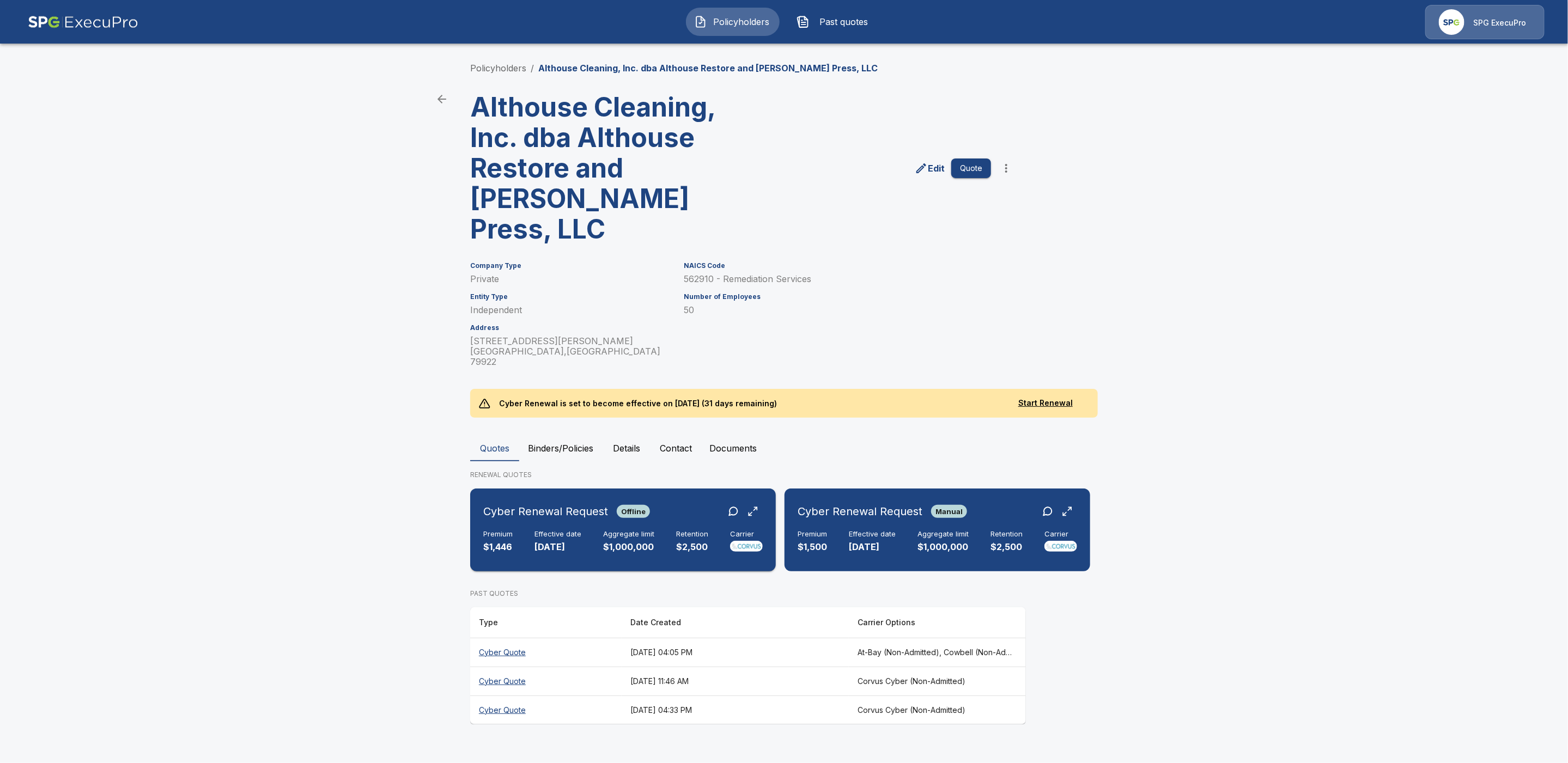
click at [517, 493] on div "Cyber Renewal Request Offline Premium $1,446 Effective date [DATE] Aggregate li…" at bounding box center [623, 530] width 297 height 74
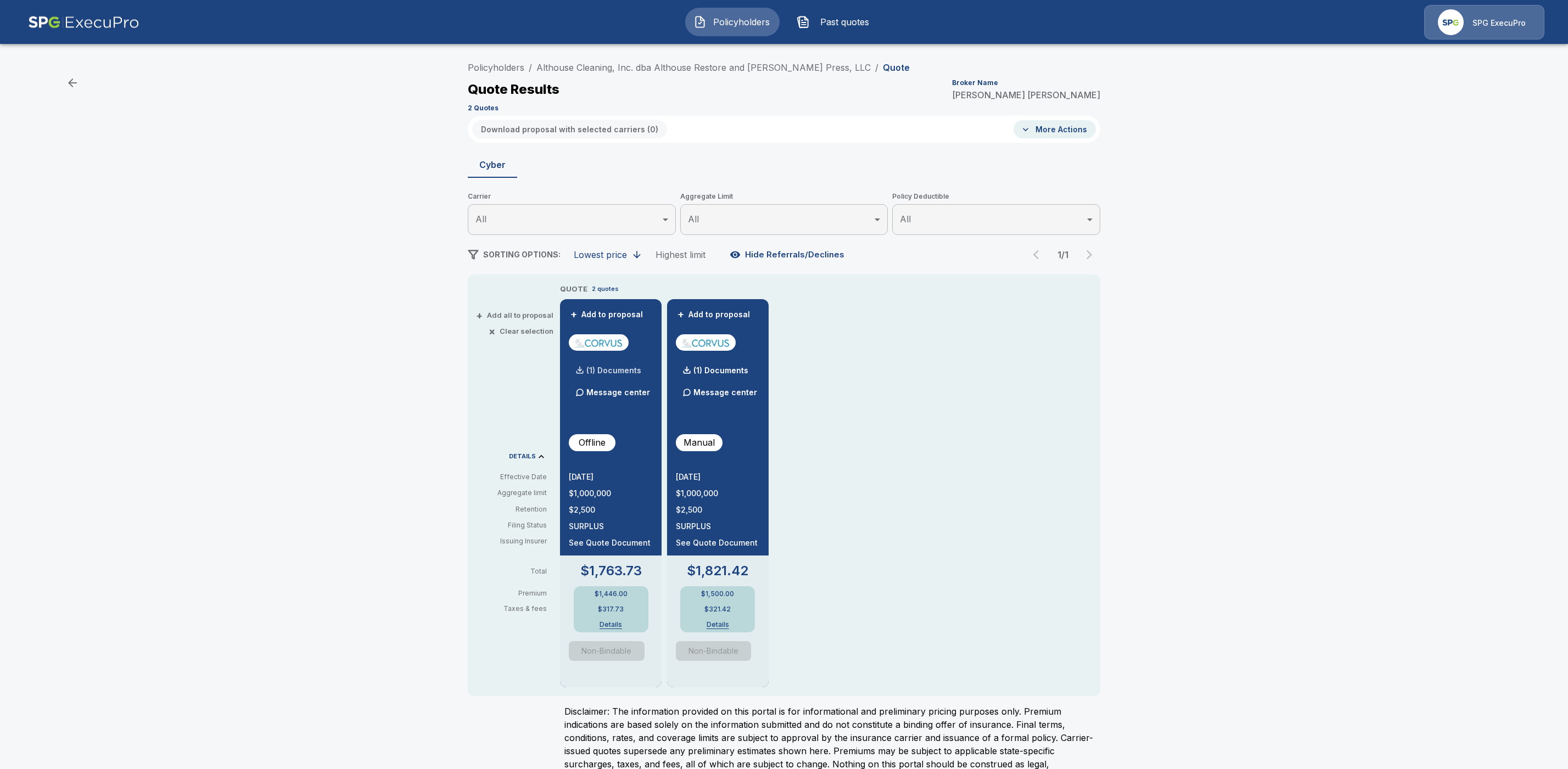
click at [629, 370] on p "(1) Documents" at bounding box center [614, 370] width 55 height 8
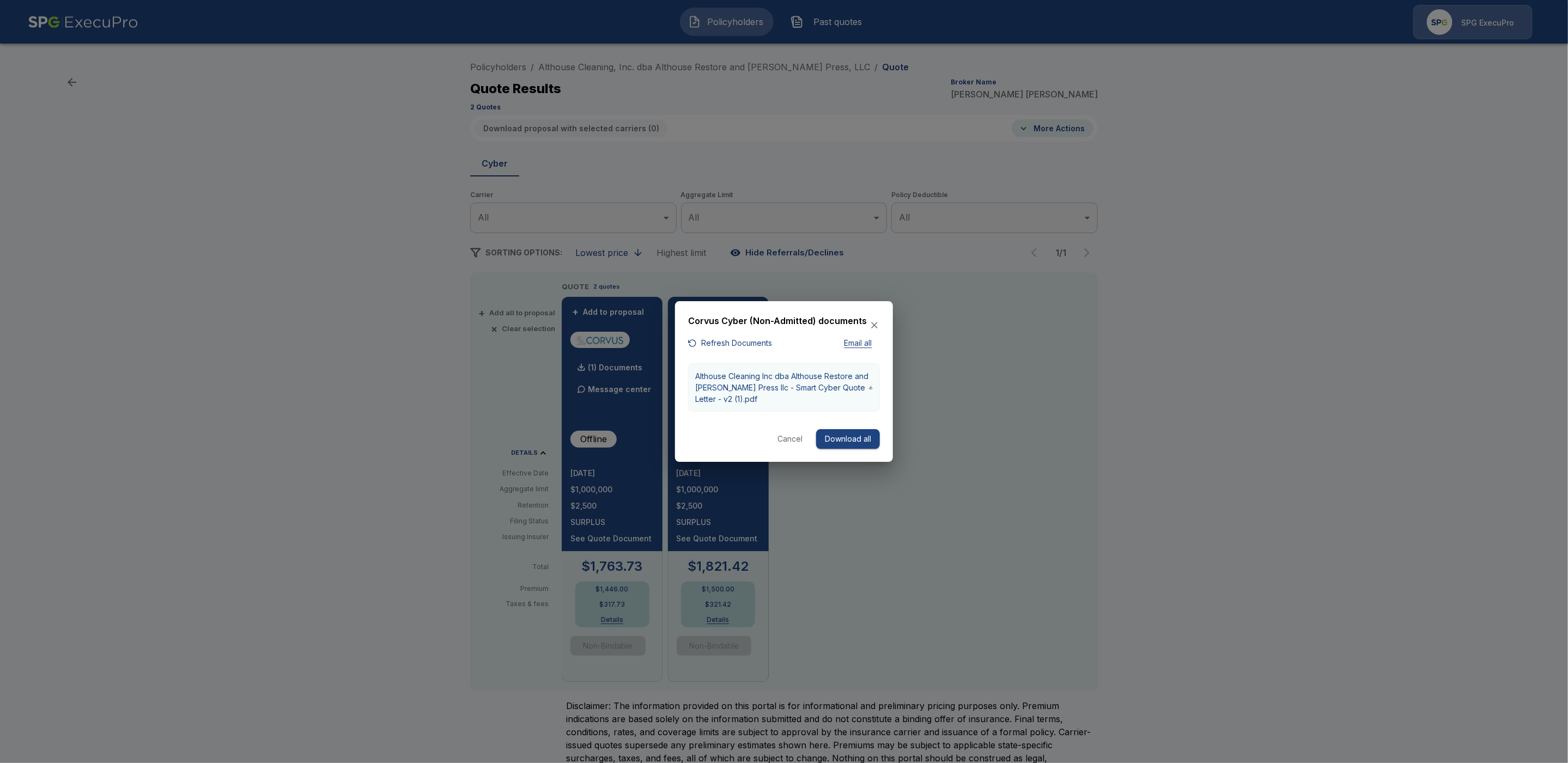
click at [733, 388] on p "Althouse Cleaning Inc dba Althouse Restore and Jasak Press llc - Smart Cyber Qu…" at bounding box center [782, 387] width 174 height 35
click at [790, 439] on button "Cancel" at bounding box center [789, 439] width 35 height 20
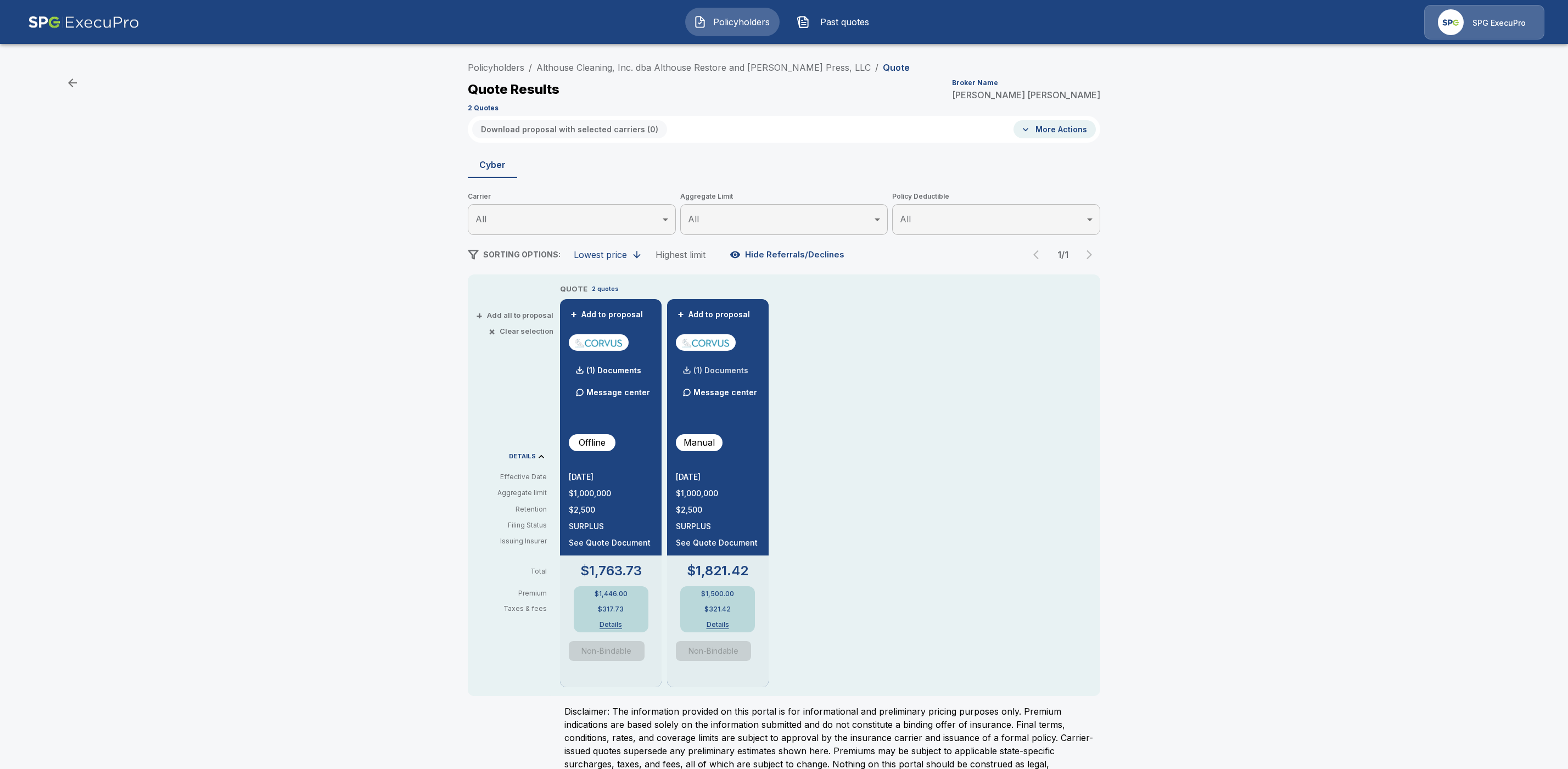
click at [726, 367] on p "(1) Documents" at bounding box center [721, 370] width 55 height 8
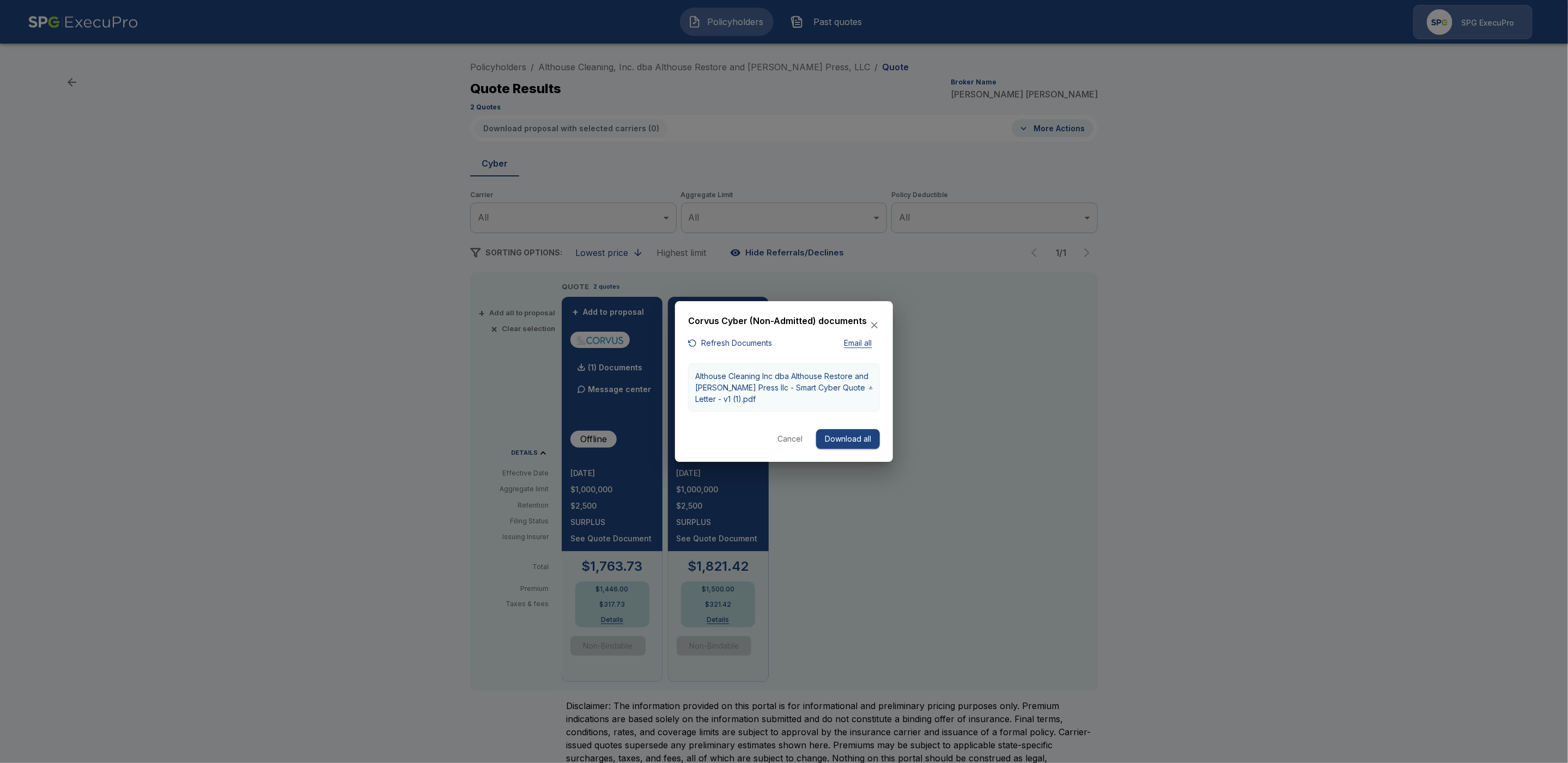
click at [745, 392] on p "Althouse Cleaning Inc dba Althouse Restore and Jasak Press llc - Smart Cyber Qu…" at bounding box center [782, 387] width 174 height 35
drag, startPoint x: 784, startPoint y: 436, endPoint x: 747, endPoint y: 387, distance: 61.4
click at [784, 436] on button "Cancel" at bounding box center [789, 439] width 35 height 20
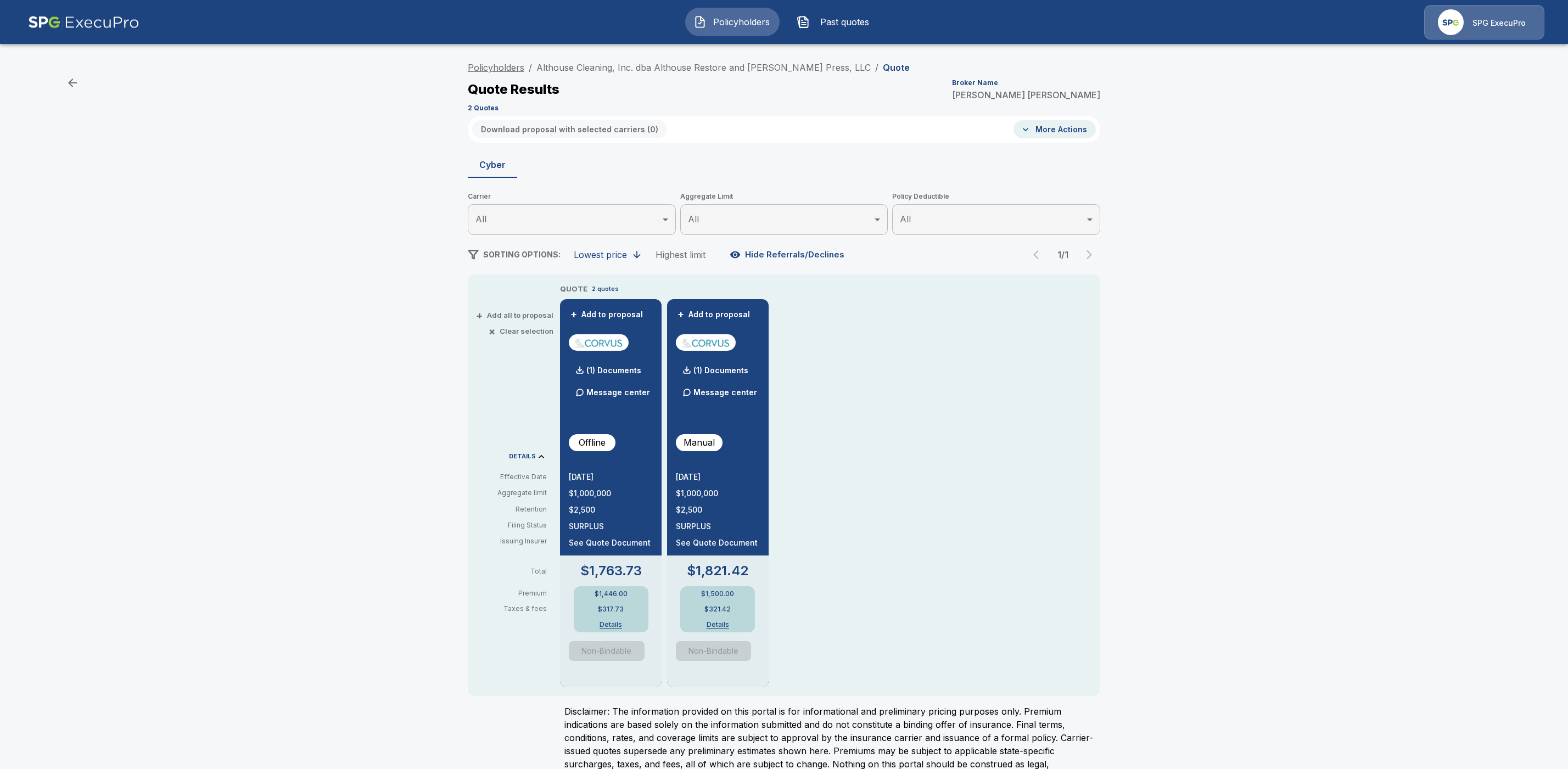
click at [501, 66] on link "Policyholders" at bounding box center [495, 67] width 57 height 11
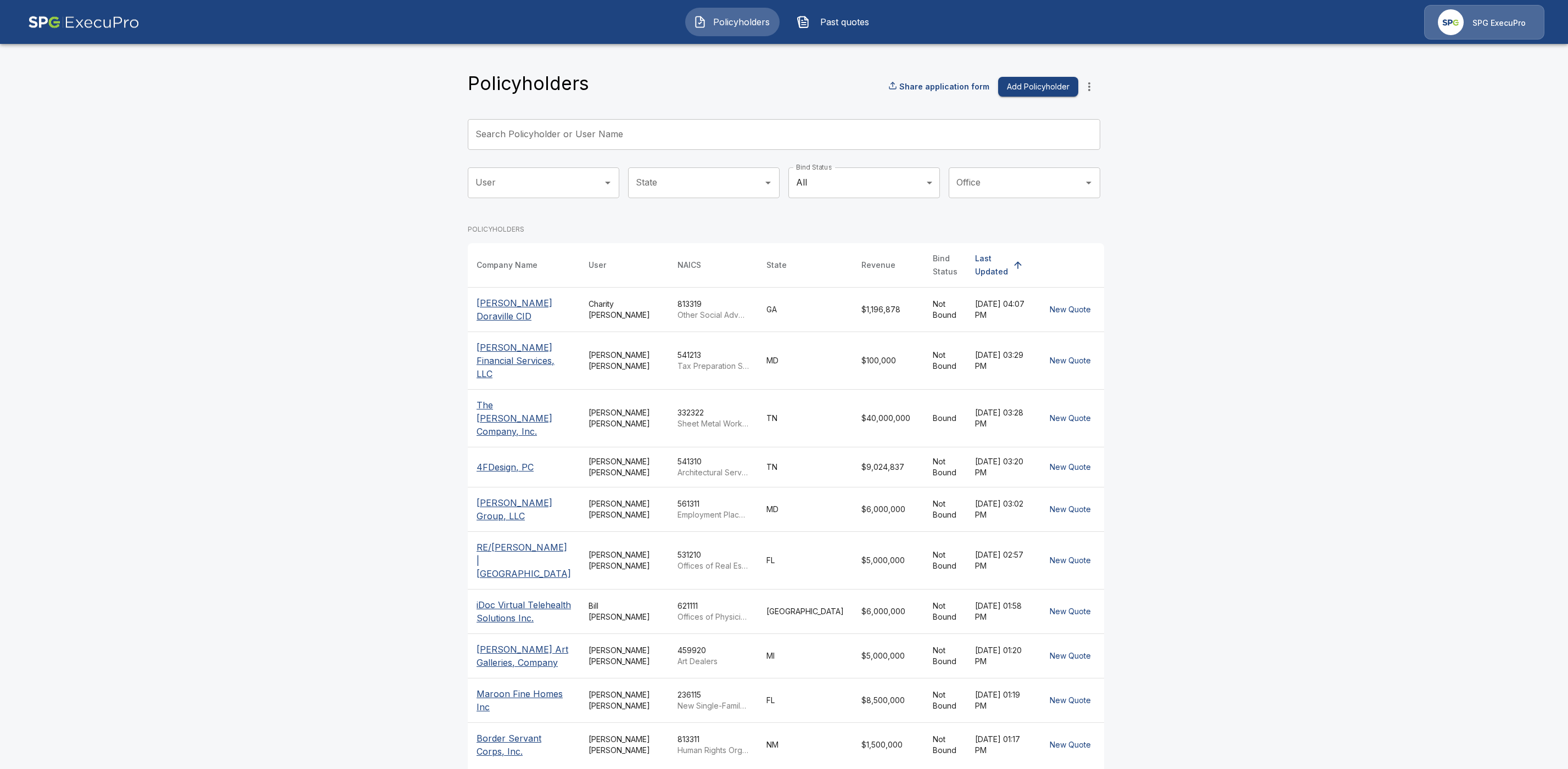
click at [501, 136] on input "Search Policyholder or User Name" at bounding box center [778, 134] width 620 height 31
paste input "**********"
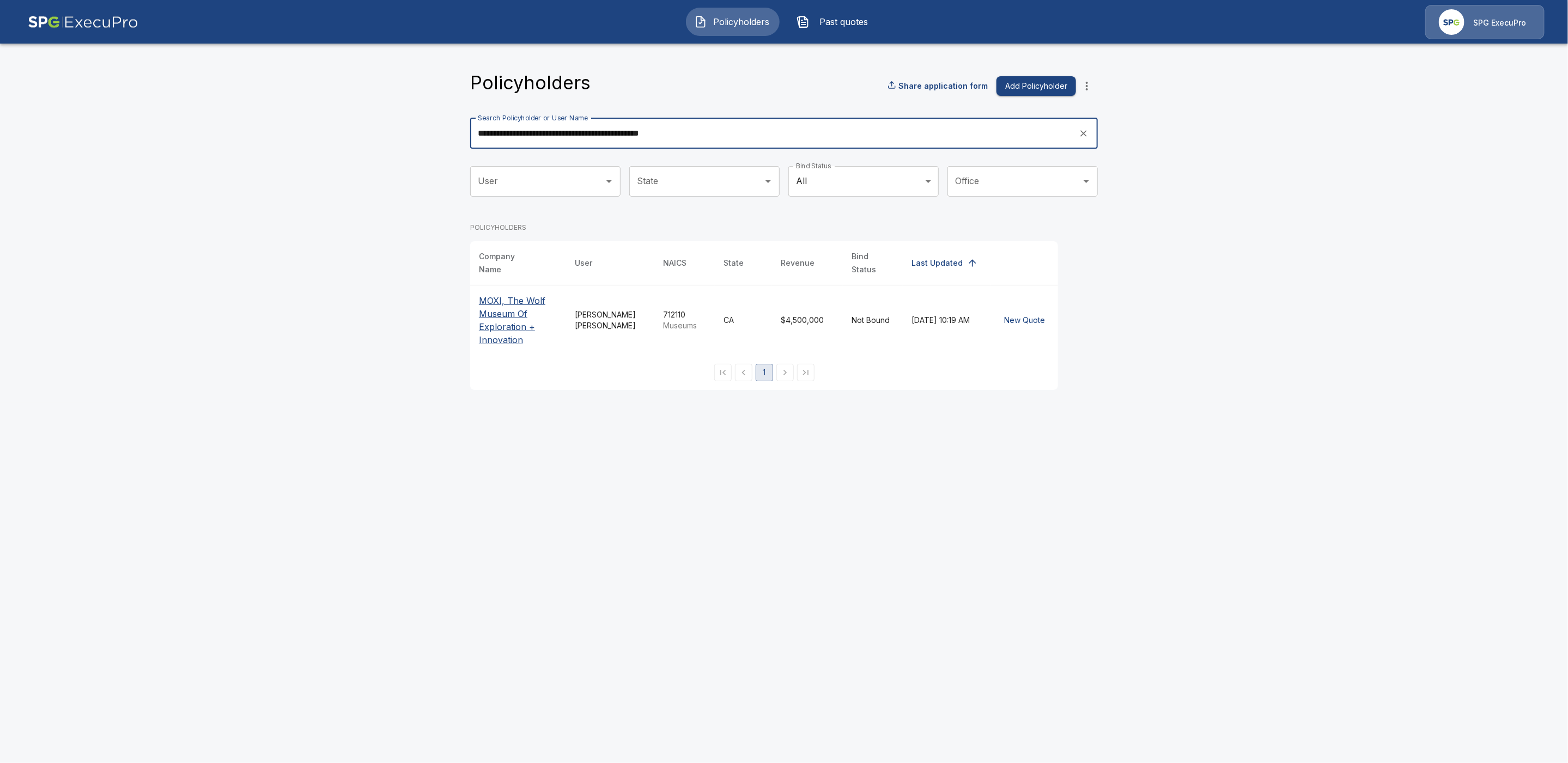
type input "**********"
click at [489, 314] on p "MOXI, The Wolf Museum Of Exploration + Innovation" at bounding box center [518, 320] width 78 height 52
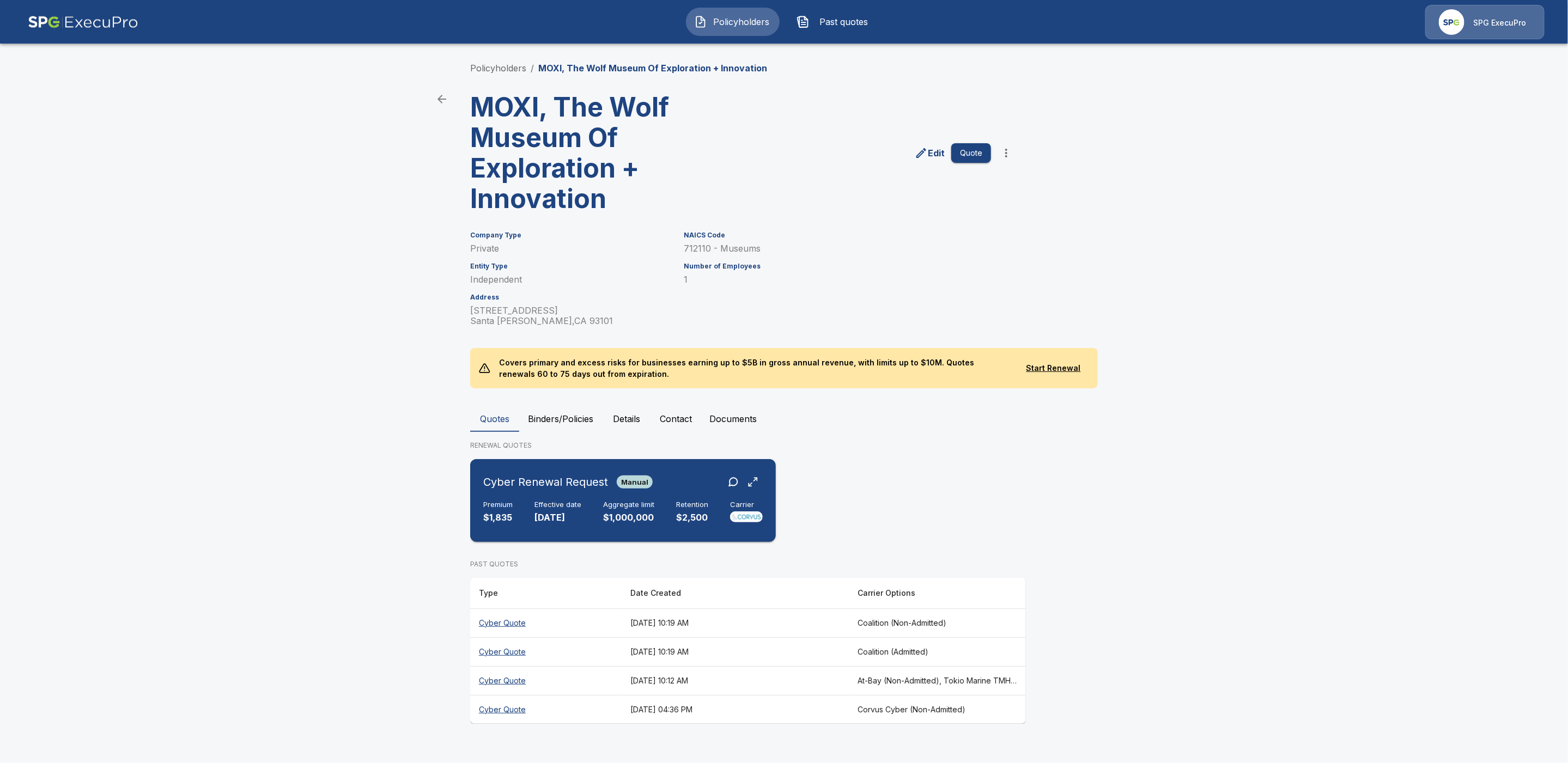
click at [663, 490] on div "Cyber Renewal Request Manual" at bounding box center [622, 481] width 279 height 19
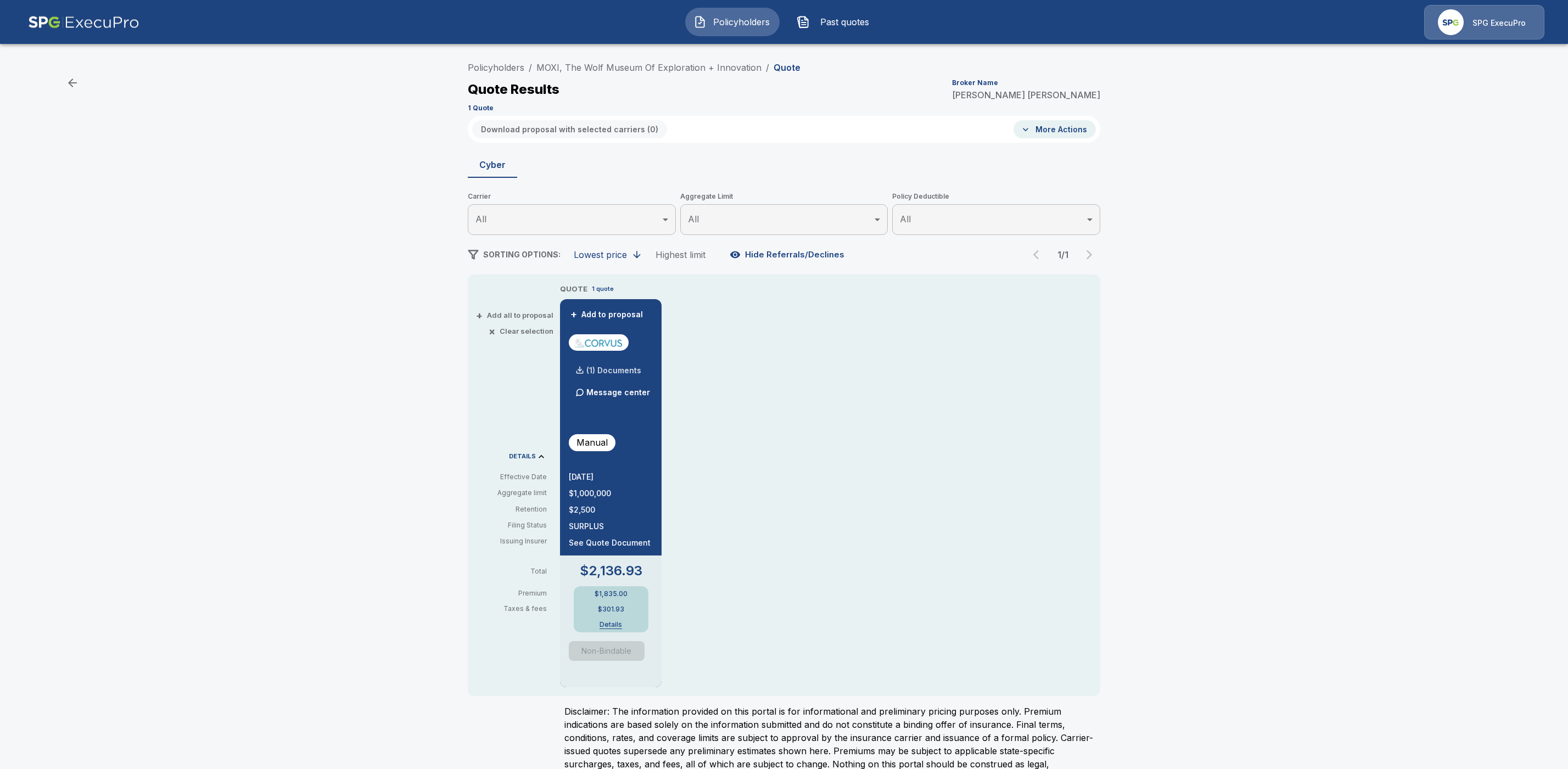
click at [642, 371] on p "(1) Documents" at bounding box center [614, 370] width 55 height 8
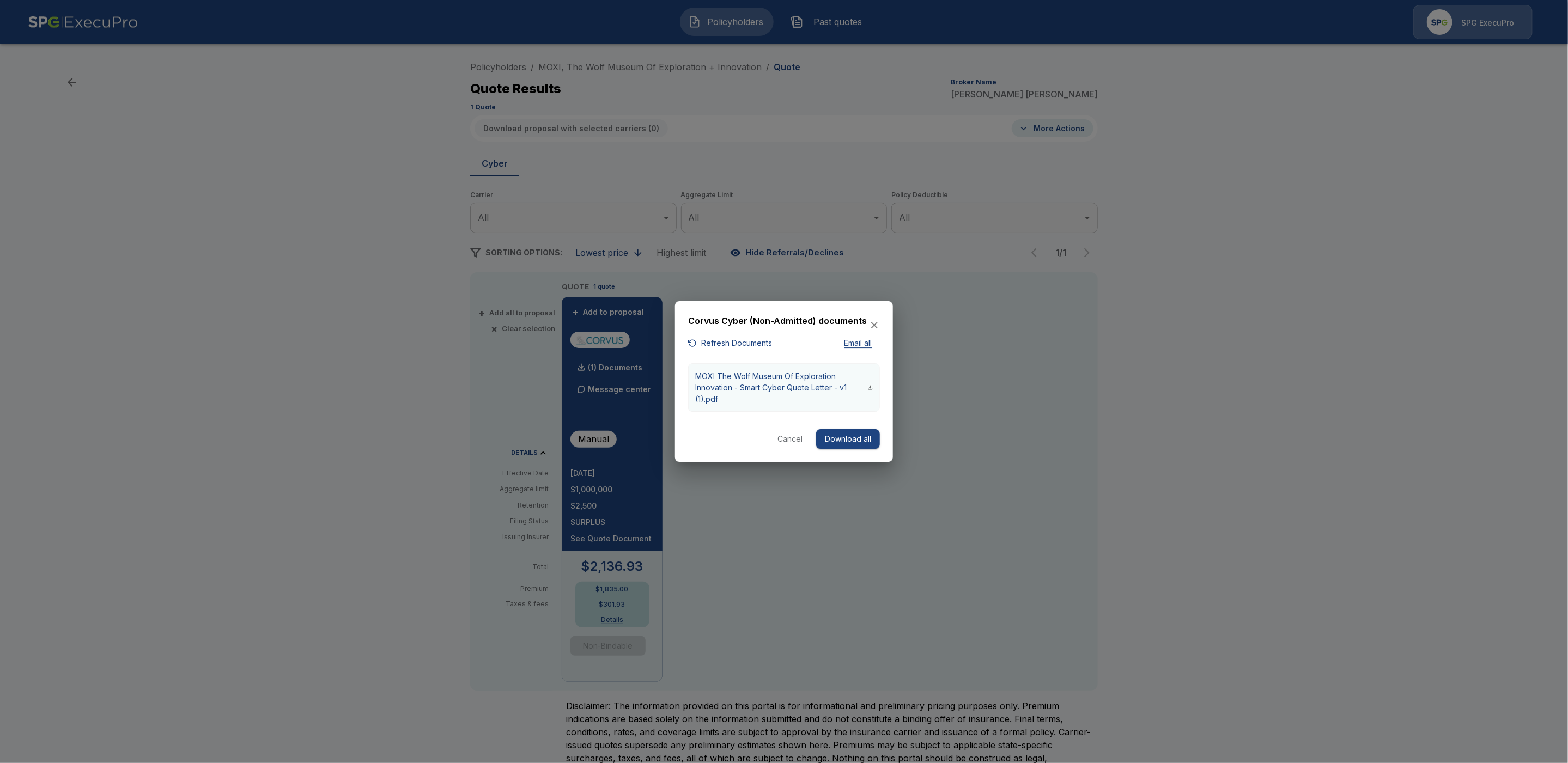
click at [735, 383] on p "MOXI The Wolf Museum Of Exploration Innovation - Smart Cyber Quote Letter - v1 …" at bounding box center [781, 387] width 173 height 35
click at [781, 439] on button "Cancel" at bounding box center [789, 439] width 35 height 20
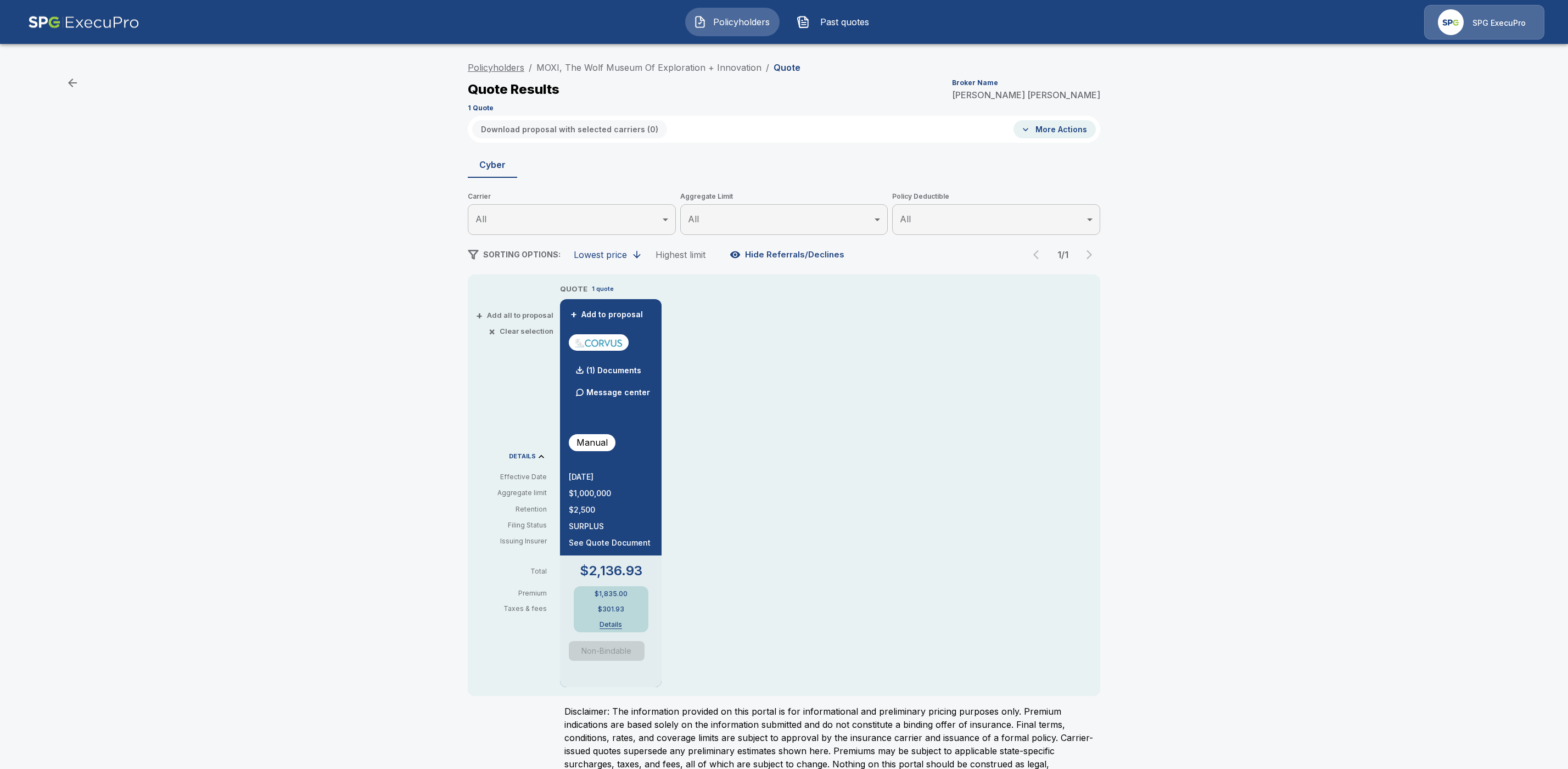
click at [494, 66] on link "Policyholders" at bounding box center [495, 67] width 57 height 11
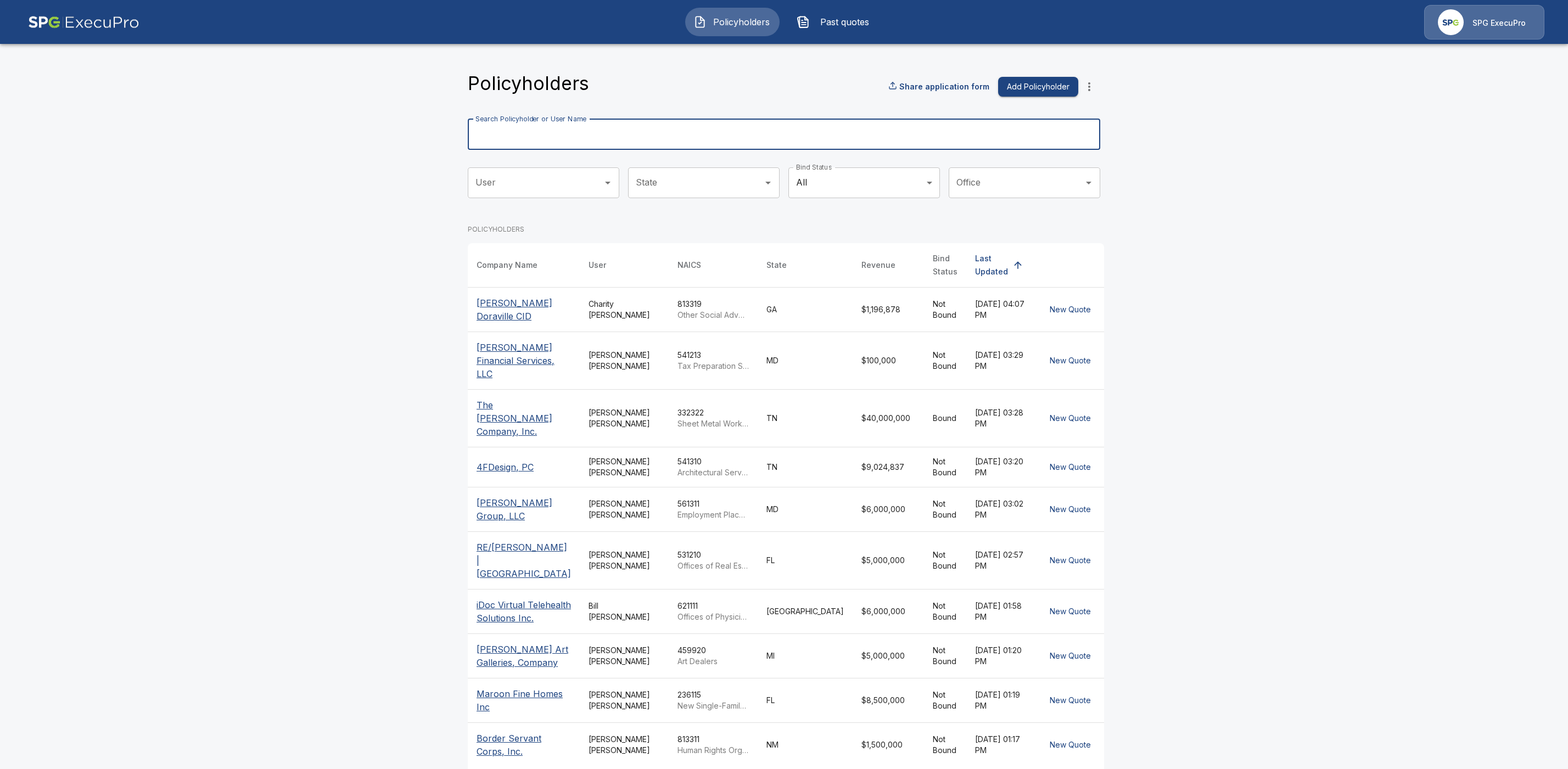
click at [609, 132] on input "Search Policyholder or User Name" at bounding box center [778, 134] width 620 height 31
paste input "**********"
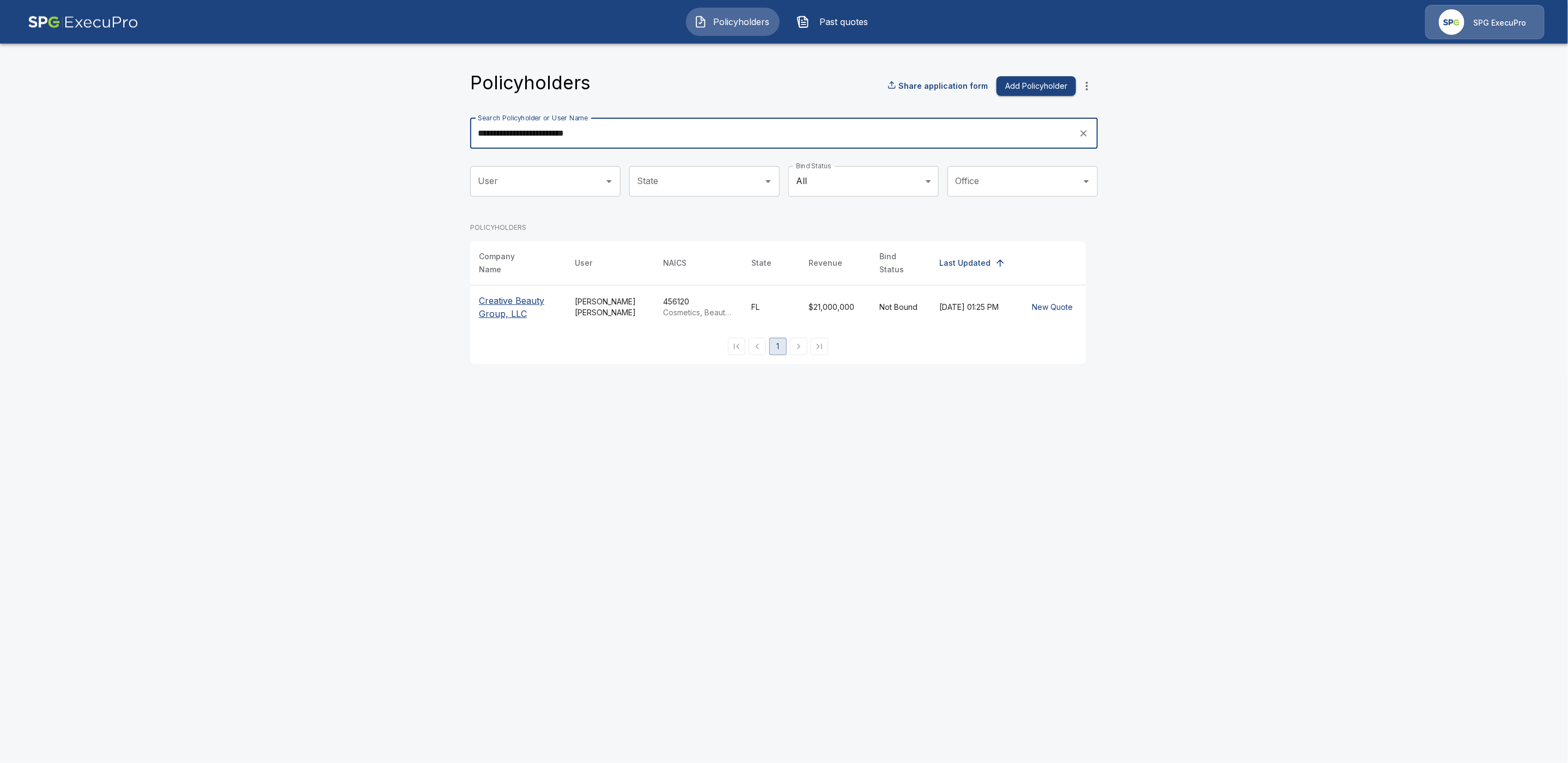
type input "**********"
click at [518, 299] on p "Creative Beauty Group, LLC" at bounding box center [518, 307] width 78 height 26
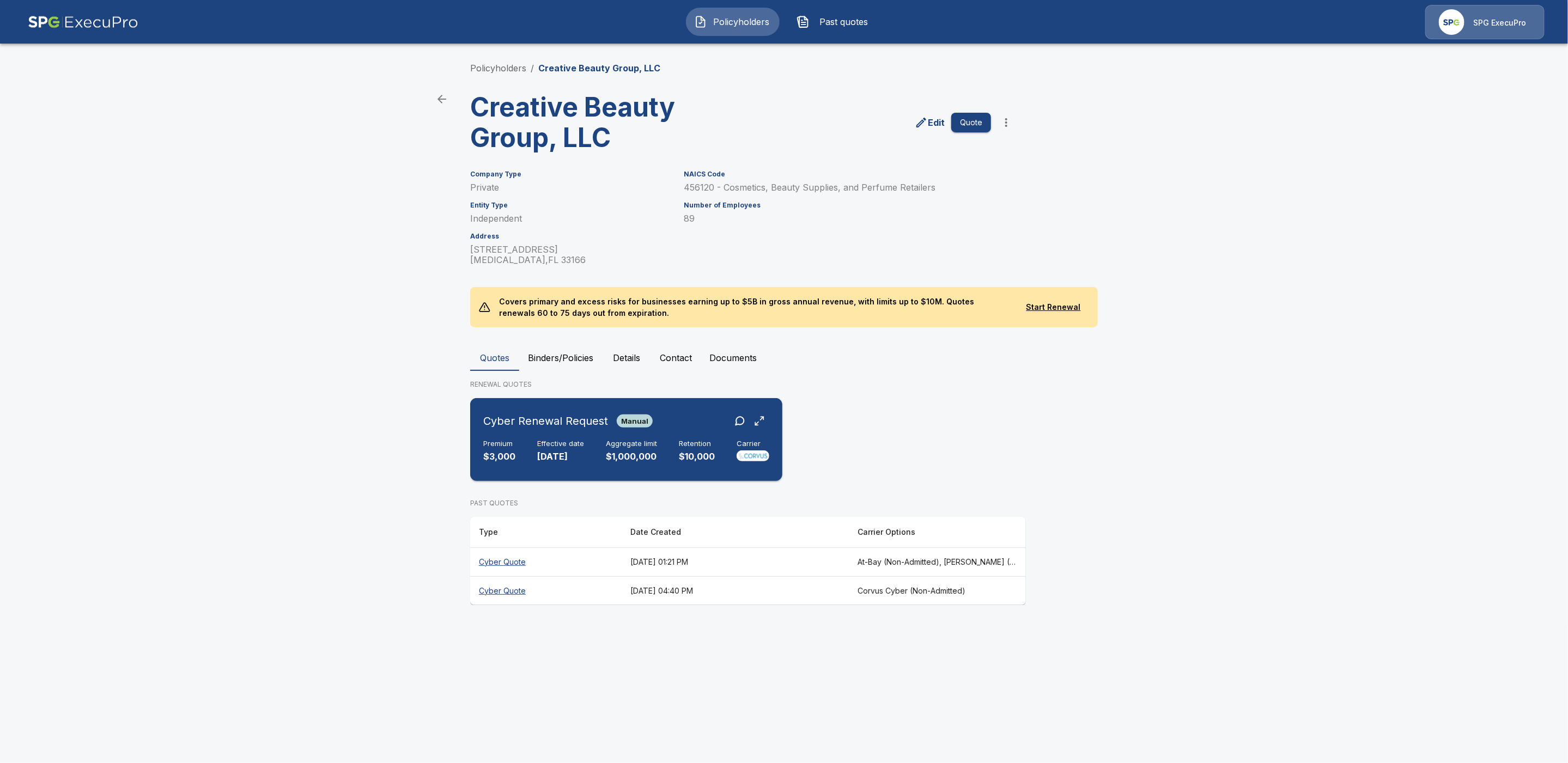
click at [682, 423] on div "Cyber Renewal Request Manual" at bounding box center [626, 421] width 286 height 19
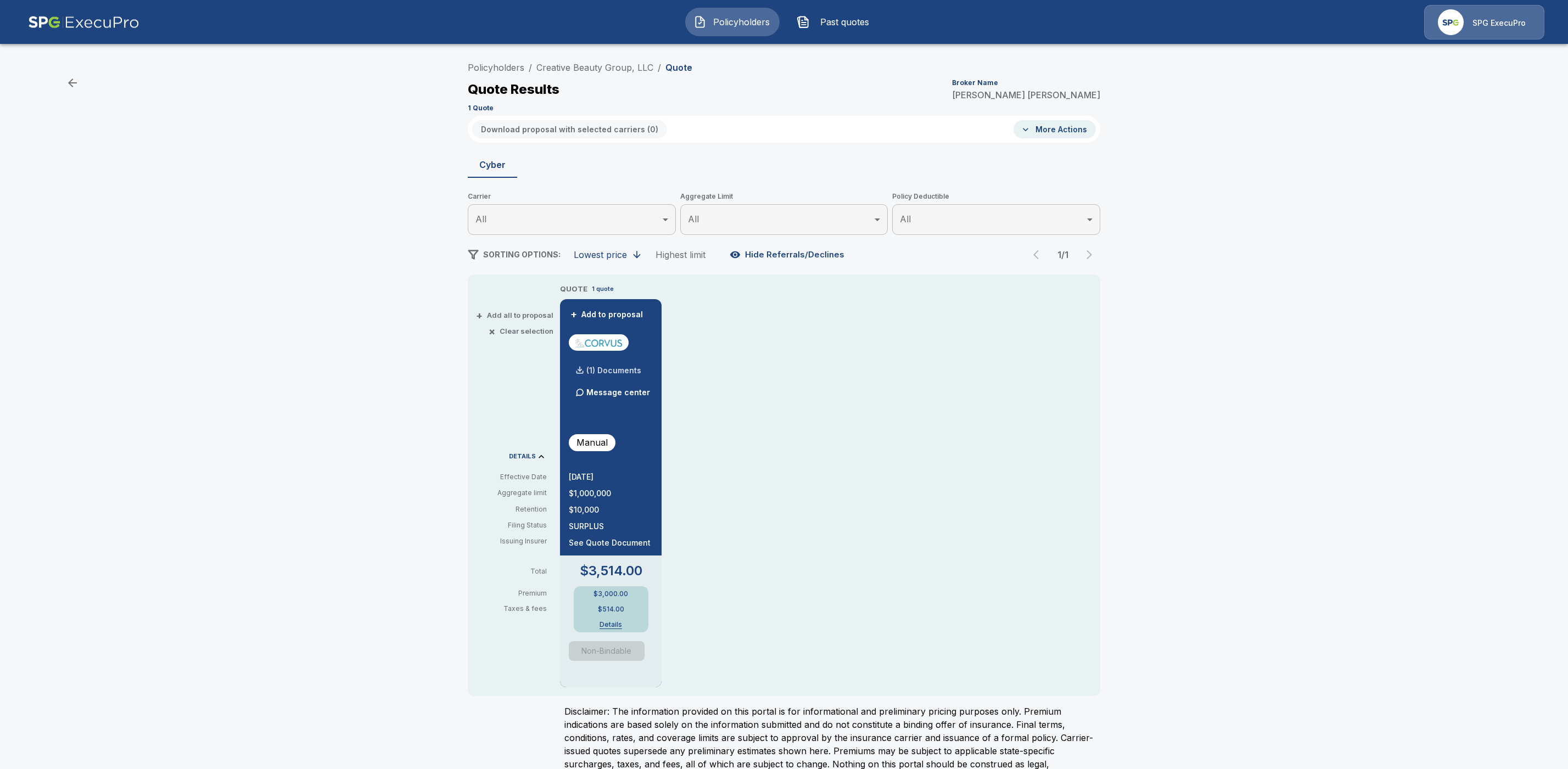
click at [621, 370] on p "(1) Documents" at bounding box center [614, 370] width 55 height 8
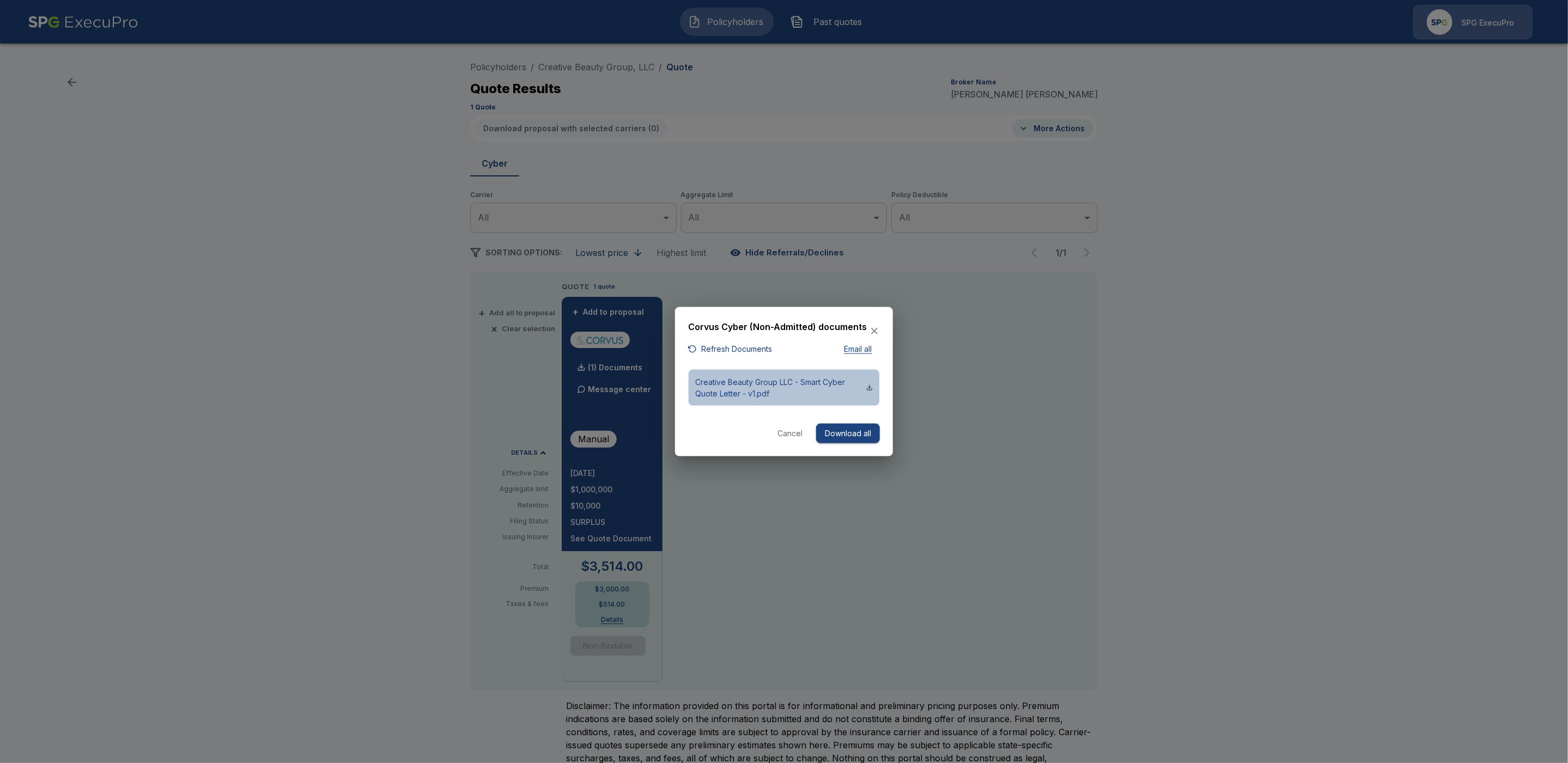
click at [785, 386] on p "Creative Beauty Group LLC - Smart Cyber Quote Letter - v1.pdf" at bounding box center [780, 387] width 171 height 23
click at [887, 228] on div at bounding box center [784, 381] width 1568 height 763
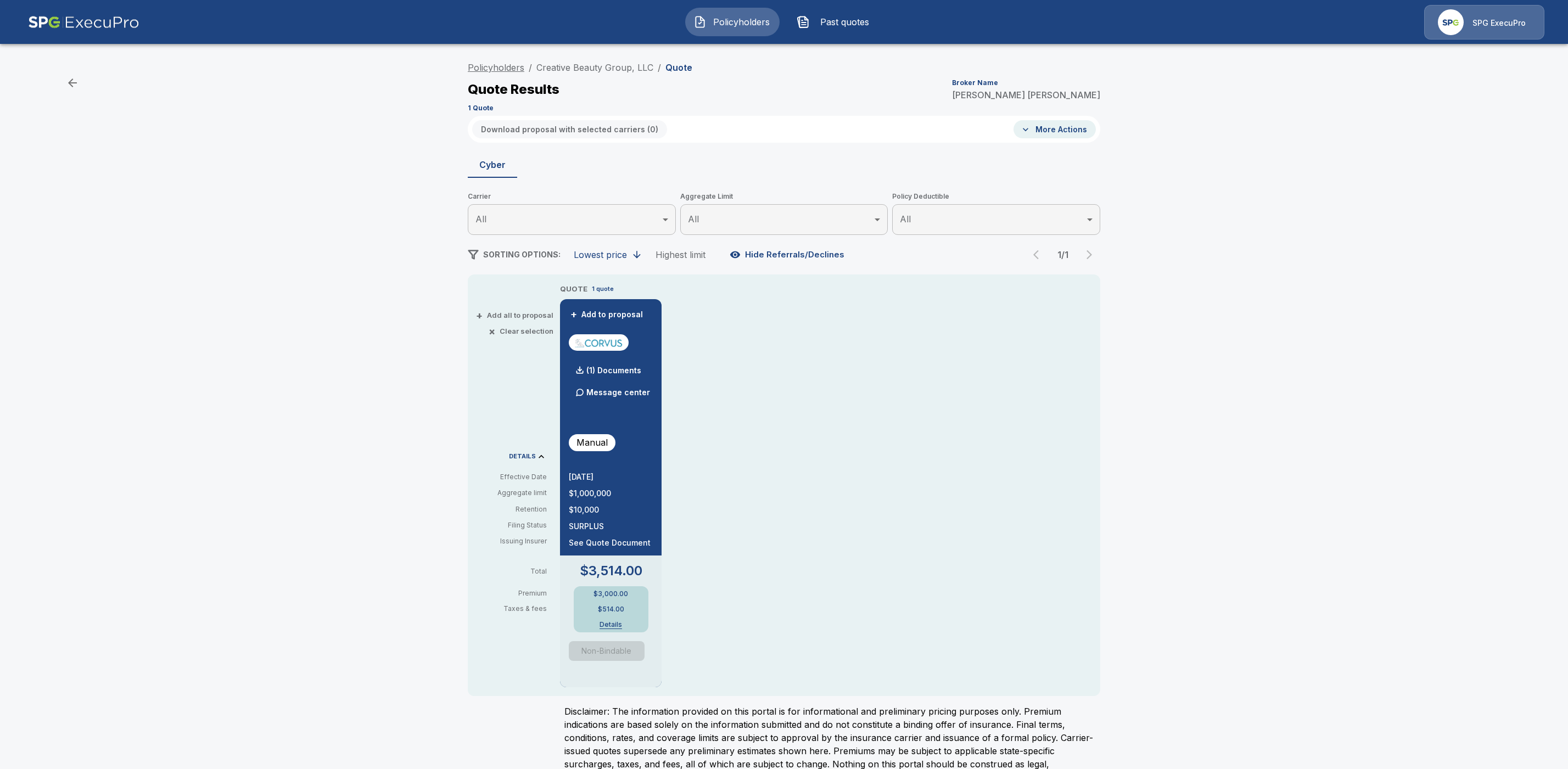
click at [512, 70] on link "Policyholders" at bounding box center [495, 67] width 57 height 11
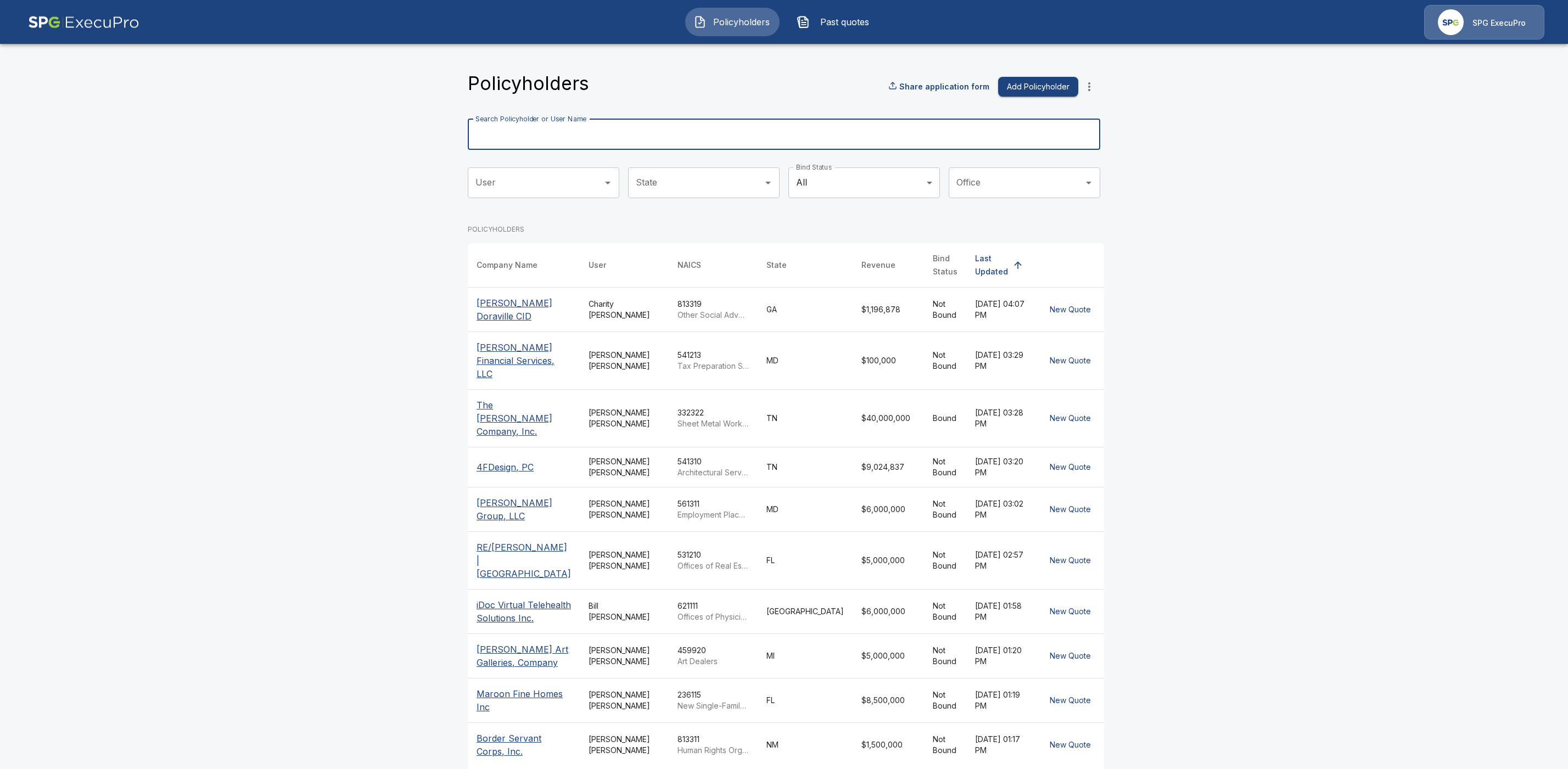
click at [555, 127] on div "Search Policyholder or User Name Search Policyholder or User Name" at bounding box center [784, 134] width 632 height 31
paste input "**********"
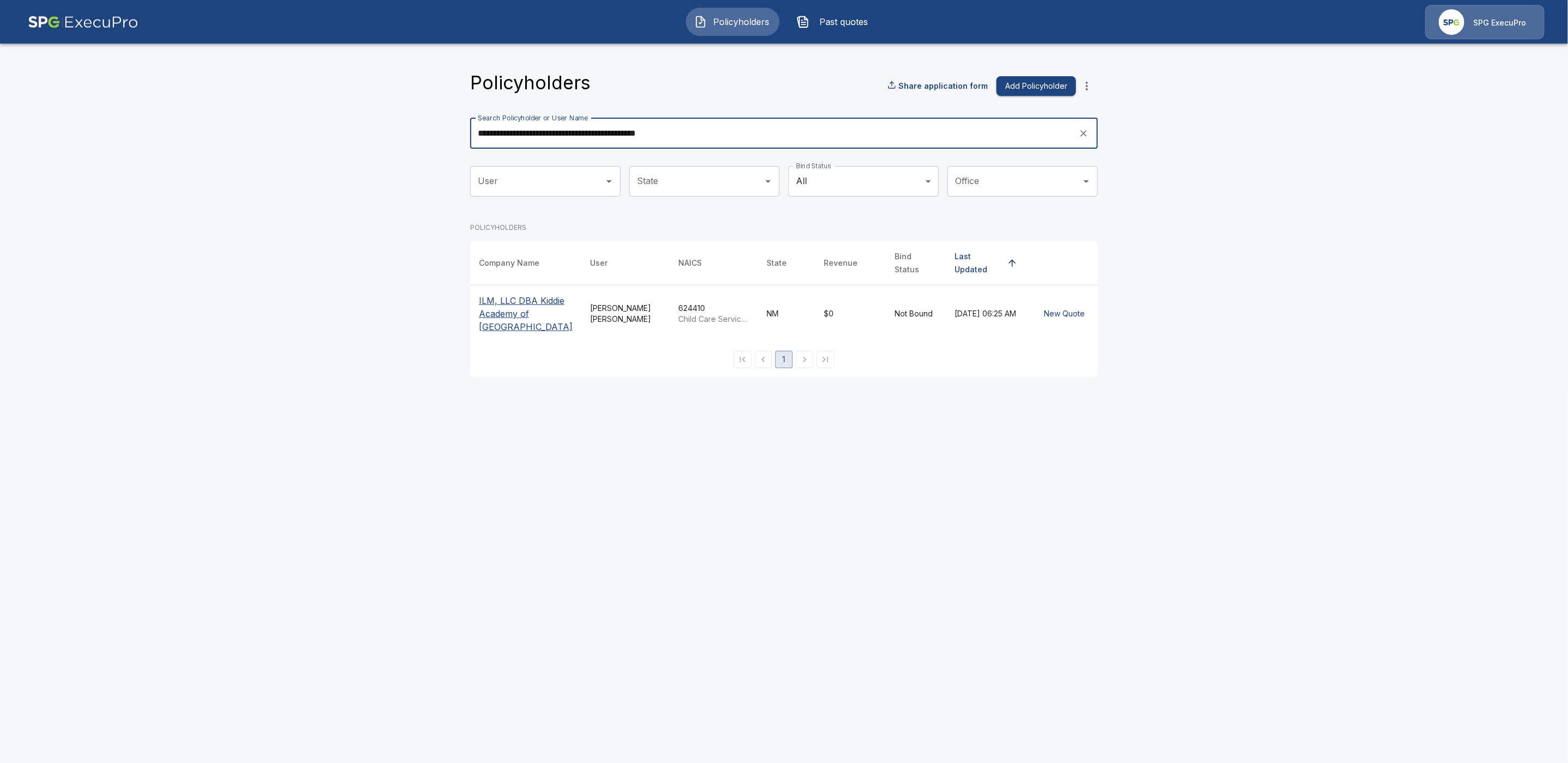
type input "**********"
click at [509, 302] on p "ILM, LLC DBA Kiddie Academy of North Albuquerque" at bounding box center [525, 314] width 94 height 40
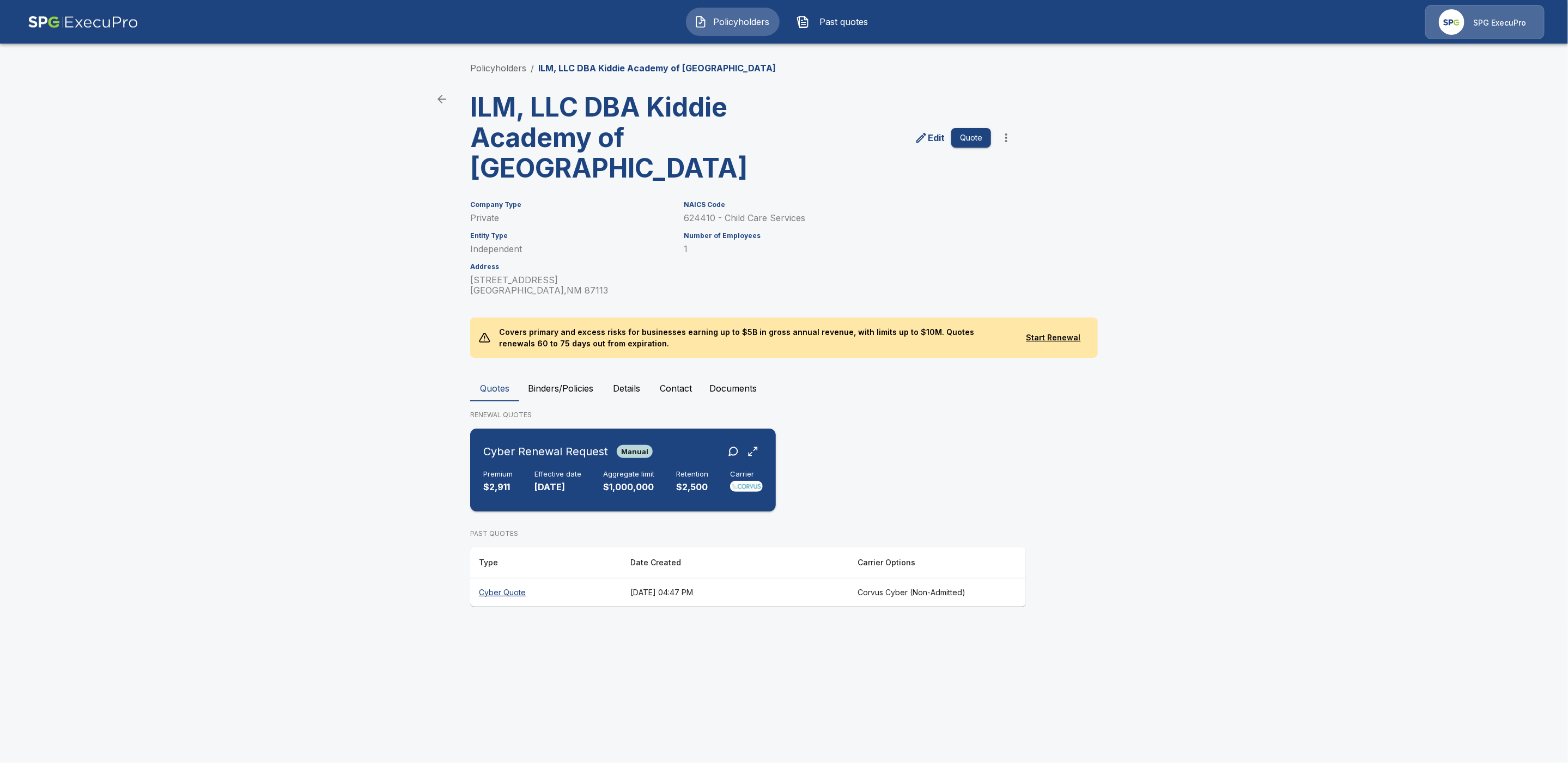
click at [671, 452] on div "Cyber Renewal Request Manual" at bounding box center [622, 451] width 279 height 19
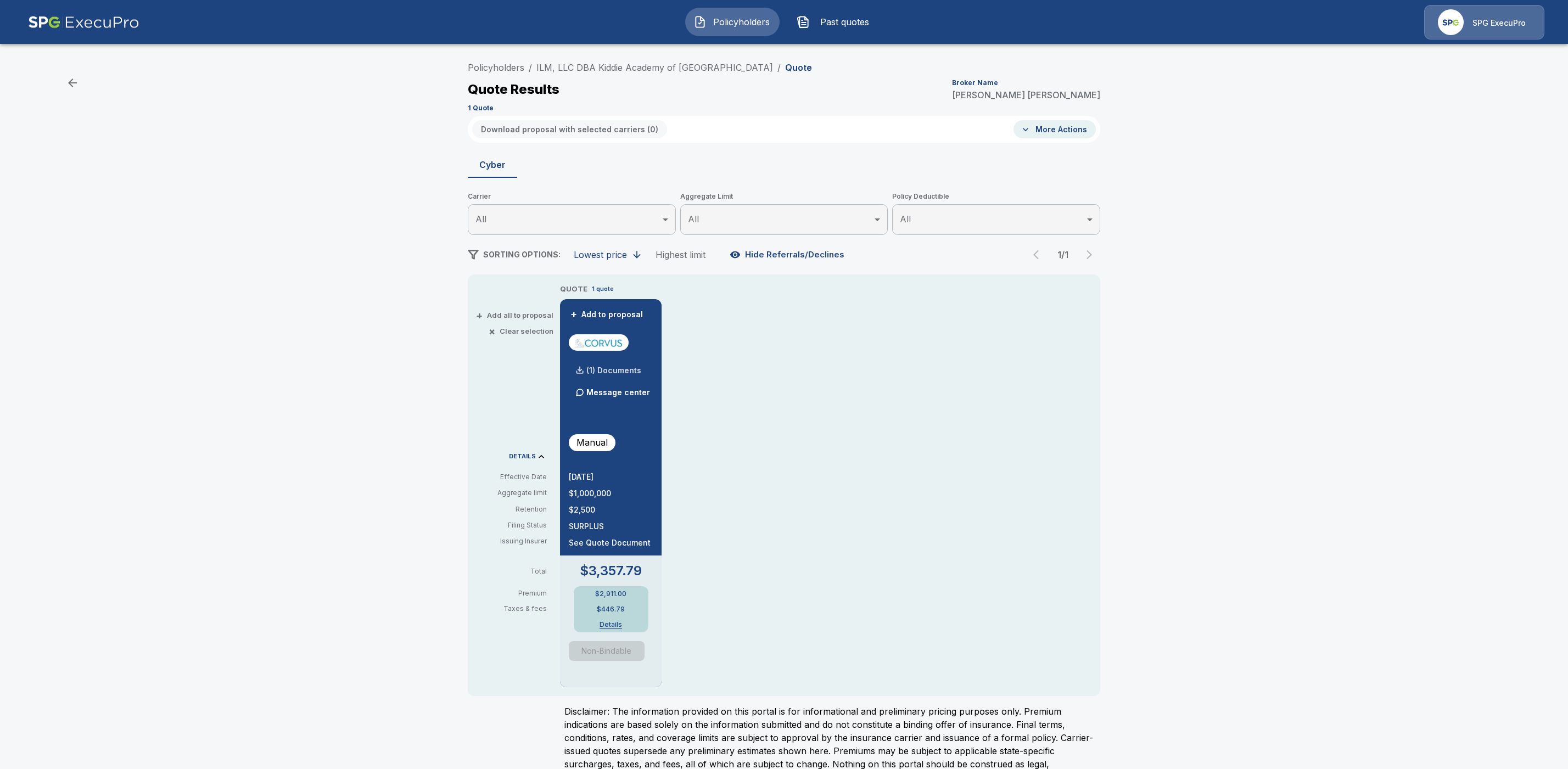
click at [620, 371] on p "(1) Documents" at bounding box center [614, 370] width 55 height 8
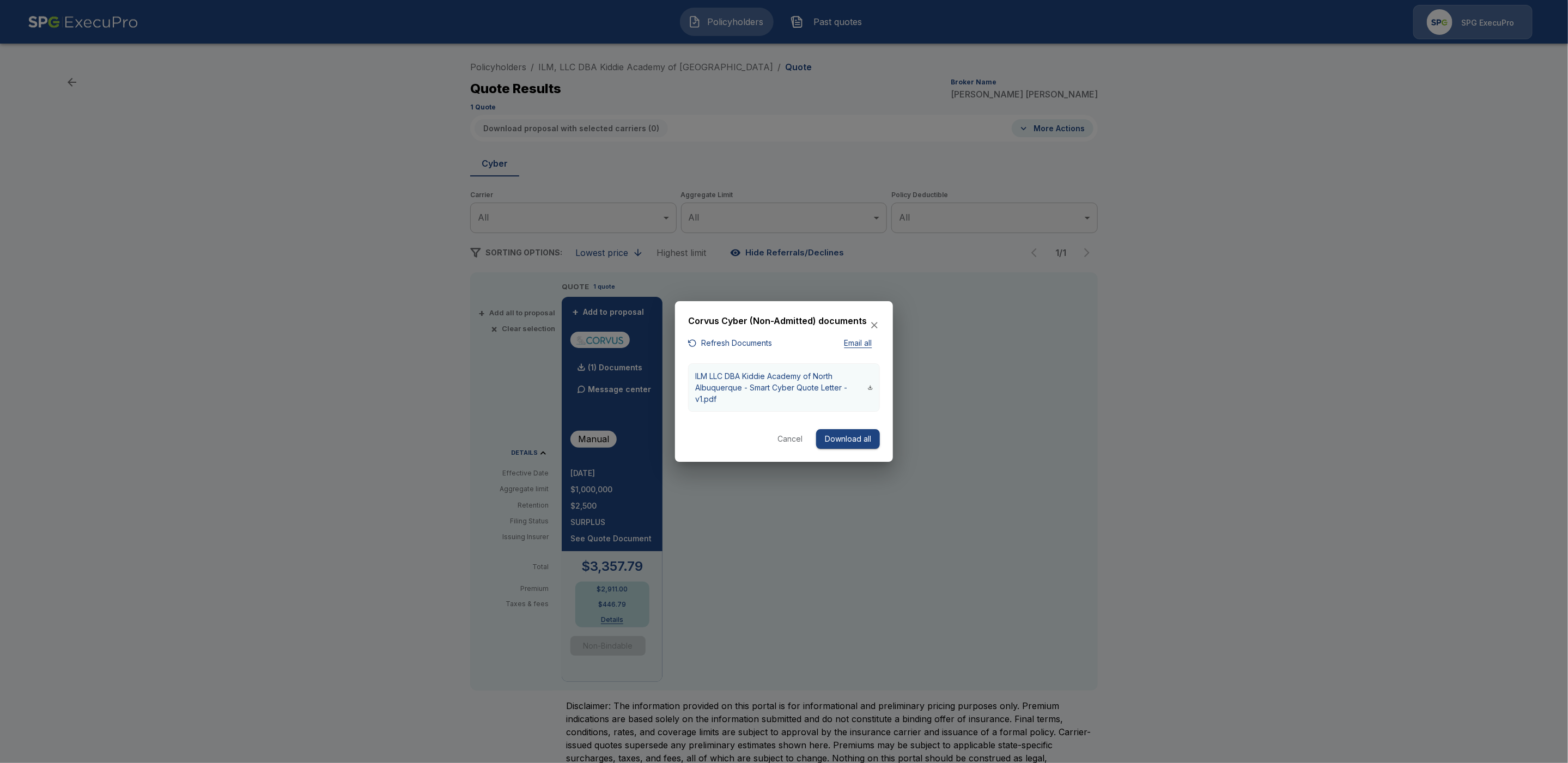
click at [814, 384] on p "ILM LLC DBA Kiddie Academy of North Albuquerque - Smart Cyber Quote Letter - v1…" at bounding box center [781, 387] width 173 height 35
drag, startPoint x: 789, startPoint y: 437, endPoint x: 789, endPoint y: 430, distance: 7.0
click at [789, 436] on button "Cancel" at bounding box center [789, 439] width 35 height 20
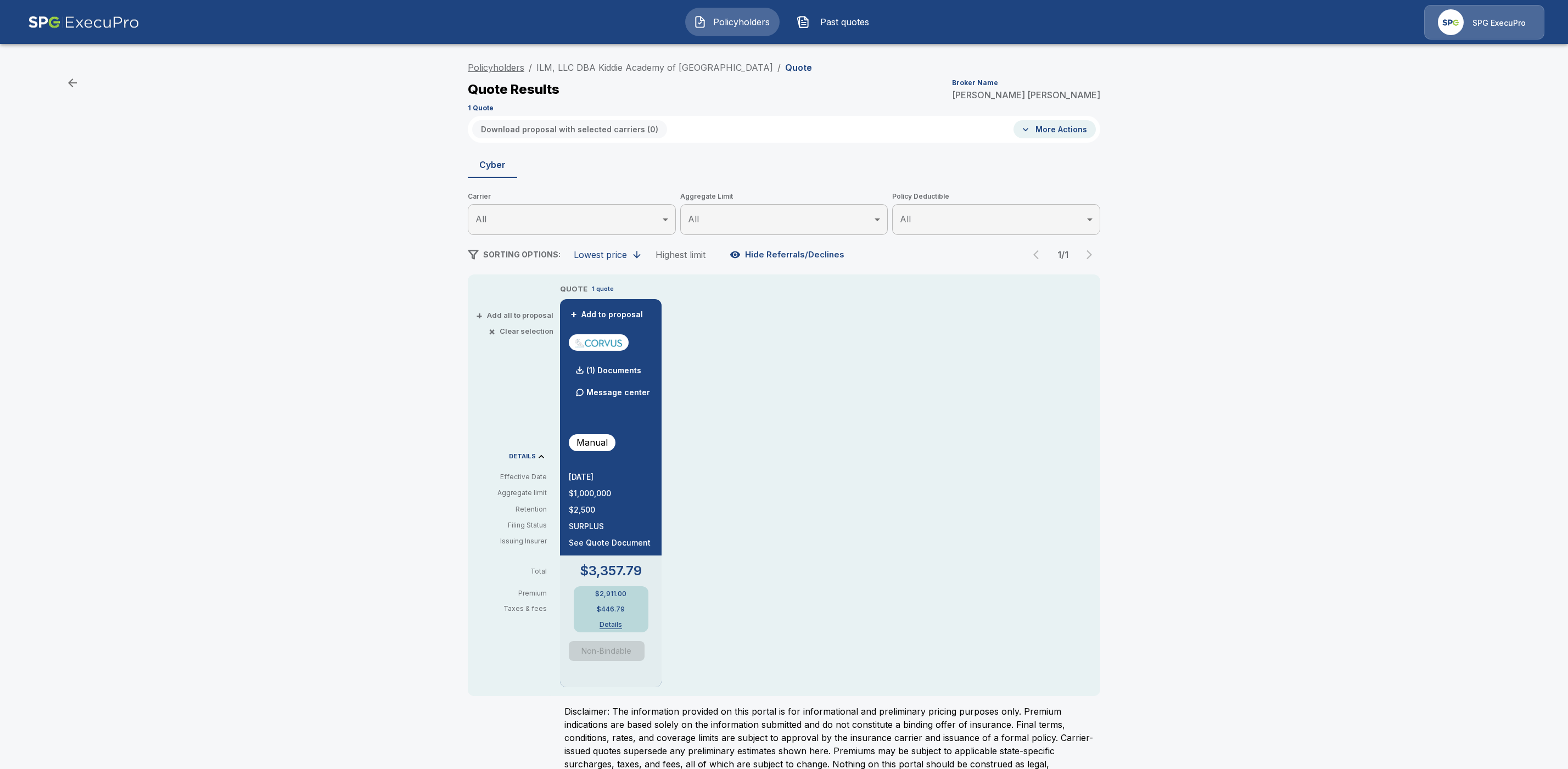
click at [514, 68] on link "Policyholders" at bounding box center [495, 67] width 57 height 11
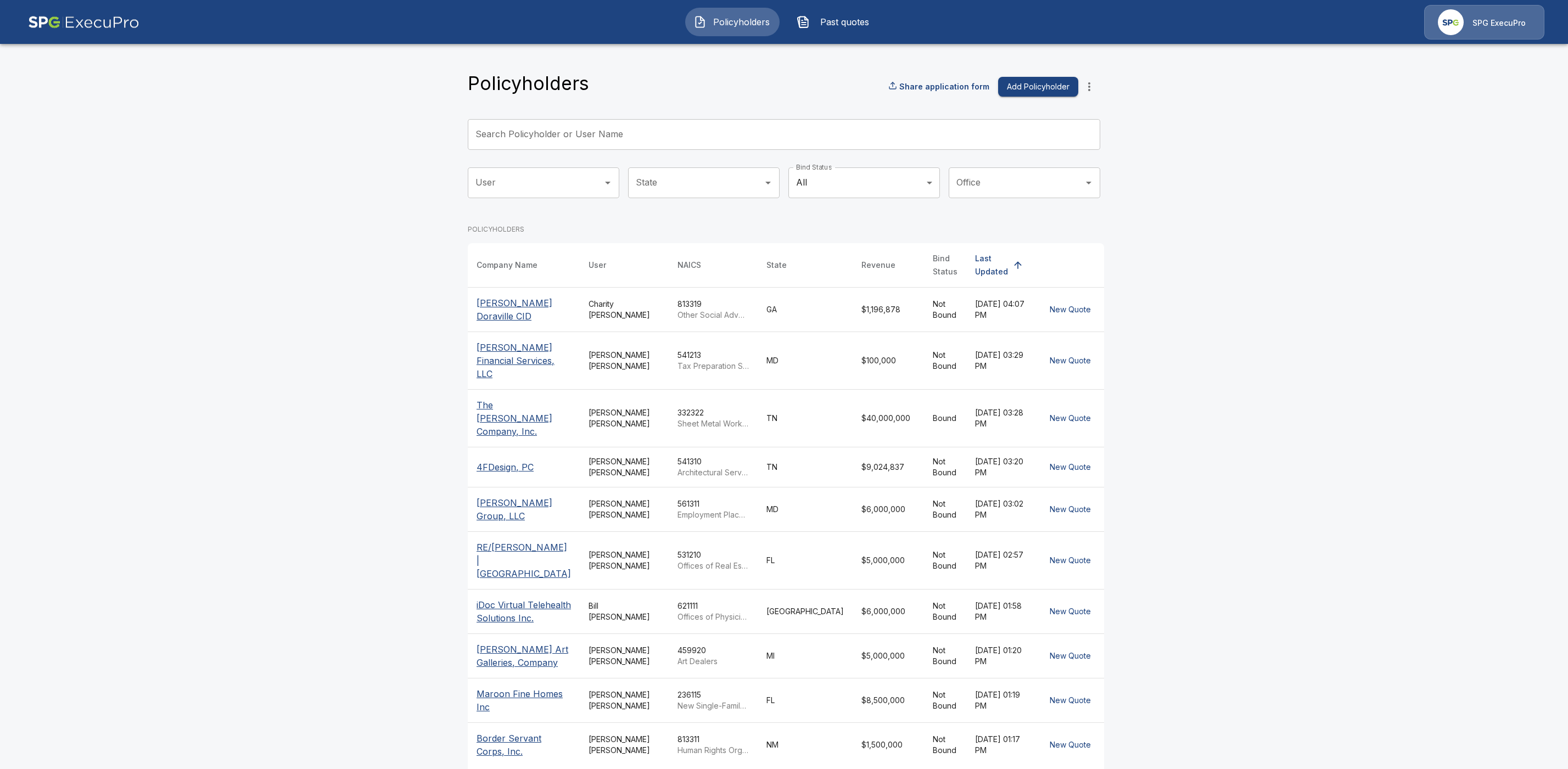
click at [586, 140] on input "Search Policyholder or User Name" at bounding box center [778, 134] width 620 height 31
paste input "**********"
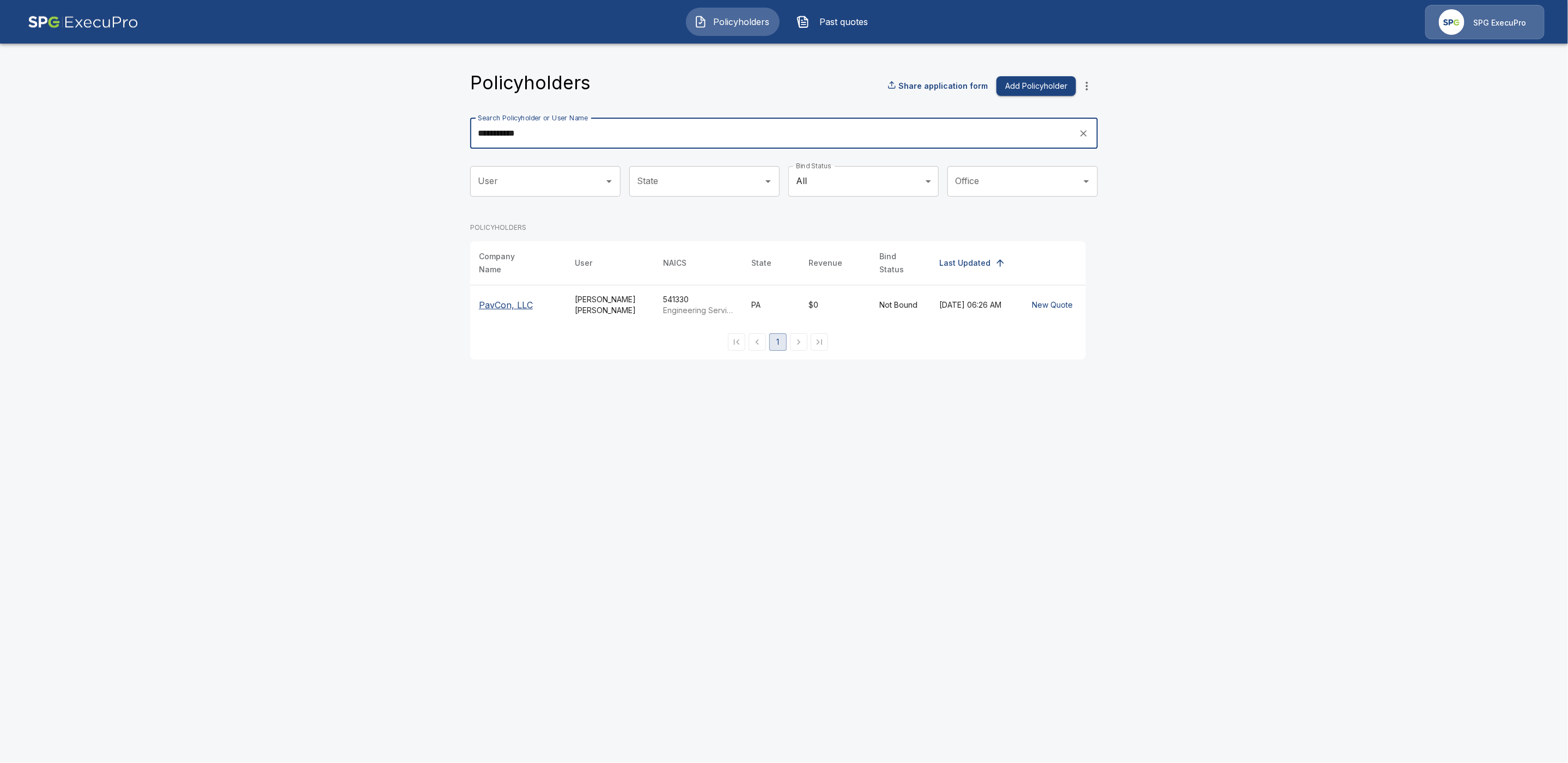
type input "**********"
click at [501, 298] on p "PavCon, LLC" at bounding box center [518, 305] width 78 height 13
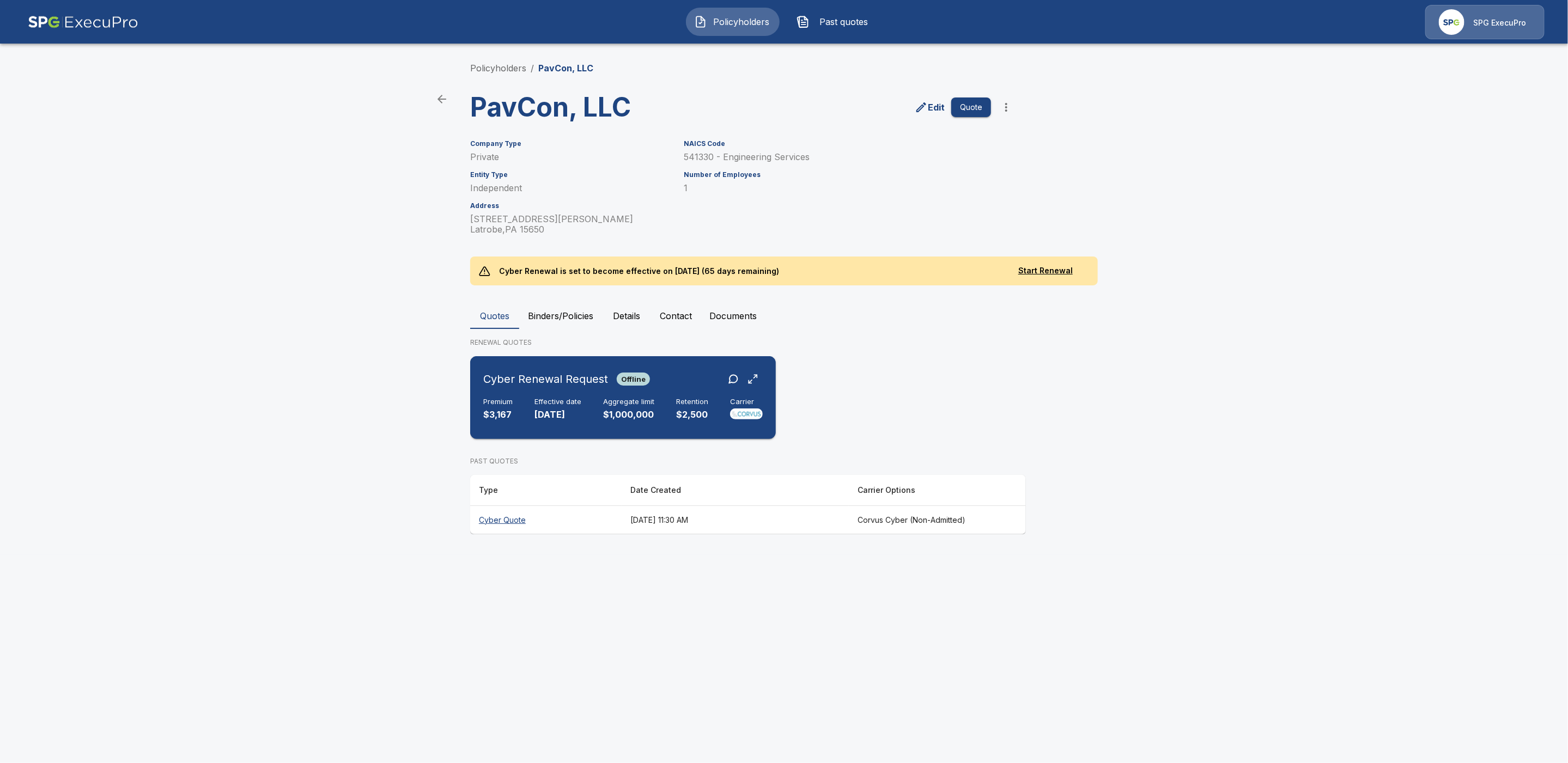
click at [678, 389] on div "Cyber Renewal Request Offline" at bounding box center [622, 379] width 279 height 19
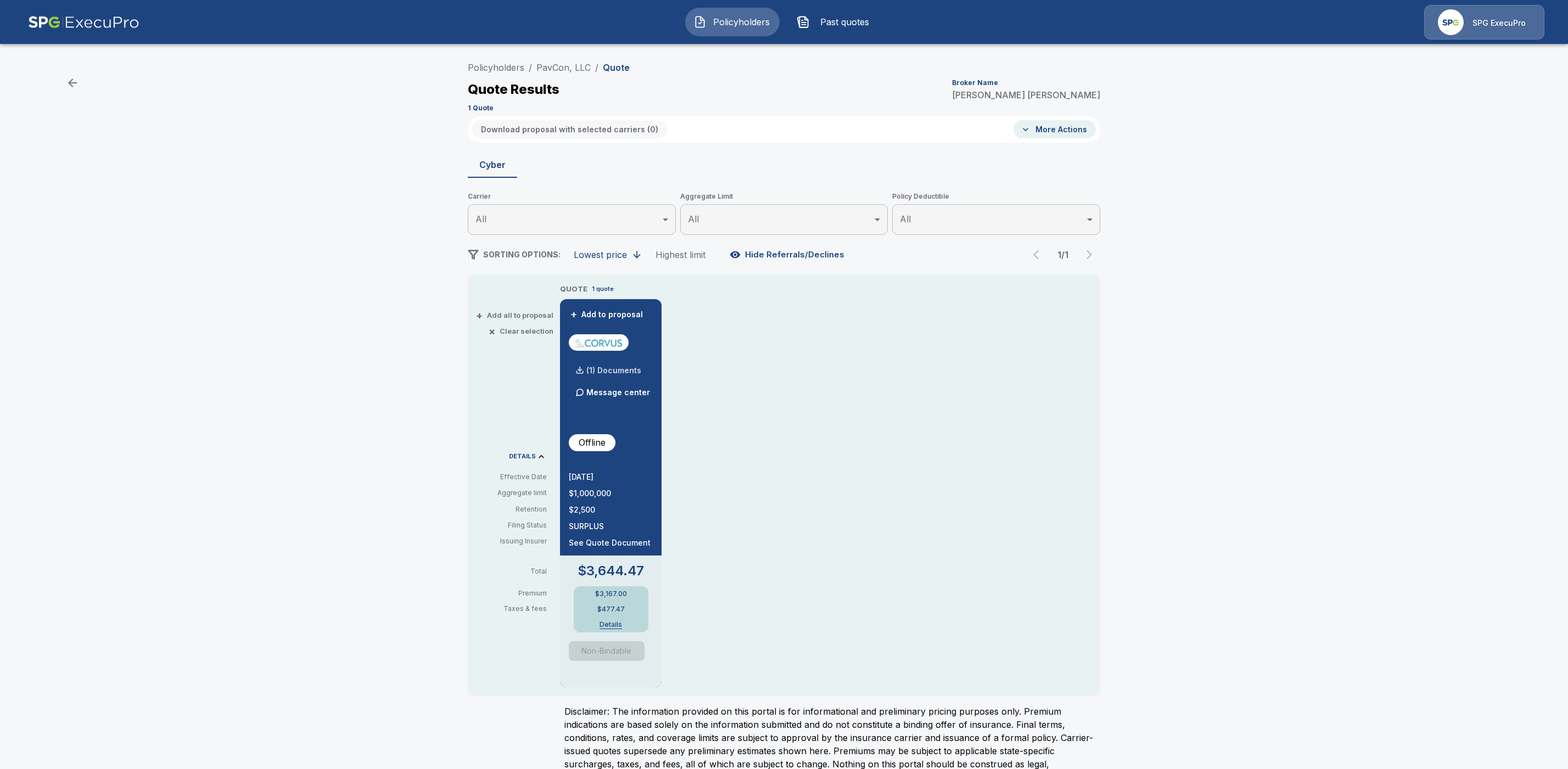
click at [622, 369] on p "(1) Documents" at bounding box center [614, 370] width 55 height 8
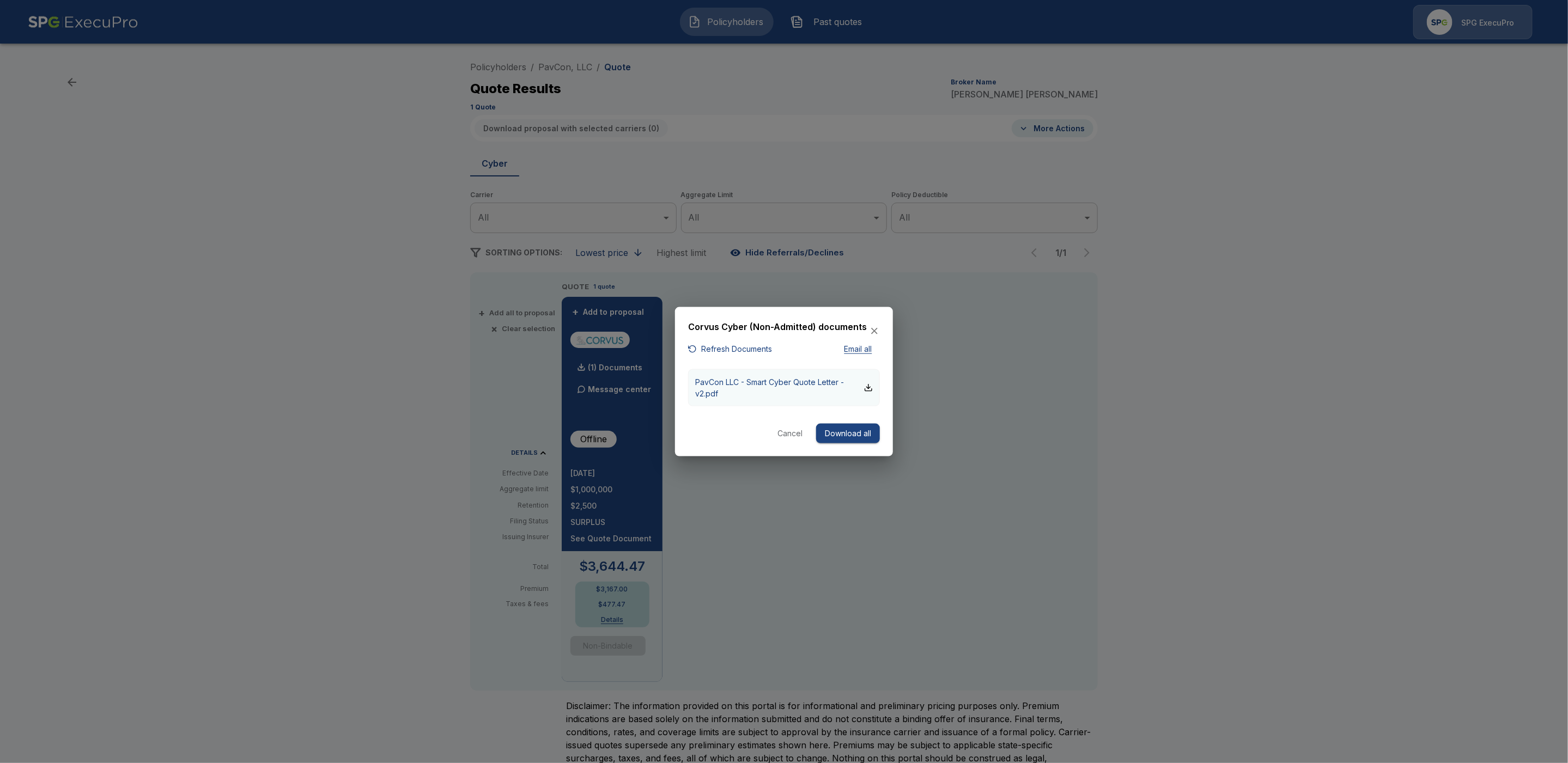
click at [761, 379] on p "PavCon LLC - Smart Cyber Quote Letter - v2.pdf" at bounding box center [779, 387] width 169 height 23
click at [511, 76] on div at bounding box center [784, 381] width 1568 height 763
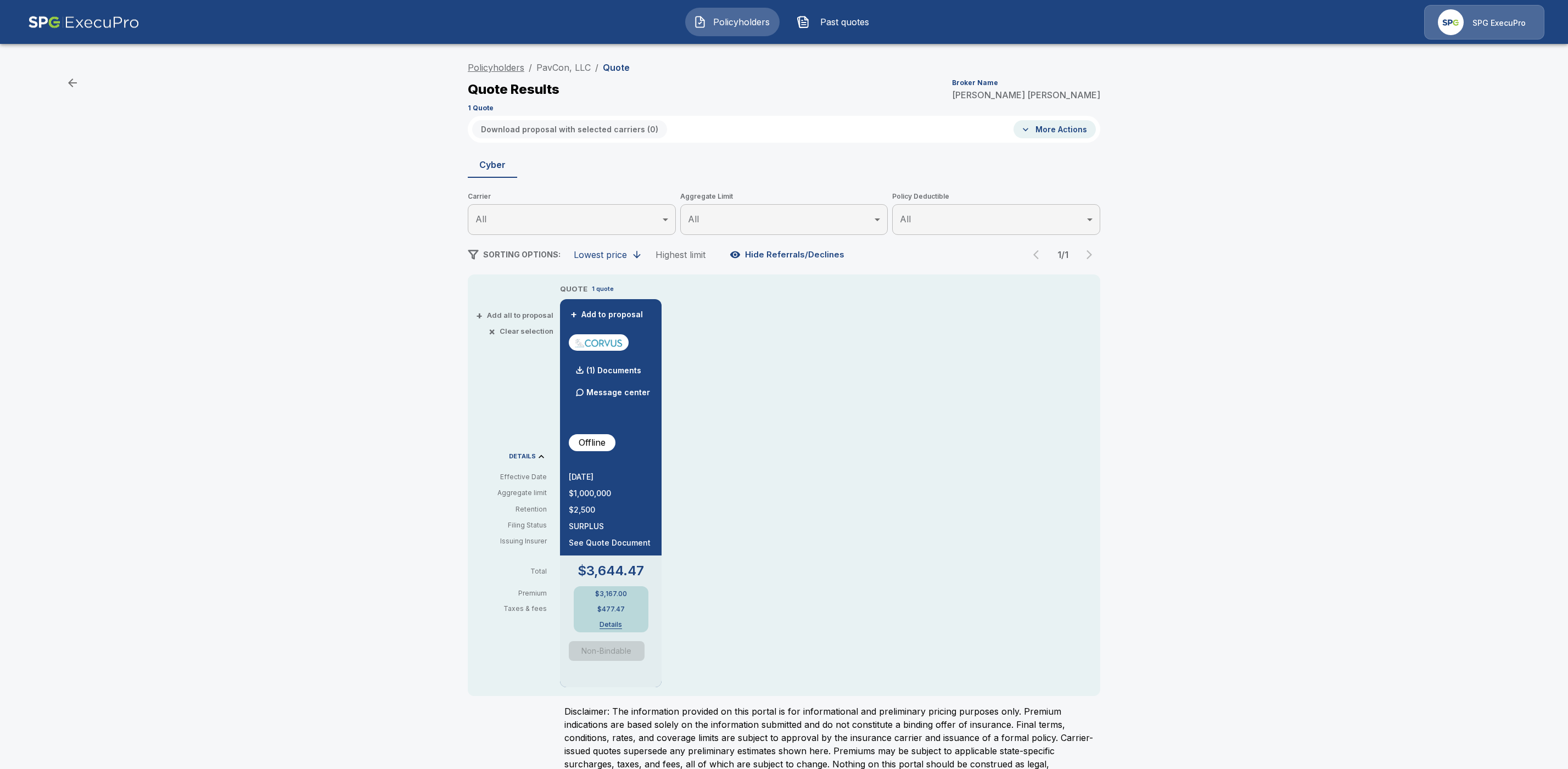
click at [514, 67] on link "Policyholders" at bounding box center [495, 67] width 57 height 11
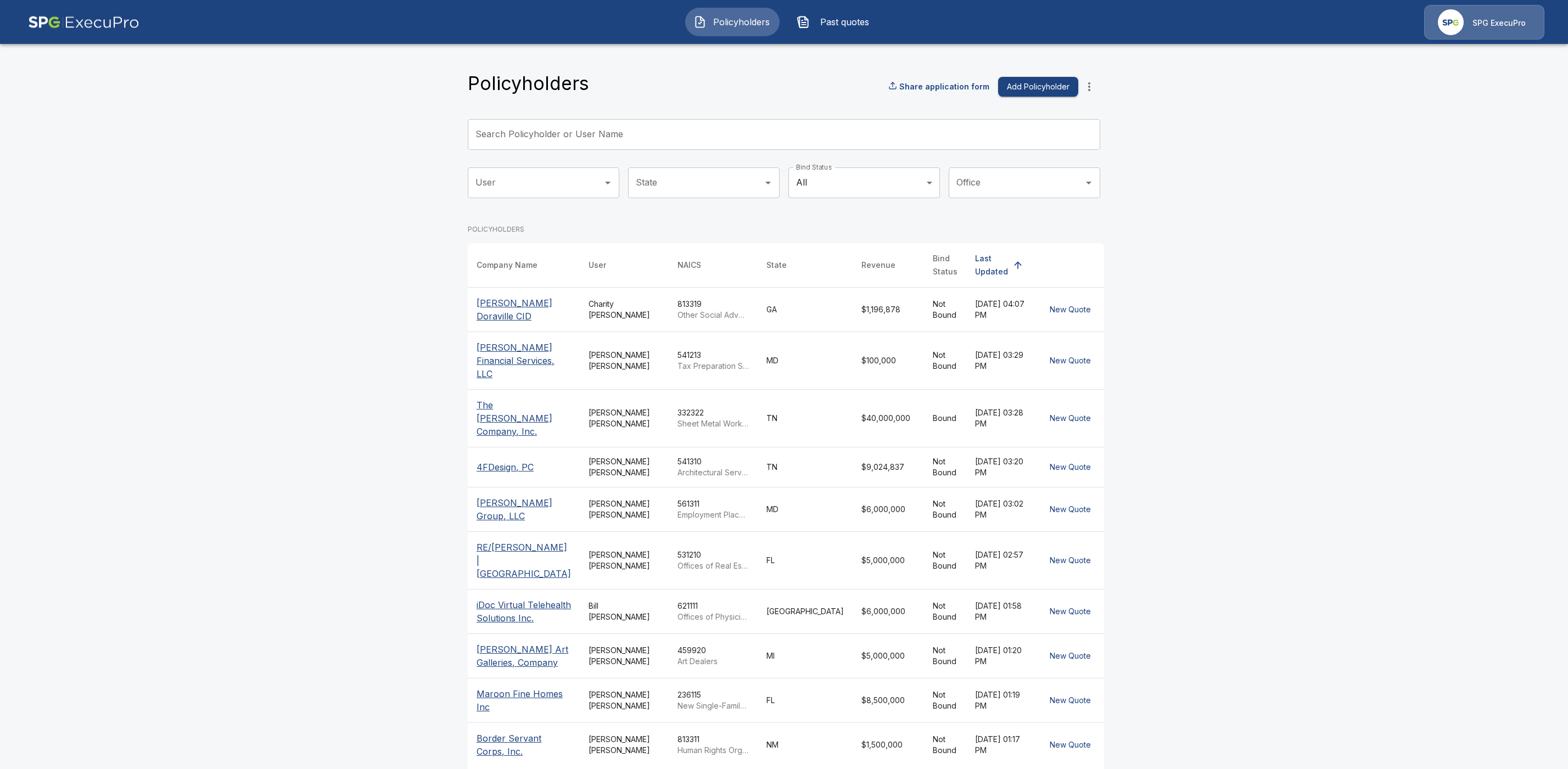
click at [567, 139] on input "Search Policyholder or User Name" at bounding box center [778, 134] width 620 height 31
paste input "**********"
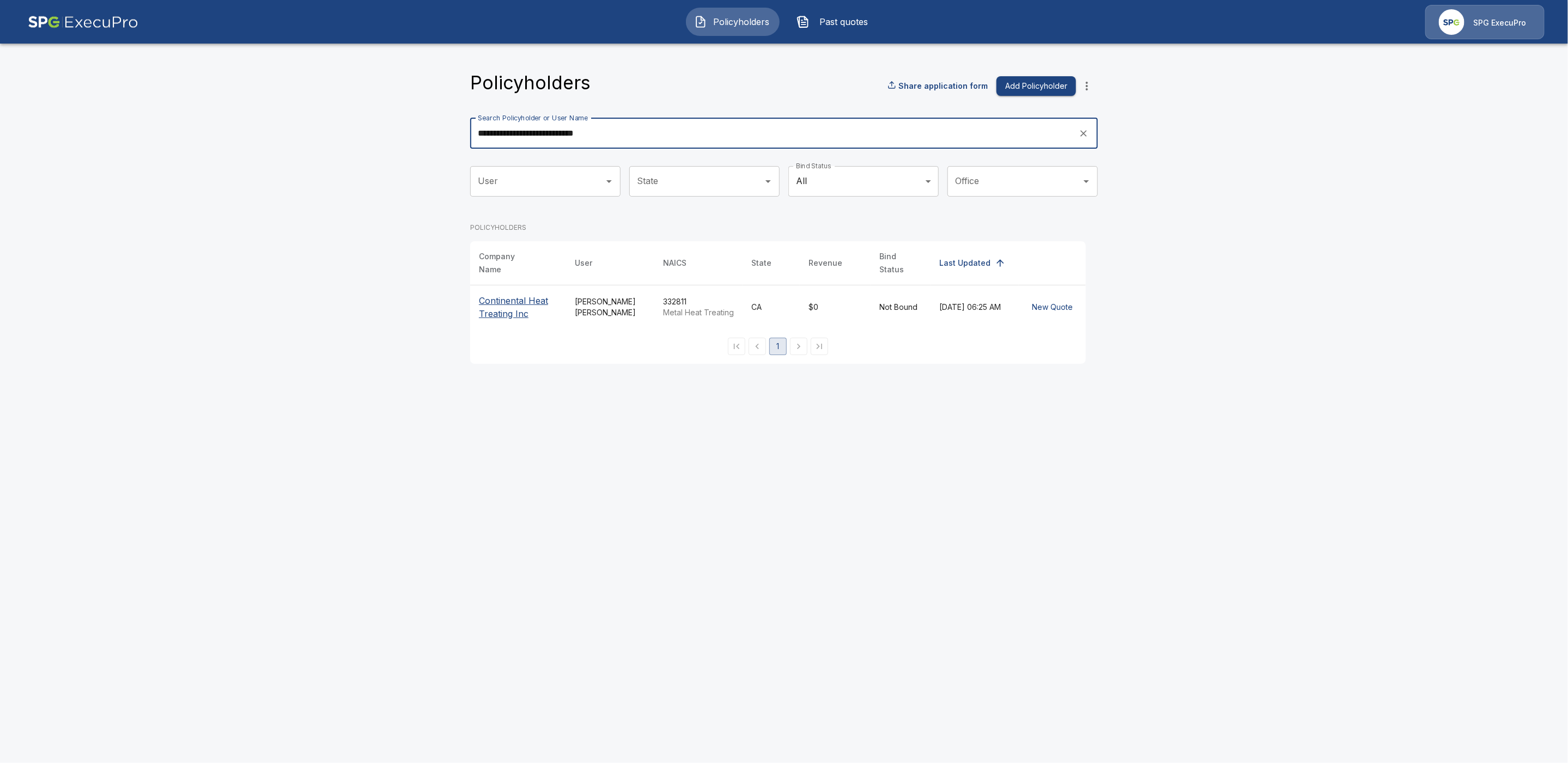
type input "**********"
click at [509, 301] on p "Continental Heat Treating Inc" at bounding box center [518, 307] width 78 height 26
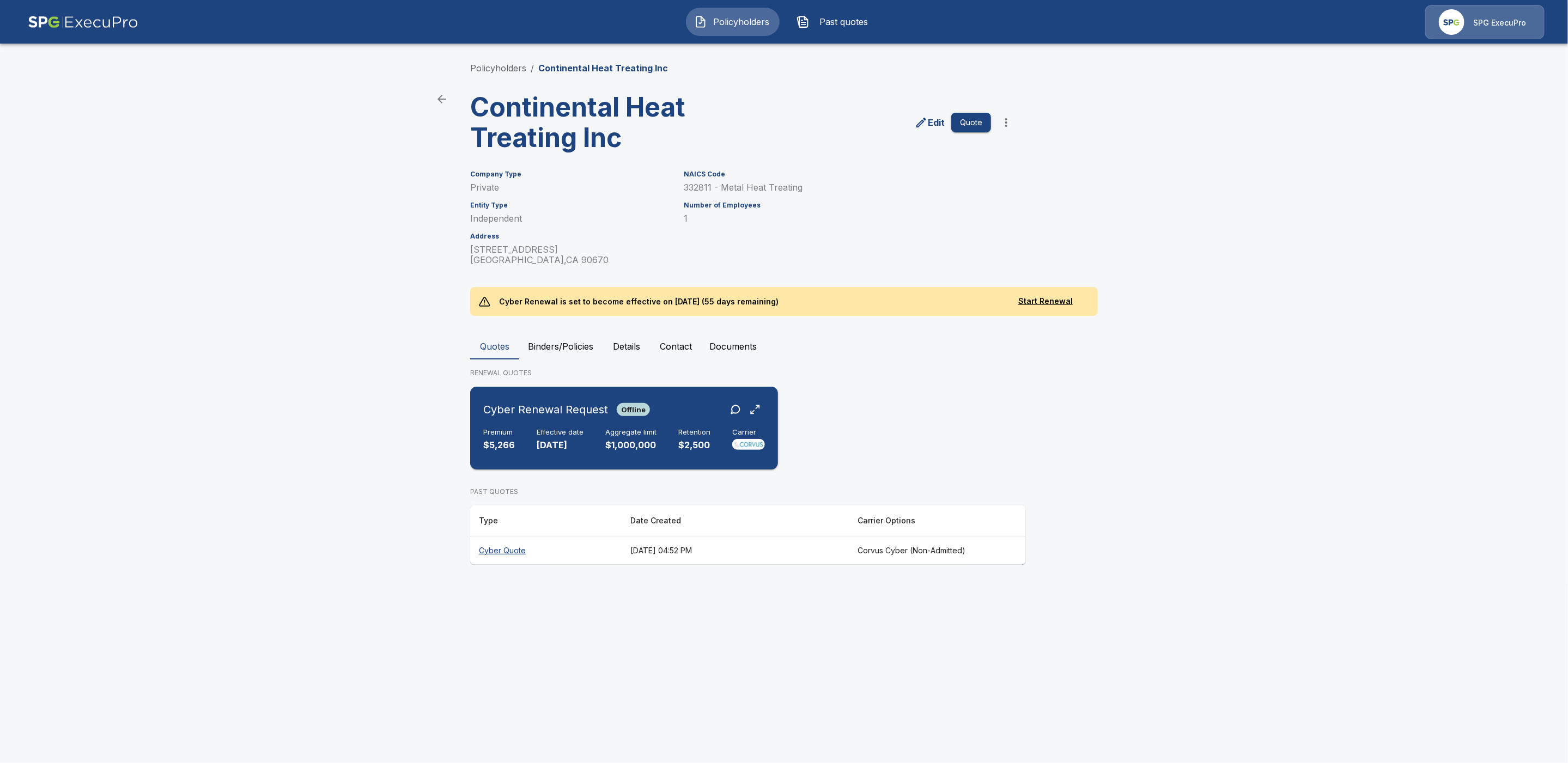
click at [672, 427] on div "Cyber Renewal Request Offline Premium $5,266 Effective date [DATE] Aggregate li…" at bounding box center [624, 428] width 299 height 74
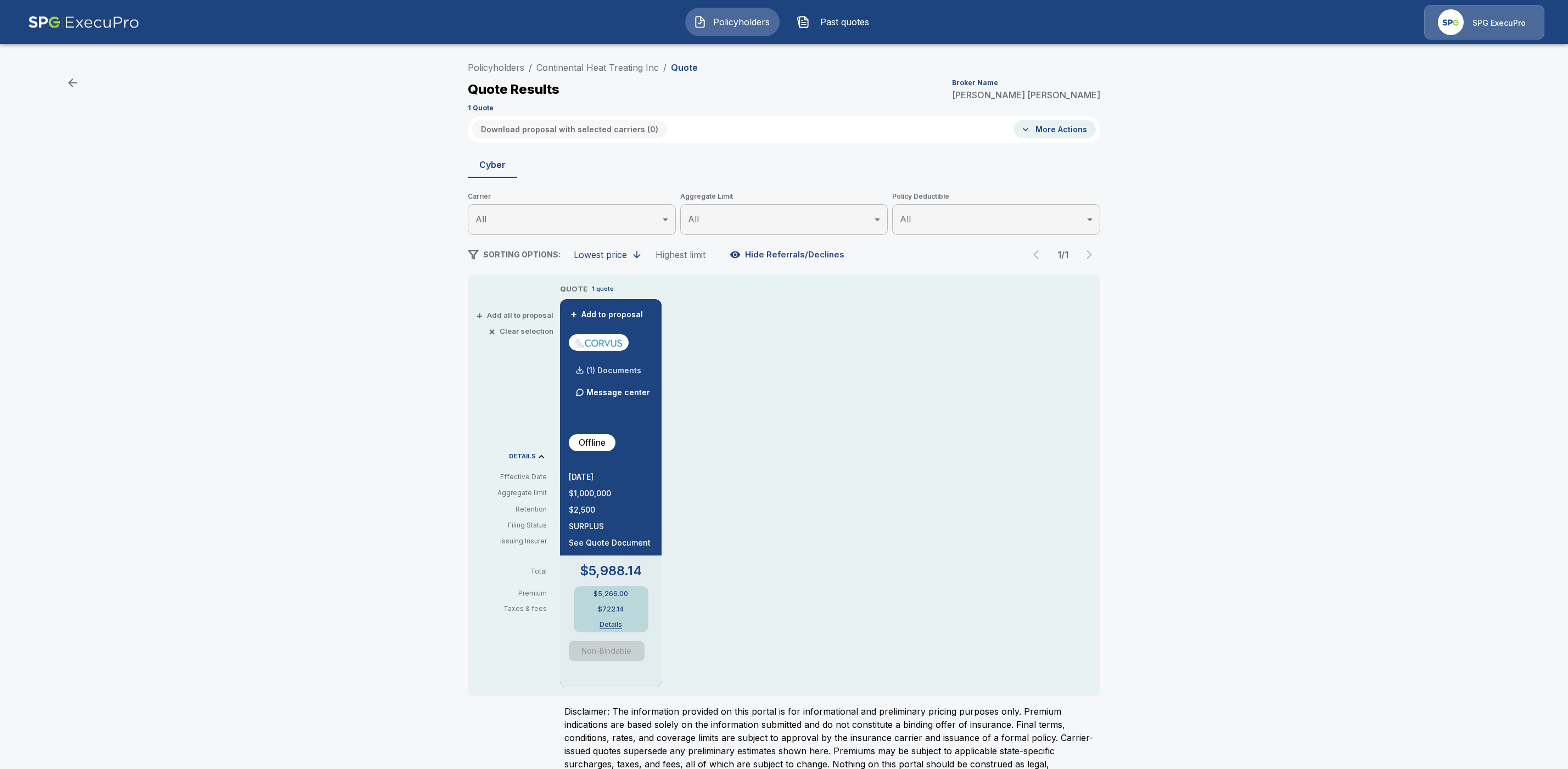
click at [629, 370] on p "(1) Documents" at bounding box center [614, 370] width 55 height 8
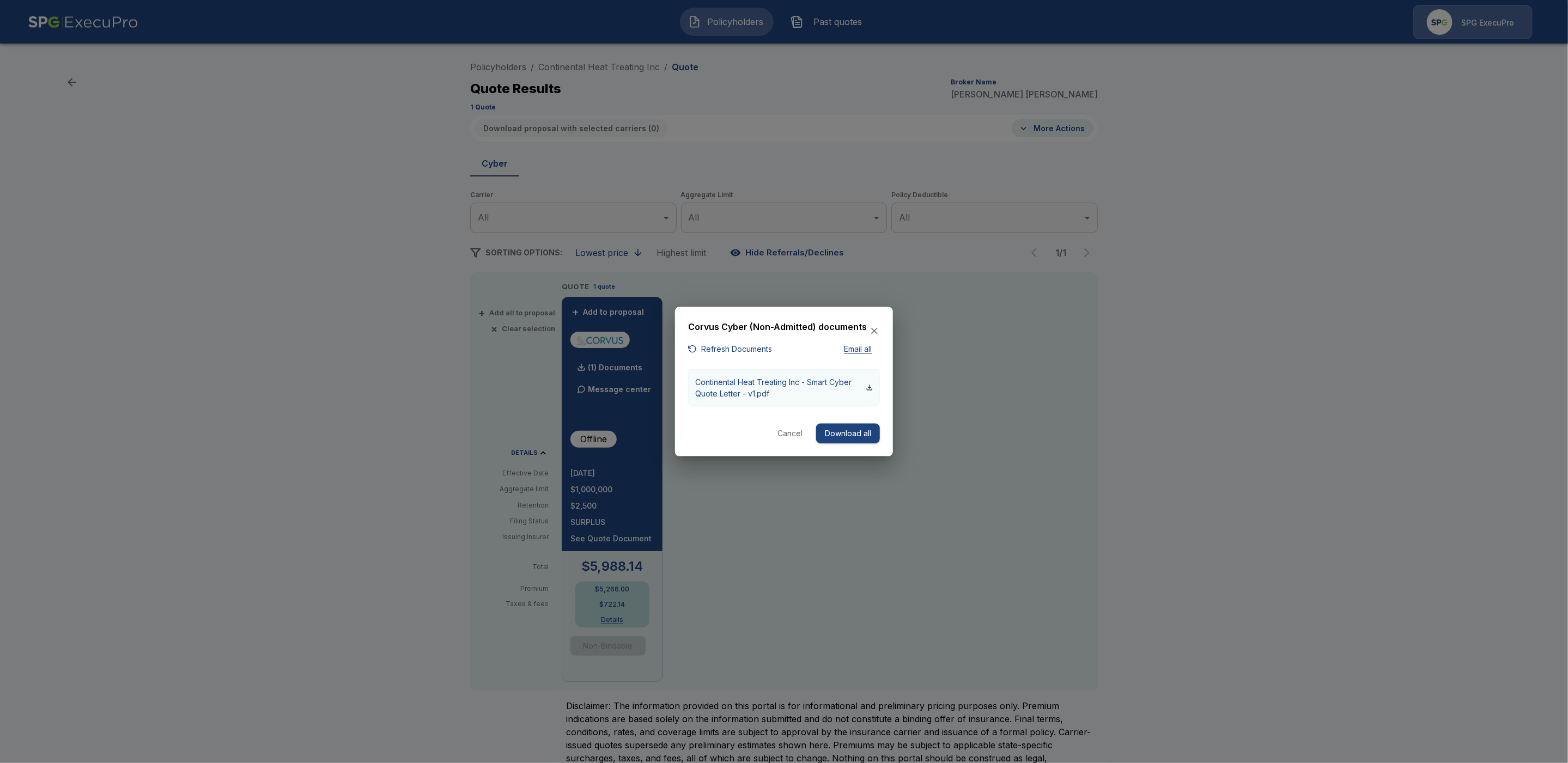
click at [769, 387] on p "Continental Heat Treating Inc - Smart Cyber Quote Letter - v1.pdf" at bounding box center [780, 387] width 171 height 23
click at [1292, 374] on div at bounding box center [784, 381] width 1568 height 763
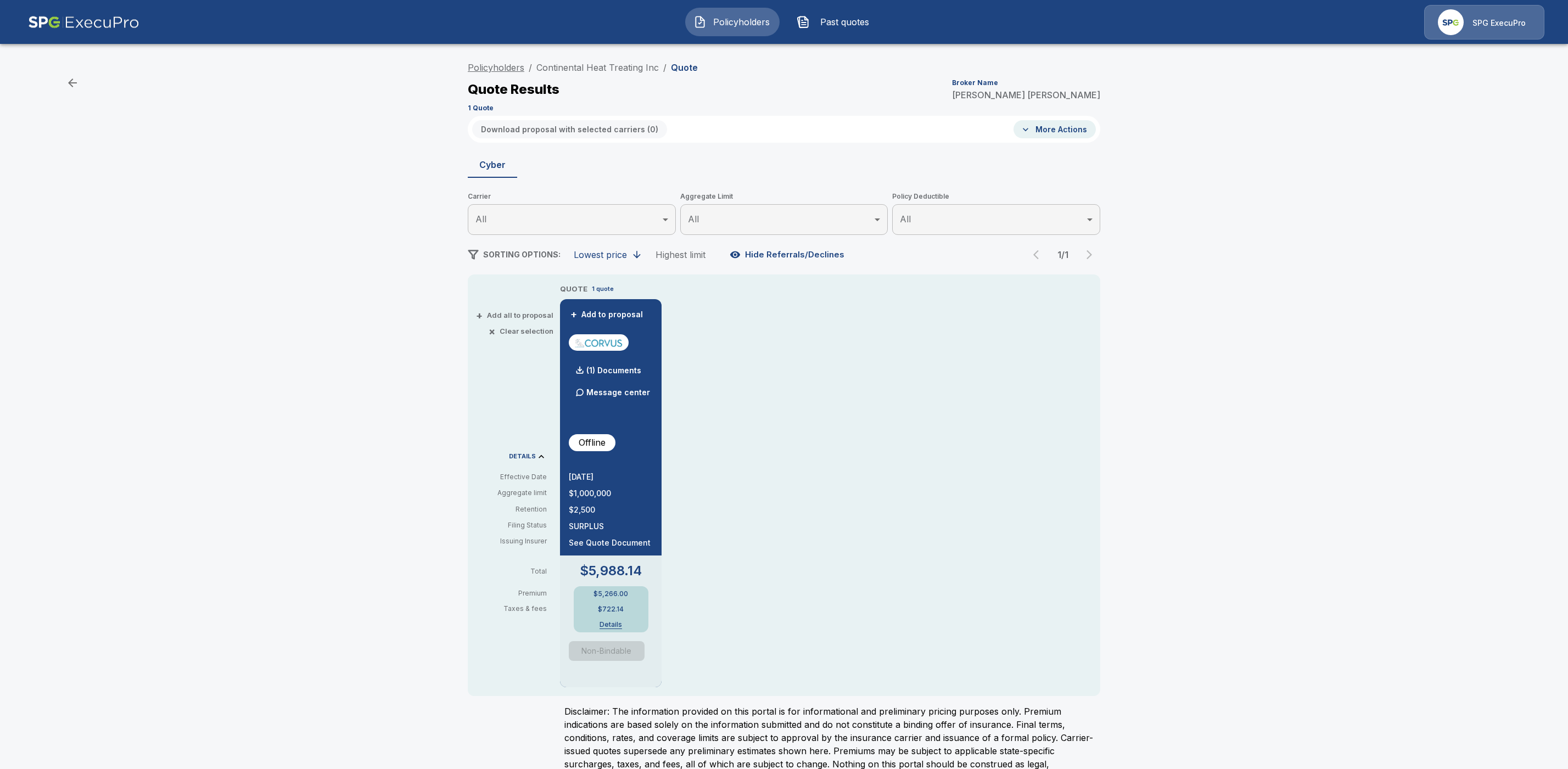
click at [497, 65] on link "Policyholders" at bounding box center [495, 67] width 57 height 11
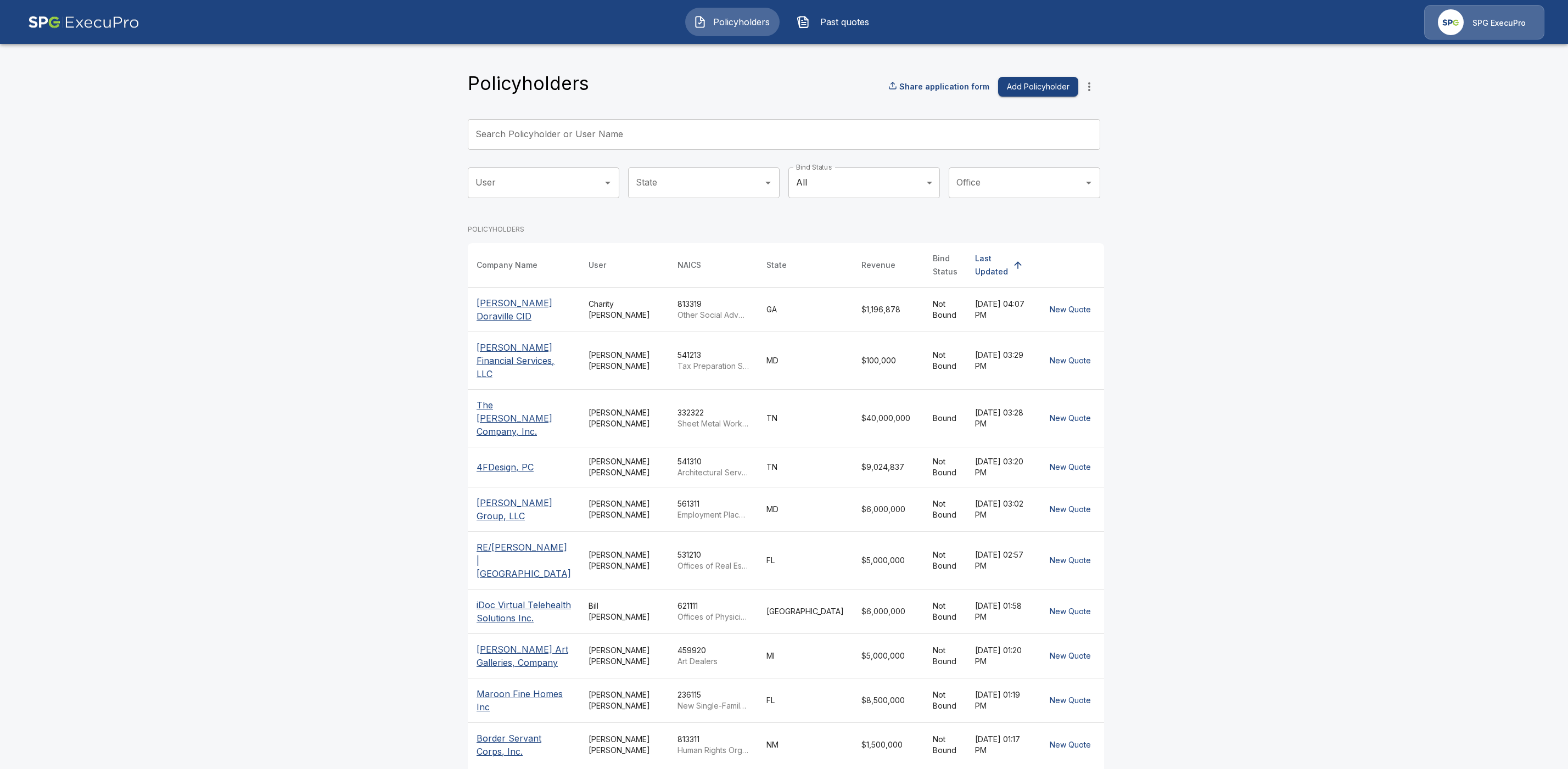
click at [584, 132] on input "Search Policyholder or User Name" at bounding box center [778, 134] width 620 height 31
paste input "**********"
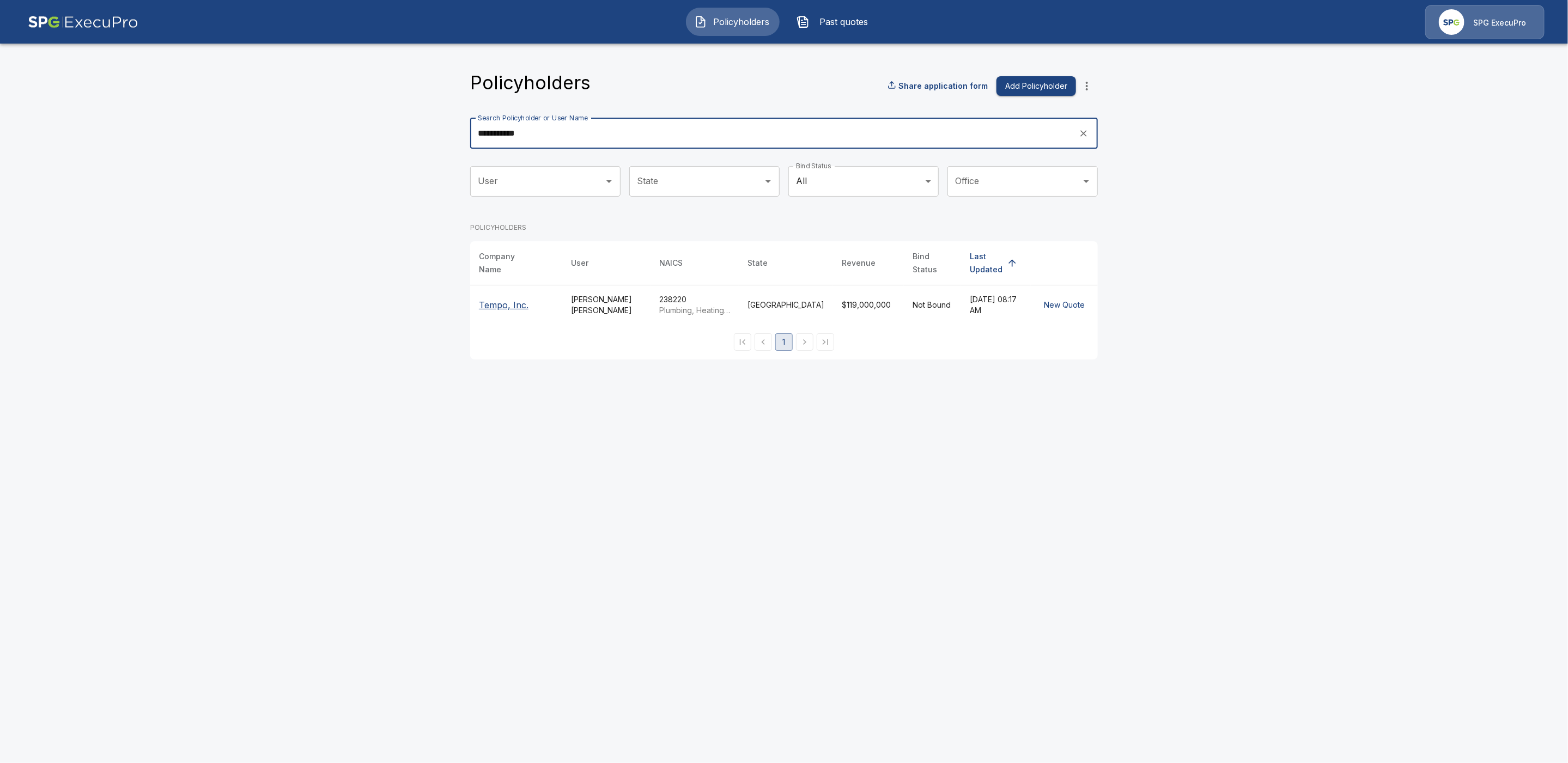
type input "**********"
click at [498, 298] on p "Tempo, Inc." at bounding box center [516, 305] width 75 height 13
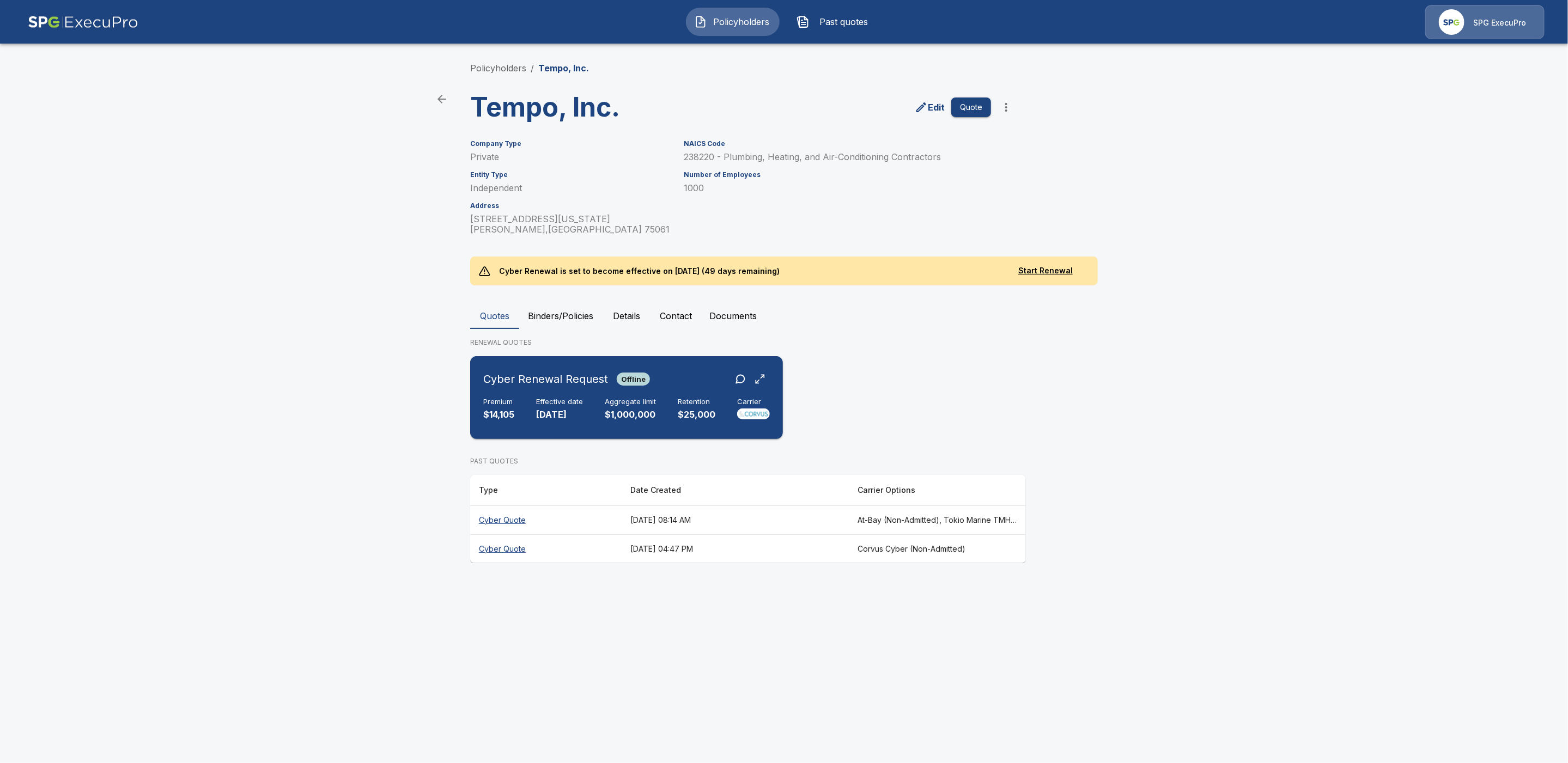
click at [671, 387] on div "Cyber Renewal Request Offline" at bounding box center [627, 379] width 287 height 19
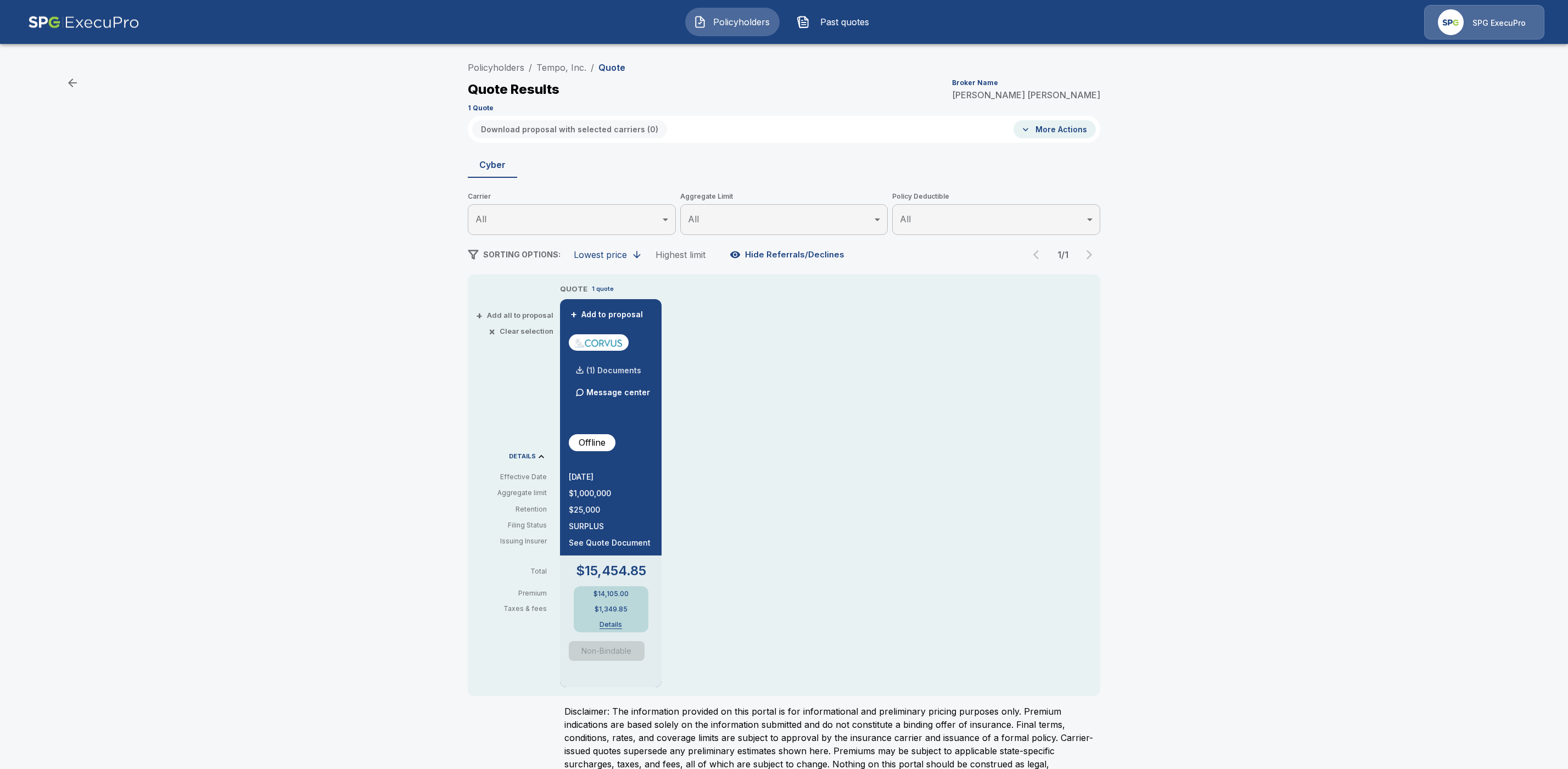
click at [625, 367] on p "(1) Documents" at bounding box center [614, 370] width 55 height 8
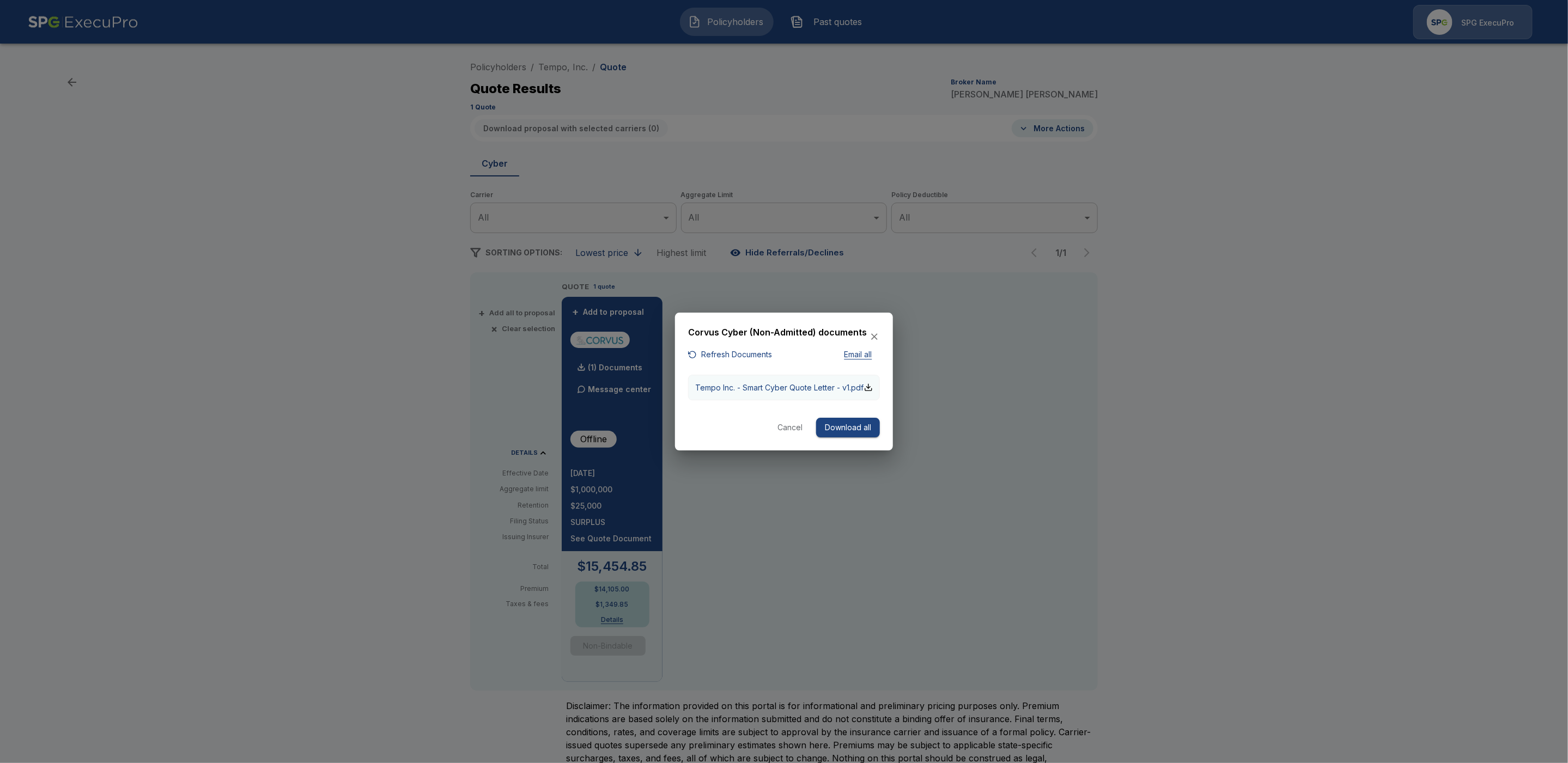
click at [740, 382] on p "Tempo Inc. - Smart Cyber Quote Letter - v1.pdf" at bounding box center [779, 388] width 169 height 12
click at [1344, 271] on div at bounding box center [784, 381] width 1568 height 763
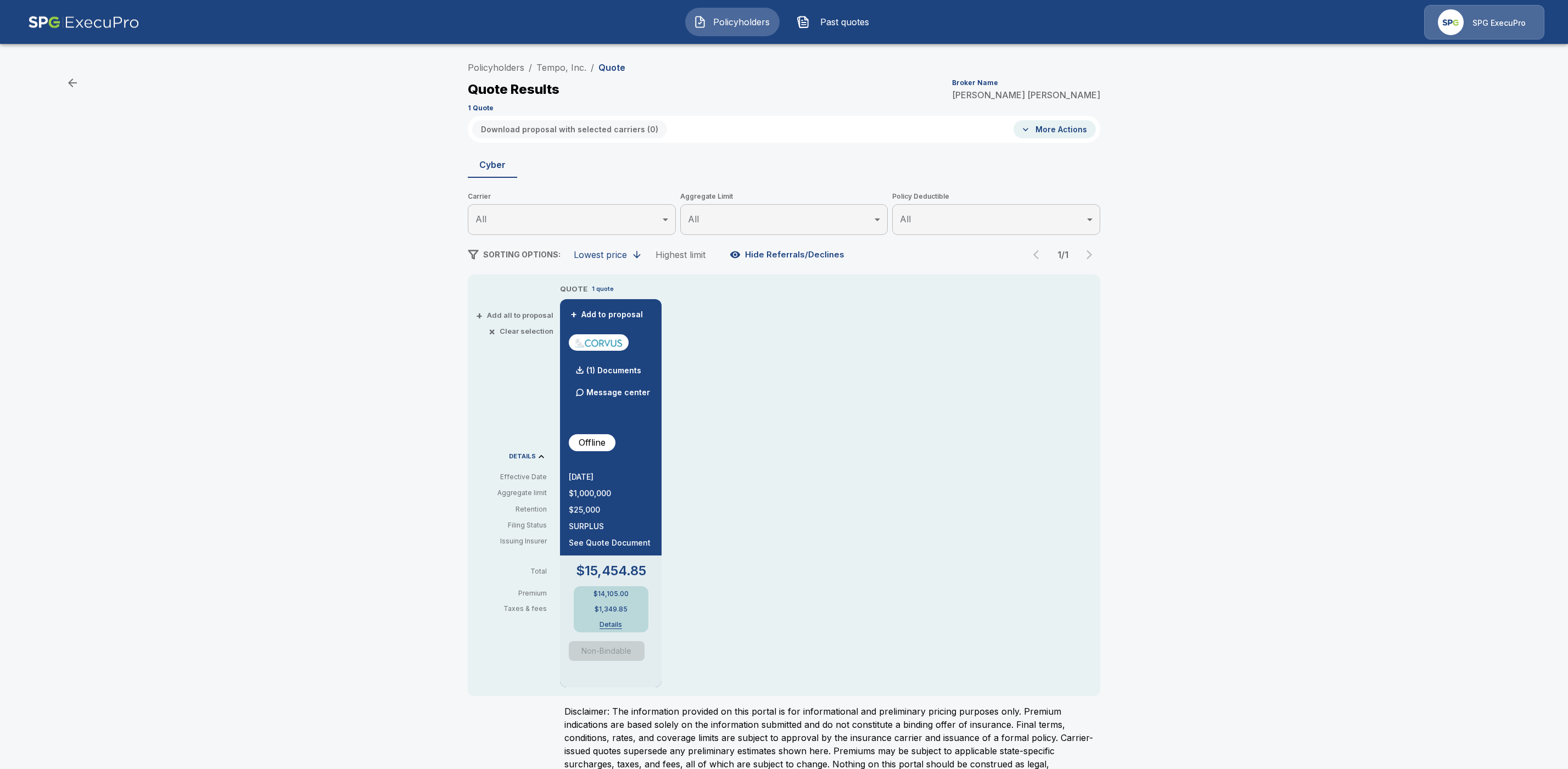
click at [1327, 281] on div "Policyholders / Tempo, Inc. / Quote Quote Results Broker Name Tricia Dietz 1 Qu…" at bounding box center [784, 424] width 1568 height 745
click at [502, 67] on link "Policyholders" at bounding box center [495, 67] width 57 height 11
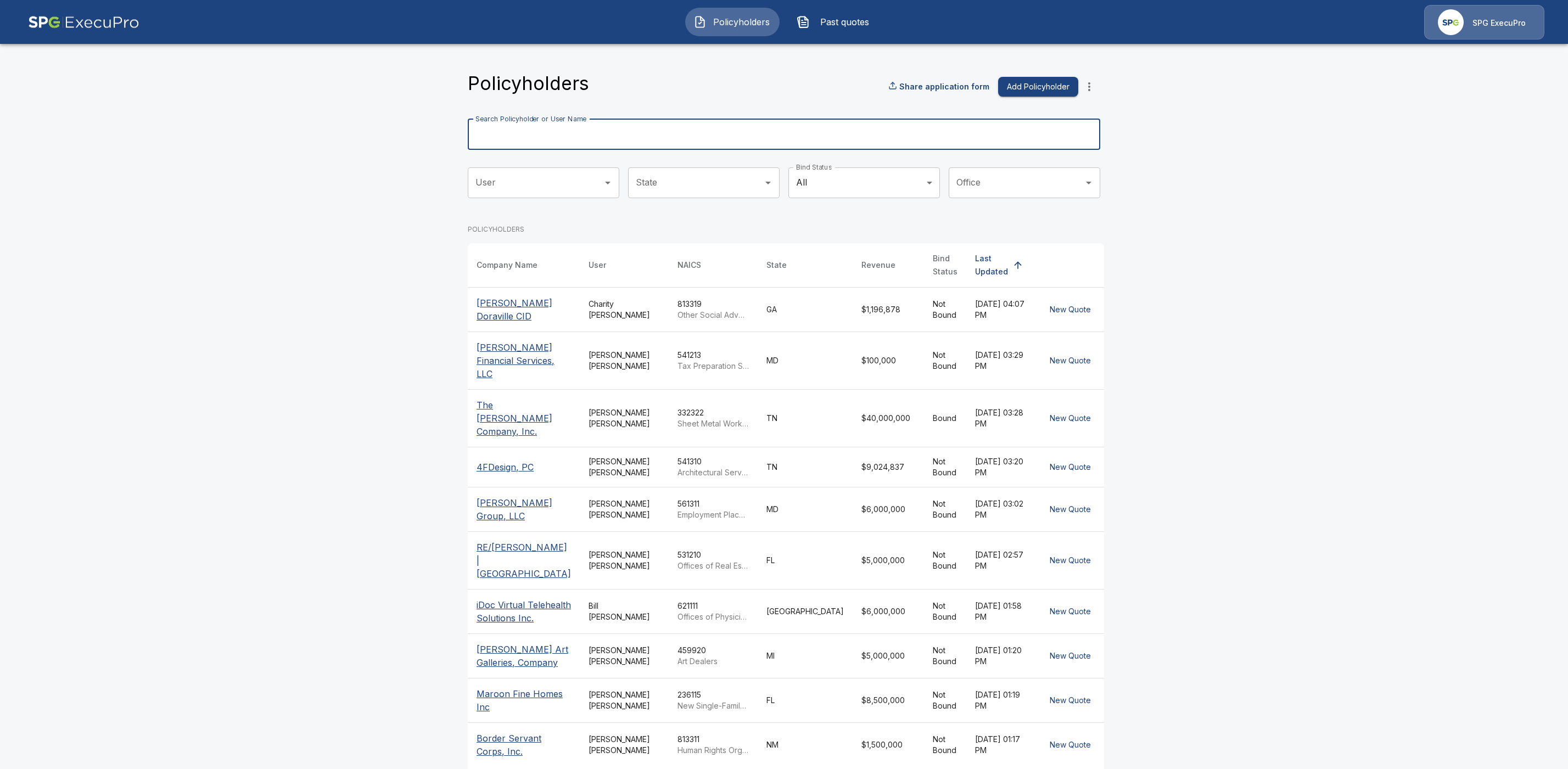
click at [550, 132] on input "Search Policyholder or User Name" at bounding box center [778, 134] width 620 height 31
paste input "**********"
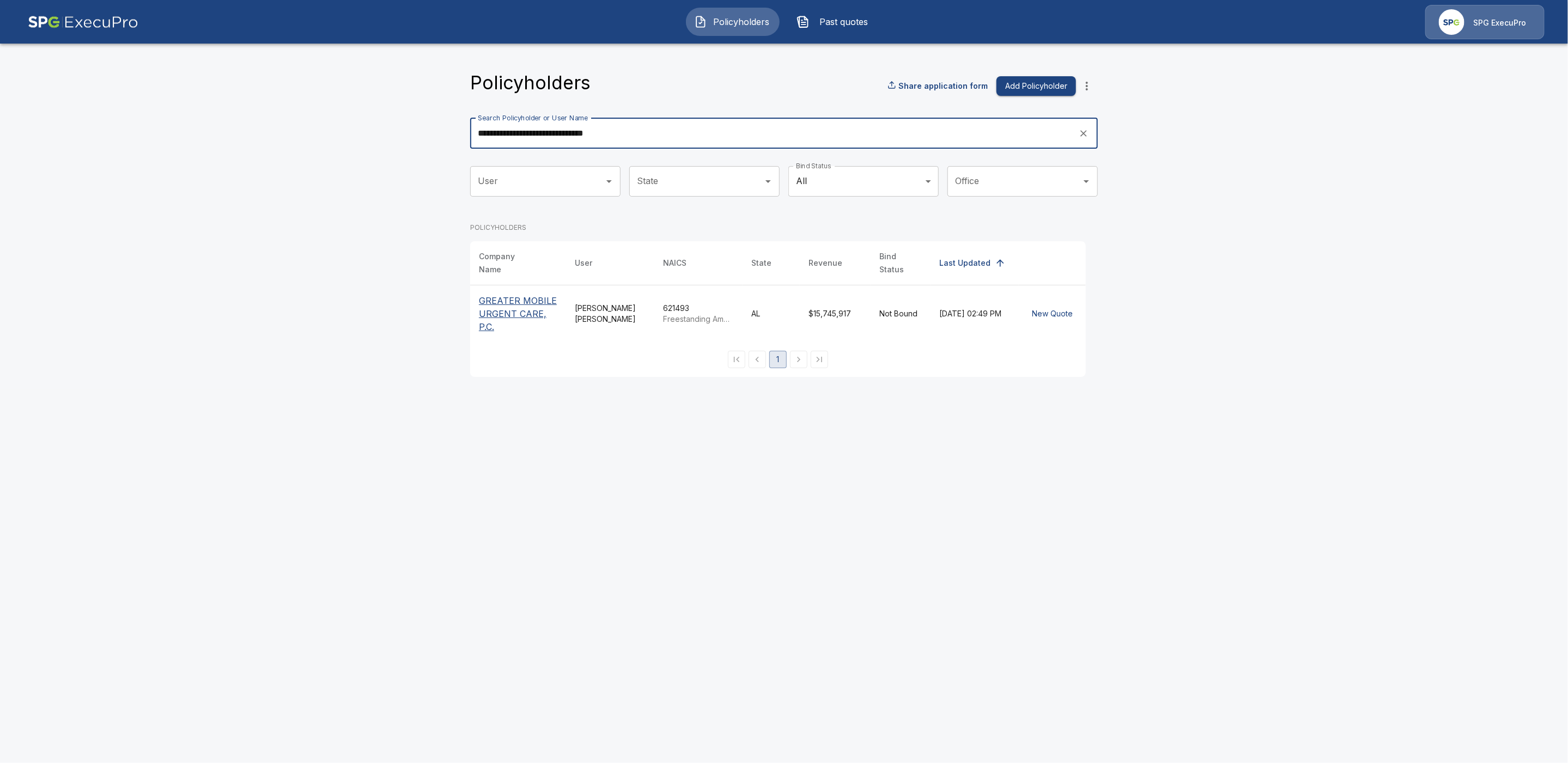
type input "**********"
click at [494, 297] on p "GREATER MOBILE URGENT CARE, P.C." at bounding box center [518, 314] width 78 height 40
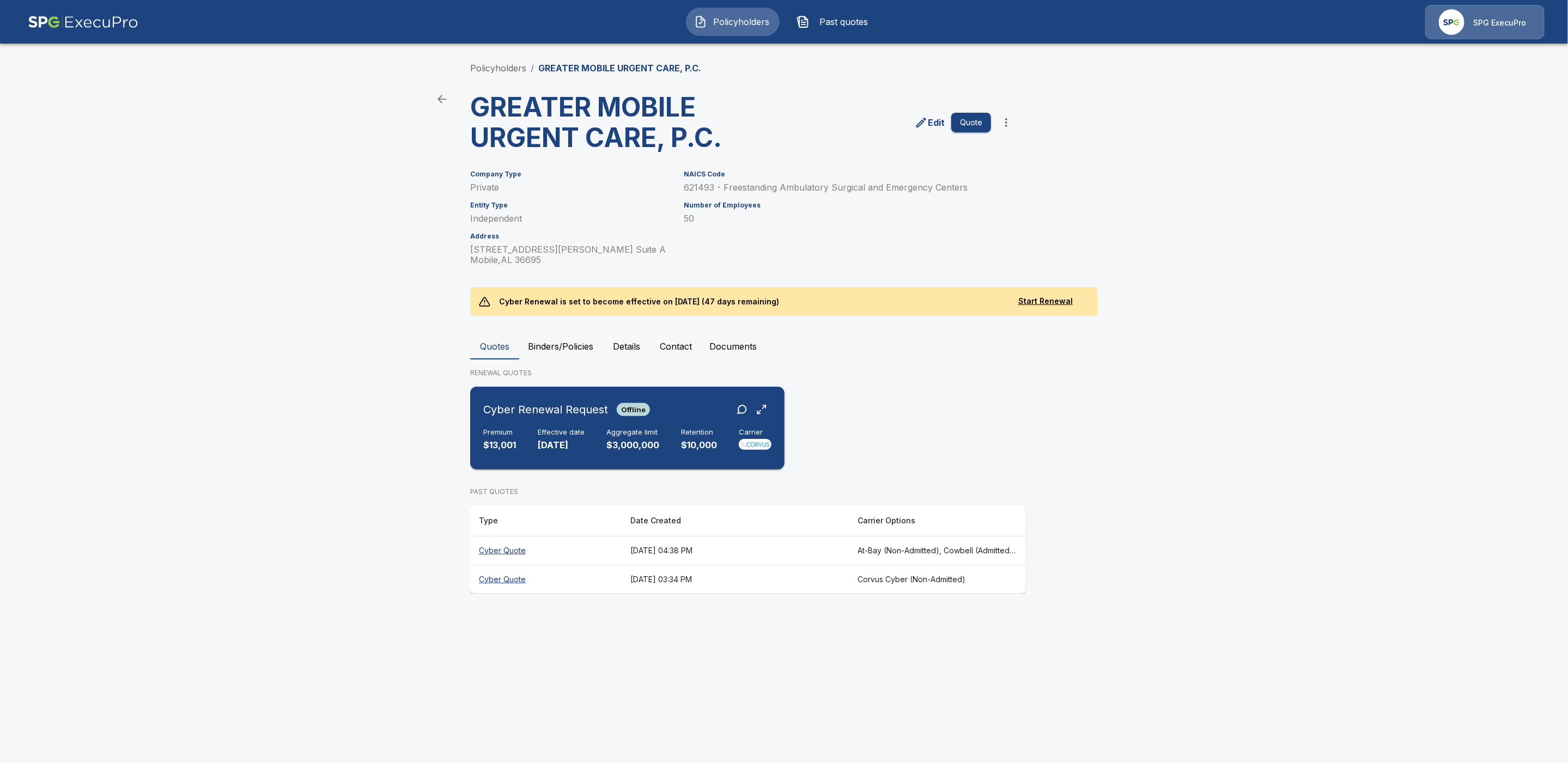
click at [692, 428] on h6 "Retention" at bounding box center [699, 433] width 36 height 8
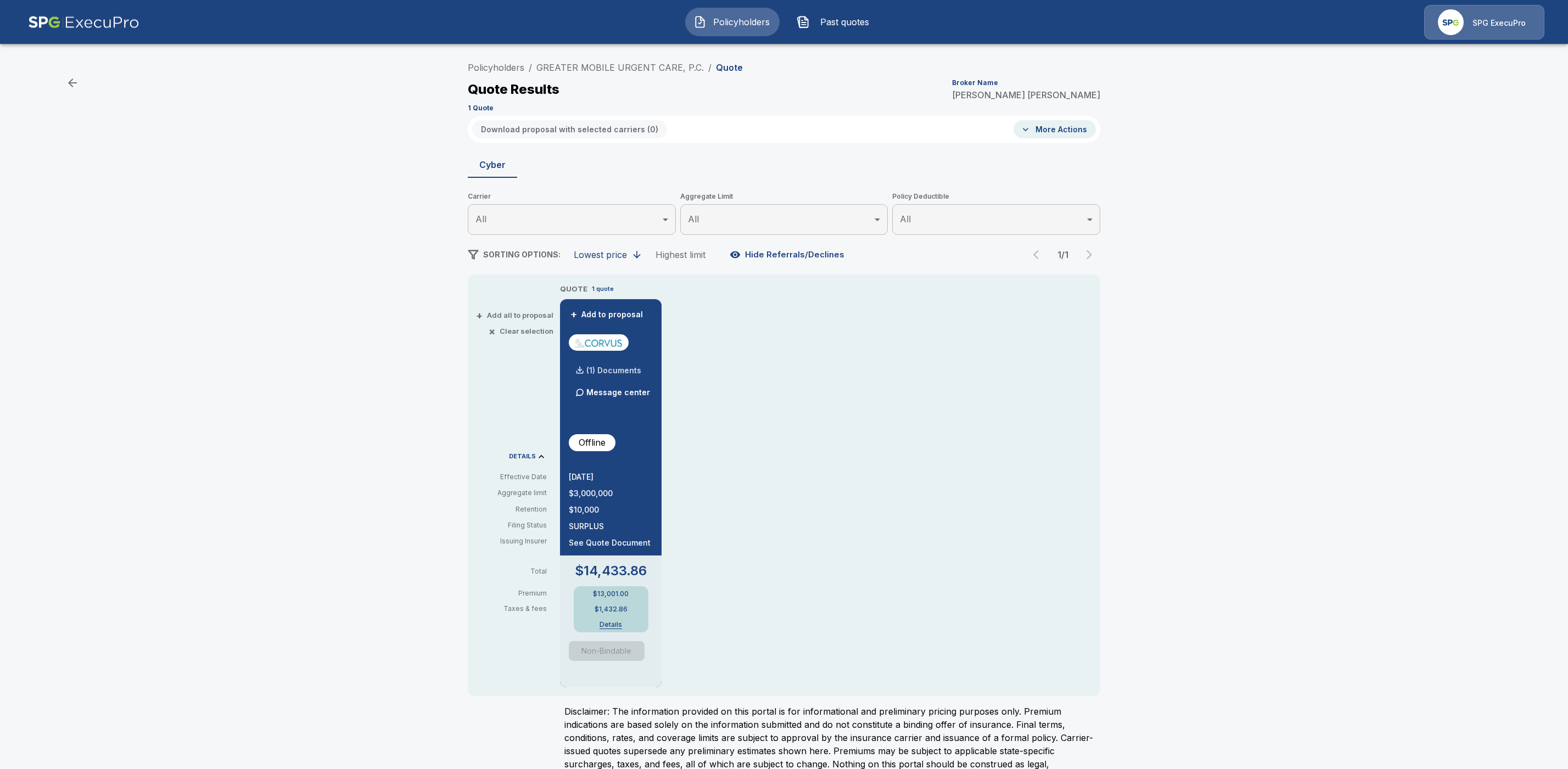
click at [619, 373] on p "(1) Documents" at bounding box center [614, 370] width 55 height 8
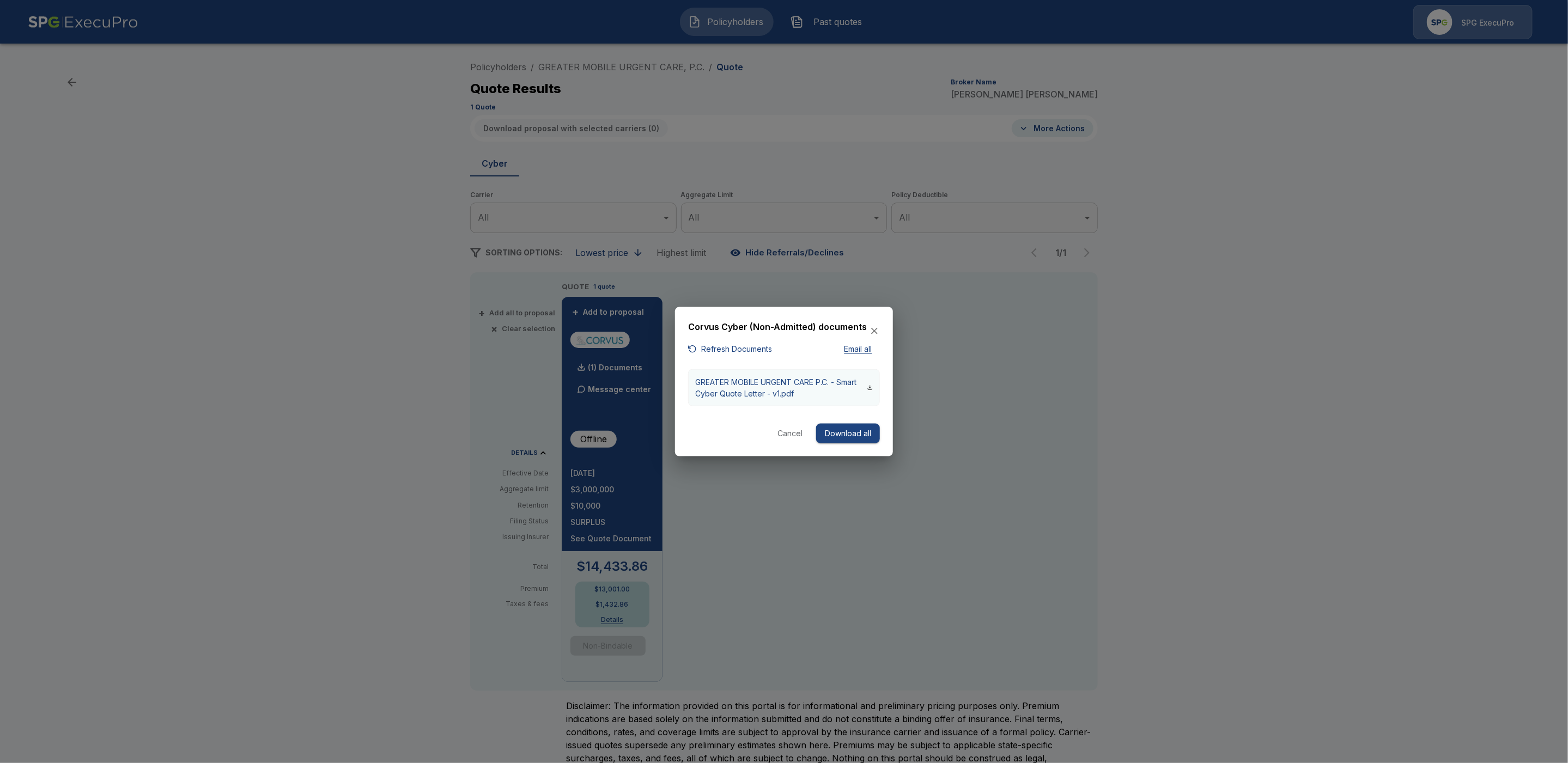
click at [715, 373] on button "GREATER MOBILE URGENT CARE P.C. - Smart Cyber Quote Letter - v1.pdf" at bounding box center [784, 387] width 191 height 37
drag, startPoint x: 1202, startPoint y: 244, endPoint x: 1172, endPoint y: 196, distance: 56.6
click at [1202, 243] on div at bounding box center [784, 381] width 1568 height 763
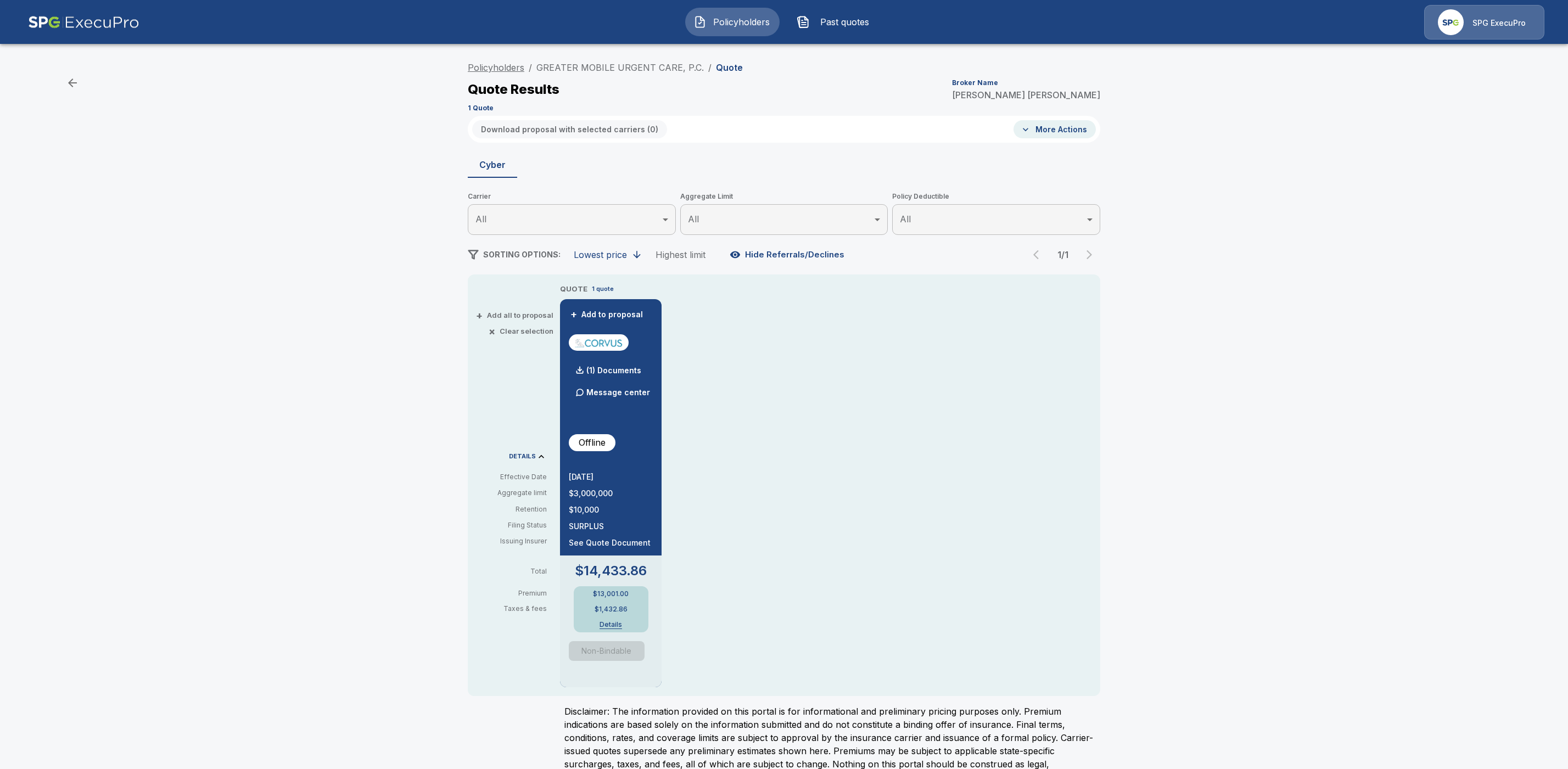
click at [480, 65] on link "Policyholders" at bounding box center [495, 67] width 57 height 11
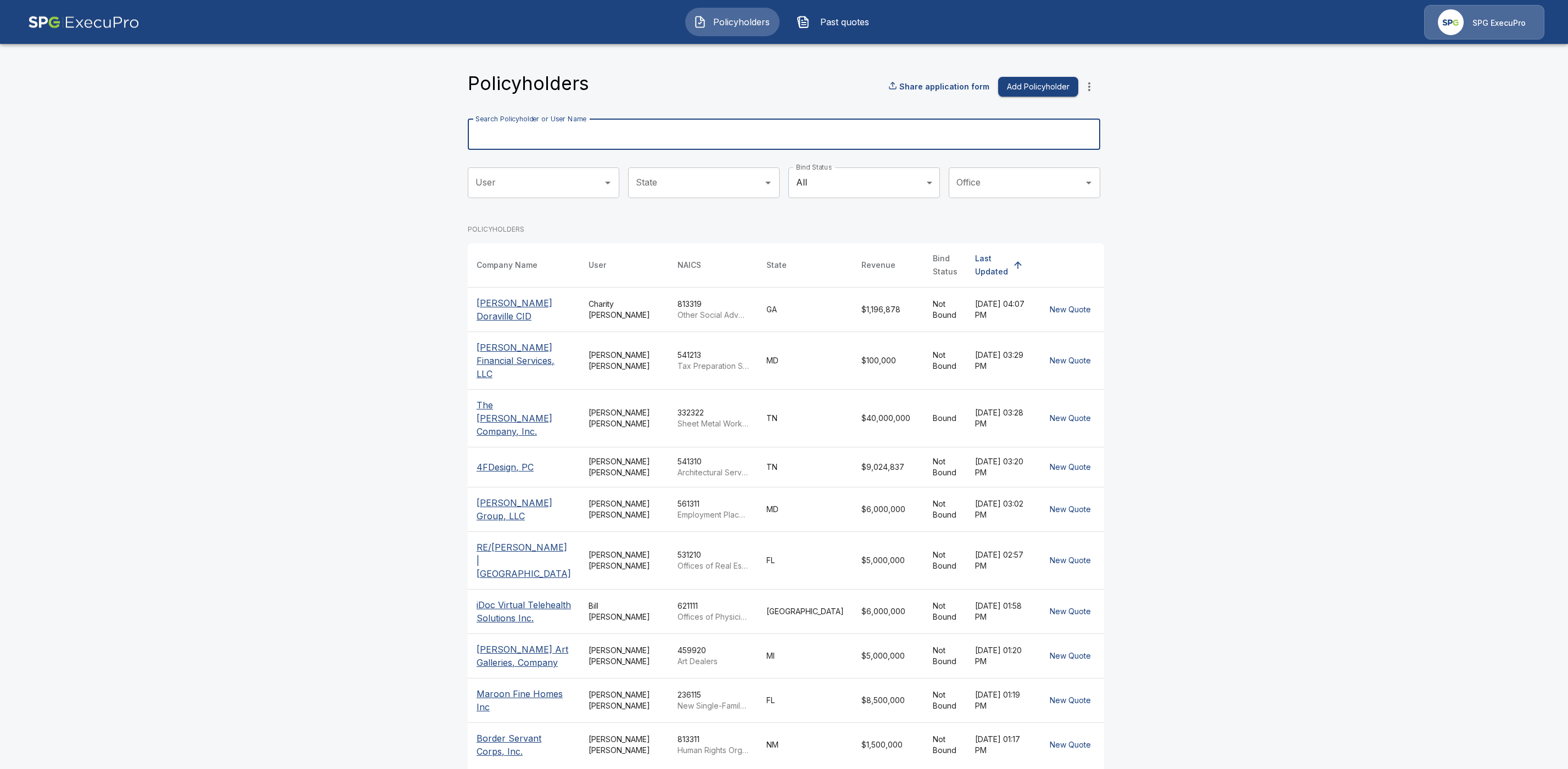
click at [572, 127] on div "Search Policyholder or User Name Search Policyholder or User Name" at bounding box center [784, 134] width 632 height 31
paste input "**********"
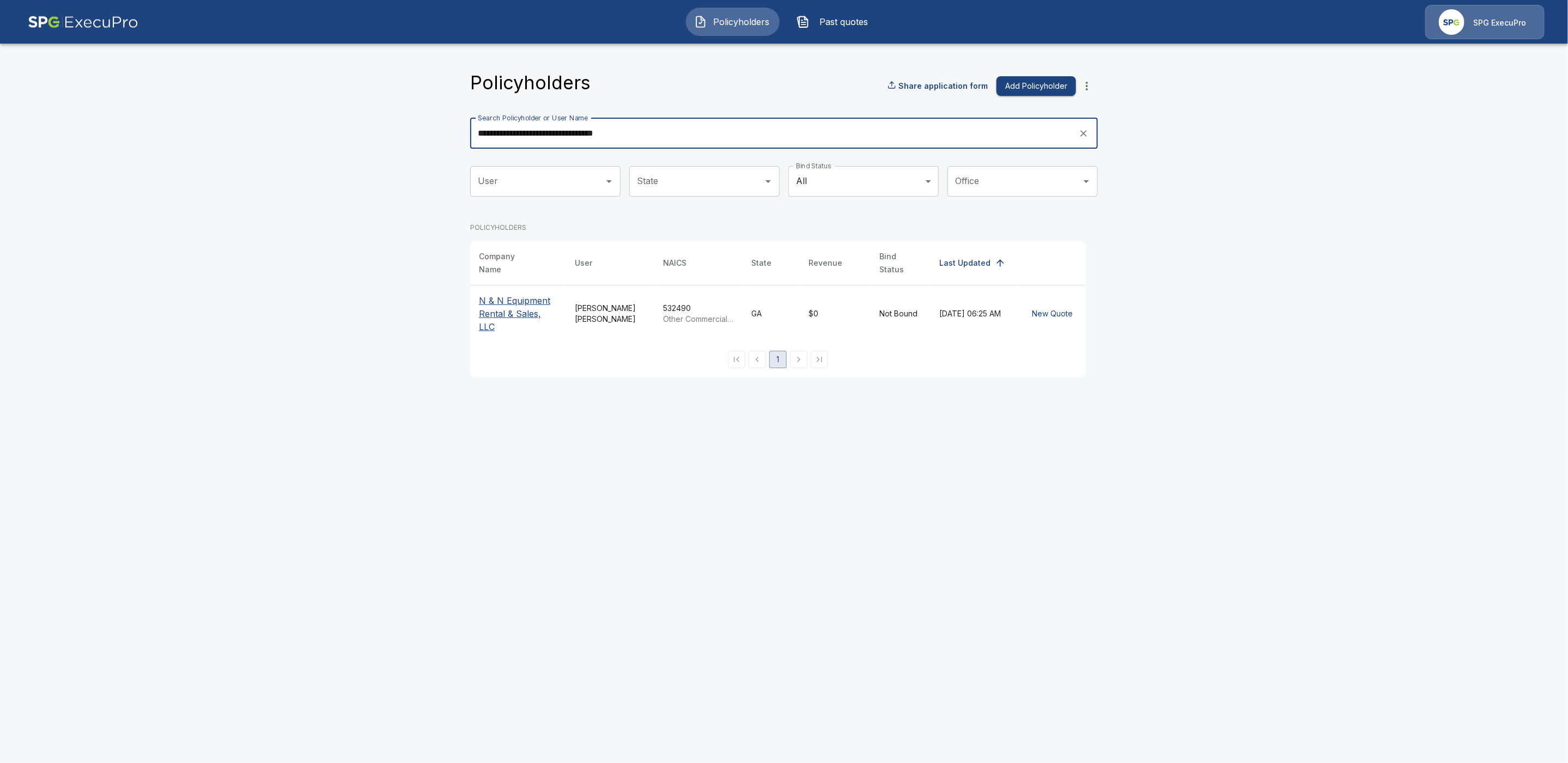
type input "**********"
click at [482, 309] on p "N & N Equipment Rental & Sales, LLC" at bounding box center [518, 314] width 78 height 40
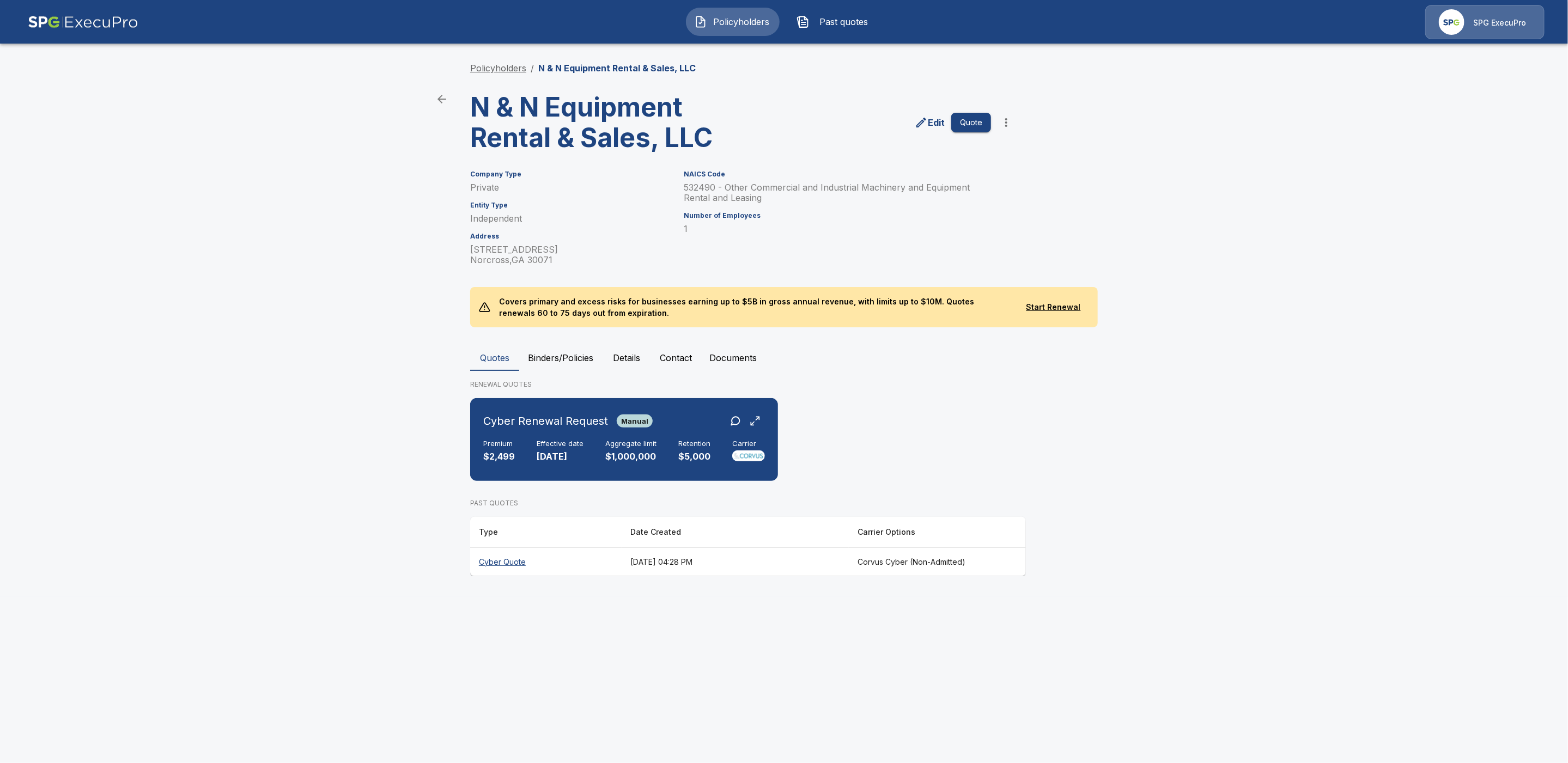
click at [497, 72] on link "Policyholders" at bounding box center [498, 67] width 57 height 11
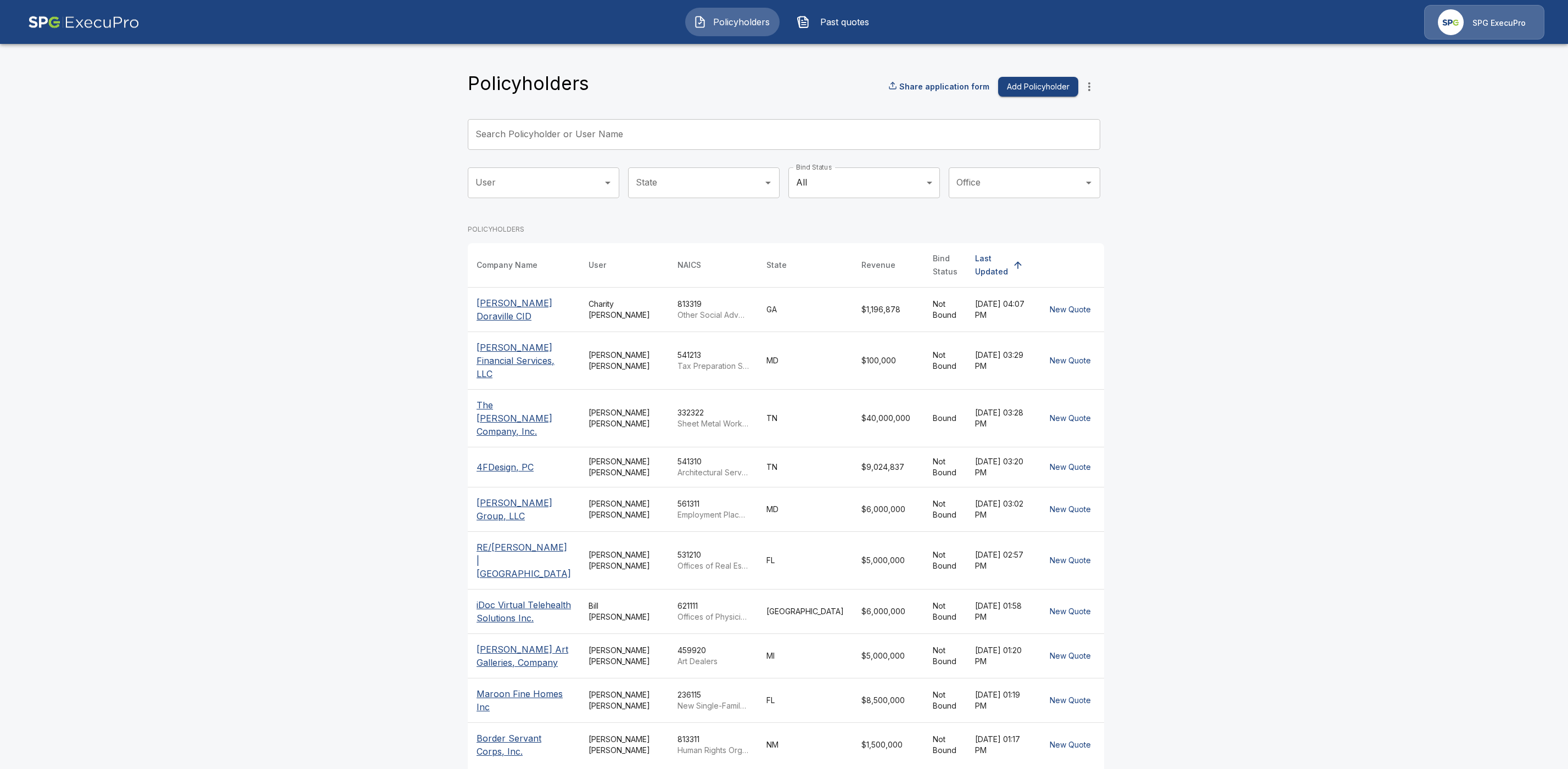
click at [561, 127] on div "Search Policyholder or User Name Search Policyholder or User Name" at bounding box center [784, 134] width 632 height 31
paste input "**********"
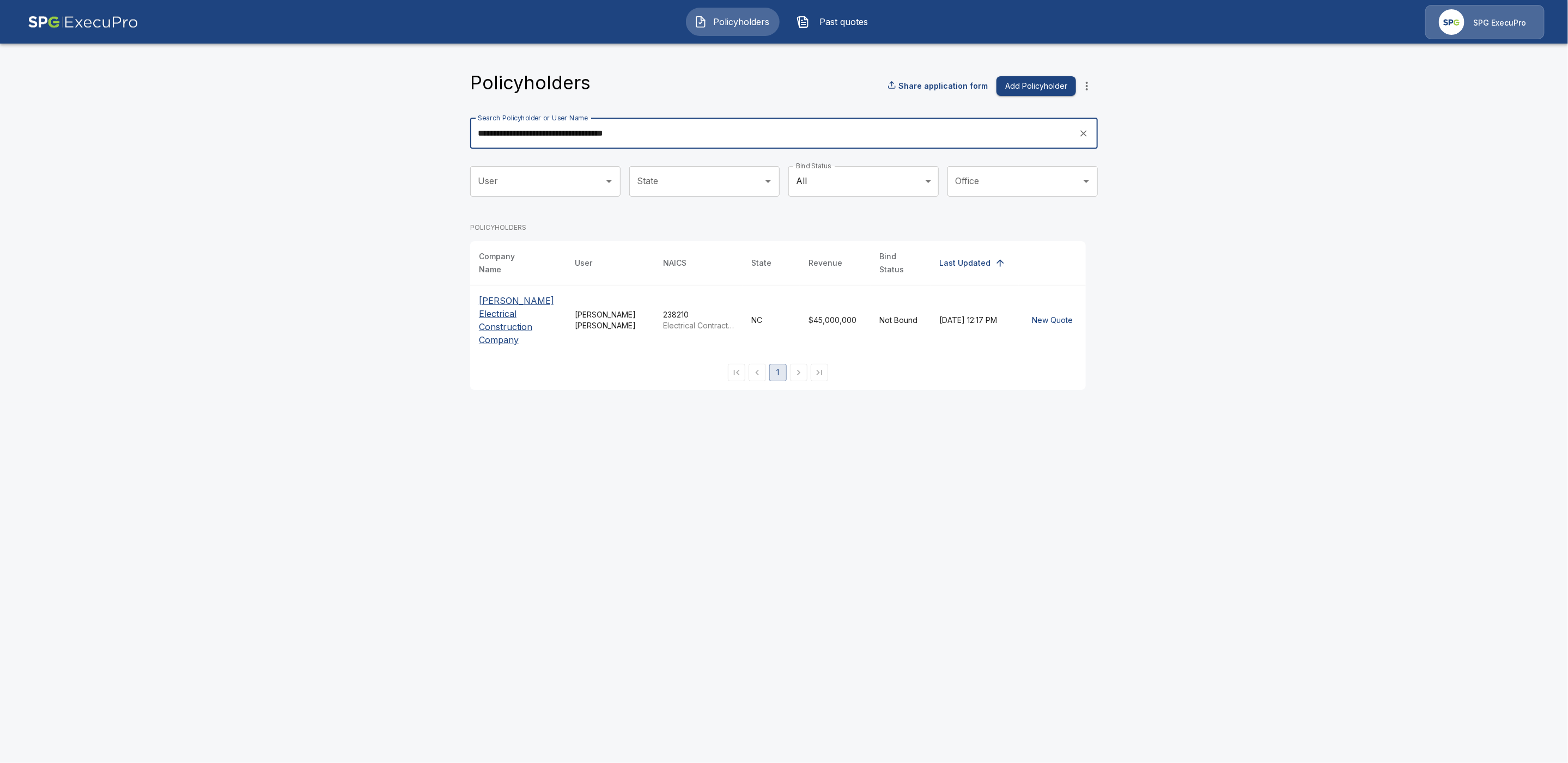
type input "**********"
click at [506, 305] on p "Cooper Electrical Construction Company" at bounding box center [518, 320] width 78 height 52
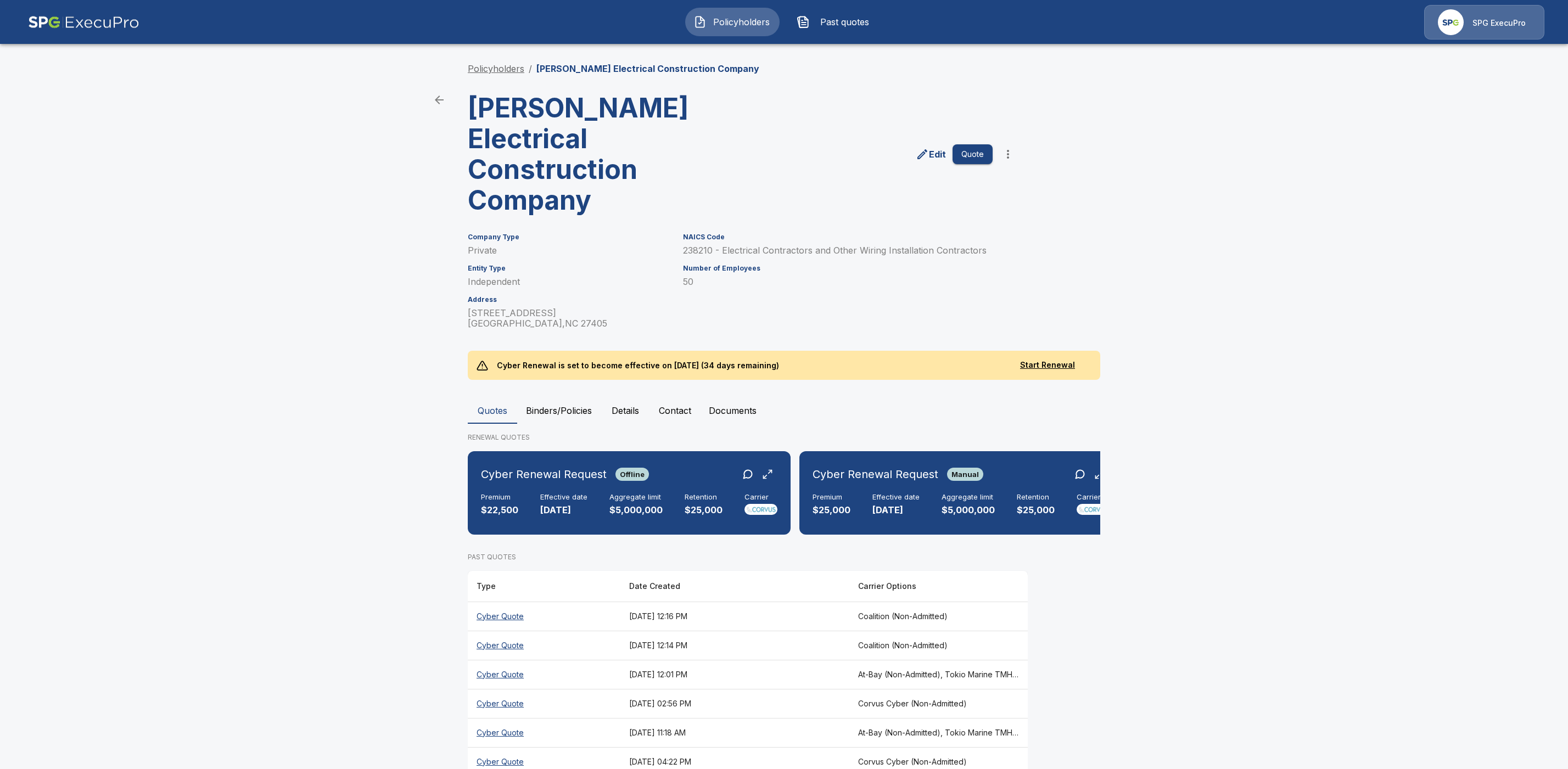
click at [498, 68] on link "Policyholders" at bounding box center [495, 68] width 57 height 11
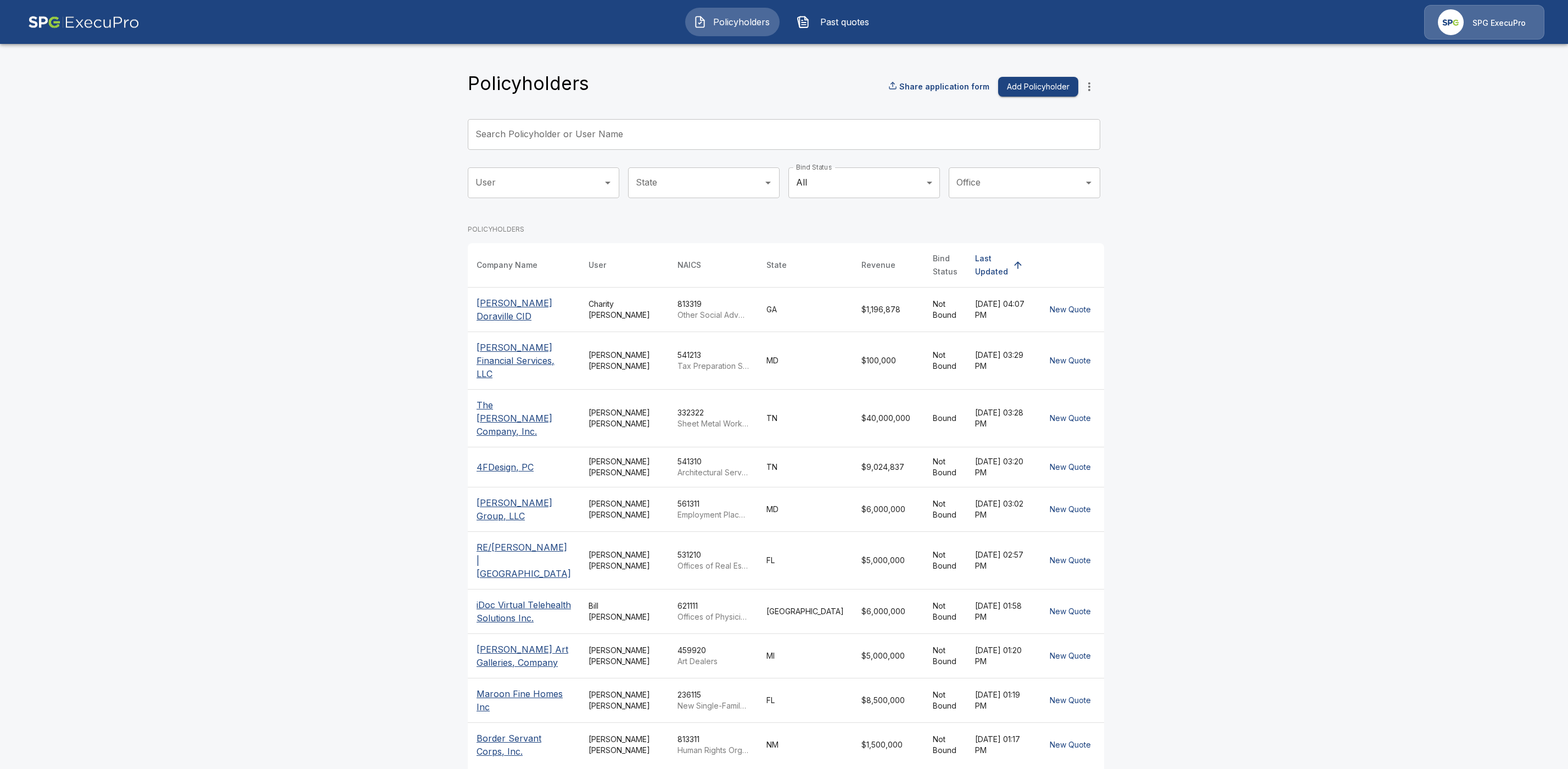
click at [569, 131] on div "Search Policyholder or User Name Search Policyholder or User Name" at bounding box center [784, 134] width 632 height 31
paste input "**********"
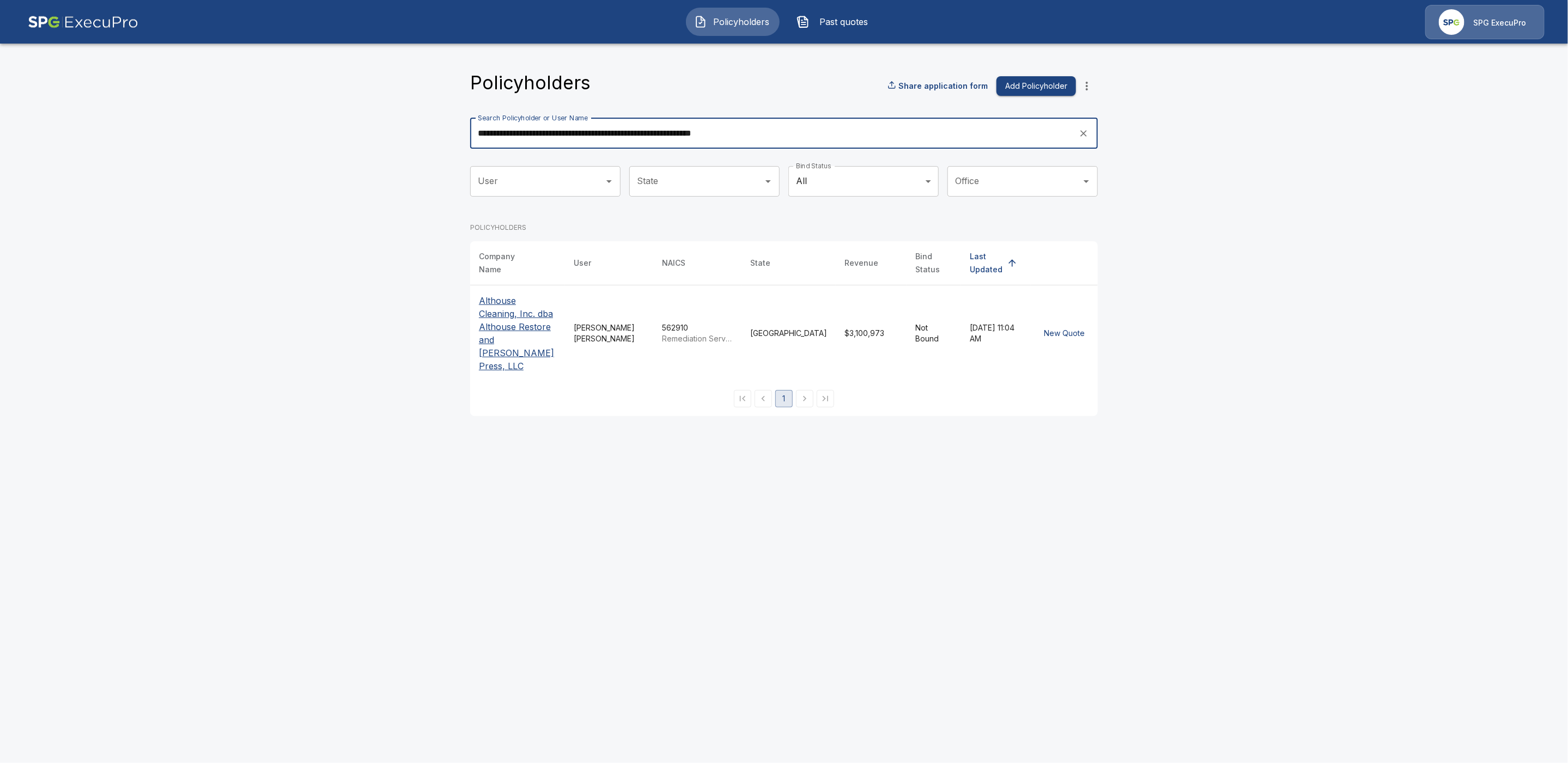
type input "**********"
click at [514, 312] on p "Althouse Cleaning, Inc. dba Althouse Restore and Jasak Press, LLC" at bounding box center [518, 333] width 78 height 78
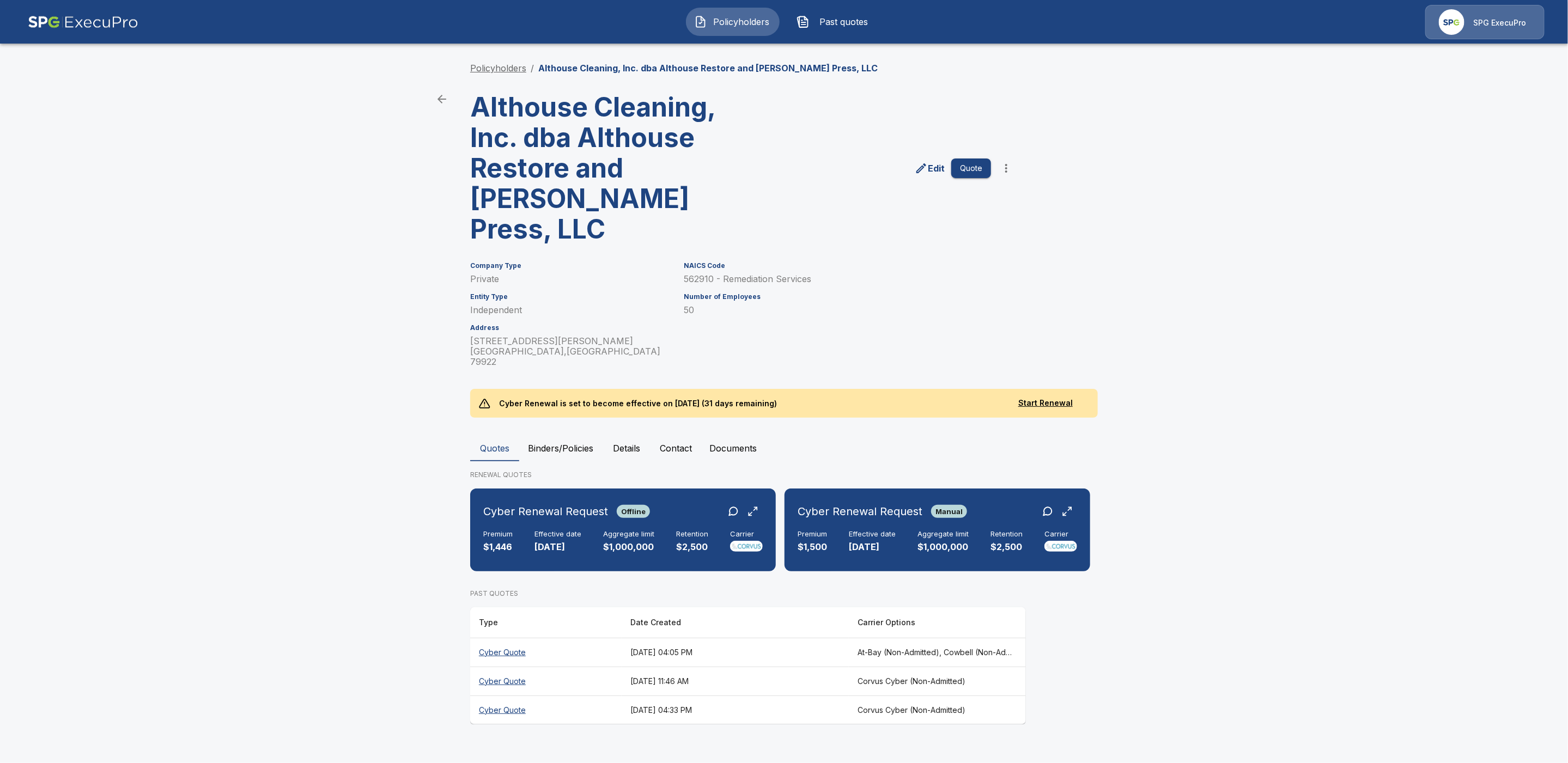
click at [503, 69] on link "Policyholders" at bounding box center [498, 67] width 57 height 11
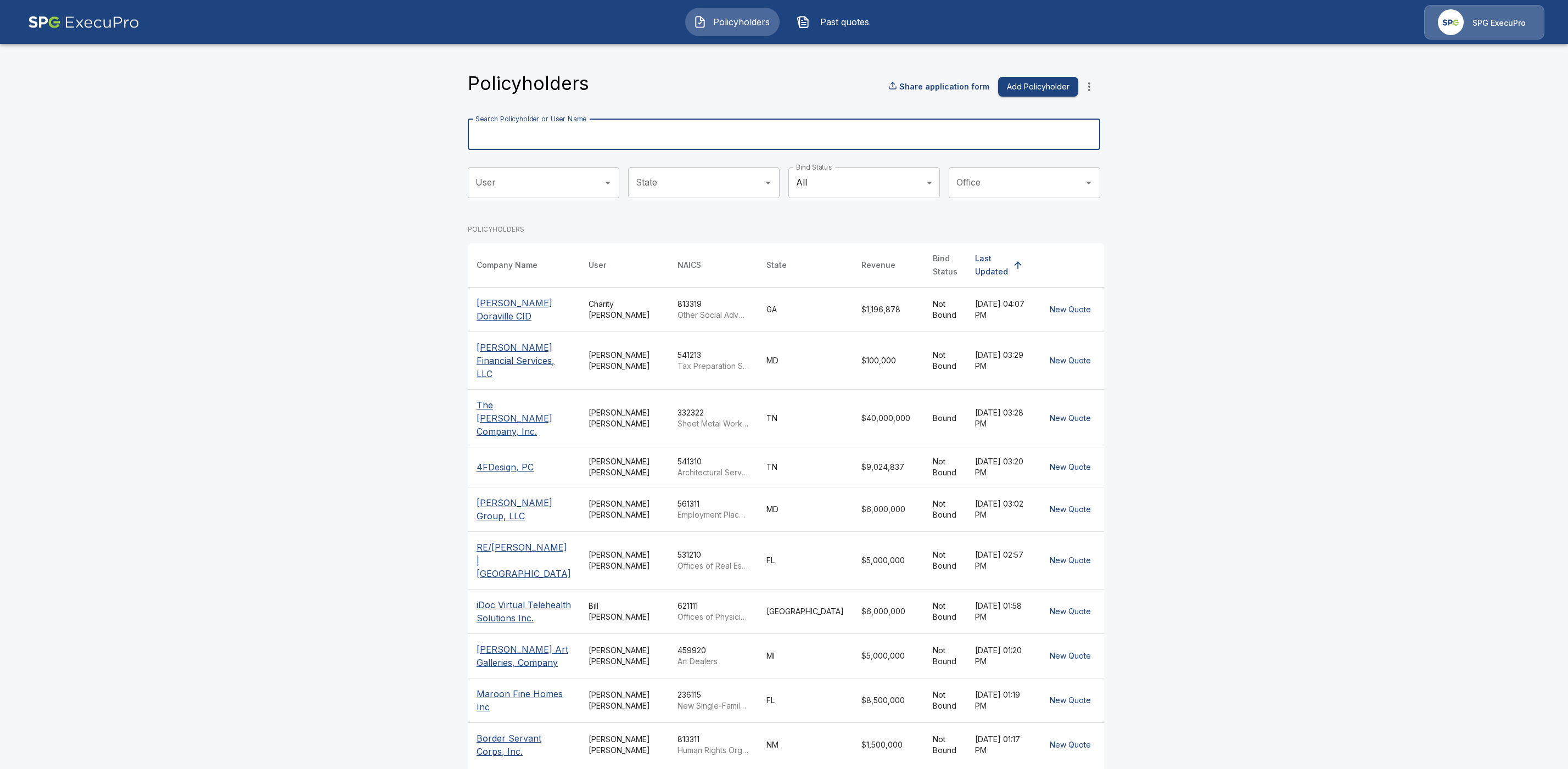
click at [539, 136] on input "Search Policyholder or User Name" at bounding box center [778, 134] width 620 height 31
paste input "**********"
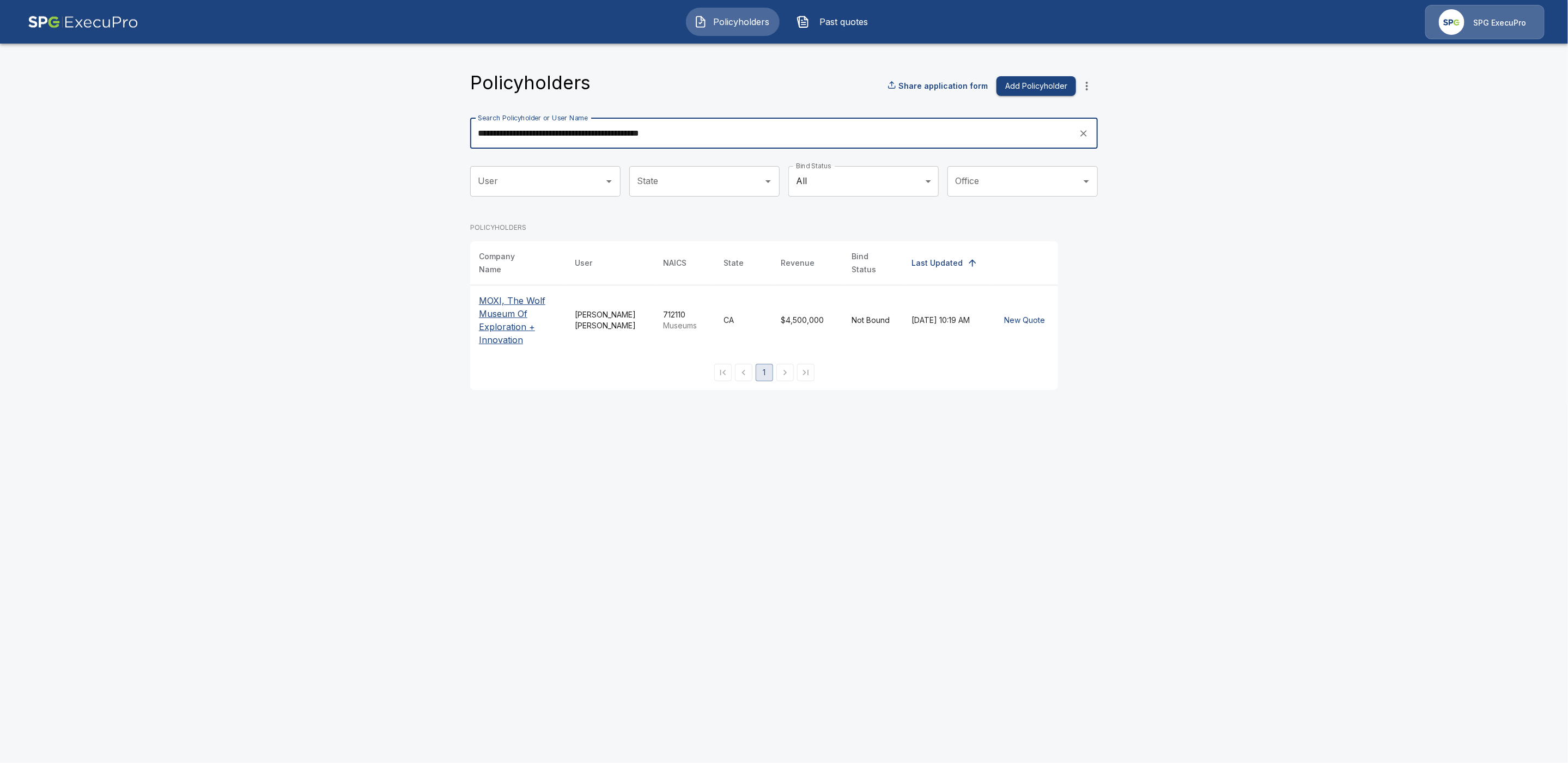
type input "**********"
click at [486, 351] on div "Company Name User NAICS State Revenue Bind Status Last Updated MOXI, The Wolf M…" at bounding box center [764, 315] width 588 height 148
click at [498, 331] on p "MOXI, The Wolf Museum Of Exploration + Innovation" at bounding box center [518, 320] width 78 height 52
